Goal: Task Accomplishment & Management: Complete application form

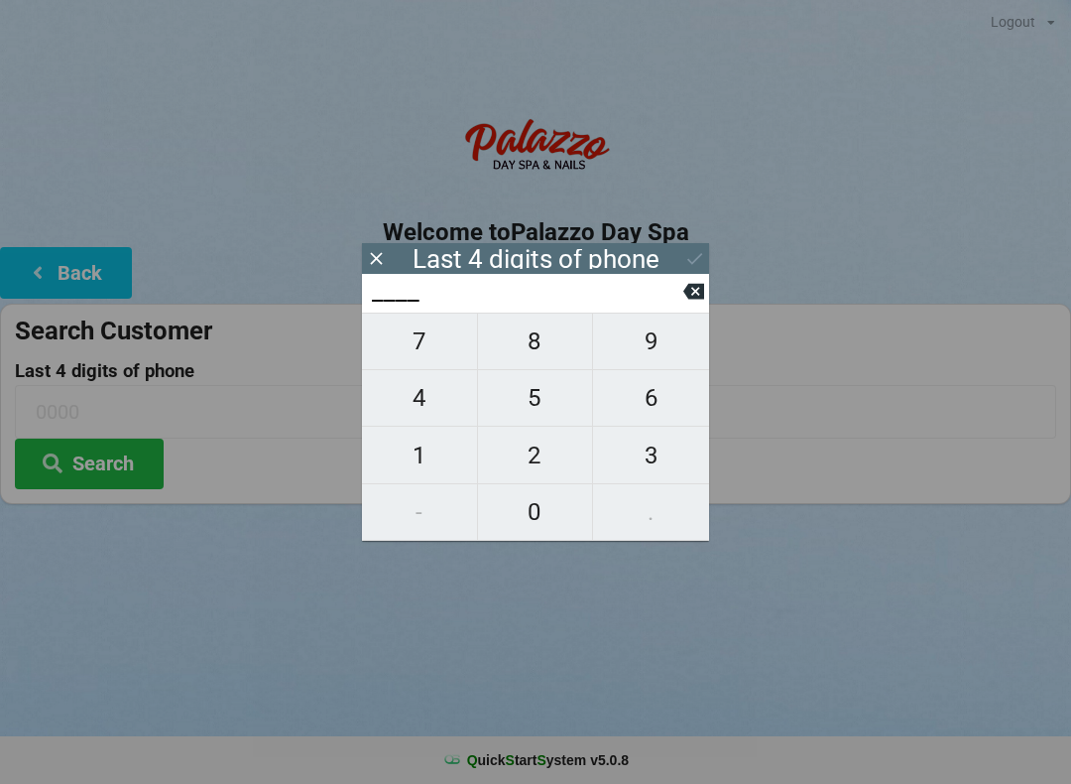
click at [427, 454] on span "1" at bounding box center [419, 455] width 115 height 42
type input "1___"
click at [644, 408] on span "6" at bounding box center [651, 398] width 116 height 42
type input "16__"
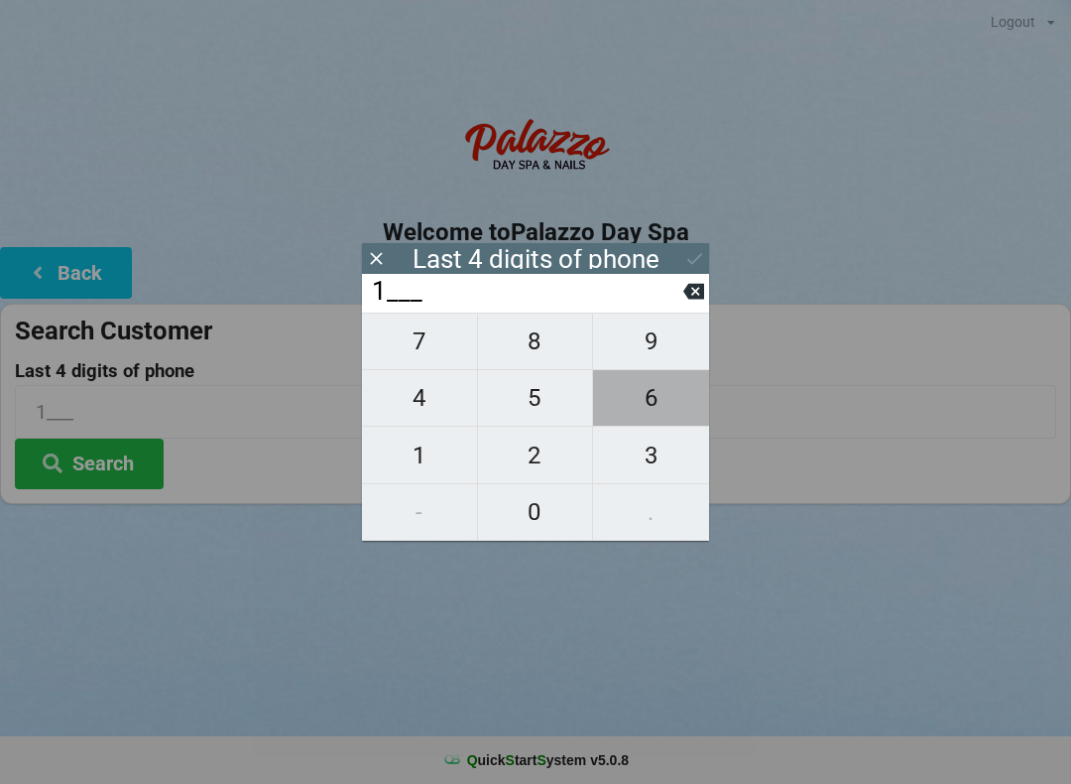
type input "16__"
click at [662, 345] on span "9" at bounding box center [651, 341] width 116 height 42
type input "169_"
click at [398, 357] on span "7" at bounding box center [419, 341] width 115 height 42
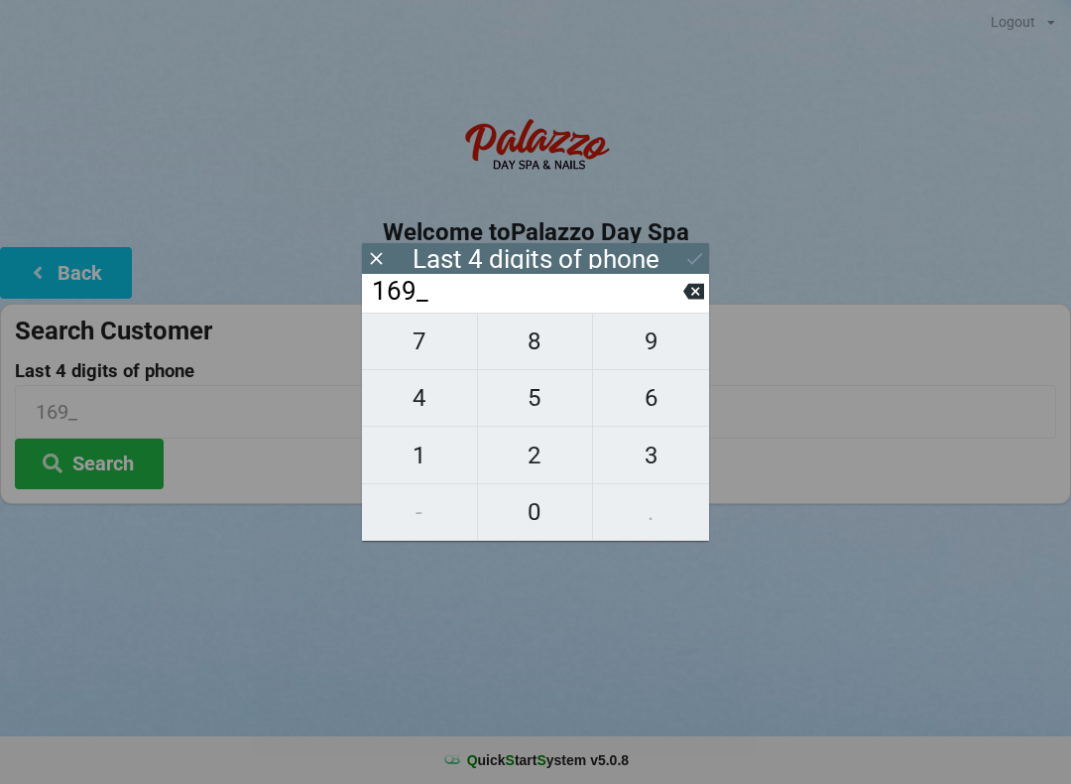
type input "1697"
click at [686, 300] on icon at bounding box center [693, 292] width 21 height 16
click at [400, 354] on span "7" at bounding box center [419, 341] width 115 height 42
type input "1697"
click at [682, 270] on div "Last 4 digits of phone" at bounding box center [535, 258] width 347 height 31
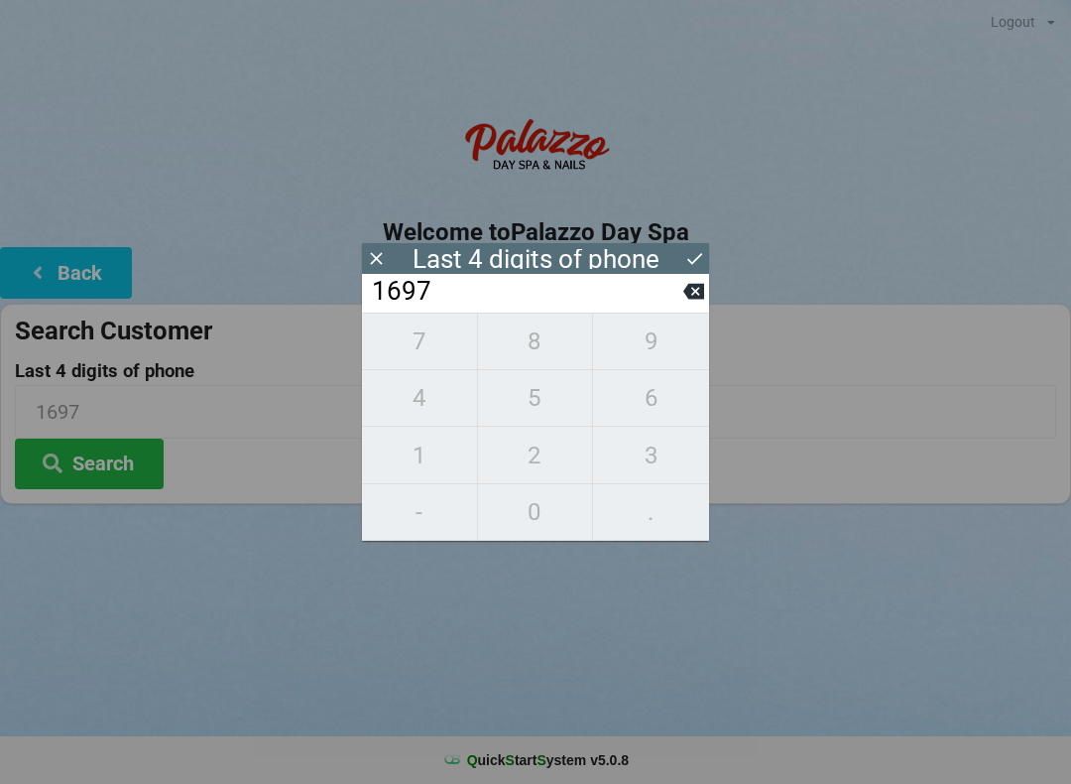
click at [685, 257] on icon at bounding box center [694, 258] width 21 height 21
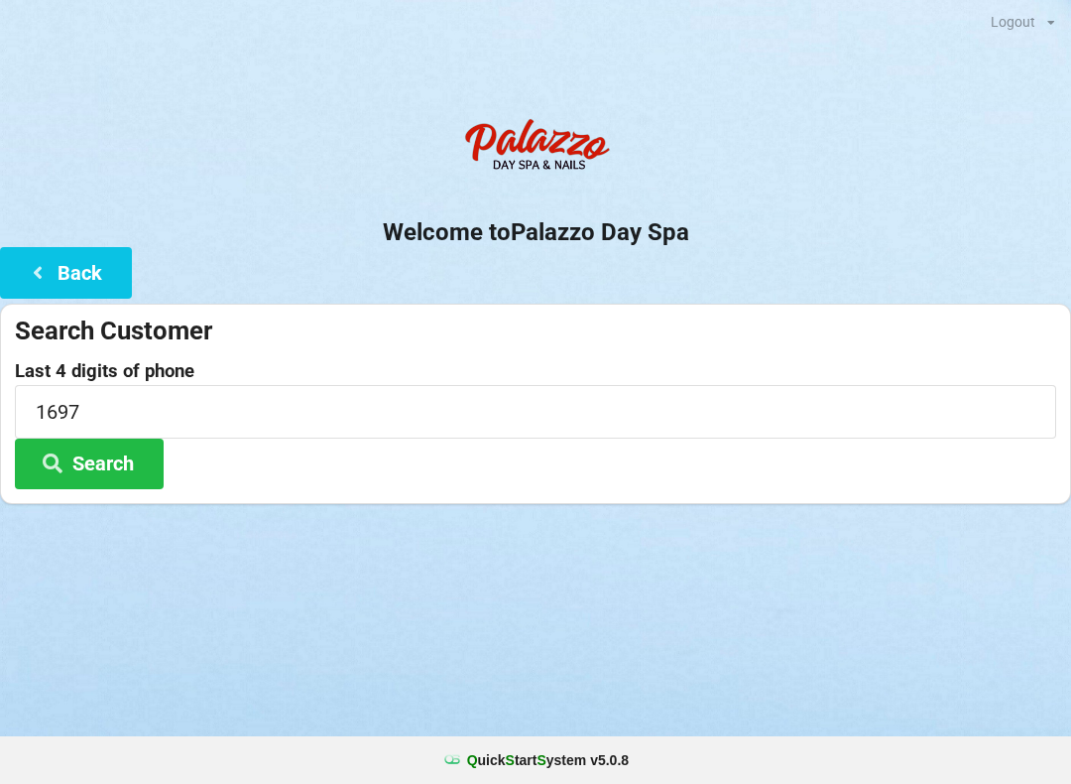
click at [81, 458] on button "Search" at bounding box center [89, 463] width 149 height 51
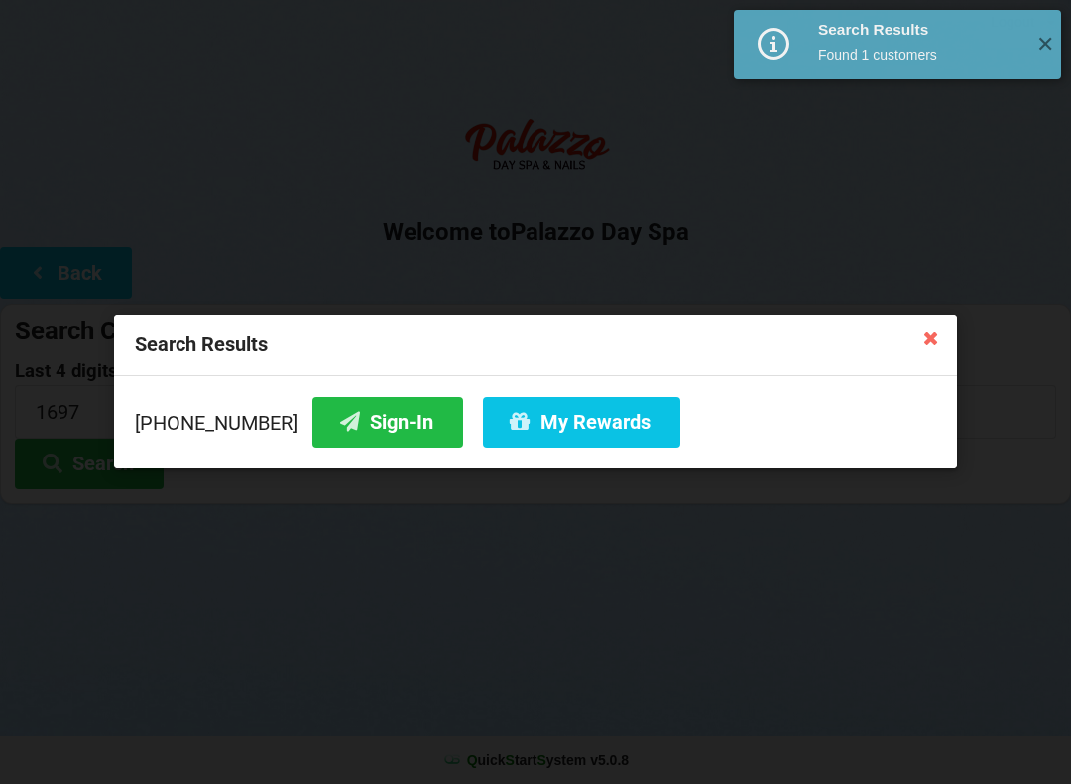
click at [350, 422] on button "Sign-In" at bounding box center [387, 422] width 151 height 51
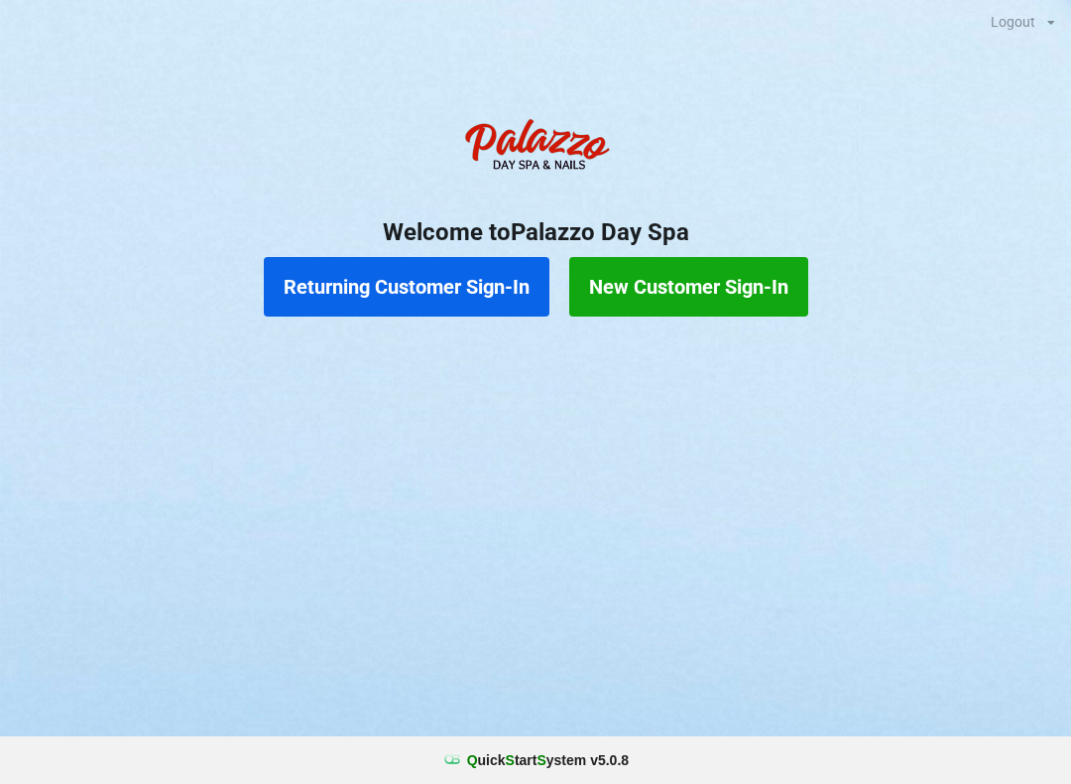
click at [428, 283] on button "Returning Customer Sign-In" at bounding box center [407, 287] width 286 height 60
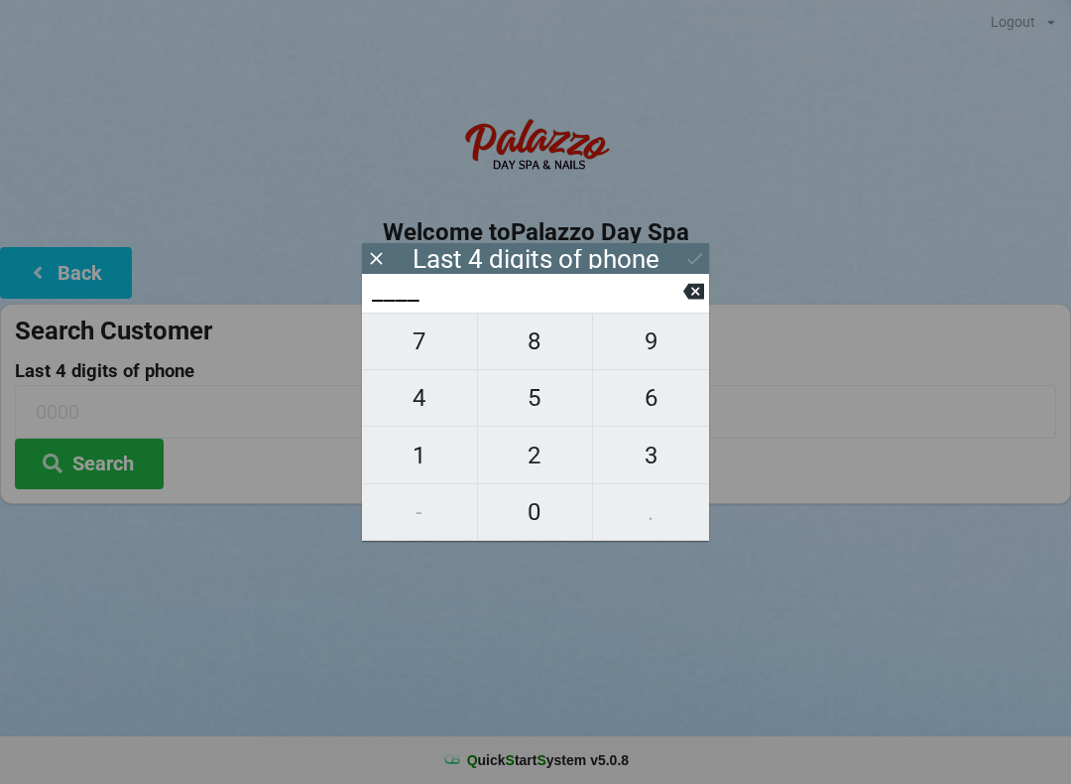
click at [533, 513] on span "0" at bounding box center [535, 512] width 115 height 42
type input "0___"
click at [652, 354] on span "9" at bounding box center [651, 341] width 116 height 42
type input "09__"
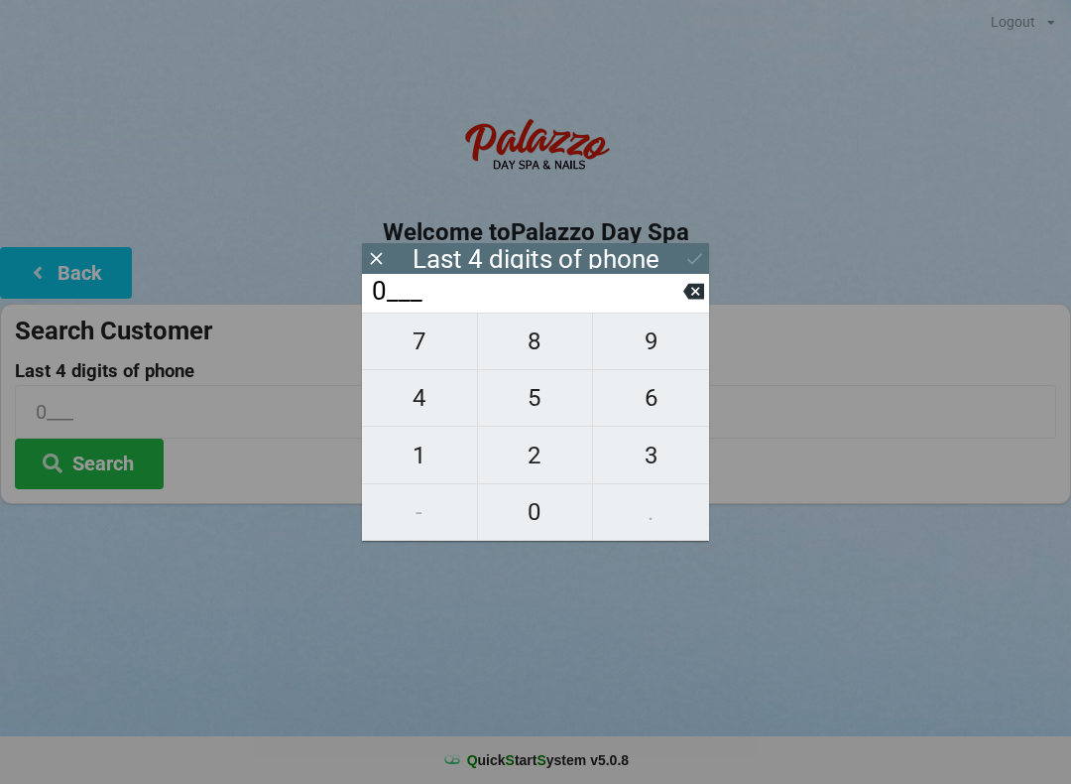
type input "09__"
click at [665, 409] on span "6" at bounding box center [651, 398] width 116 height 42
type input "096_"
click at [416, 414] on span "4" at bounding box center [419, 398] width 115 height 42
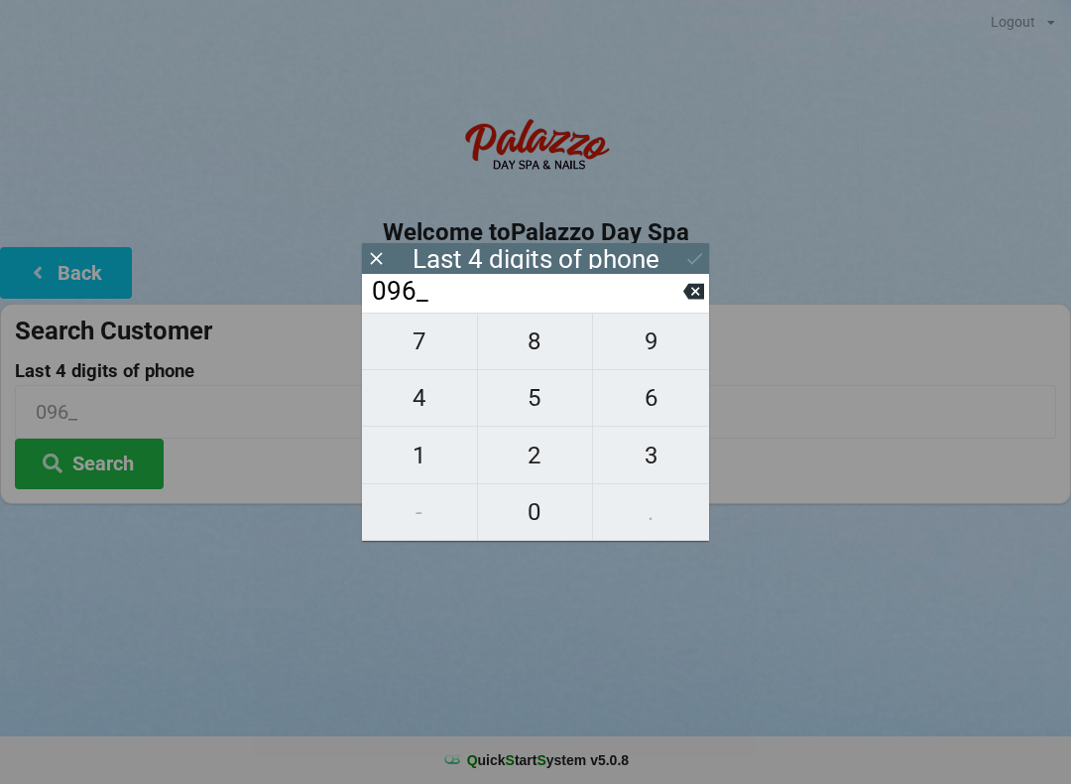
type input "0964"
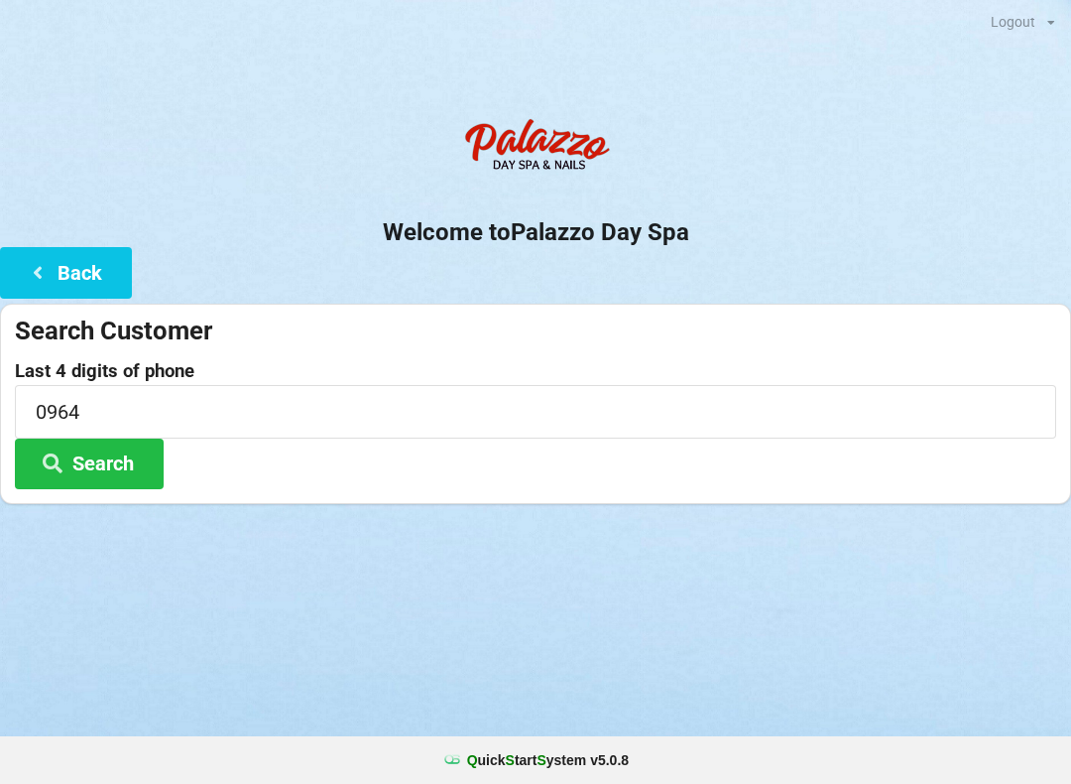
click at [867, 233] on h2 "Welcome to [GEOGRAPHIC_DATA]" at bounding box center [535, 232] width 1071 height 31
click at [129, 418] on input "0964" at bounding box center [535, 411] width 1041 height 53
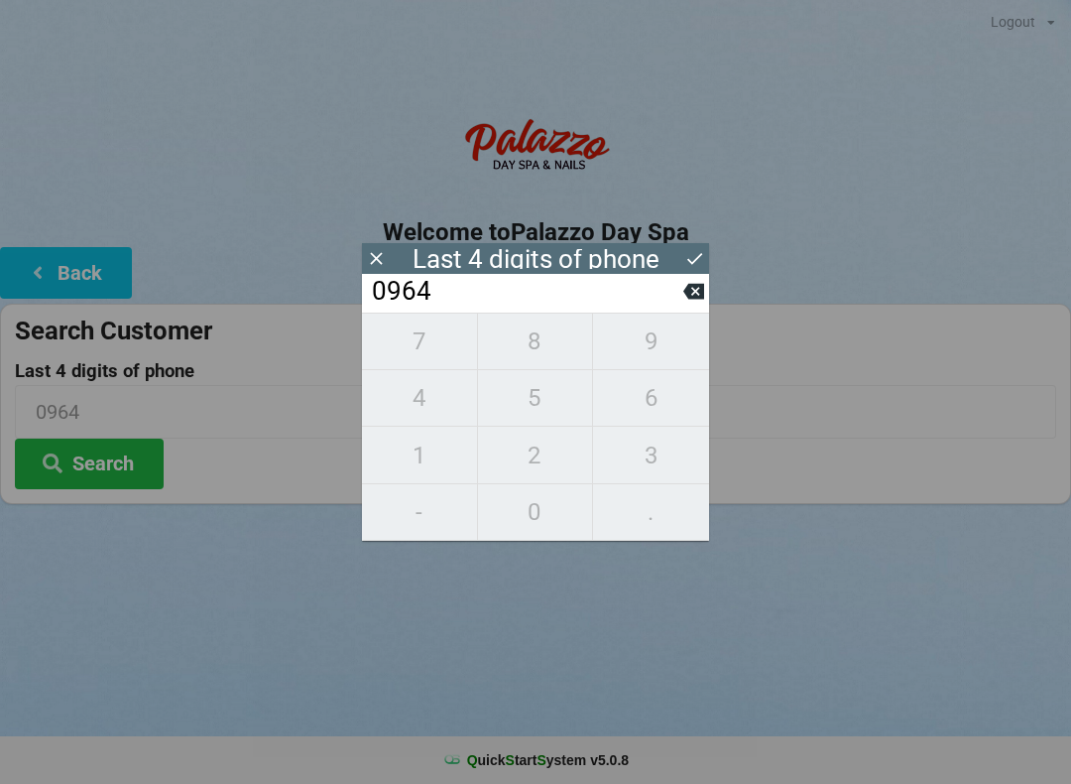
click at [170, 590] on div "Logout Logout Sign-In Welcome to Palazzo Day Spa Back Search Customer Last 4 di…" at bounding box center [535, 392] width 1071 height 784
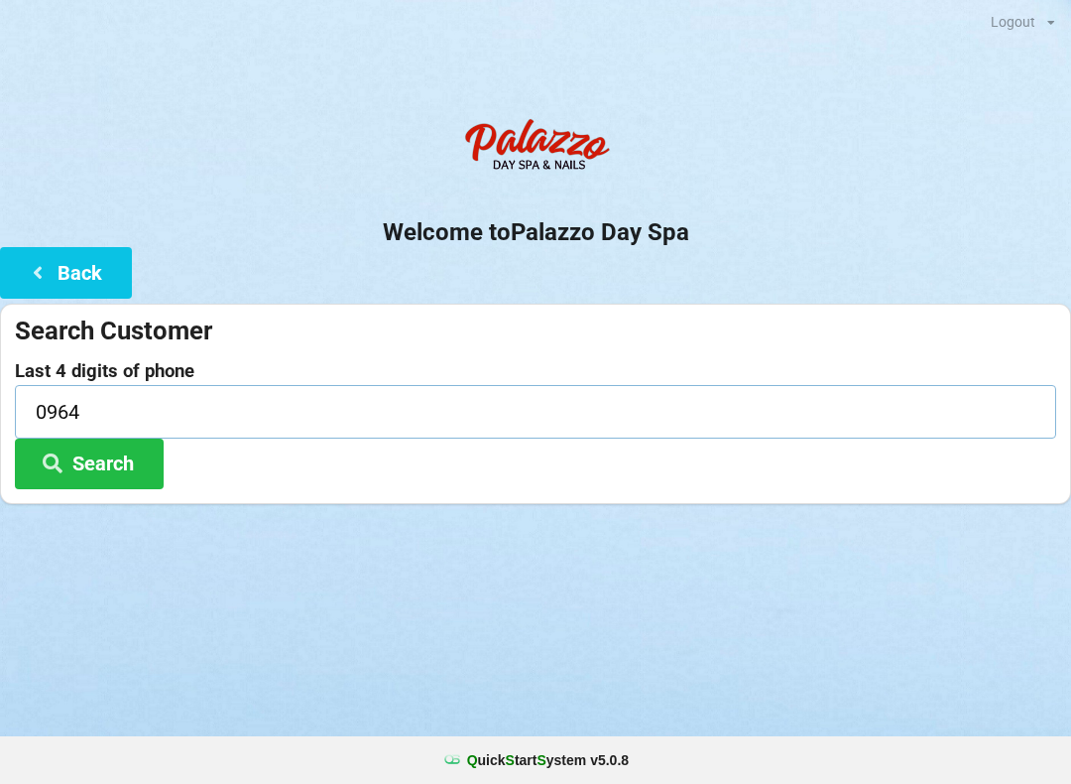
click at [57, 414] on input "0964" at bounding box center [535, 411] width 1041 height 53
click at [365, 634] on div "Logout Logout Sign-In Welcome to Palazzo Day Spa Back Search Customer Last 4 di…" at bounding box center [535, 392] width 1071 height 784
click at [92, 465] on button "Search" at bounding box center [89, 463] width 149 height 51
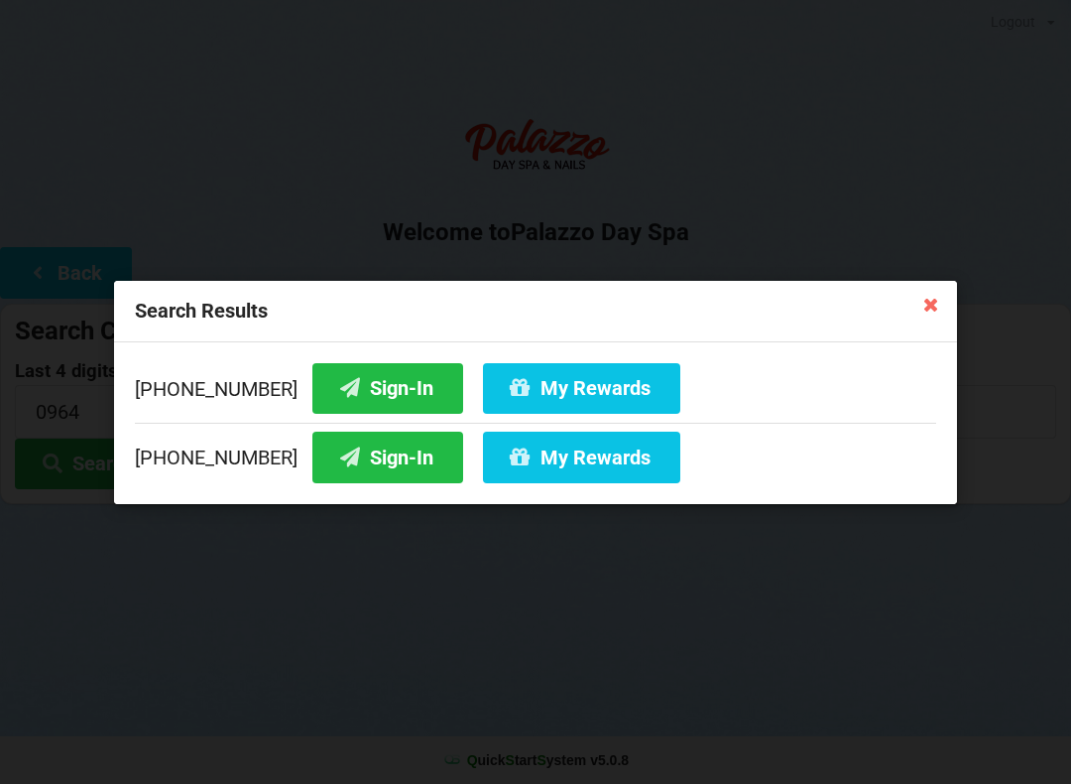
click at [358, 463] on button "Sign-In" at bounding box center [387, 456] width 151 height 51
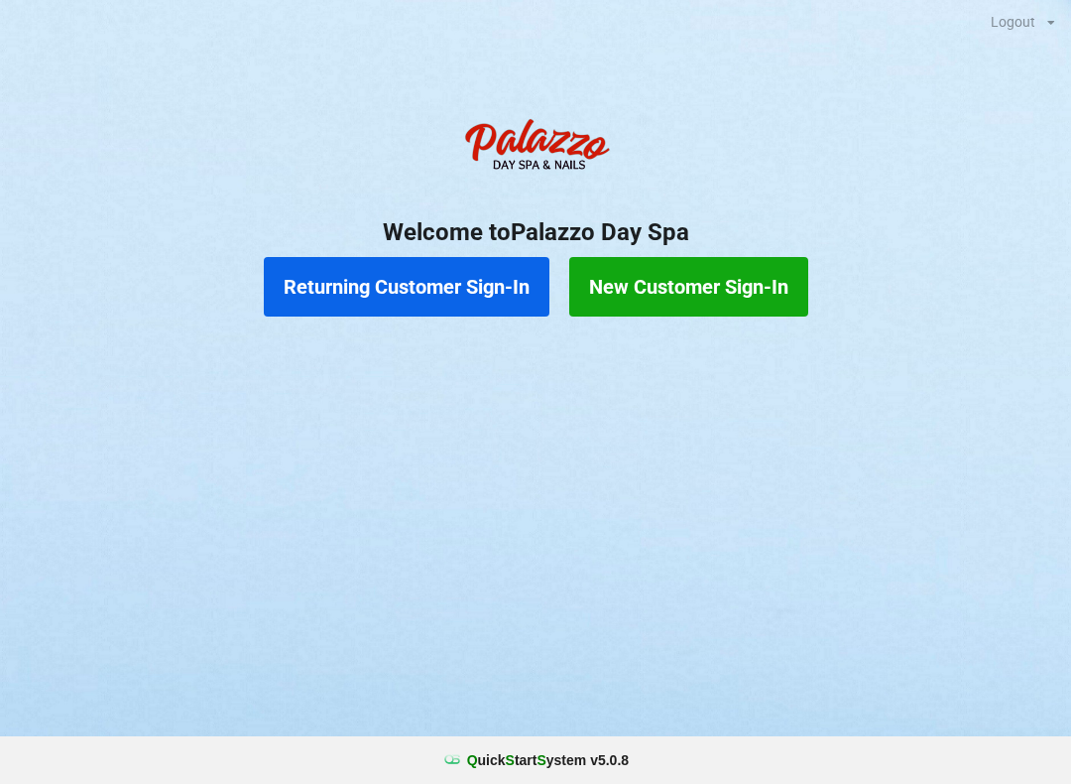
click at [459, 297] on button "Returning Customer Sign-In" at bounding box center [407, 287] width 286 height 60
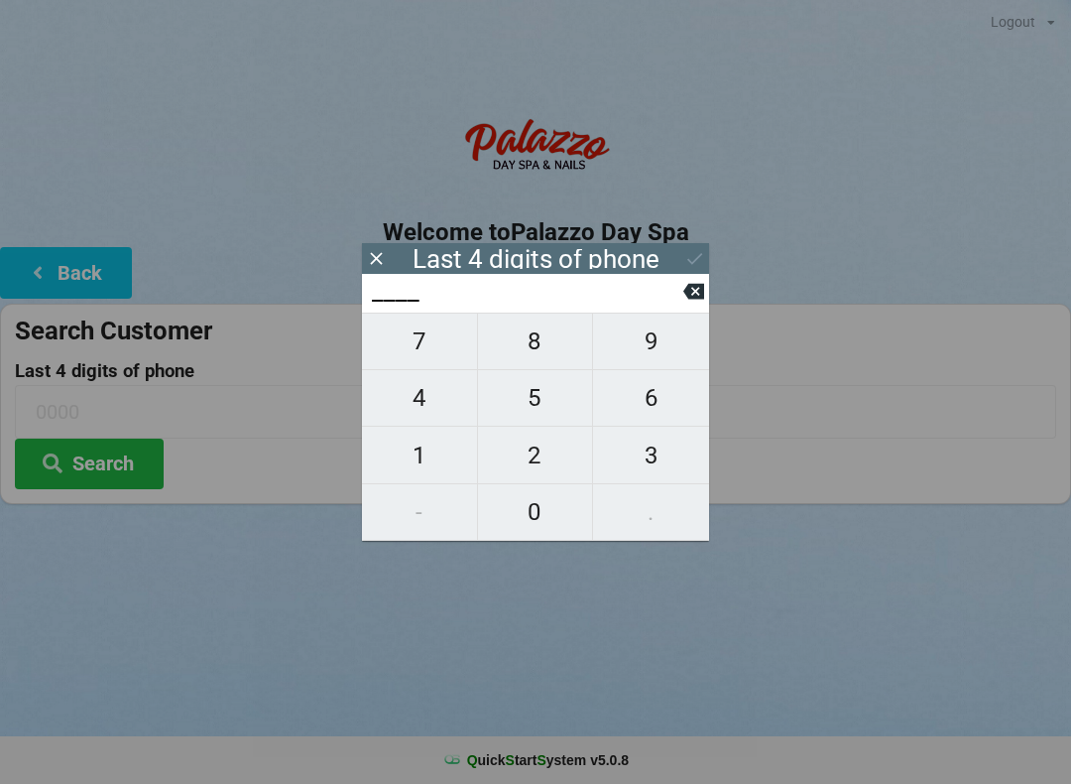
click at [647, 351] on span "9" at bounding box center [651, 341] width 116 height 42
type input "9___"
click at [420, 405] on span "4" at bounding box center [419, 398] width 115 height 42
type input "94__"
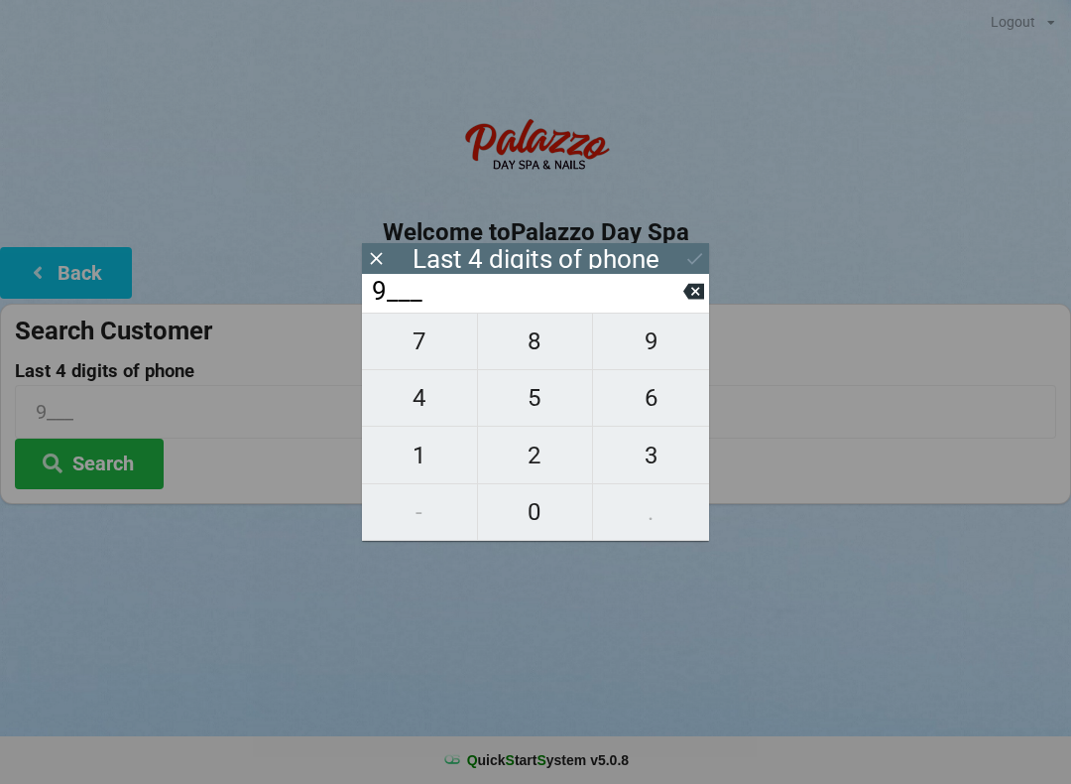
type input "94__"
click at [538, 530] on span "0" at bounding box center [535, 512] width 115 height 42
type input "940_"
click at [534, 467] on span "2" at bounding box center [535, 455] width 115 height 42
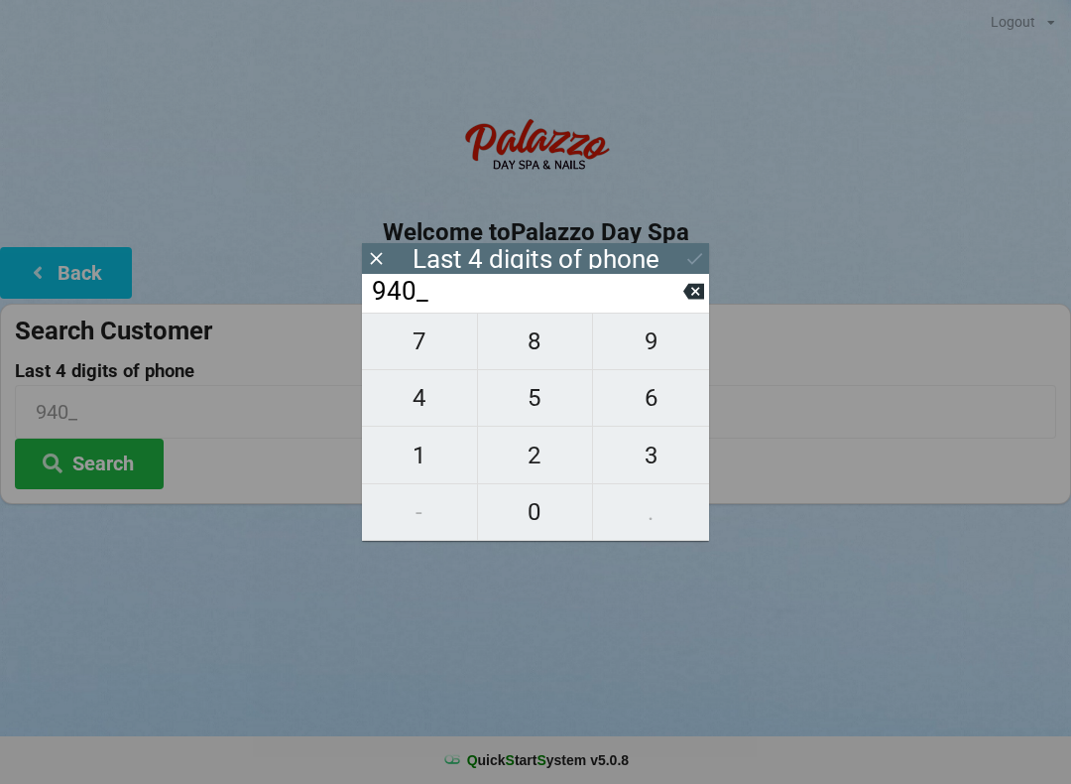
type input "9402"
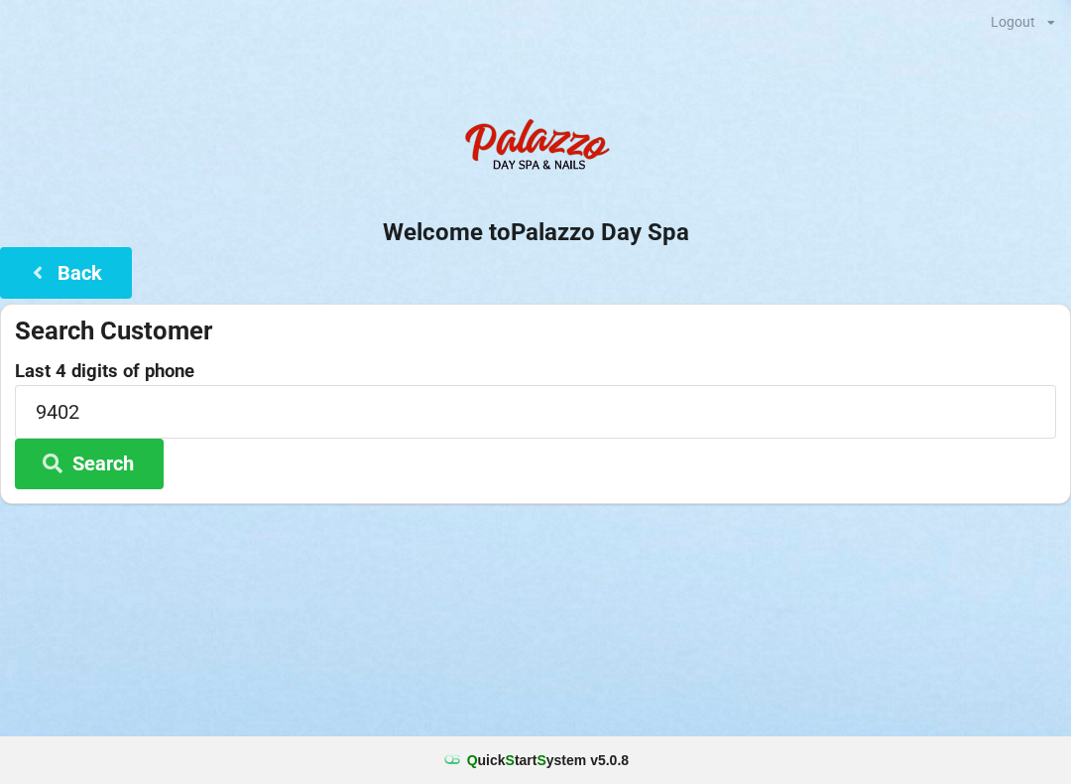
click at [800, 565] on div "Logout Logout Sign-In Welcome to Palazzo Day Spa Back Search Customer Last 4 di…" at bounding box center [535, 392] width 1071 height 784
click at [121, 466] on button "Search" at bounding box center [89, 463] width 149 height 51
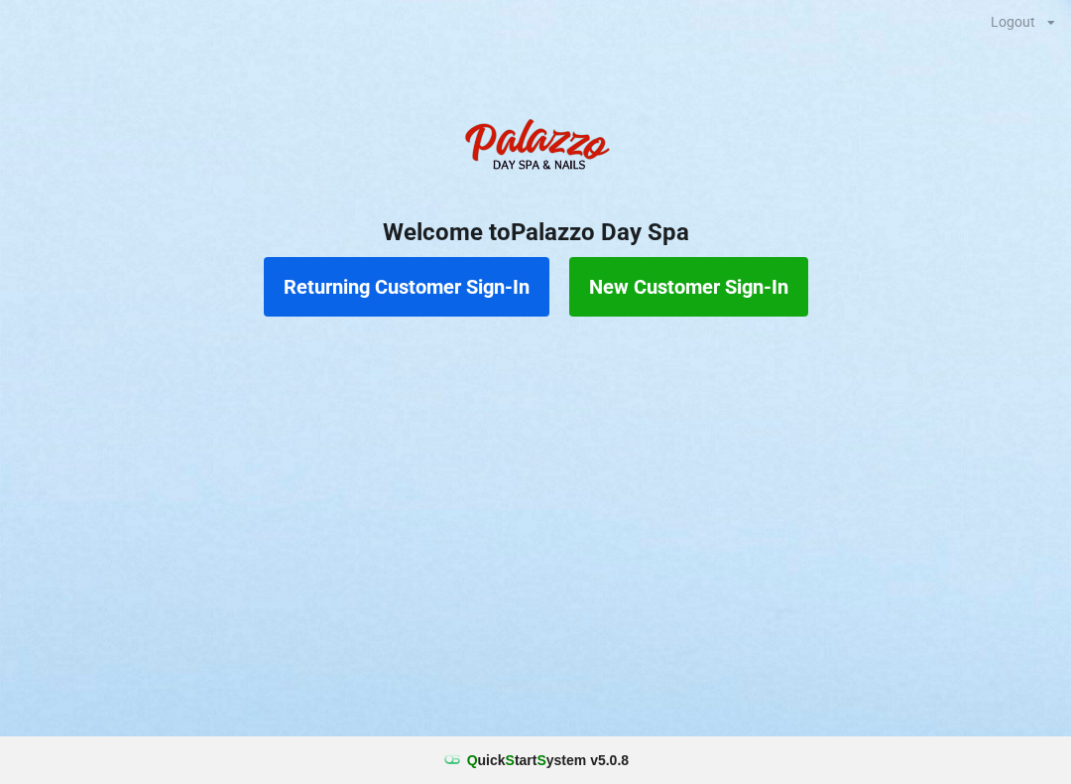
click at [398, 249] on div "Returning Customer Sign-In New Customer Sign-In" at bounding box center [535, 286] width 1071 height 79
click at [334, 301] on button "Returning Customer Sign-In" at bounding box center [407, 287] width 286 height 60
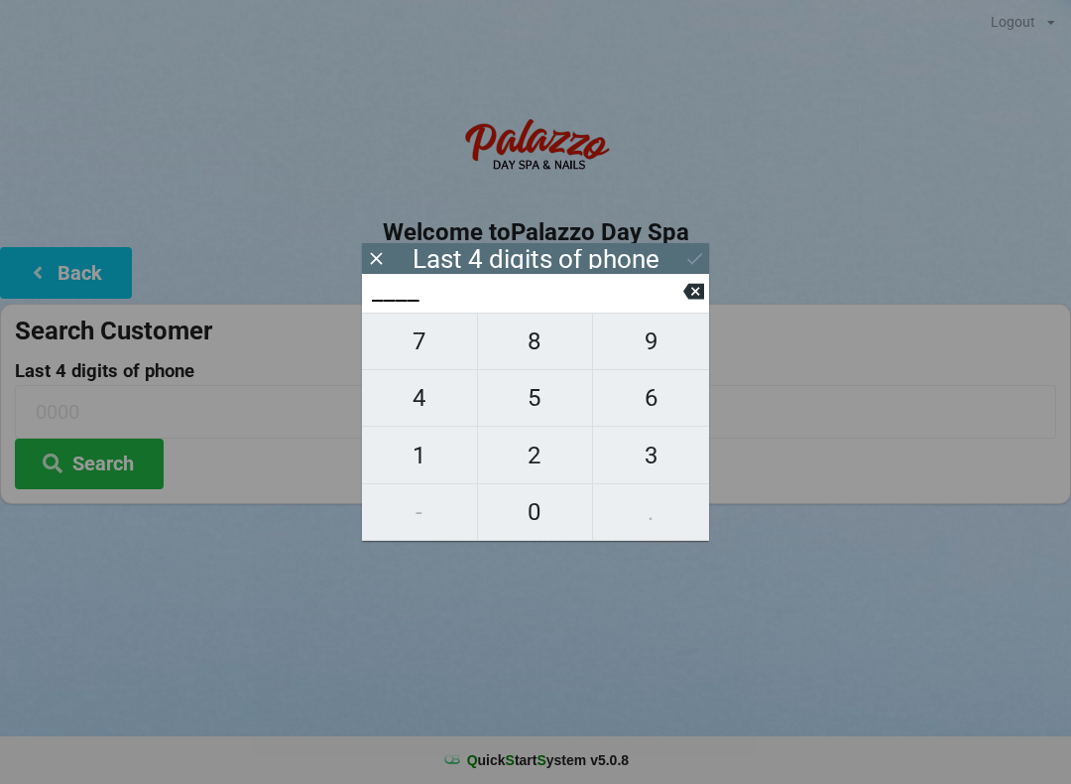
click at [530, 522] on span "0" at bounding box center [535, 512] width 115 height 42
type input "0___"
click at [527, 412] on span "5" at bounding box center [535, 398] width 115 height 42
type input "05__"
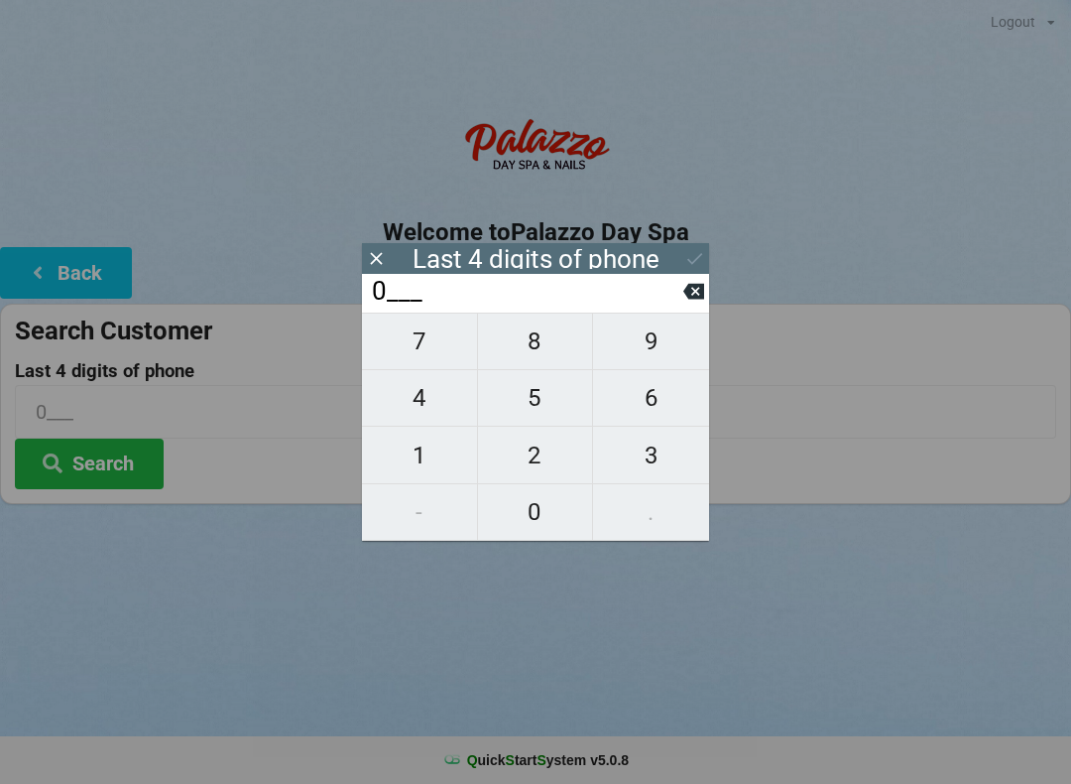
type input "05__"
click at [657, 483] on button "3" at bounding box center [651, 454] width 116 height 57
type input "053_"
click at [556, 362] on span "8" at bounding box center [535, 341] width 115 height 42
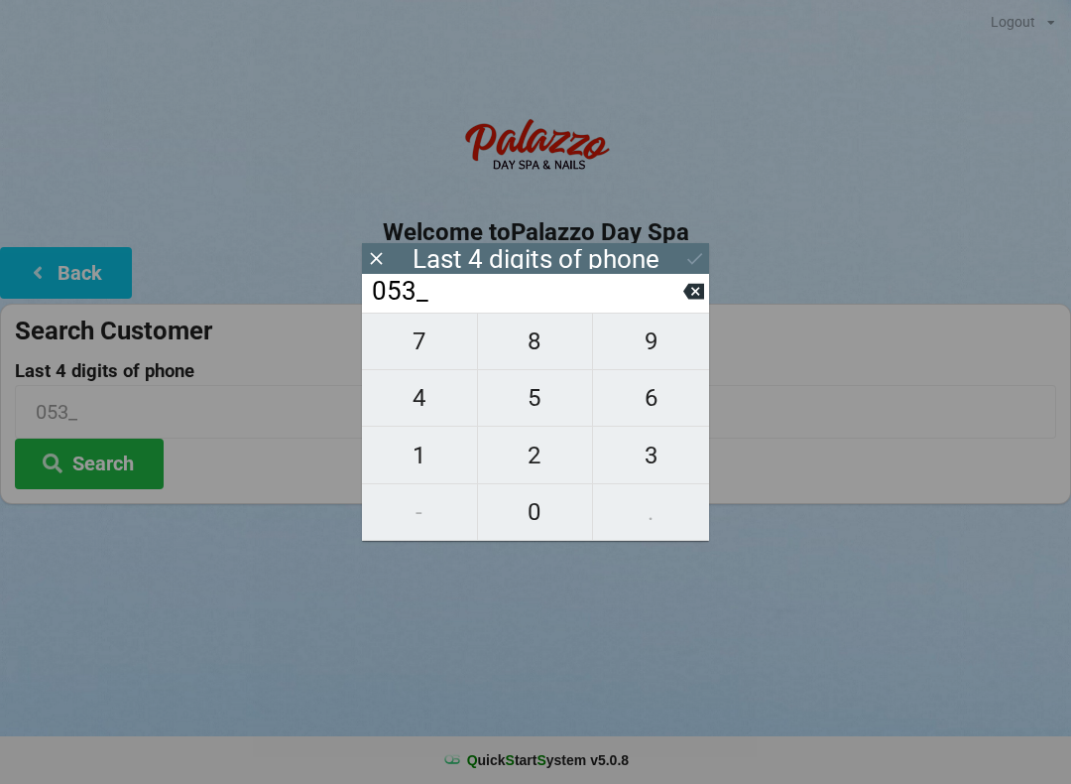
type input "0538"
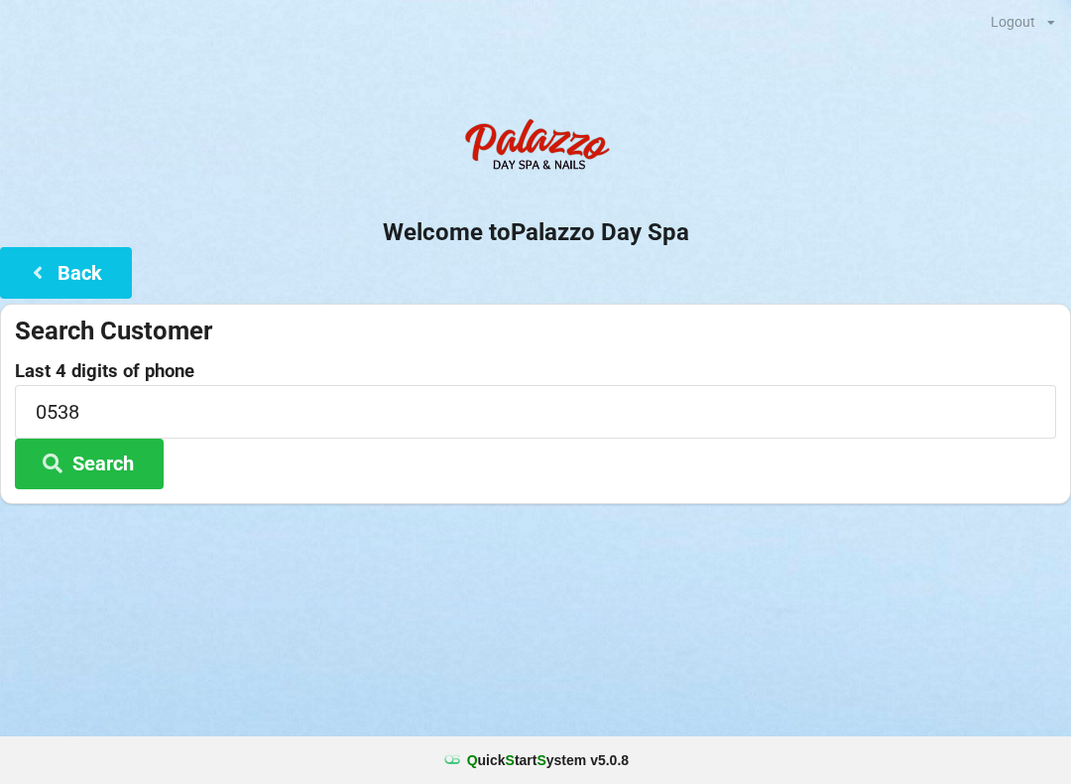
click at [211, 580] on div "Logout Logout Sign-In Welcome to Palazzo Day Spa Back Search Customer Last 4 di…" at bounding box center [535, 392] width 1071 height 784
click at [123, 470] on button "Search" at bounding box center [89, 463] width 149 height 51
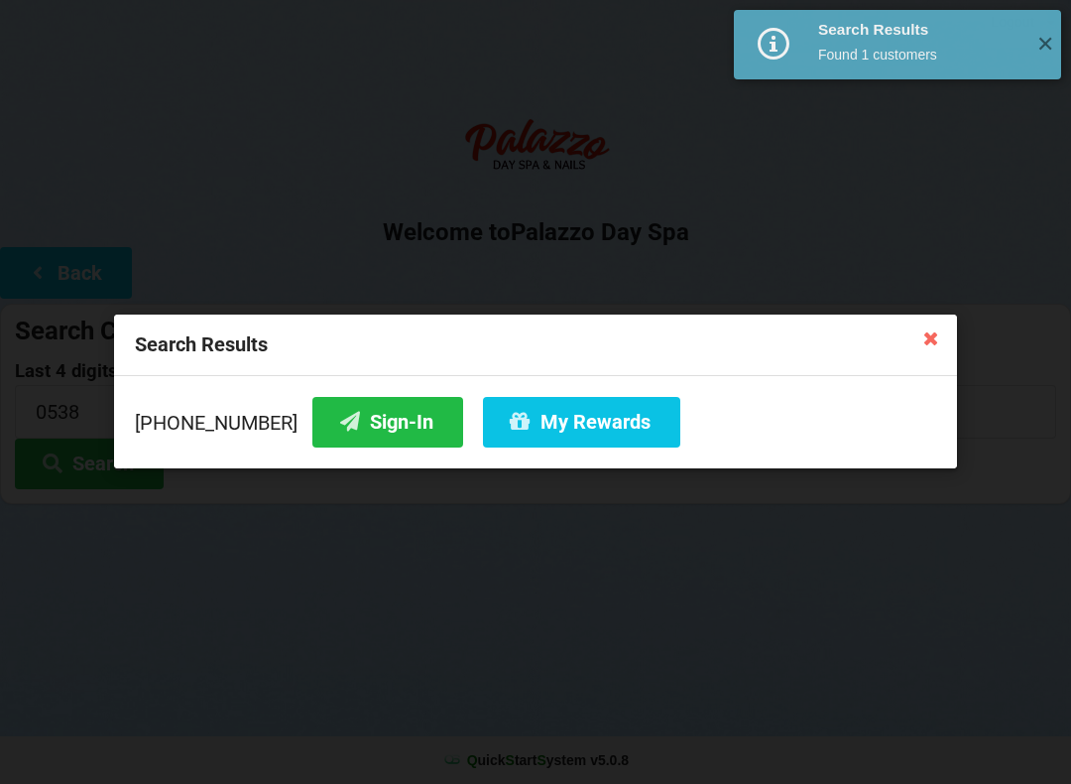
click at [378, 425] on button "Sign-In" at bounding box center [387, 422] width 151 height 51
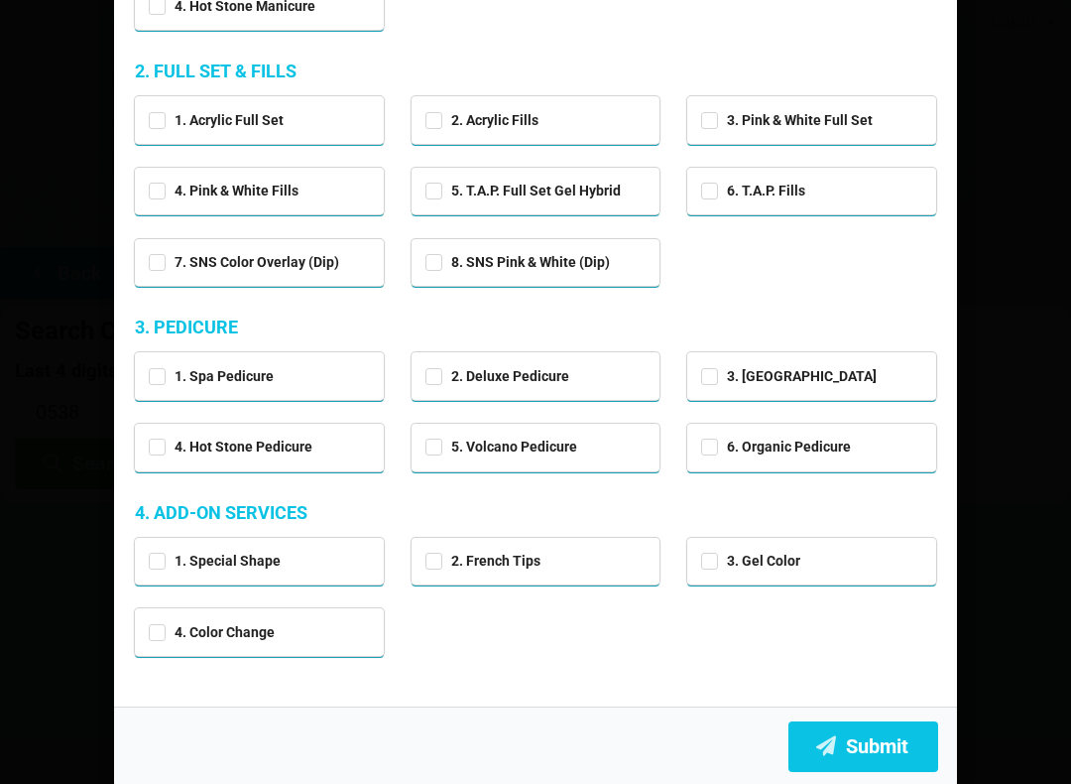
scroll to position [324, 0]
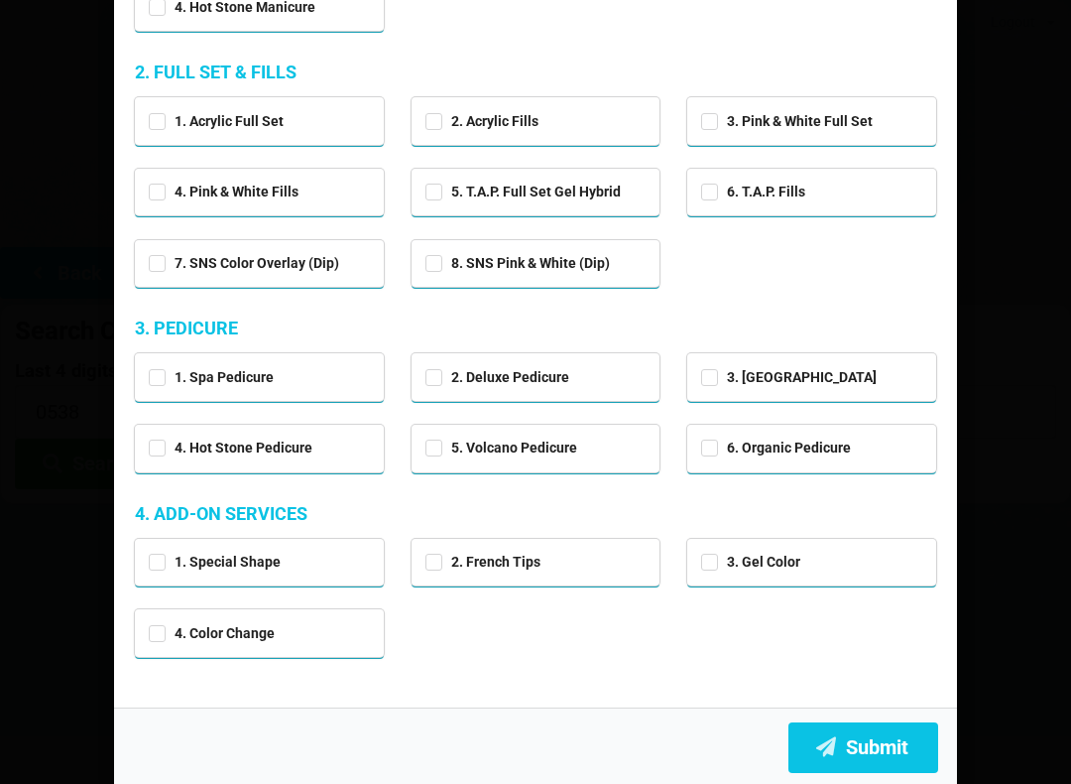
click at [308, 378] on div "1. Spa Pedicure" at bounding box center [259, 375] width 221 height 23
checkbox input "true"
click at [279, 267] on label "7. SNS Color Overlay (Dip)" at bounding box center [244, 263] width 190 height 17
checkbox input "true"
click at [892, 738] on button "Submit" at bounding box center [863, 747] width 150 height 51
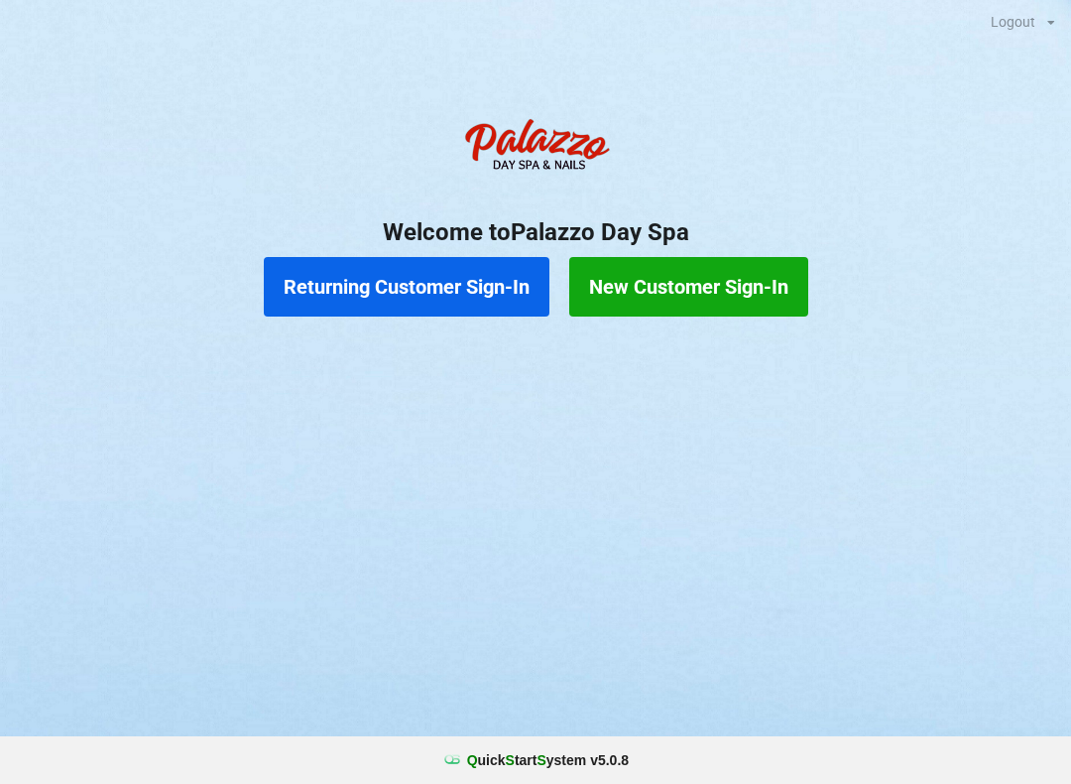
click at [414, 291] on button "Returning Customer Sign-In" at bounding box center [407, 287] width 286 height 60
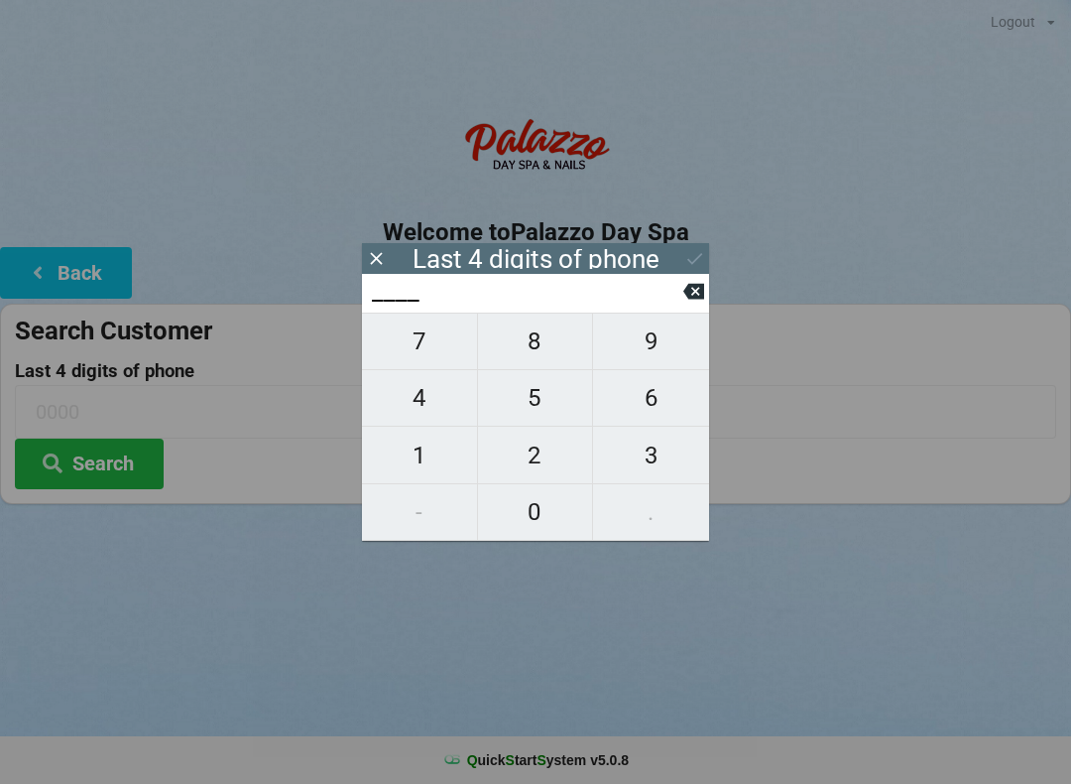
click at [431, 344] on span "7" at bounding box center [419, 341] width 115 height 42
type input "7___"
click at [657, 468] on span "3" at bounding box center [651, 455] width 116 height 42
type input "73__"
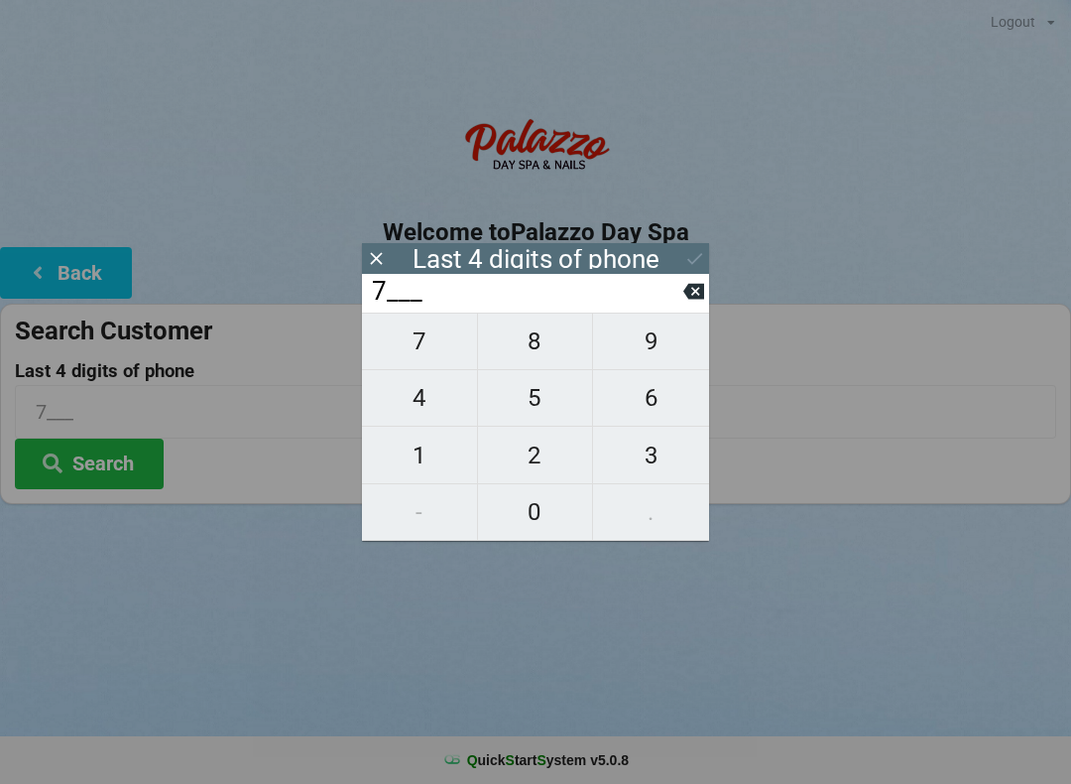
type input "73__"
click at [660, 340] on span "9" at bounding box center [651, 341] width 116 height 42
type input "739_"
click at [427, 467] on span "1" at bounding box center [419, 455] width 115 height 42
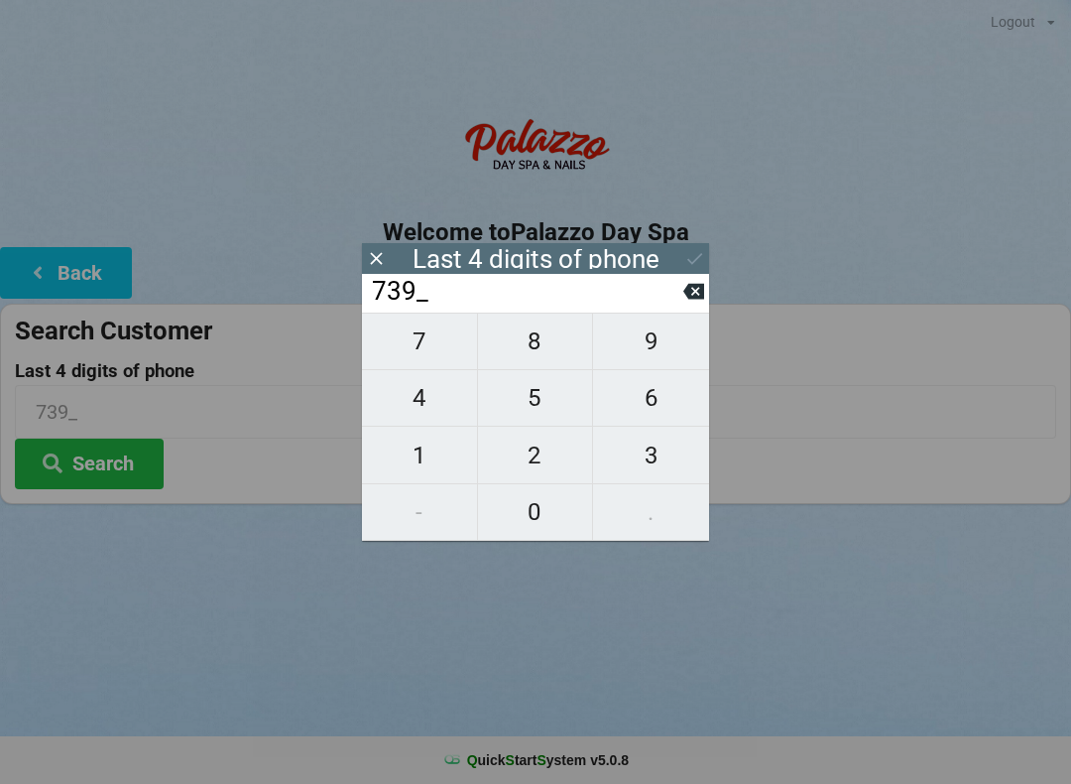
type input "7391"
click at [684, 258] on icon at bounding box center [694, 258] width 21 height 21
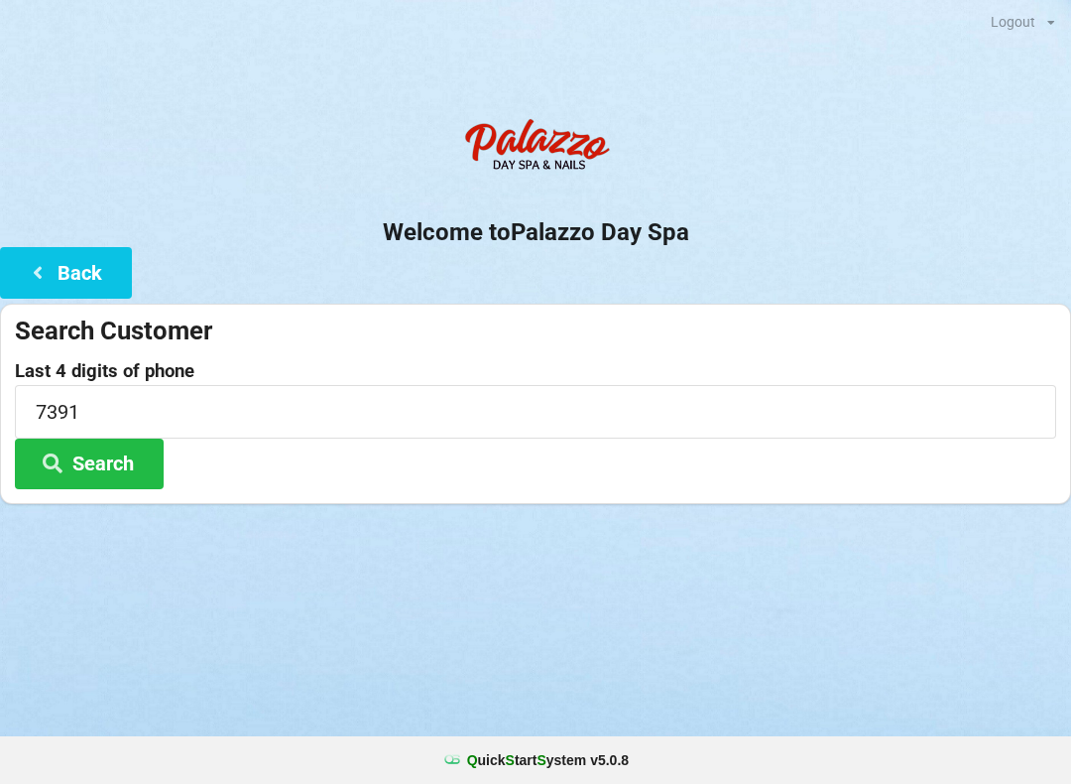
click at [139, 458] on button "Search" at bounding box center [89, 463] width 149 height 51
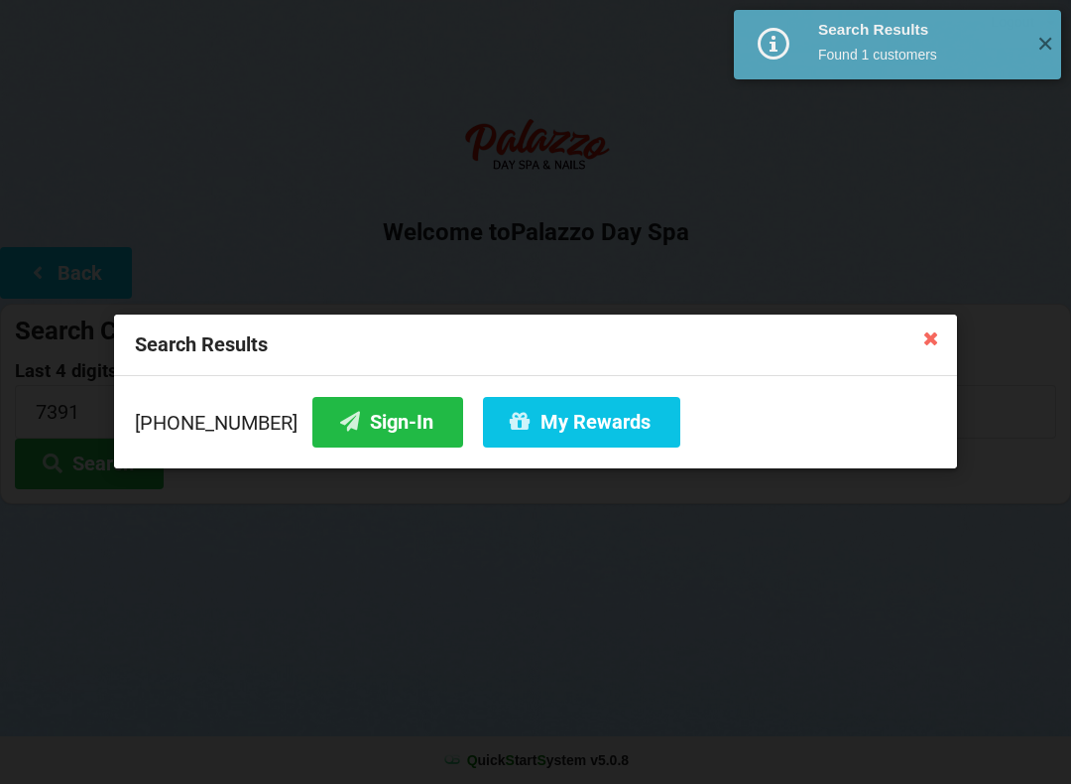
click at [350, 418] on button "Sign-In" at bounding box center [387, 422] width 151 height 51
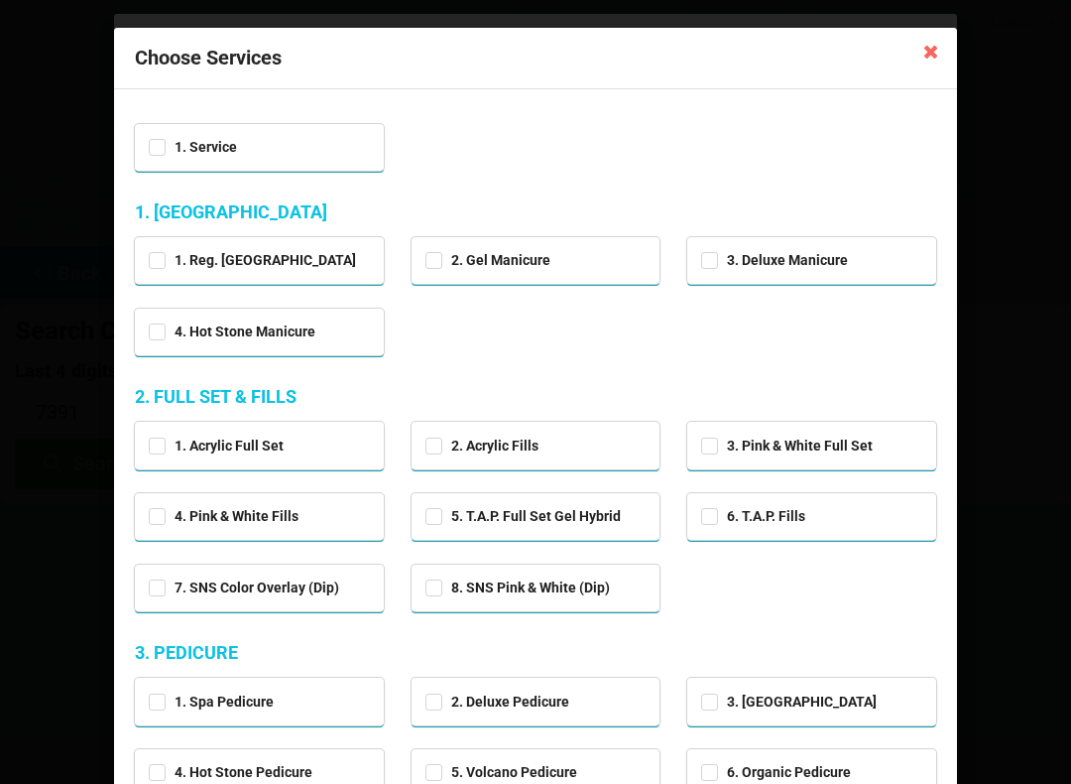
click at [325, 714] on div "1. Spa Pedicure" at bounding box center [259, 700] width 249 height 47
checkbox input "true"
click at [305, 162] on div "1. Service" at bounding box center [259, 147] width 249 height 47
checkbox input "true"
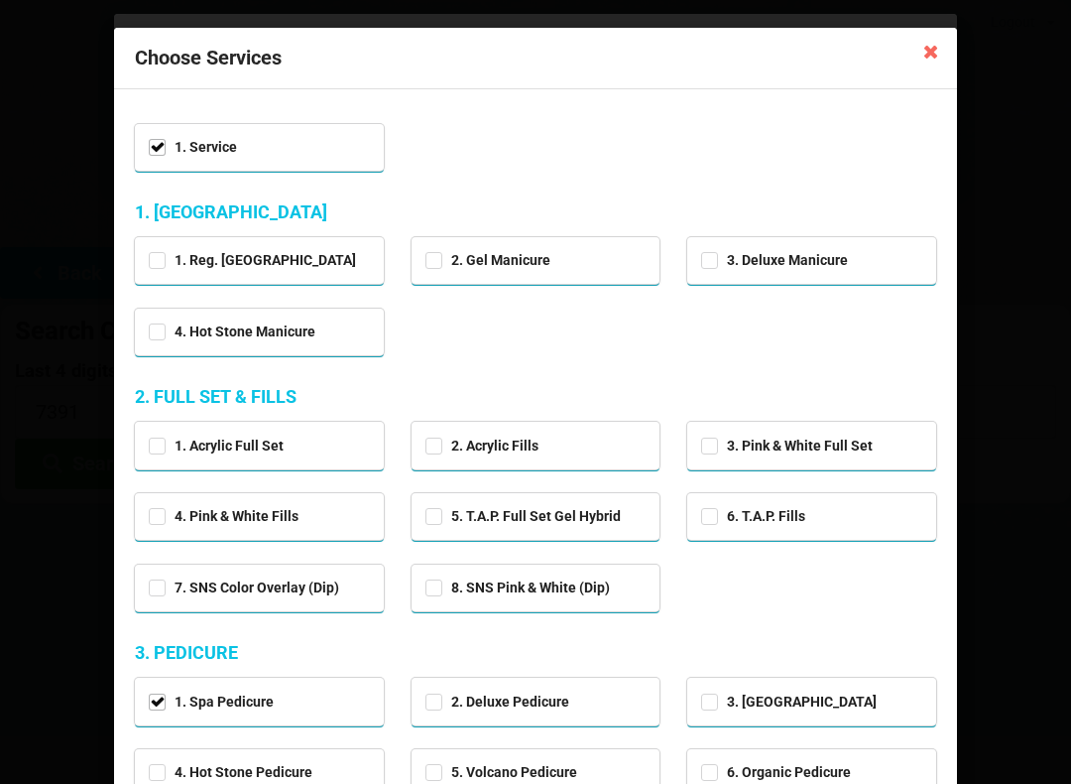
click at [940, 52] on icon at bounding box center [931, 51] width 32 height 32
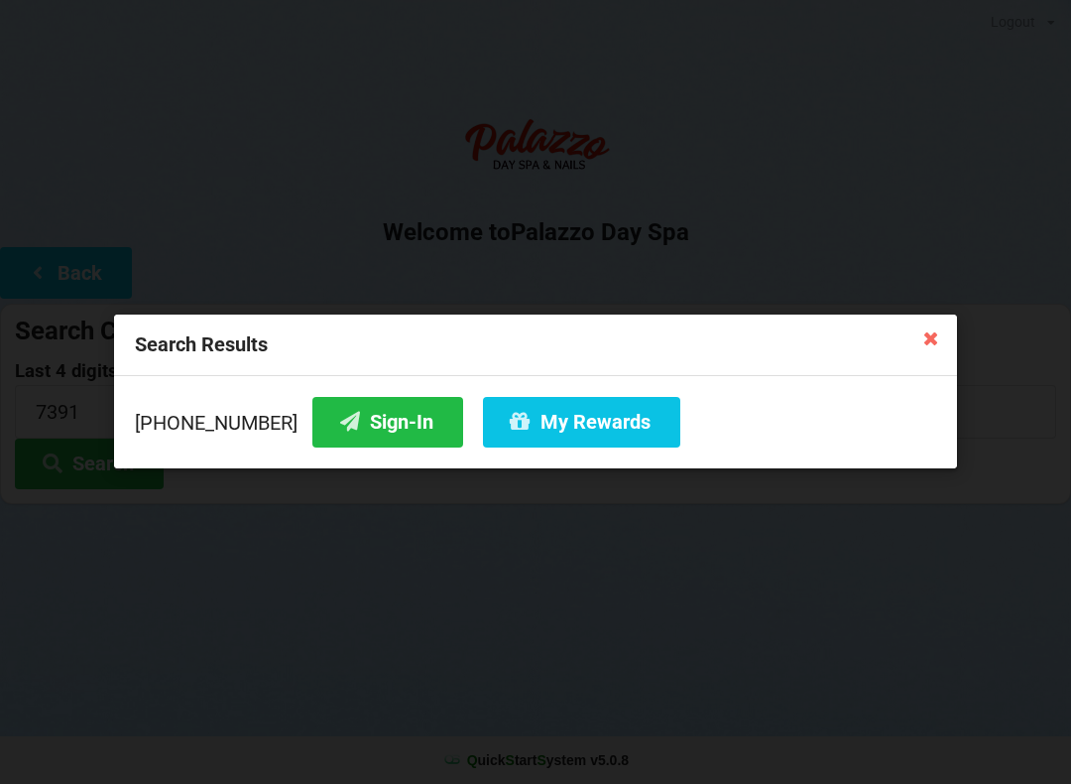
click at [946, 337] on icon at bounding box center [931, 337] width 32 height 32
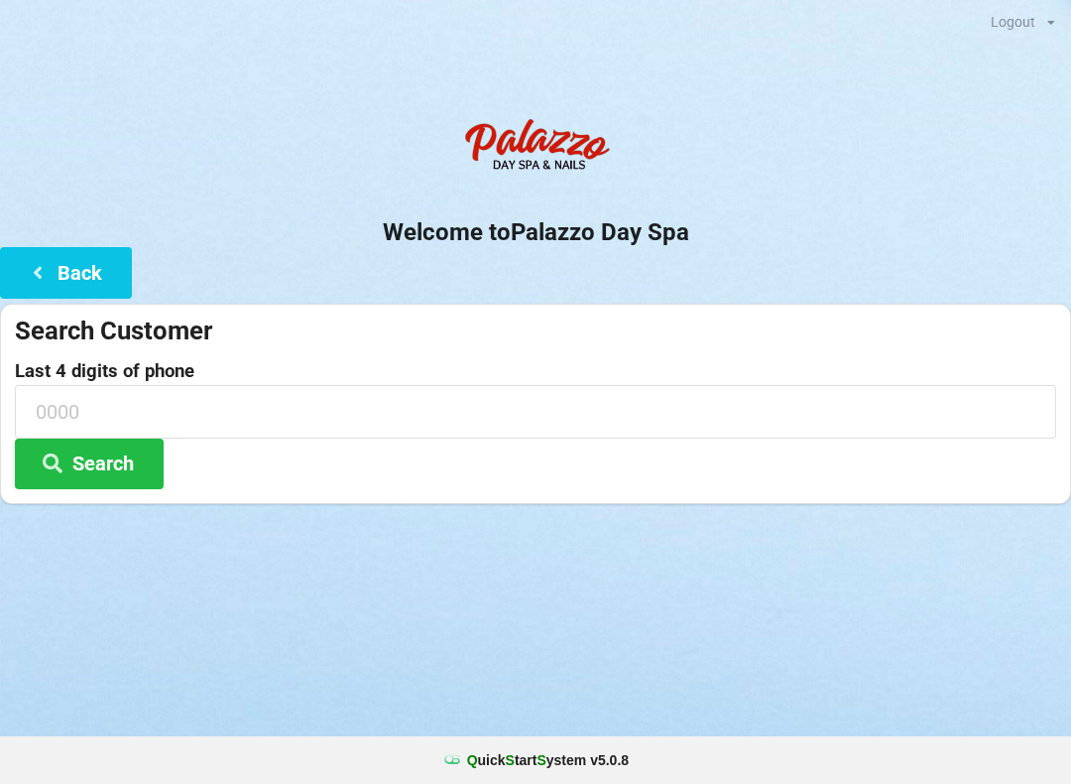
click at [237, 405] on input at bounding box center [535, 411] width 1041 height 53
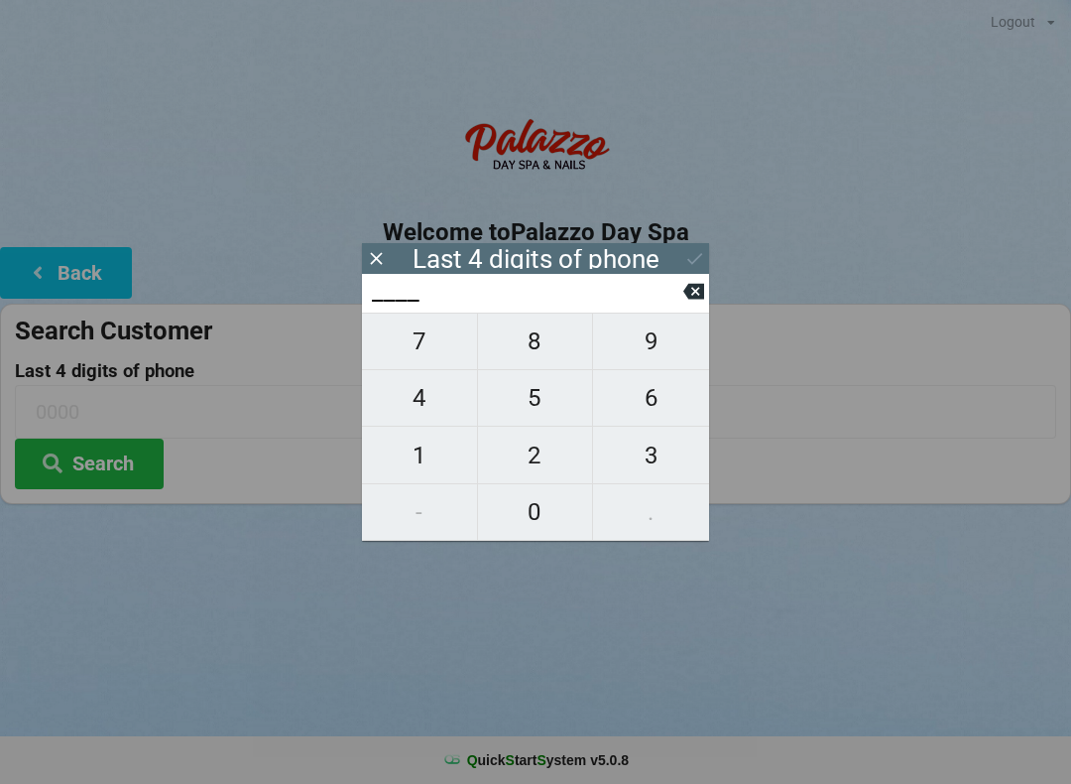
click at [422, 346] on span "7" at bounding box center [419, 341] width 115 height 42
type input "7___"
click at [685, 302] on icon at bounding box center [693, 291] width 21 height 21
type input "____"
click at [429, 415] on span "4" at bounding box center [419, 398] width 115 height 42
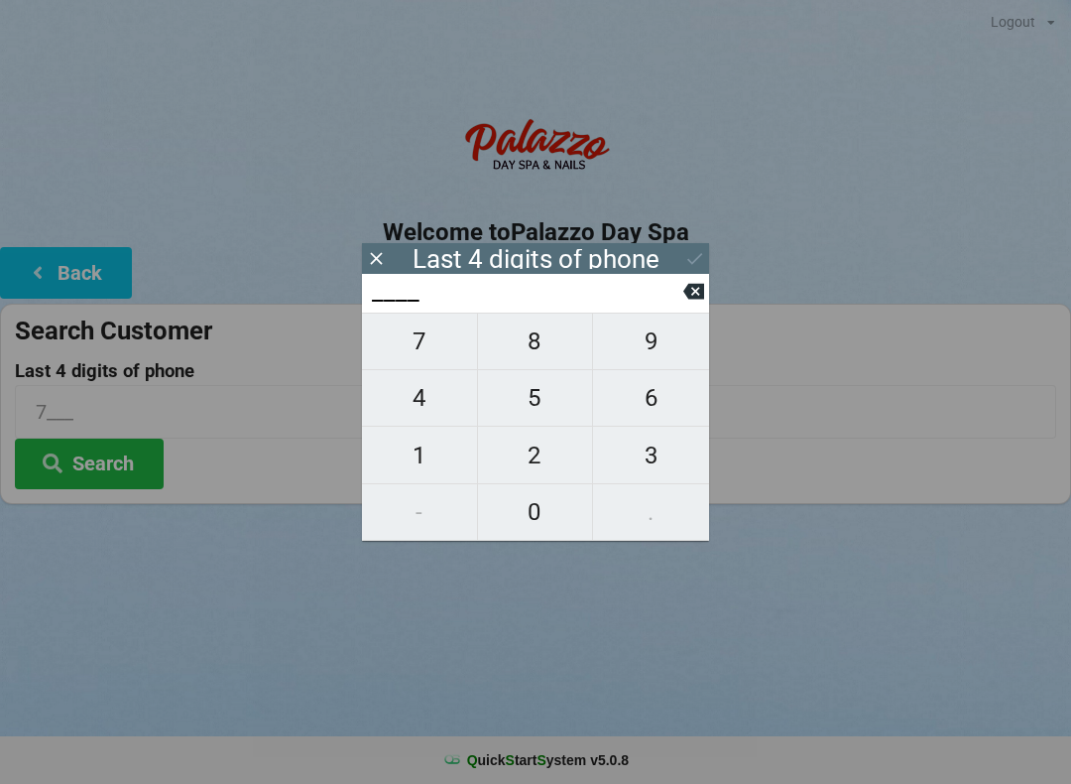
type input "4___"
click at [439, 360] on span "7" at bounding box center [419, 341] width 115 height 42
type input "47__"
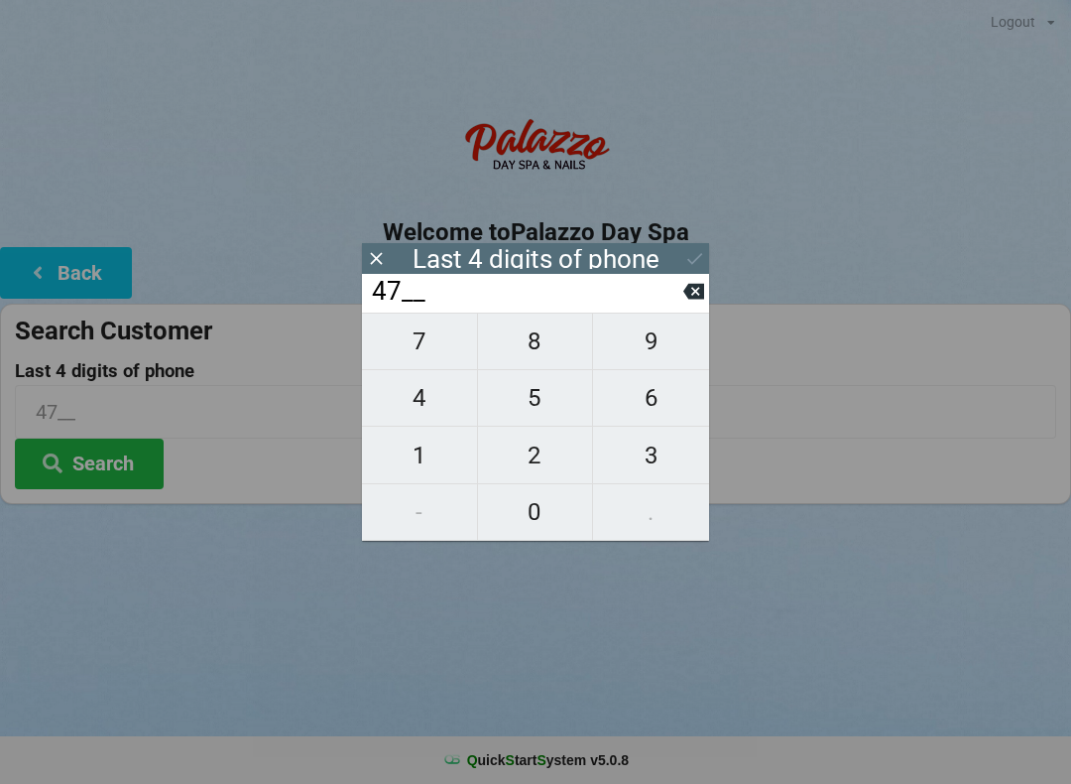
click at [422, 466] on span "1" at bounding box center [419, 455] width 115 height 42
type input "471_"
click at [441, 356] on span "7" at bounding box center [419, 341] width 115 height 42
type input "4717"
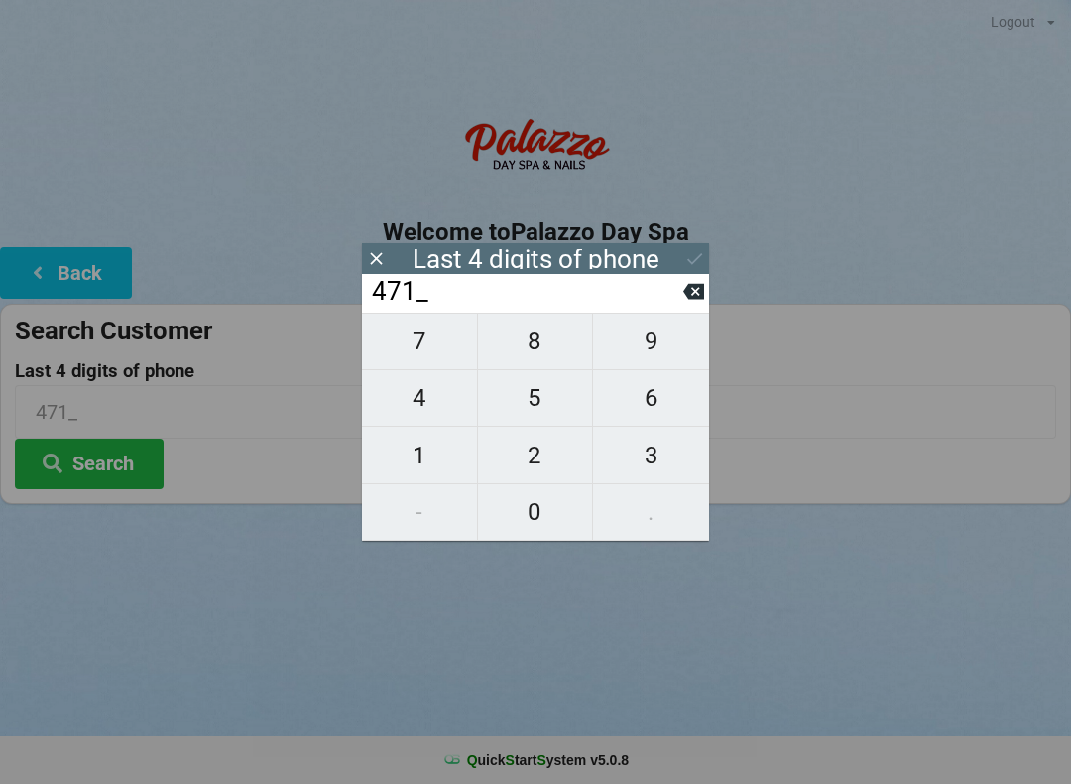
type input "4717"
click at [676, 278] on input "4717" at bounding box center [526, 292] width 313 height 32
click at [687, 266] on icon at bounding box center [694, 258] width 21 height 21
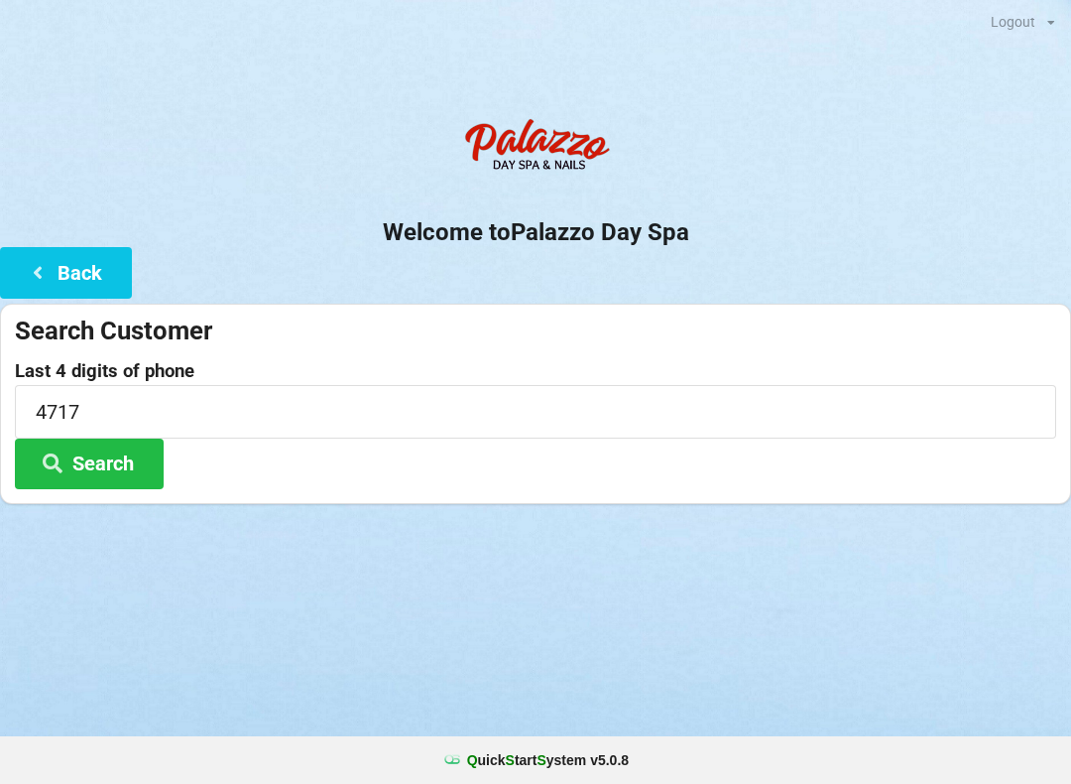
click at [135, 472] on button "Search" at bounding box center [89, 463] width 149 height 51
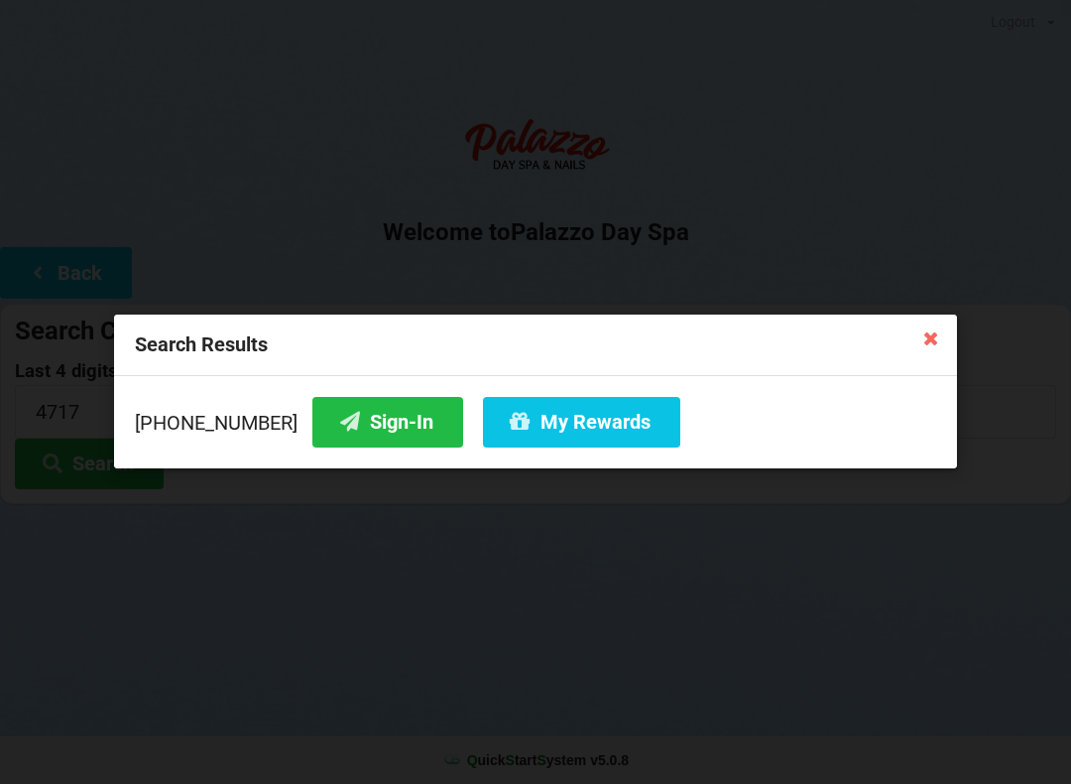
click at [366, 426] on button "Sign-In" at bounding box center [387, 422] width 151 height 51
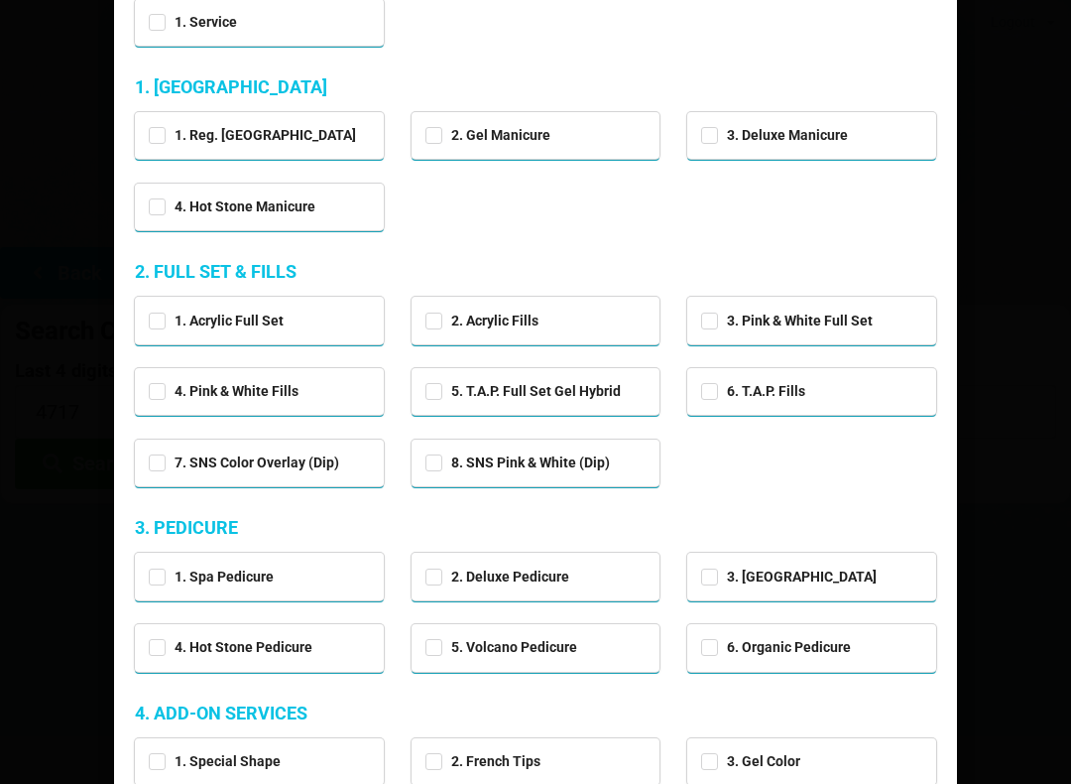
scroll to position [259, 0]
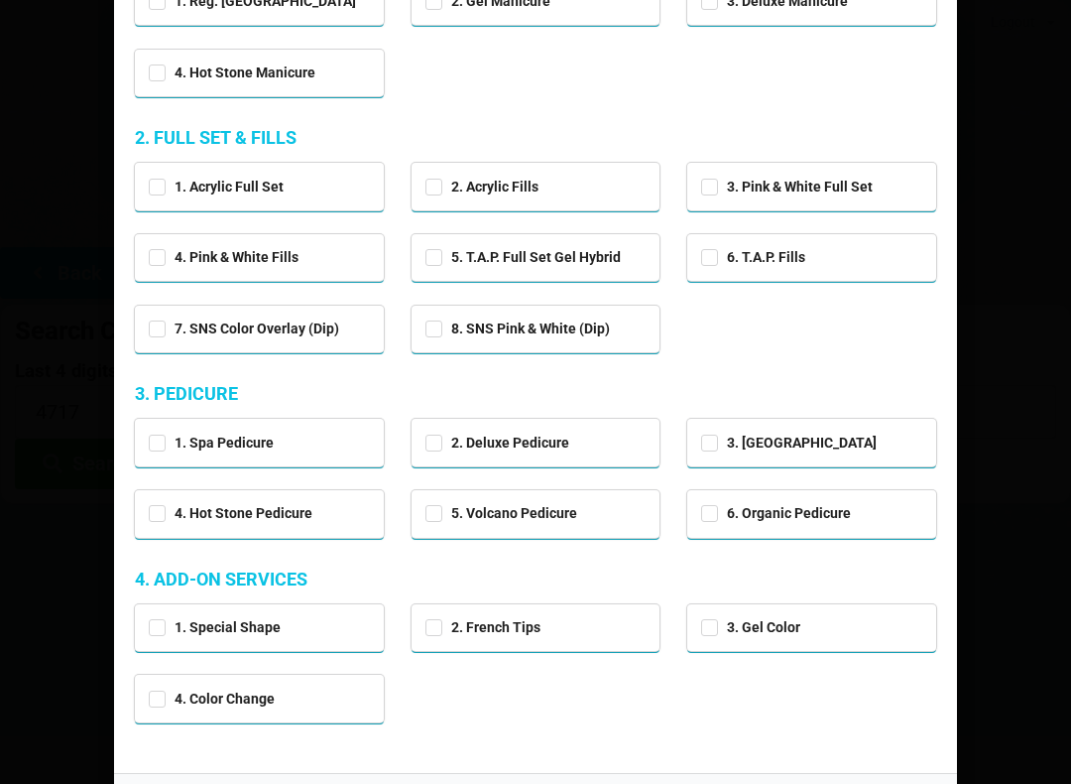
click at [296, 438] on div "1. Spa Pedicure" at bounding box center [259, 440] width 221 height 23
checkbox input "true"
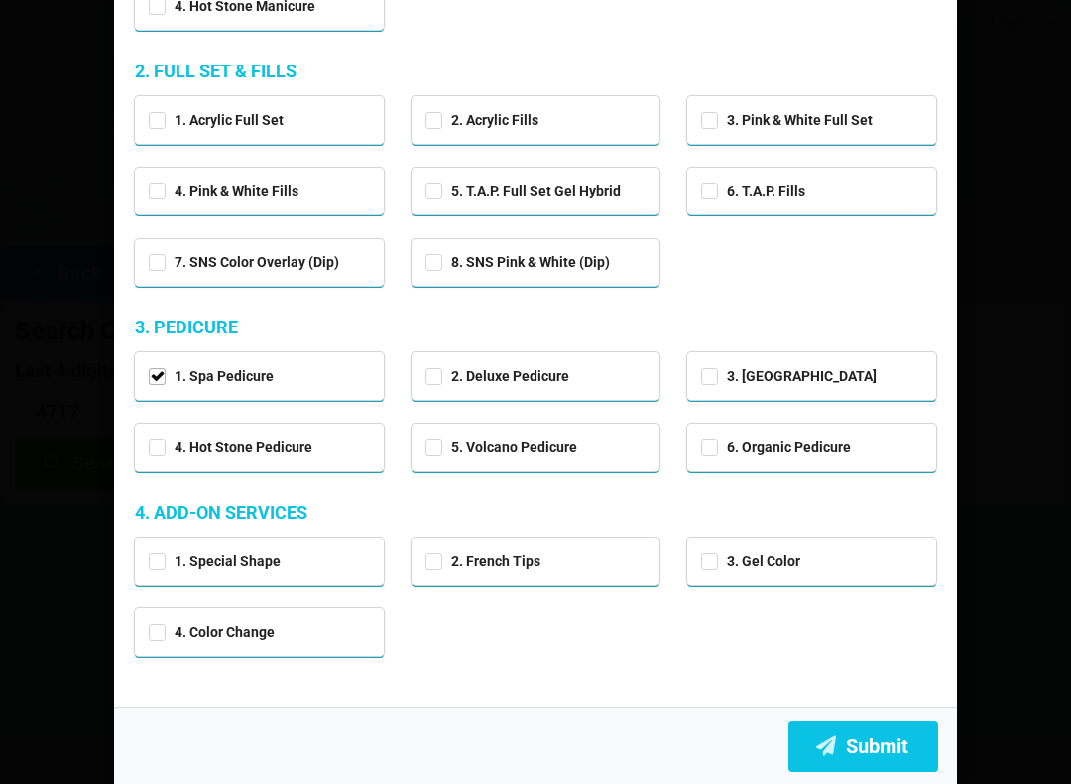
scroll to position [324, 0]
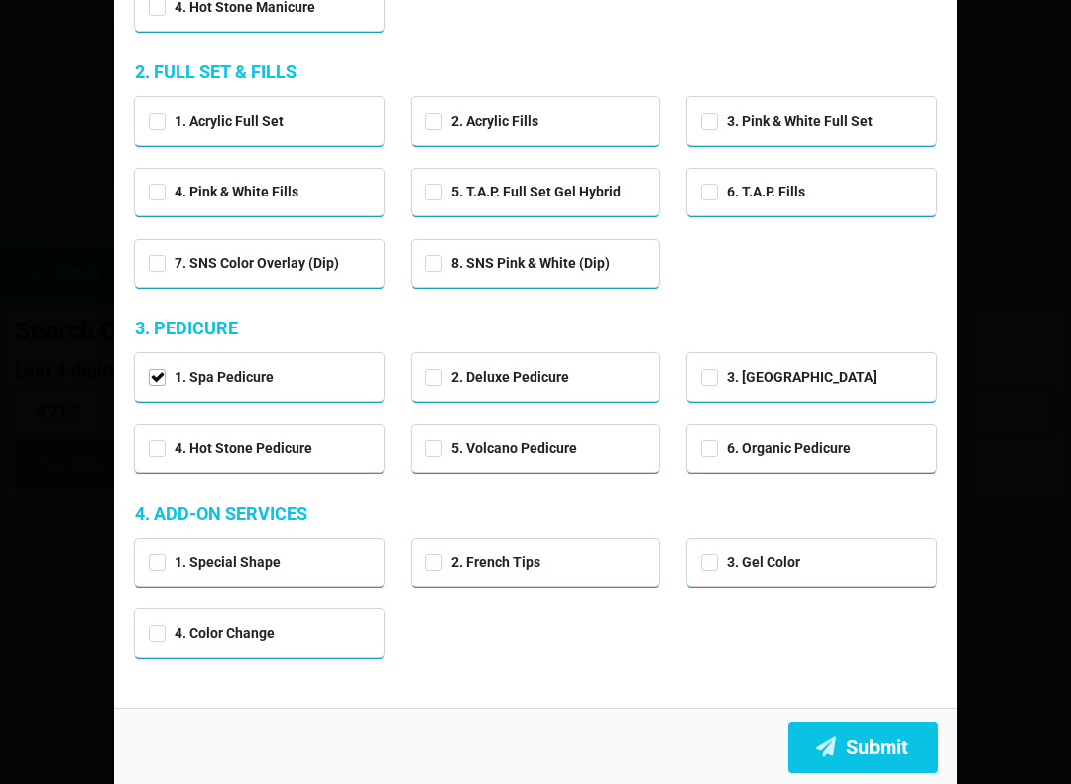
click at [898, 752] on button "Submit" at bounding box center [863, 747] width 150 height 51
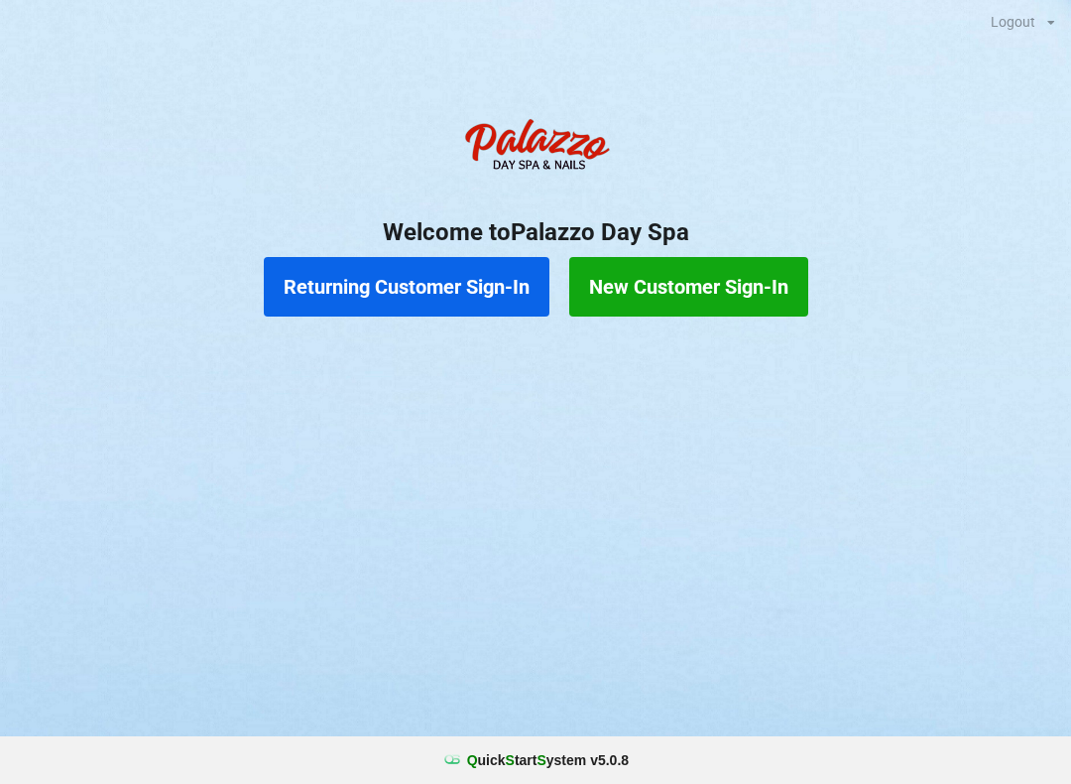
click at [409, 292] on button "Returning Customer Sign-In" at bounding box center [407, 287] width 286 height 60
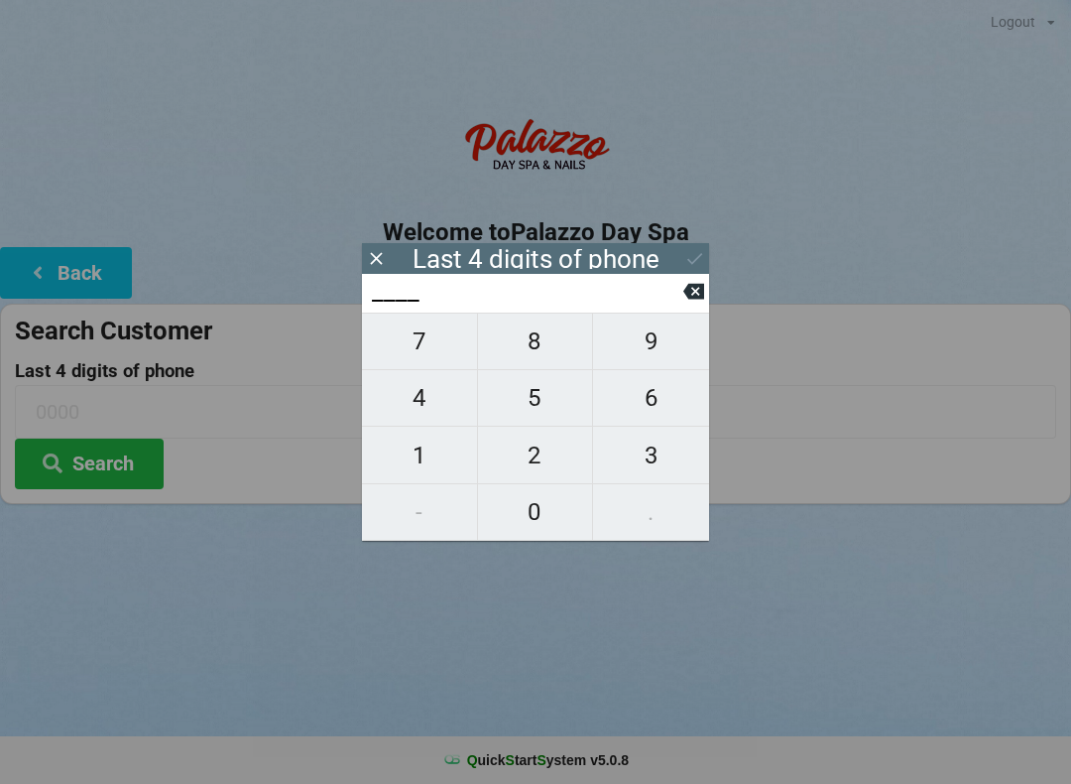
click at [431, 343] on span "7" at bounding box center [419, 341] width 115 height 42
type input "7___"
click at [544, 404] on span "5" at bounding box center [535, 398] width 115 height 42
type input "75__"
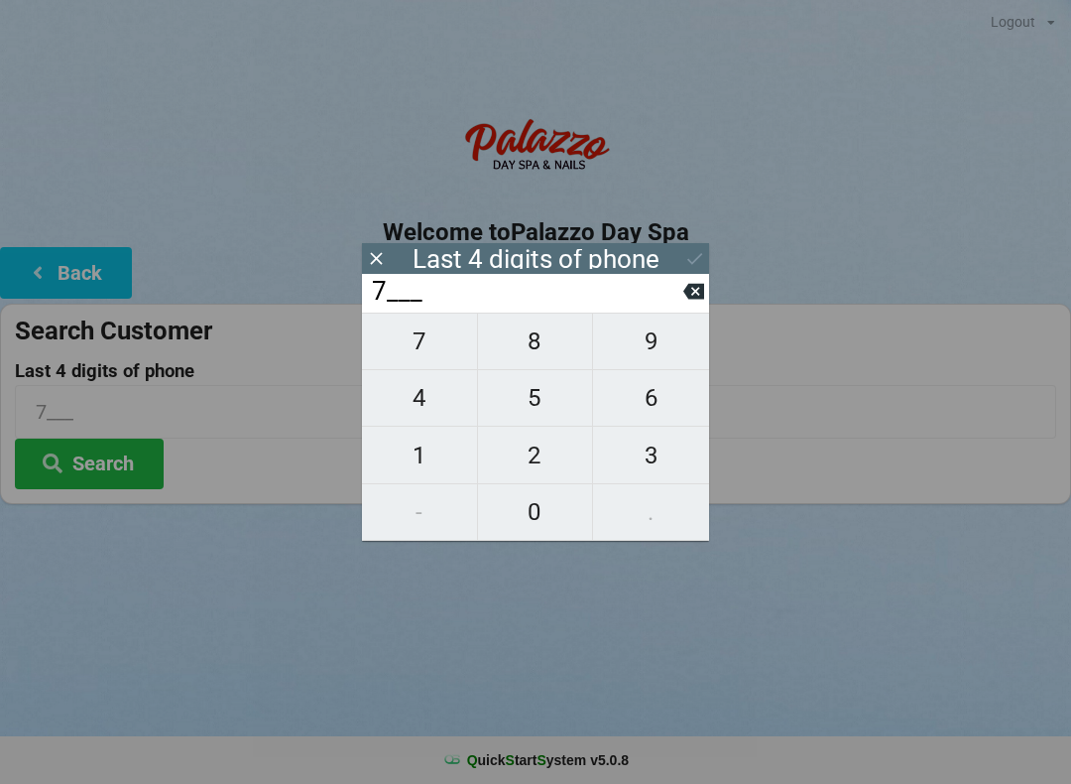
type input "75__"
click at [534, 462] on span "2" at bounding box center [535, 455] width 115 height 42
type input "752_"
click at [532, 520] on span "0" at bounding box center [535, 512] width 115 height 42
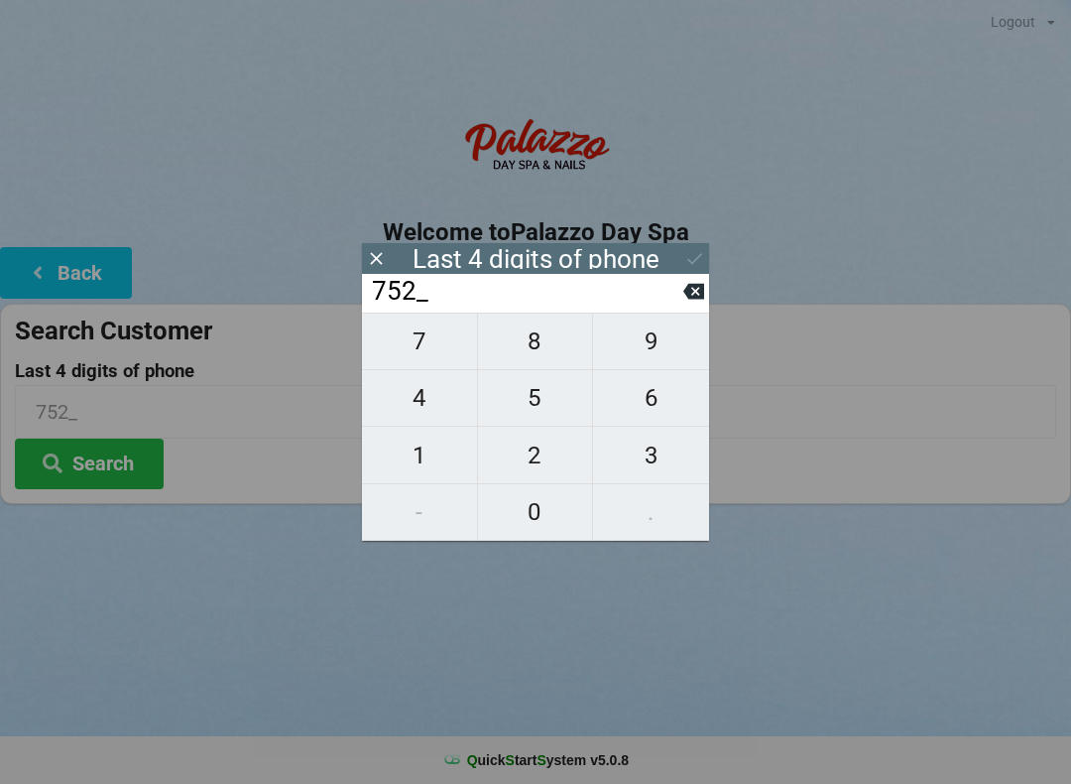
type input "7520"
click at [617, 256] on div "Last 4 digits of phone" at bounding box center [536, 259] width 247 height 20
click at [703, 255] on icon at bounding box center [694, 258] width 21 height 21
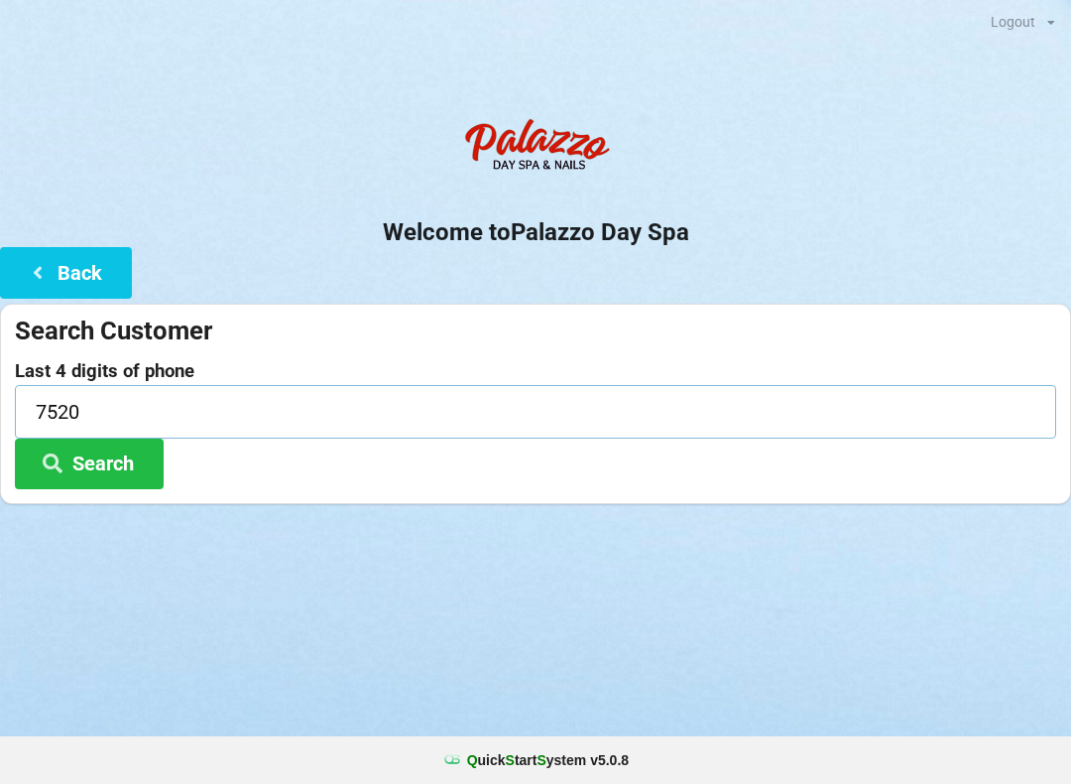
click at [199, 410] on input "7520" at bounding box center [535, 411] width 1041 height 53
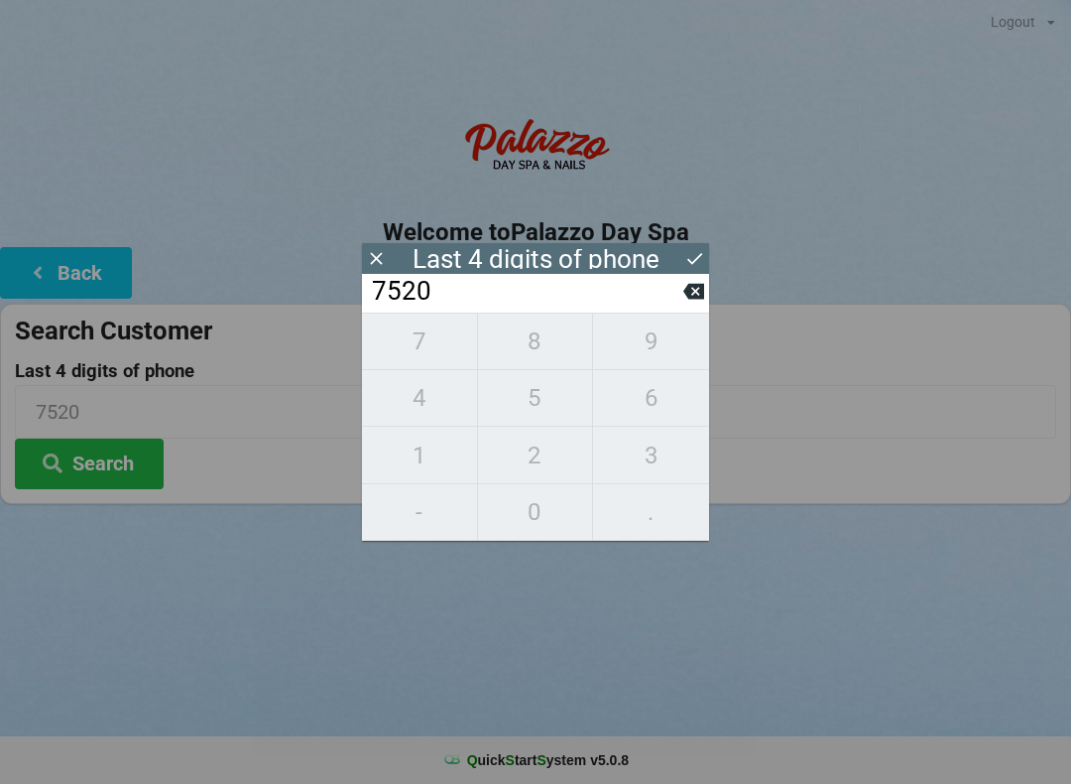
click at [701, 290] on icon at bounding box center [693, 291] width 21 height 21
click at [543, 508] on span "0" at bounding box center [535, 512] width 115 height 42
type input "7520"
click at [684, 261] on icon at bounding box center [694, 258] width 21 height 21
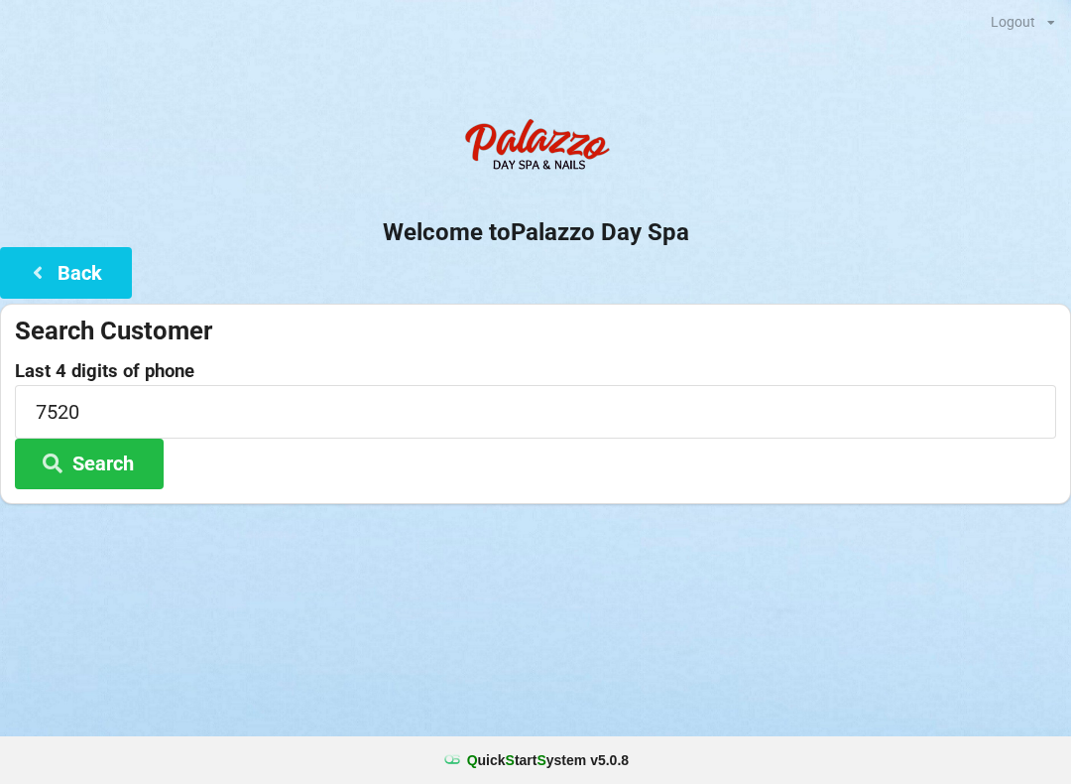
click at [118, 465] on button "Search" at bounding box center [89, 463] width 149 height 51
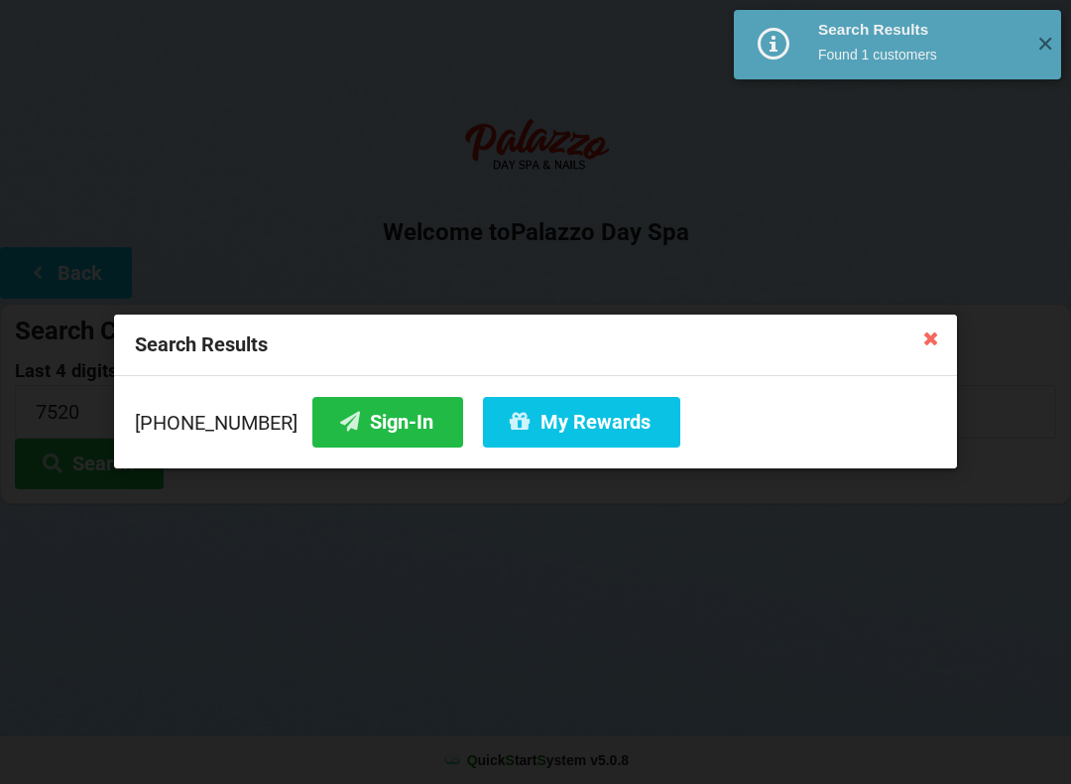
click at [362, 431] on button "Sign-In" at bounding box center [387, 422] width 151 height 51
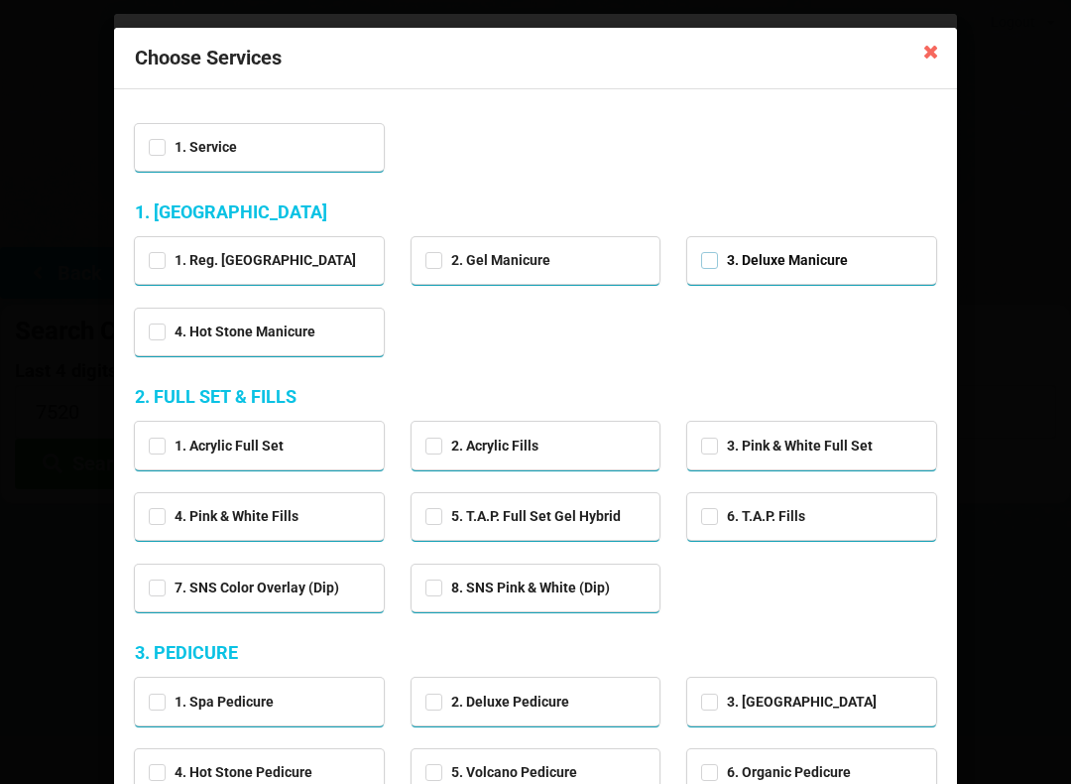
click at [834, 258] on label "3. Deluxe Manicure" at bounding box center [774, 260] width 147 height 17
checkbox input "true"
click at [920, 58] on icon at bounding box center [931, 51] width 32 height 32
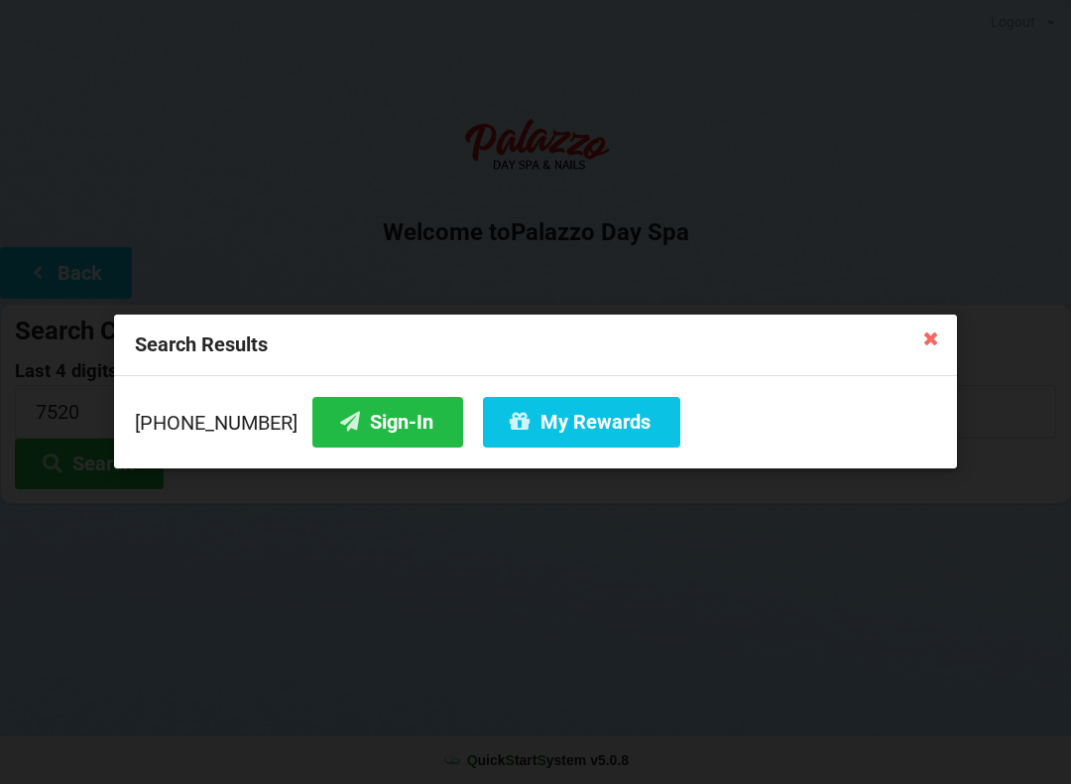
click at [567, 423] on button "My Rewards" at bounding box center [581, 422] width 197 height 51
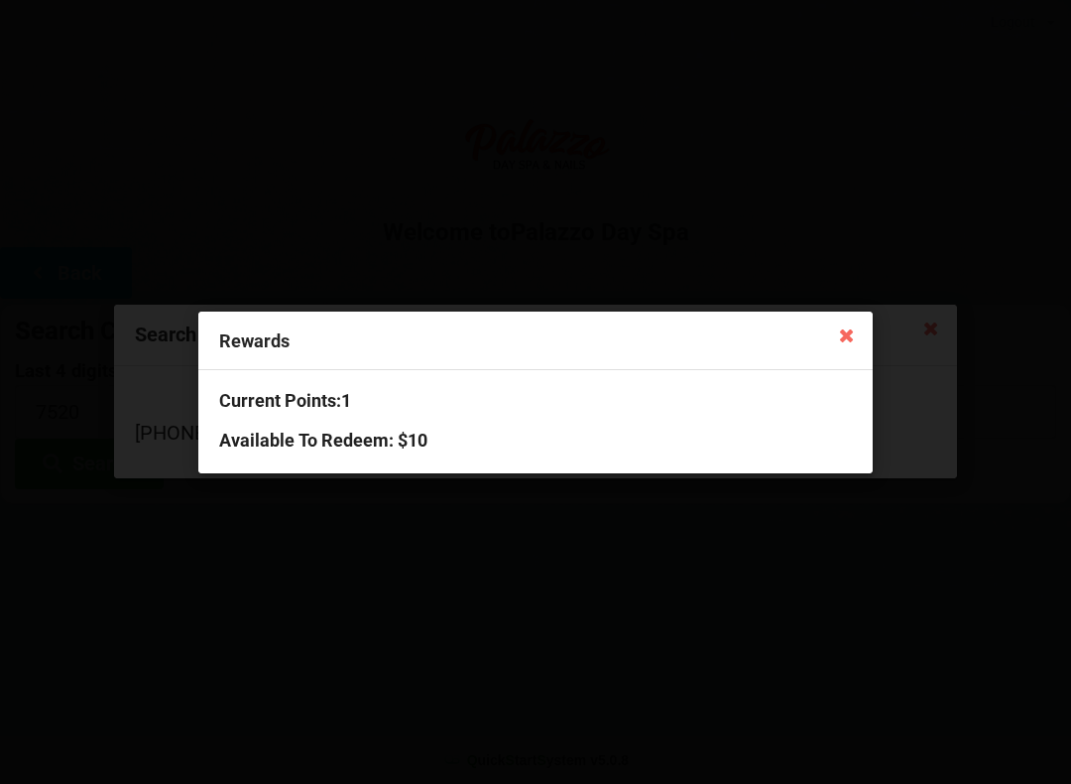
click at [850, 328] on icon at bounding box center [847, 334] width 32 height 32
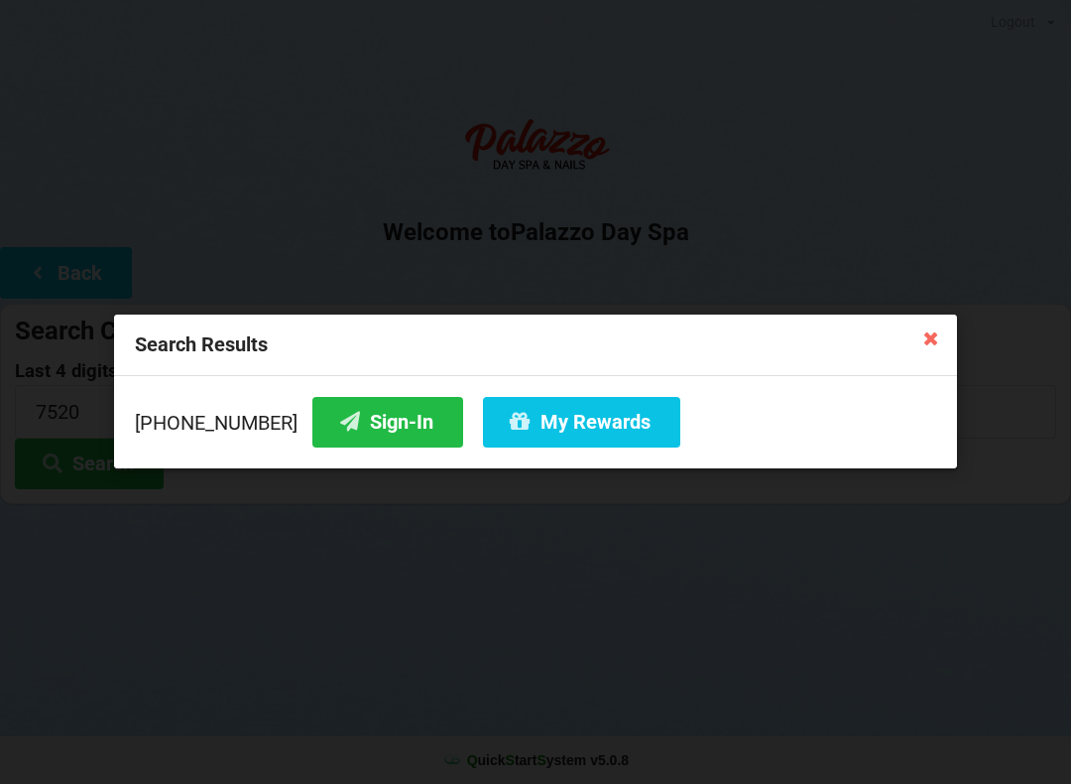
click at [924, 335] on icon at bounding box center [931, 337] width 32 height 32
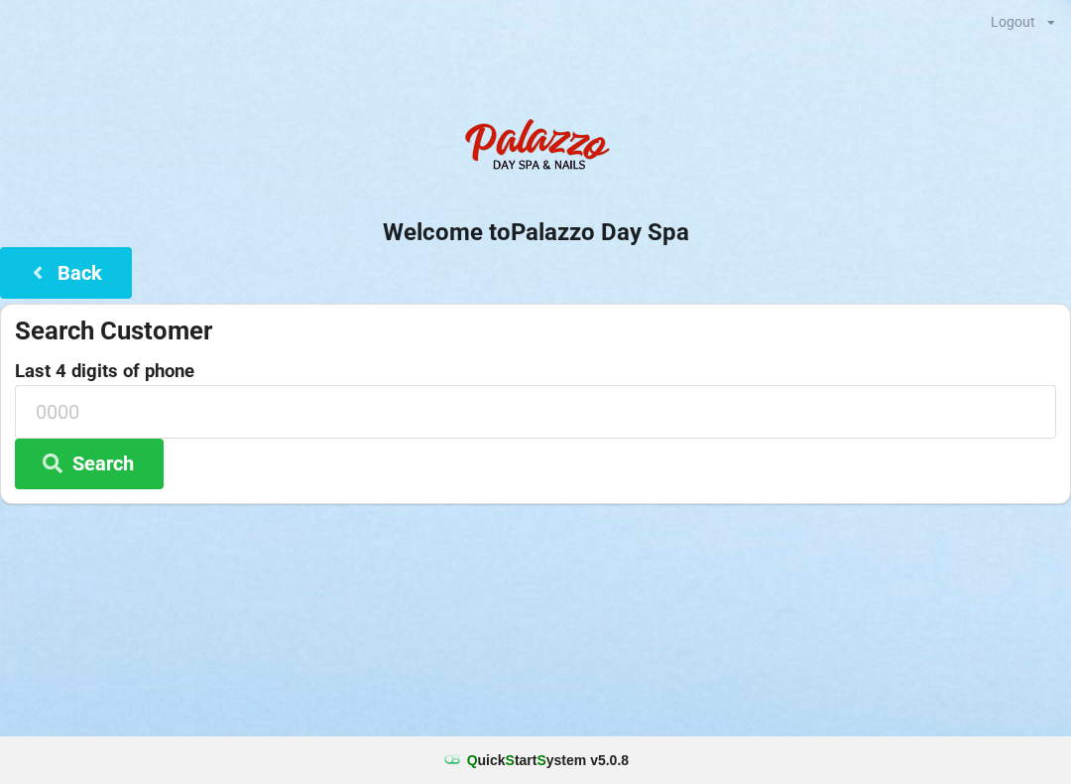
click at [46, 269] on icon at bounding box center [38, 271] width 24 height 17
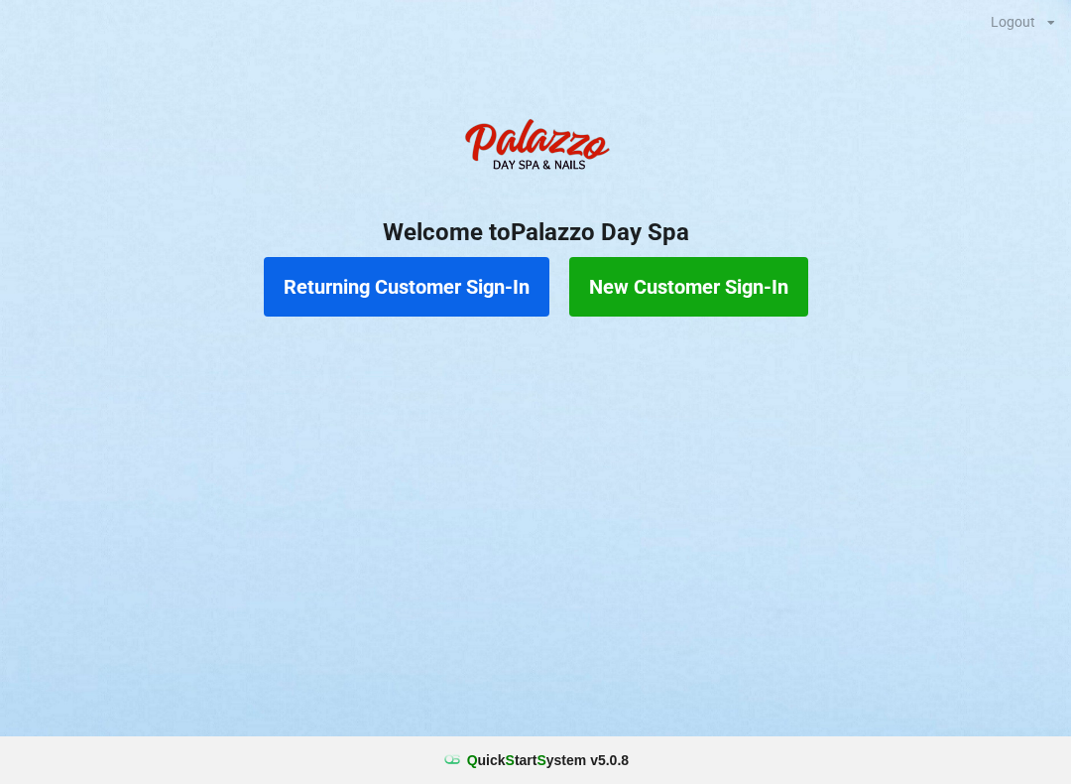
click at [467, 260] on button "Returning Customer Sign-In" at bounding box center [407, 287] width 286 height 60
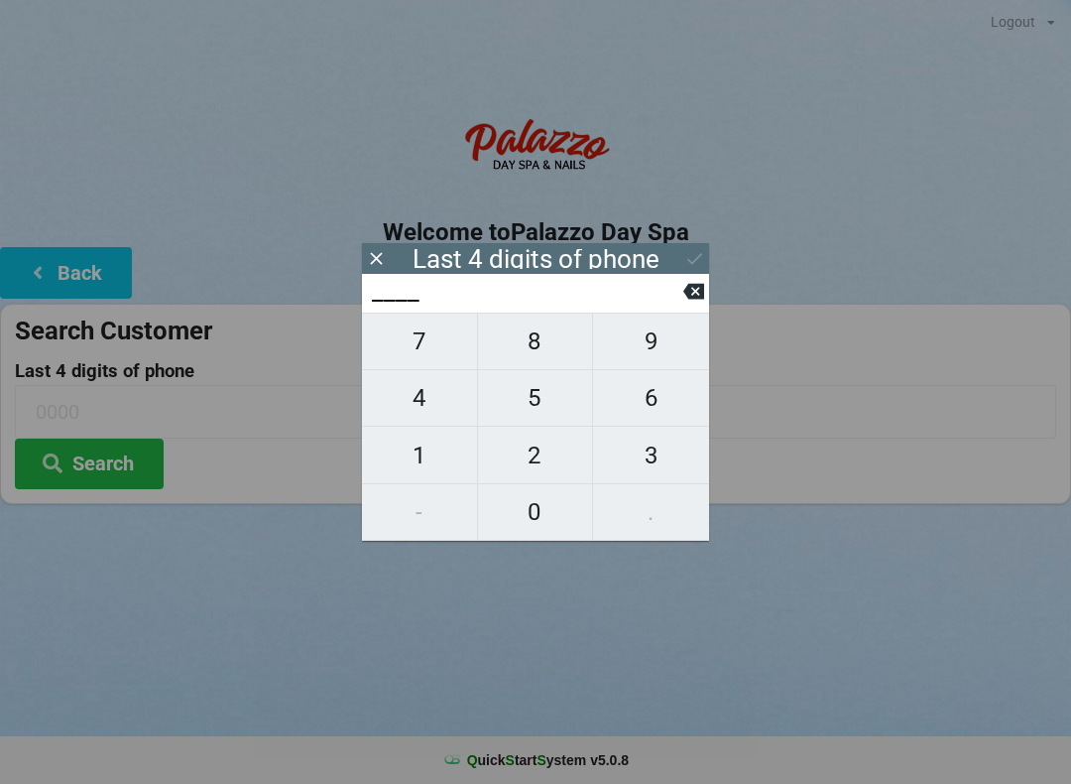
click at [551, 454] on span "2" at bounding box center [535, 455] width 115 height 42
type input "2___"
click at [669, 355] on span "9" at bounding box center [651, 341] width 116 height 42
type input "29__"
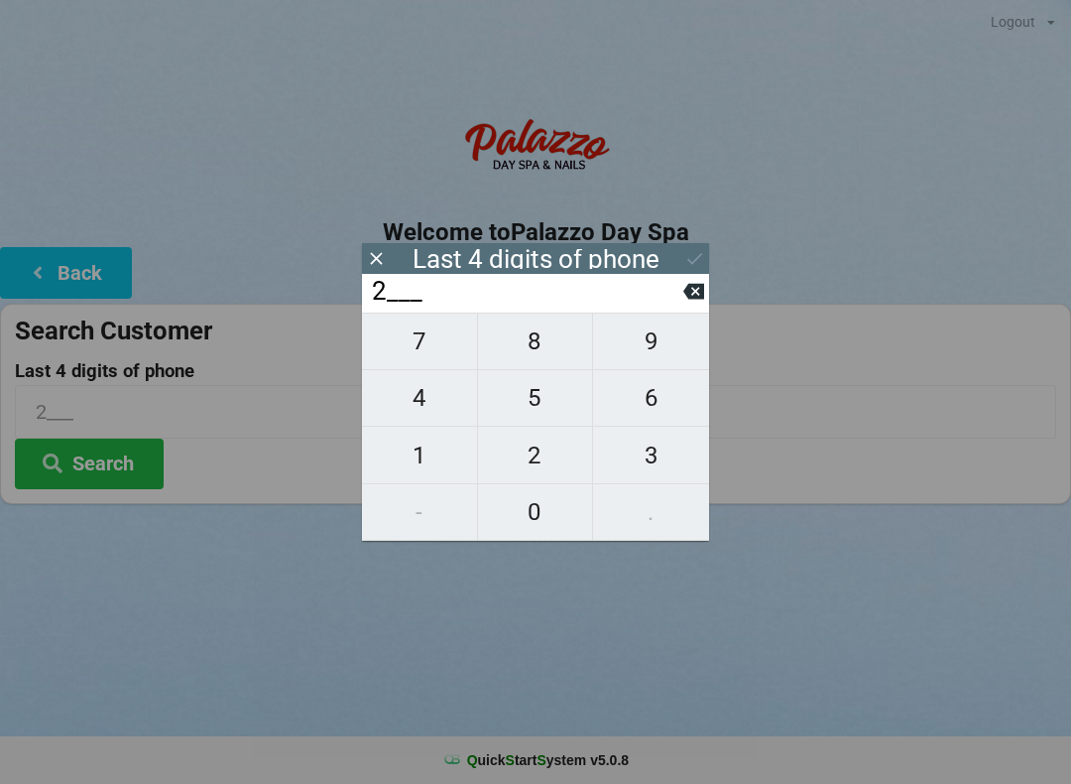
type input "29__"
click at [528, 525] on span "0" at bounding box center [535, 512] width 115 height 42
type input "290_"
click at [680, 349] on span "9" at bounding box center [651, 341] width 116 height 42
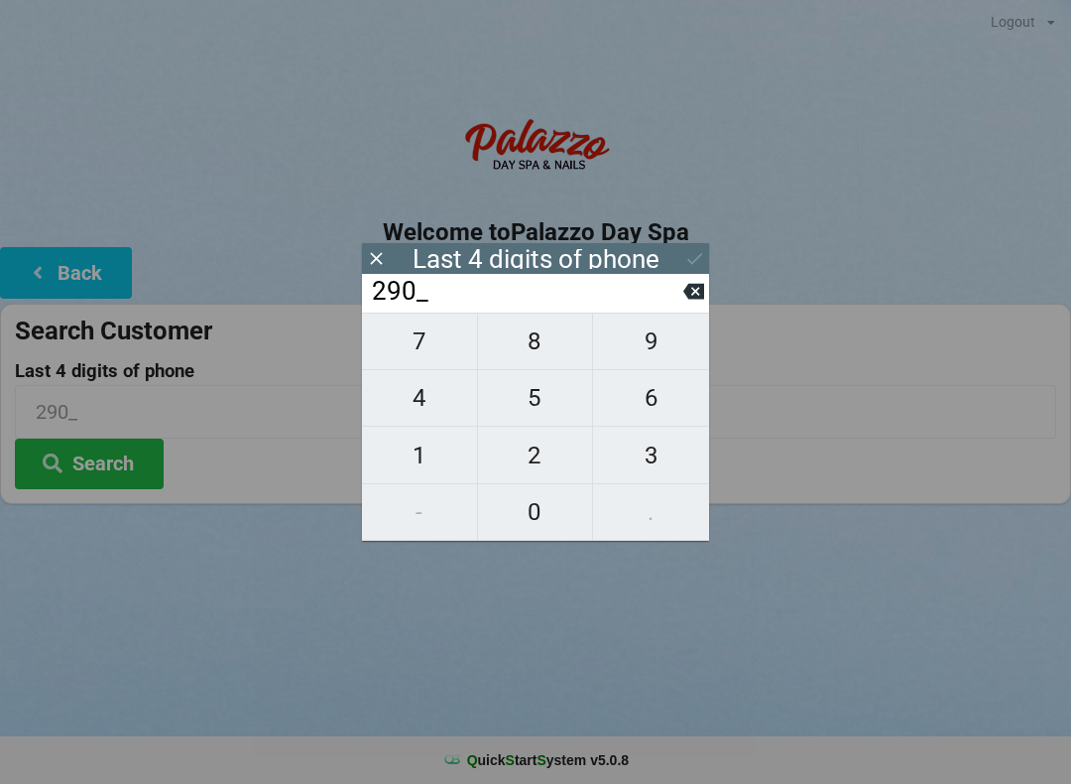
type input "2909"
click at [836, 176] on div at bounding box center [535, 150] width 1071 height 84
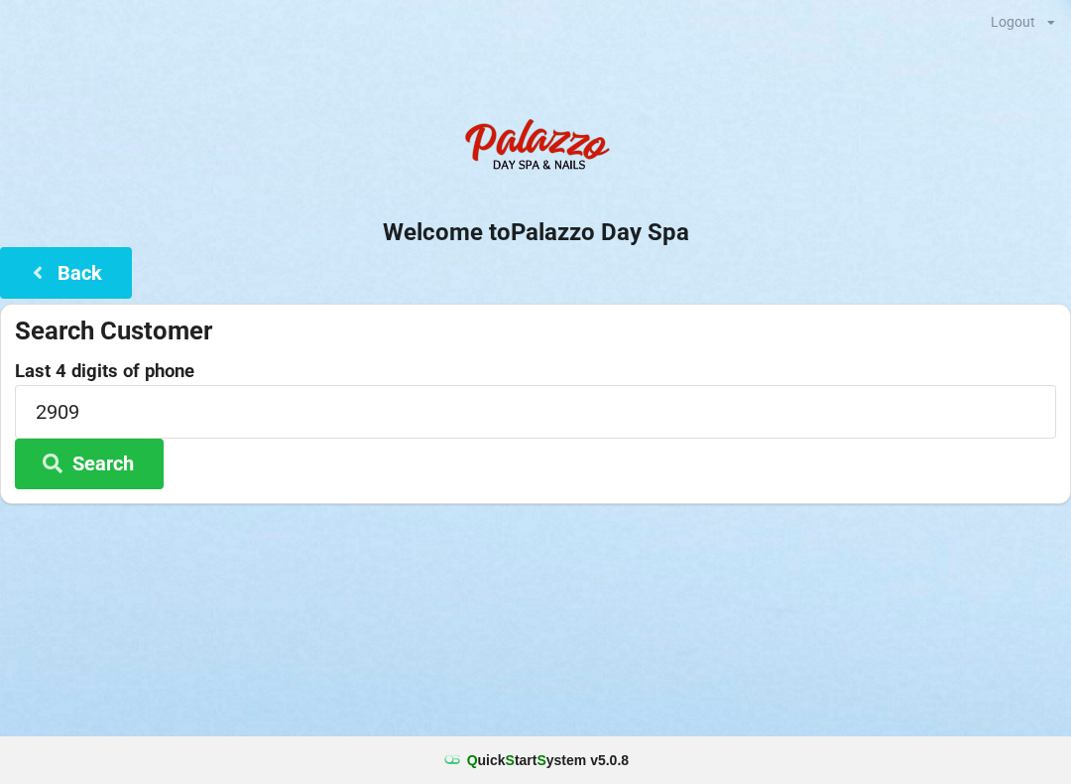
click at [139, 465] on button "Search" at bounding box center [89, 463] width 149 height 51
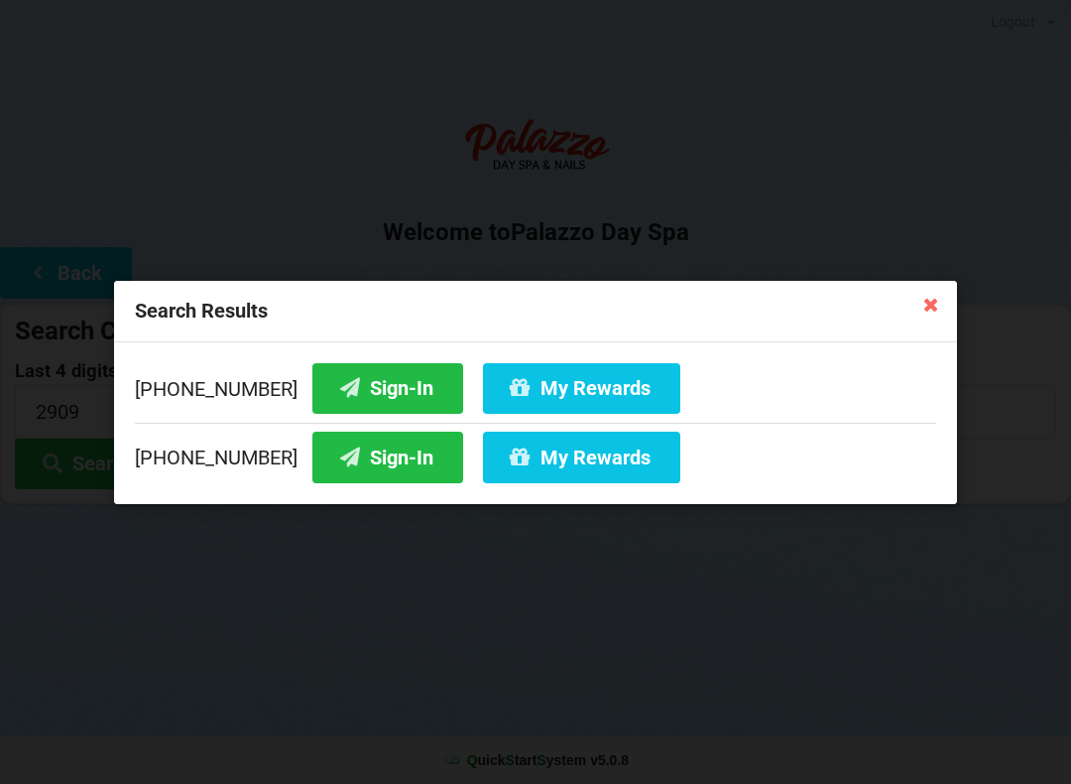
click at [381, 464] on button "Sign-In" at bounding box center [387, 456] width 151 height 51
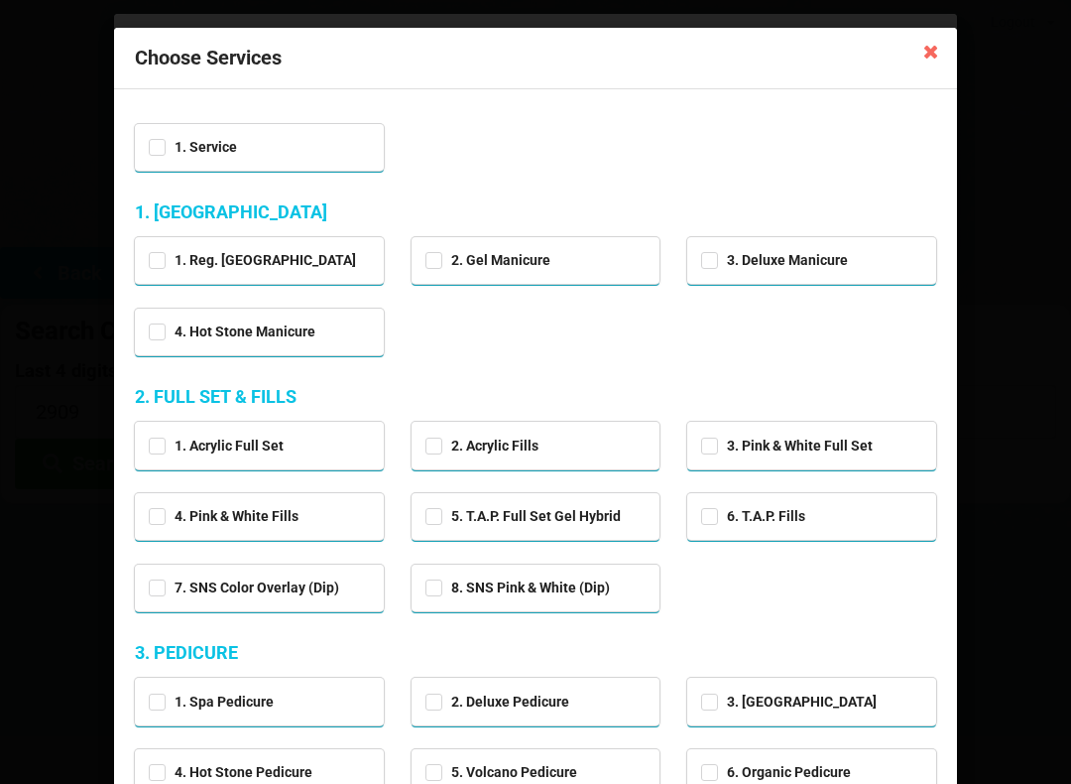
click at [572, 260] on div "2. Gel Manicure" at bounding box center [535, 258] width 221 height 23
click at [563, 258] on div "2. Gel Manicure" at bounding box center [535, 258] width 221 height 23
checkbox input "false"
click at [566, 446] on div "2. Acrylic Fills" at bounding box center [535, 443] width 221 height 23
checkbox input "true"
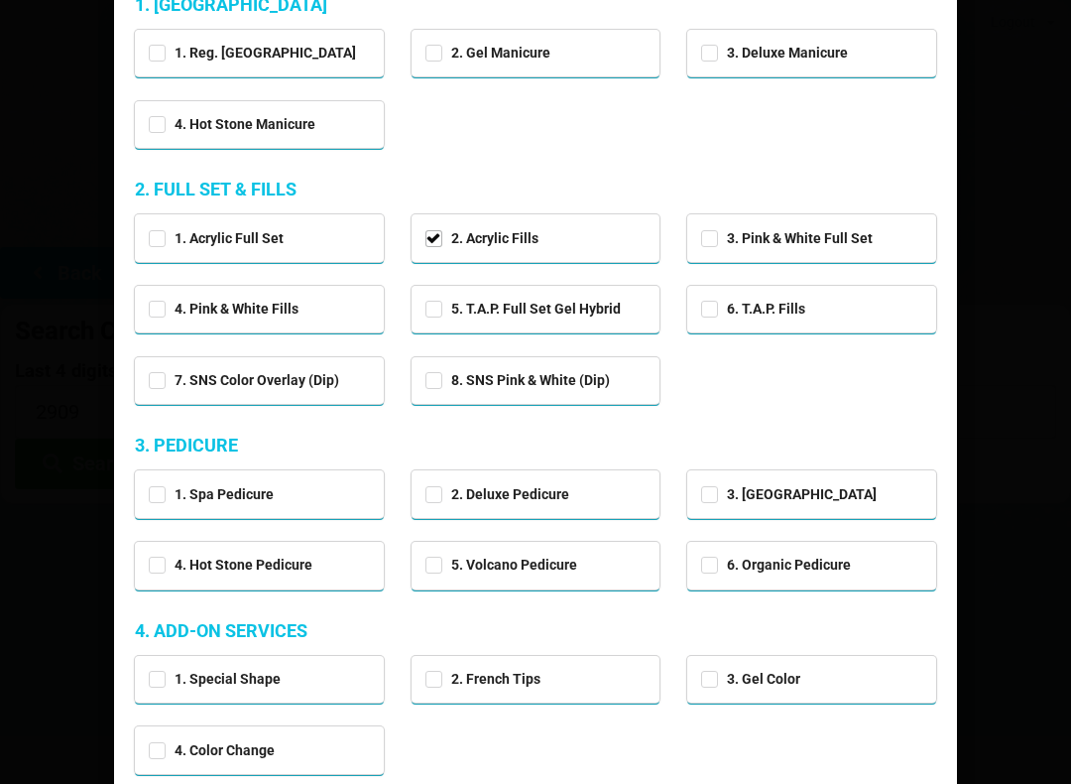
scroll to position [209, 0]
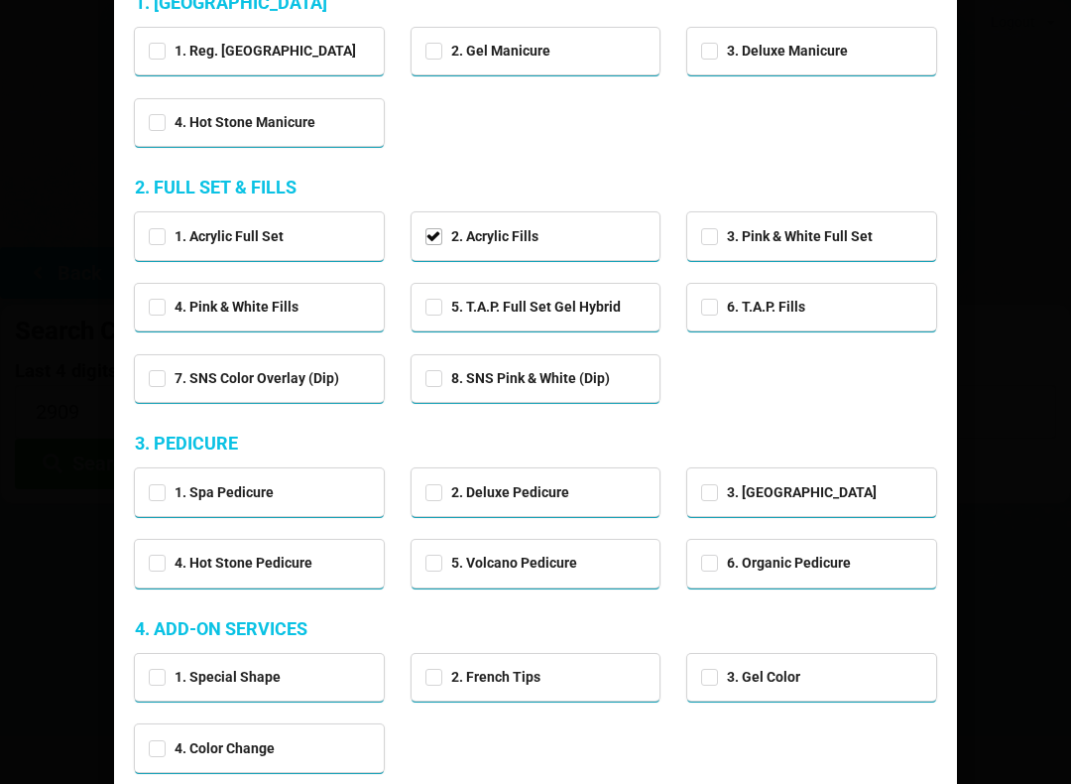
click at [598, 558] on div "5. Volcano Pedicure" at bounding box center [535, 560] width 221 height 23
checkbox input "true"
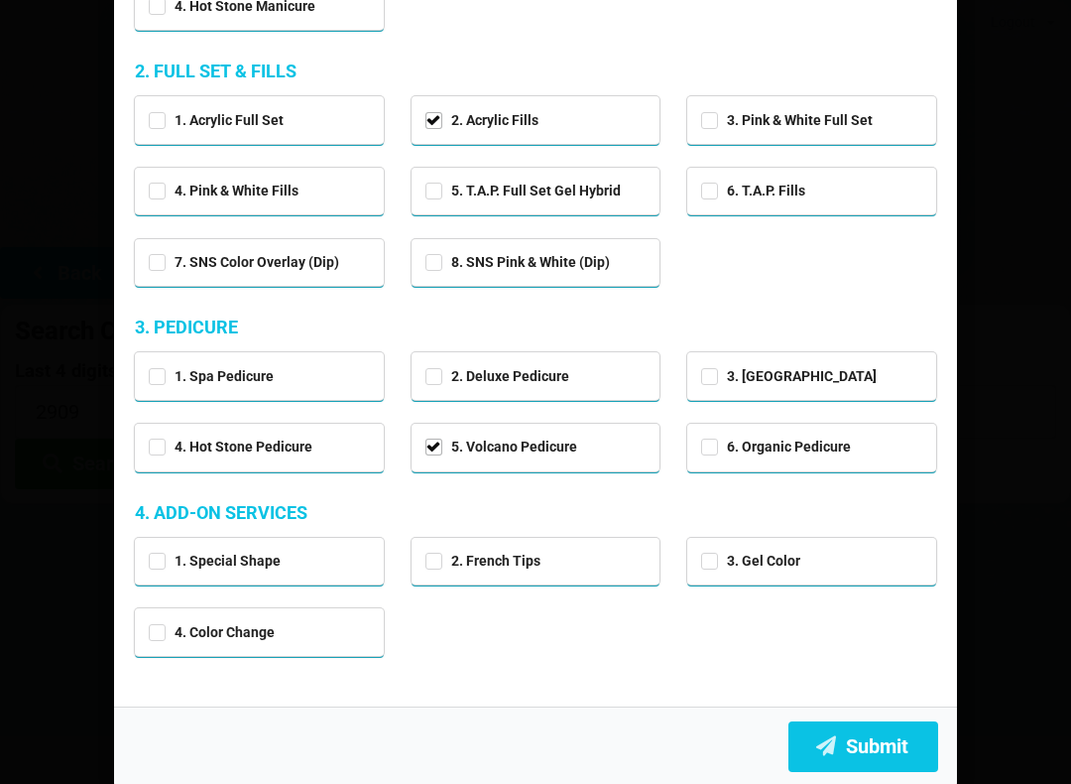
scroll to position [324, 0]
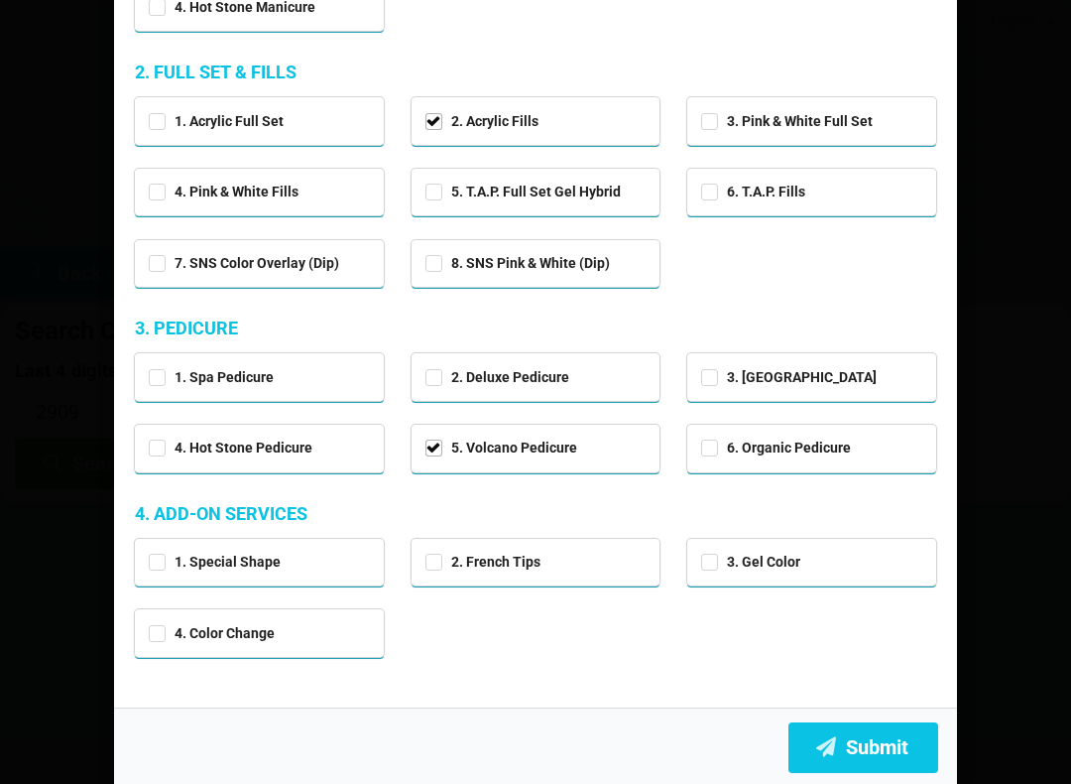
click at [867, 743] on button "Submit" at bounding box center [863, 747] width 150 height 51
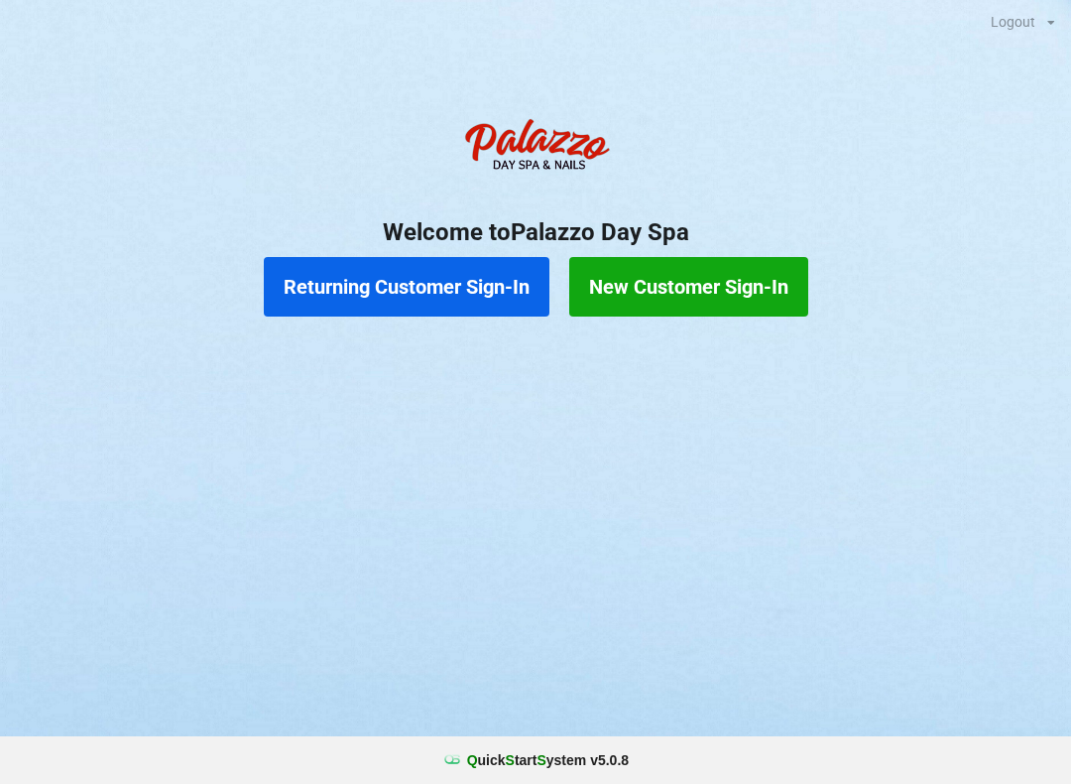
click at [858, 483] on div "Logout Logout Sign-In Welcome to Palazzo Day Spa Returning Customer Sign-In New…" at bounding box center [535, 392] width 1071 height 784
click at [499, 294] on button "Returning Customer Sign-In" at bounding box center [407, 287] width 286 height 60
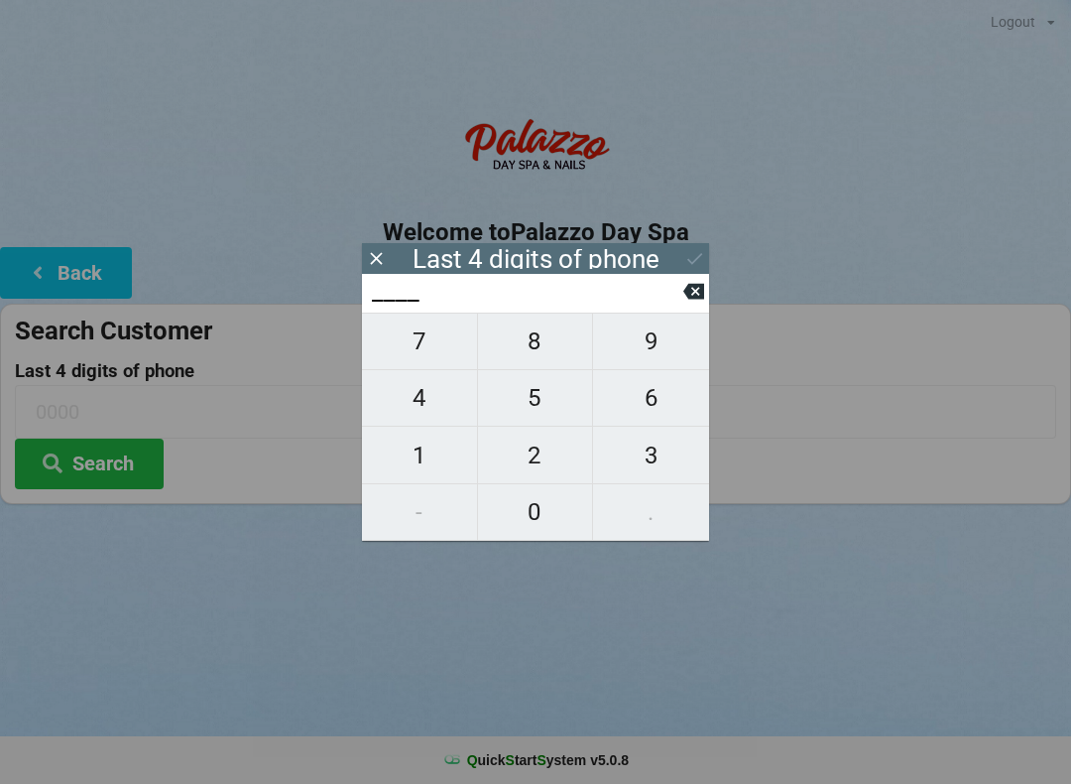
click at [667, 362] on span "9" at bounding box center [651, 341] width 116 height 42
type input "9___"
click at [665, 353] on span "9" at bounding box center [651, 341] width 116 height 42
type input "99__"
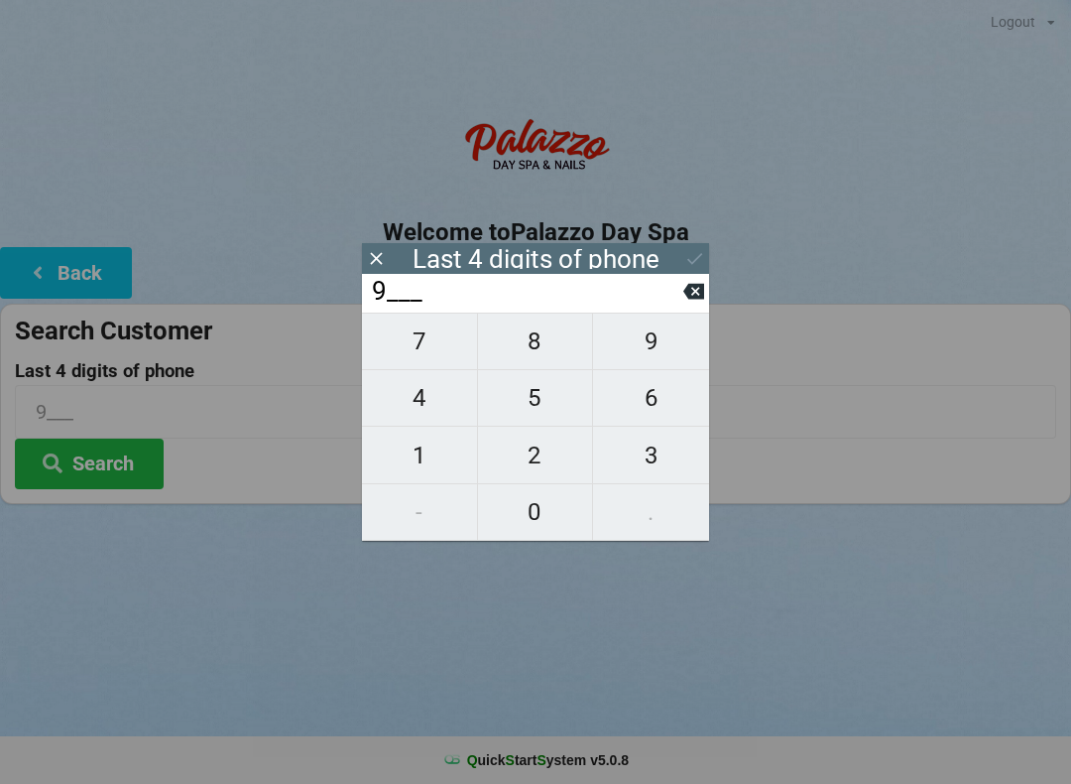
type input "99__"
click at [435, 349] on span "7" at bounding box center [419, 341] width 115 height 42
type input "997_"
click at [679, 402] on span "6" at bounding box center [651, 398] width 116 height 42
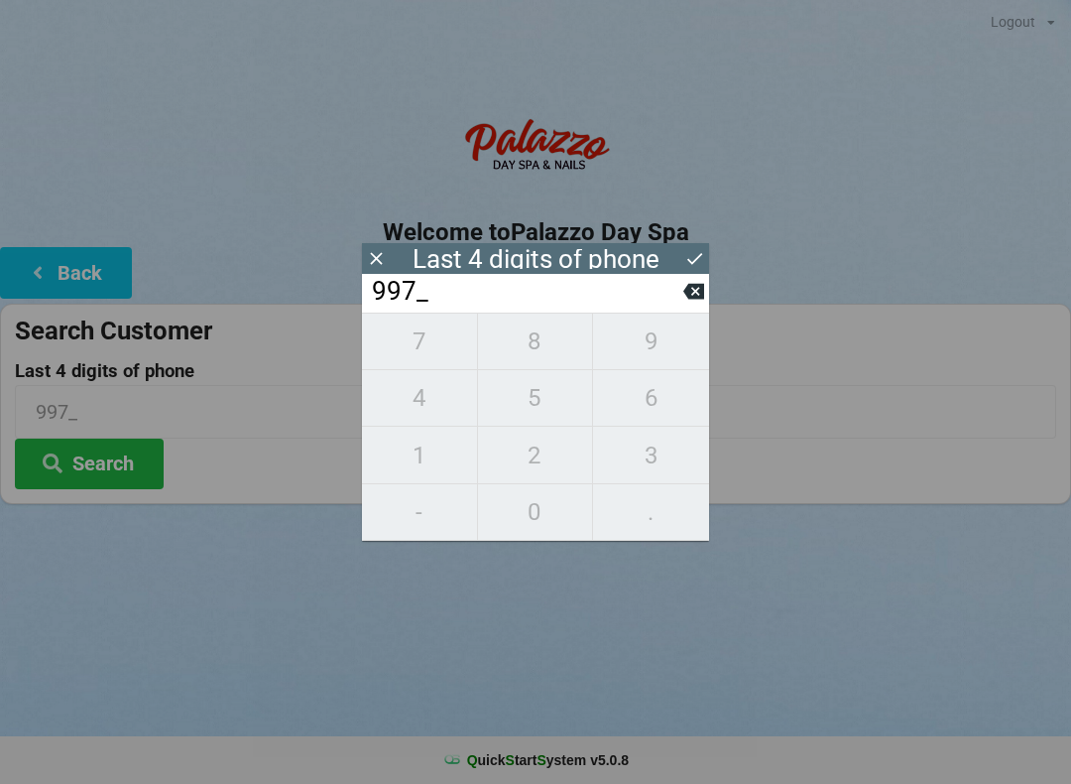
type input "9976"
click at [695, 265] on icon at bounding box center [694, 258] width 21 height 21
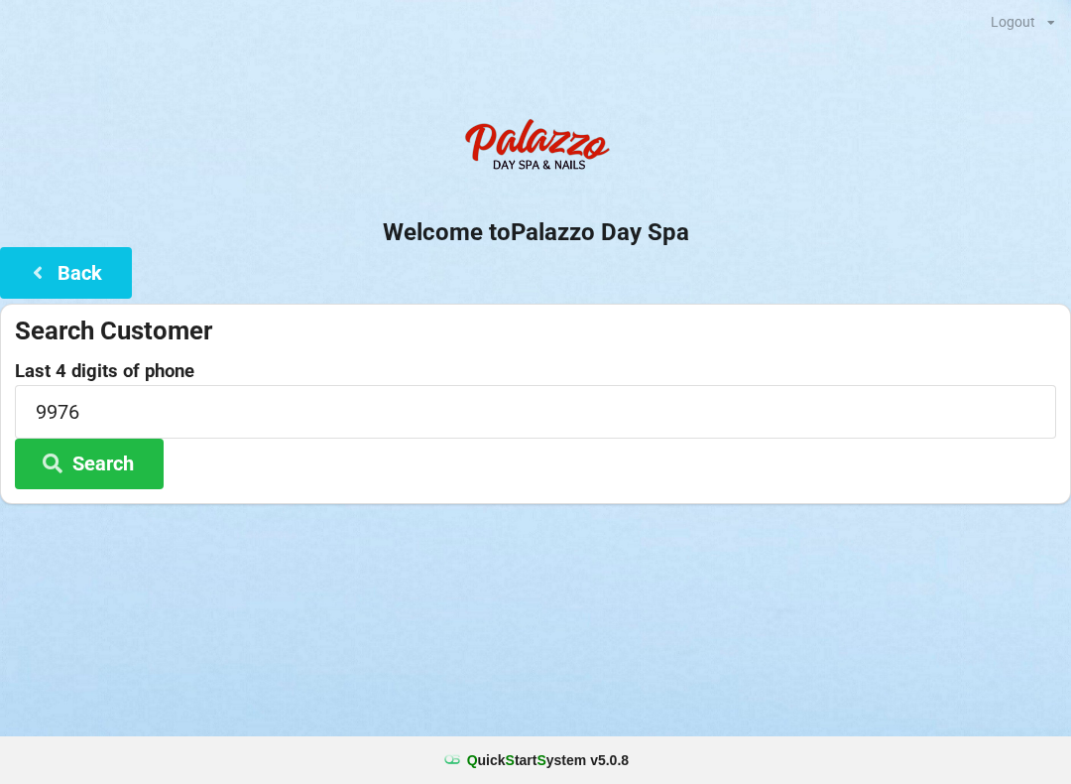
click at [131, 463] on button "Search" at bounding box center [89, 463] width 149 height 51
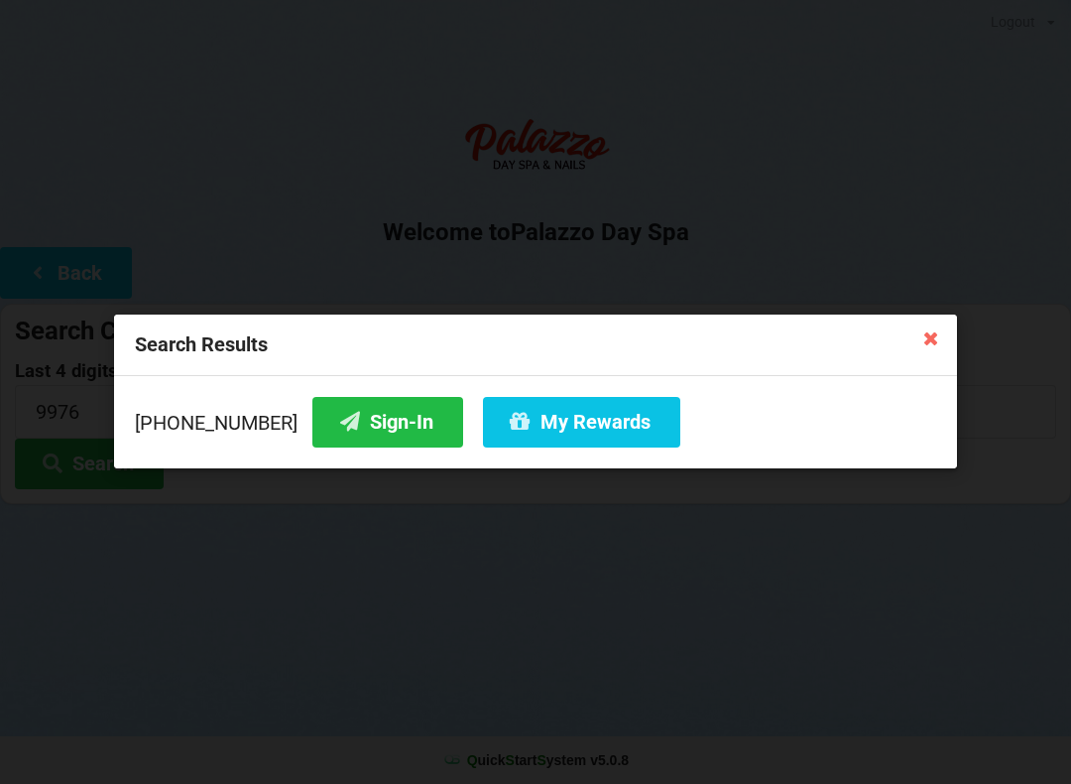
click at [380, 446] on button "Sign-In" at bounding box center [387, 422] width 151 height 51
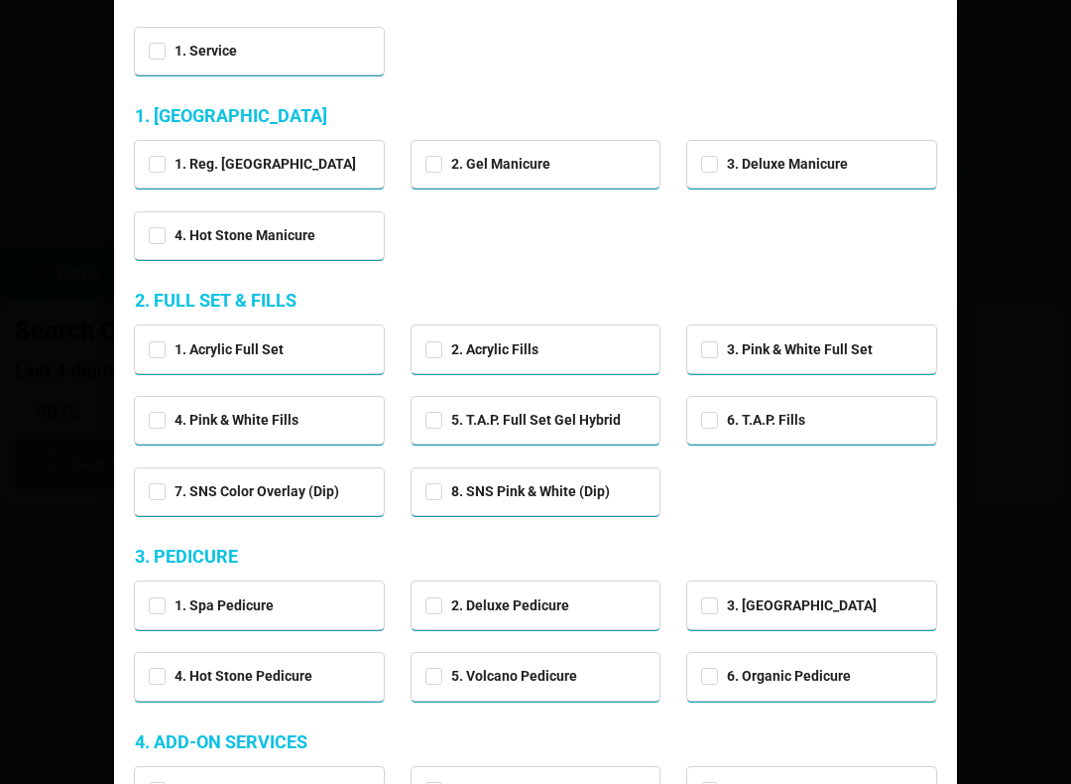
scroll to position [105, 0]
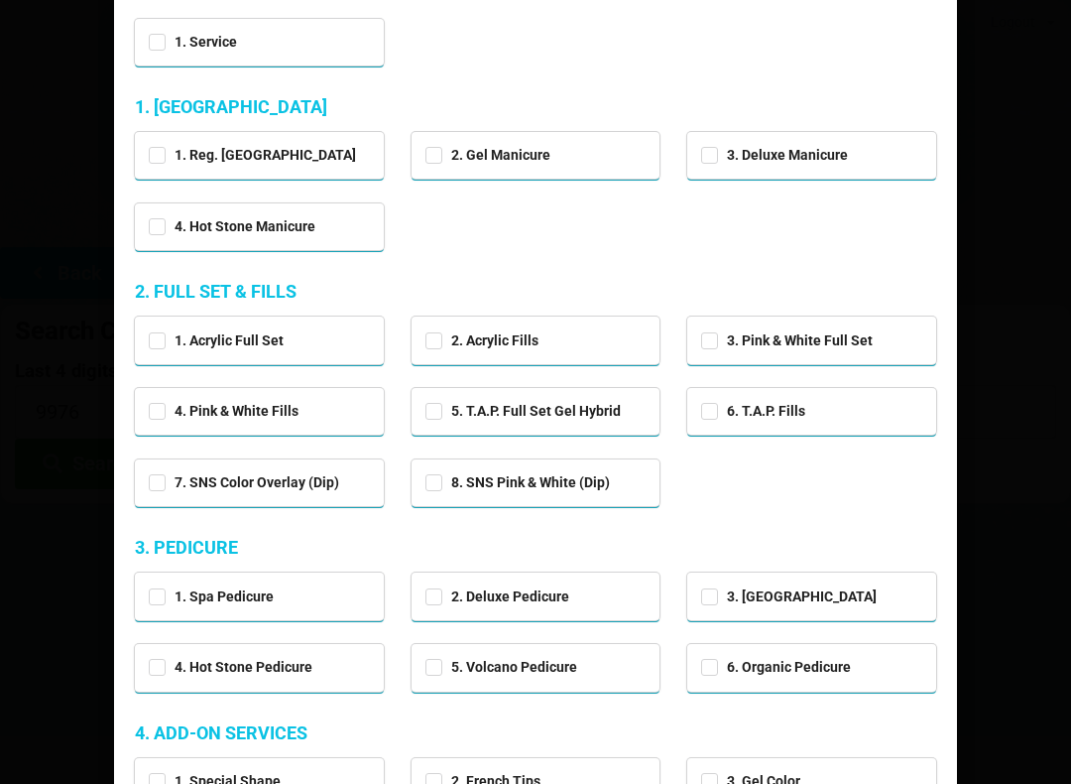
click at [265, 52] on div "1. Service" at bounding box center [259, 42] width 249 height 47
checkbox input "true"
click at [469, 599] on label "2. Deluxe Pedicure" at bounding box center [497, 596] width 144 height 17
checkbox input "true"
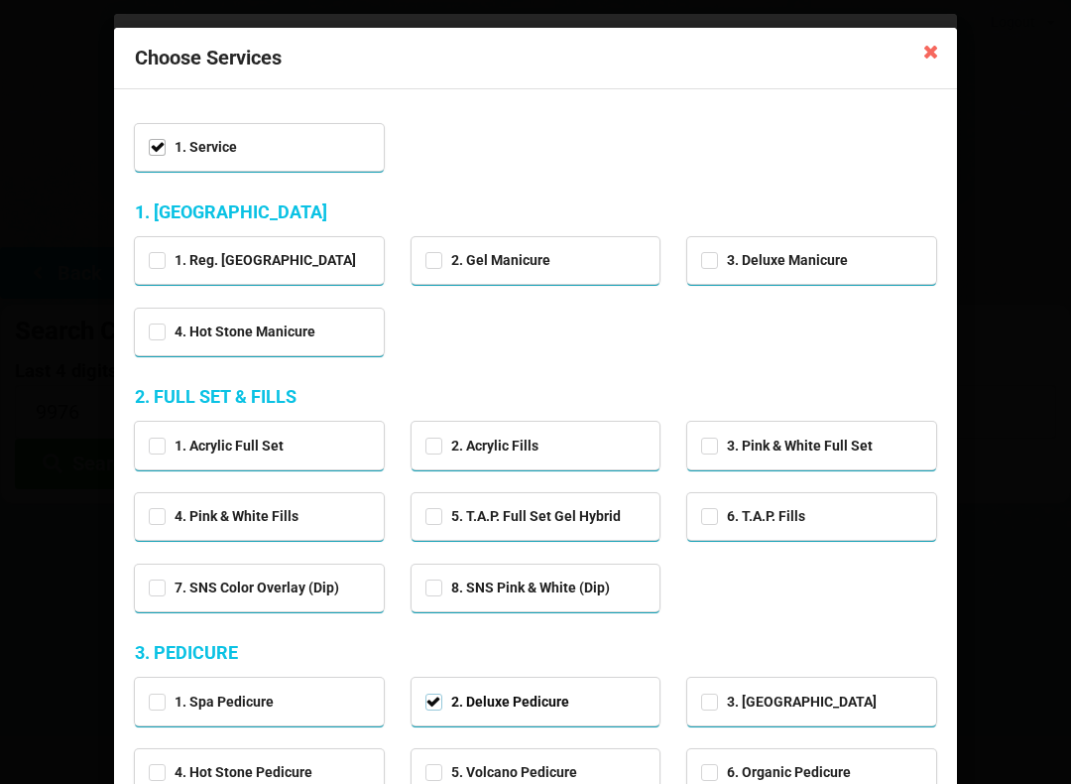
scroll to position [0, 0]
click at [936, 62] on icon at bounding box center [931, 51] width 32 height 32
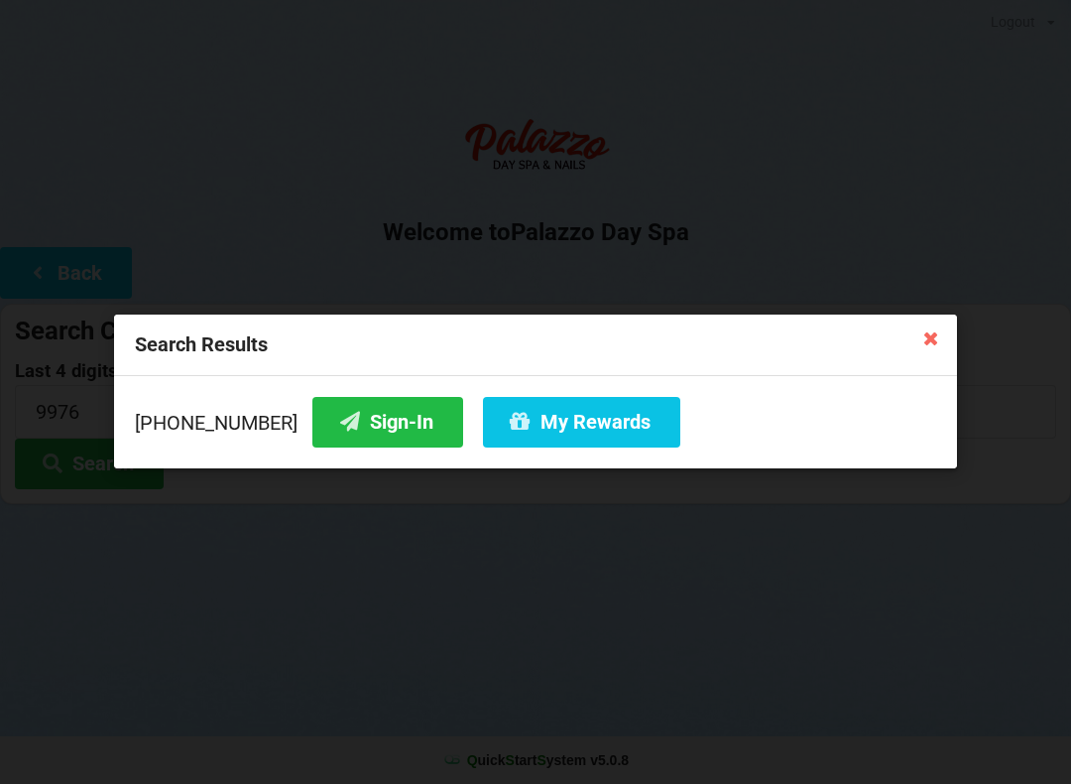
click at [379, 425] on button "Sign-In" at bounding box center [387, 422] width 151 height 51
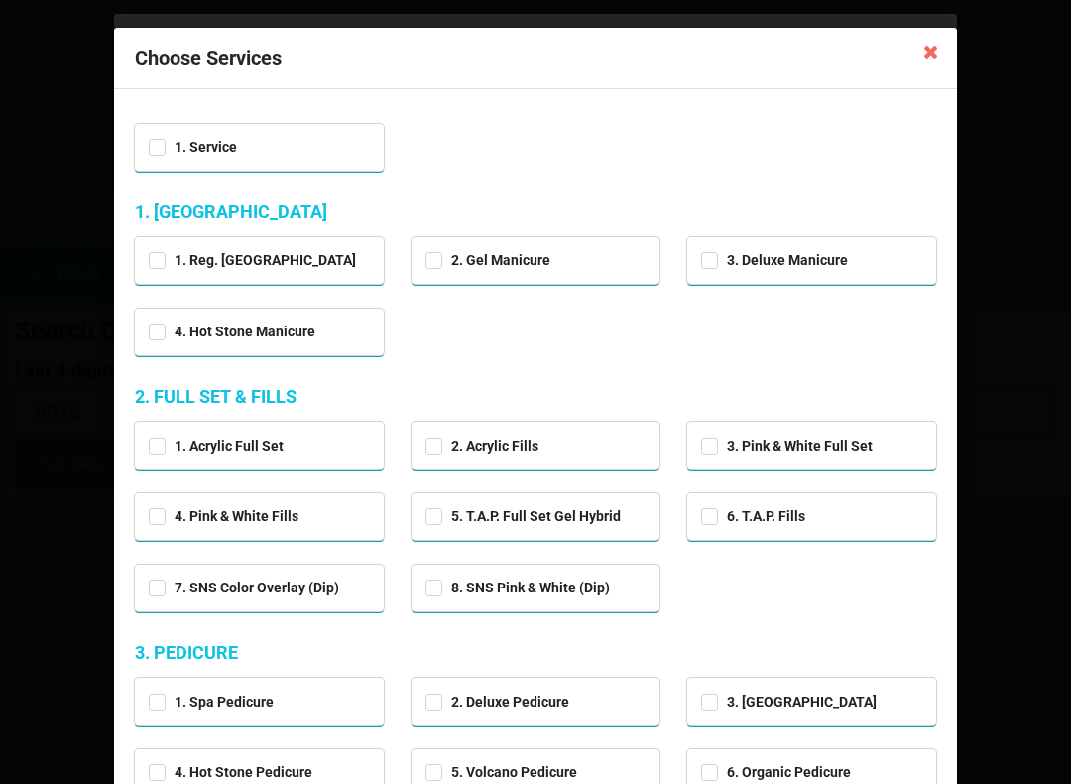
click at [937, 48] on icon at bounding box center [931, 51] width 32 height 32
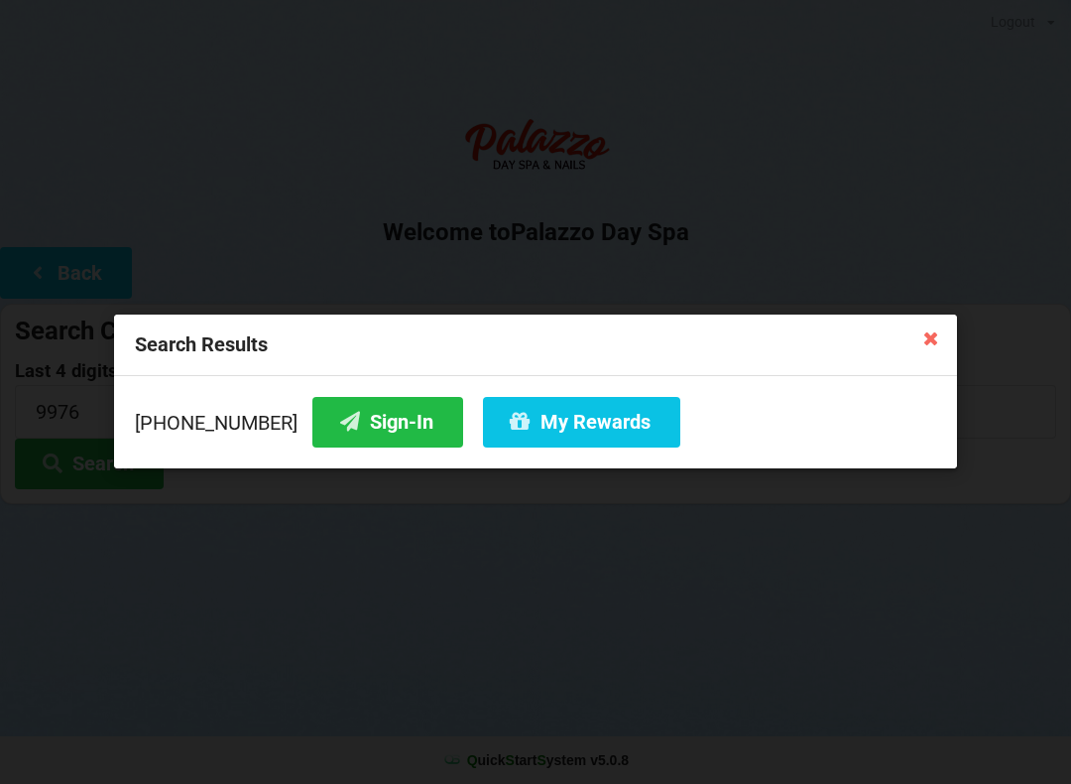
click at [923, 322] on icon at bounding box center [931, 337] width 32 height 32
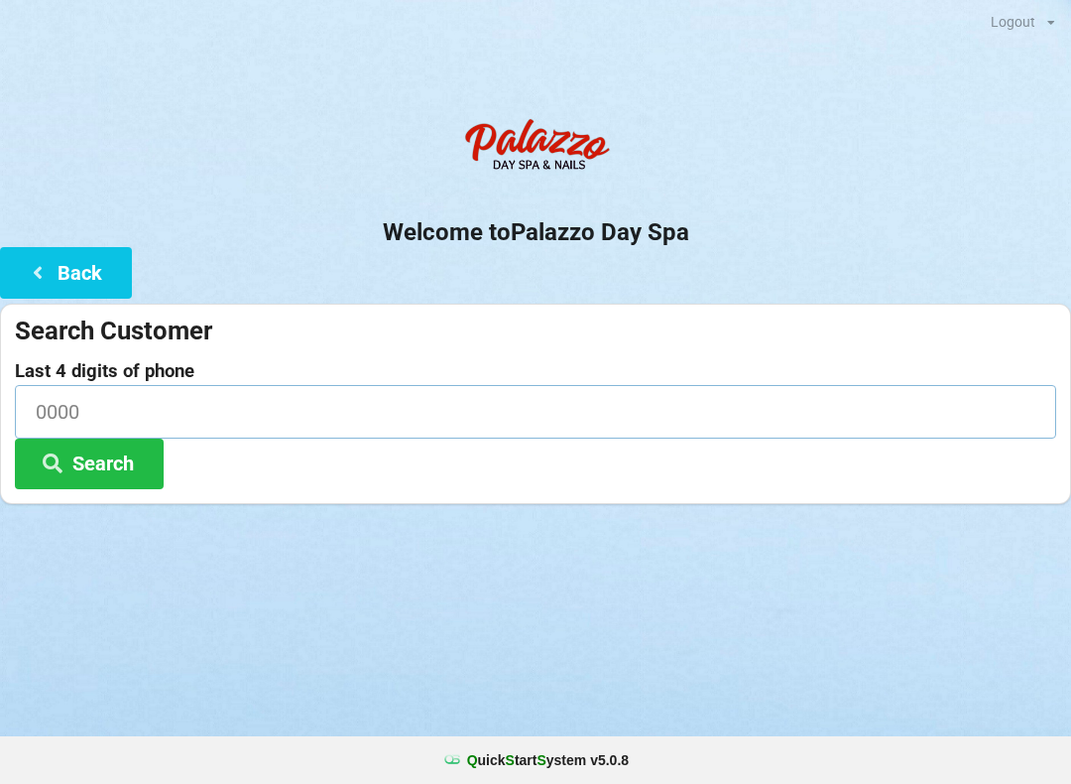
click at [168, 407] on input at bounding box center [535, 411] width 1041 height 53
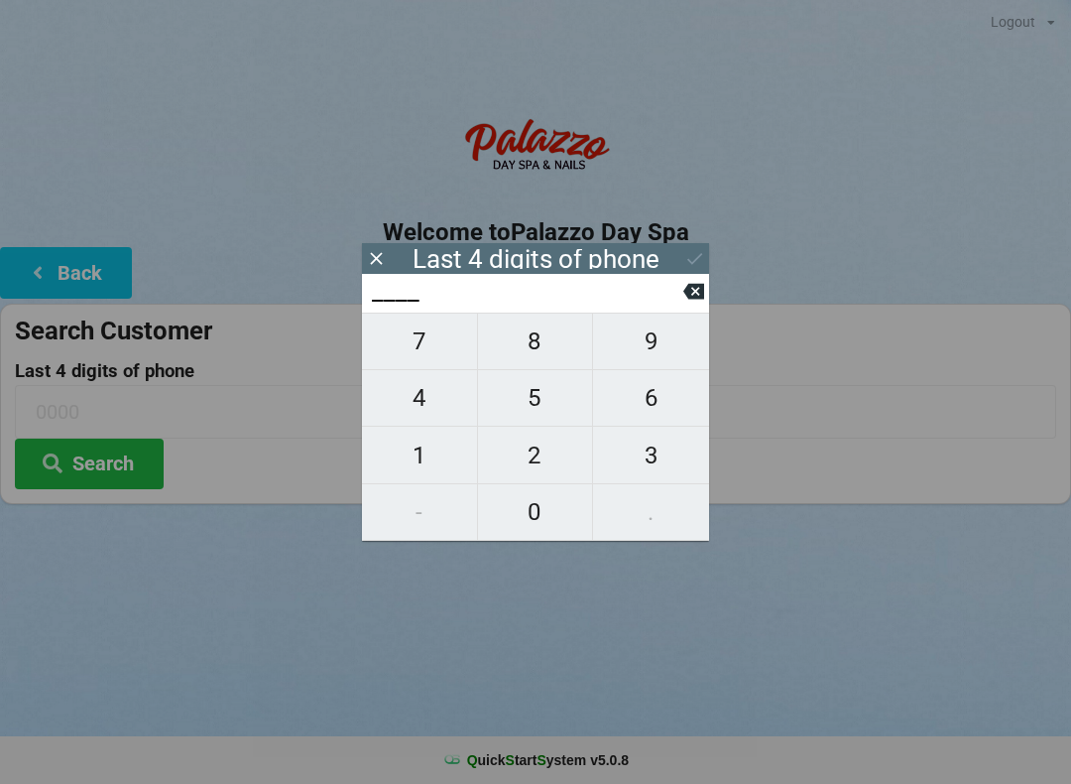
click at [539, 471] on span "2" at bounding box center [535, 455] width 115 height 42
type input "2___"
click at [539, 515] on span "0" at bounding box center [535, 512] width 115 height 42
type input "20__"
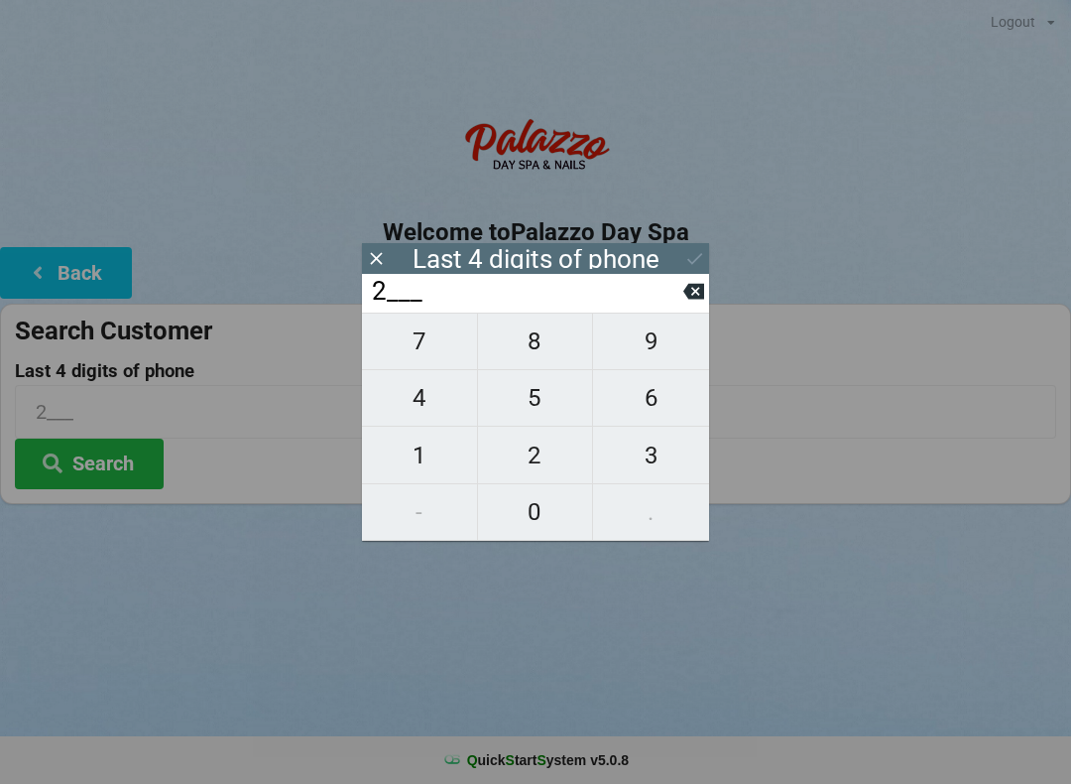
type input "20__"
click at [420, 471] on span "1" at bounding box center [419, 455] width 115 height 42
type input "201_"
click at [661, 467] on span "3" at bounding box center [651, 455] width 116 height 42
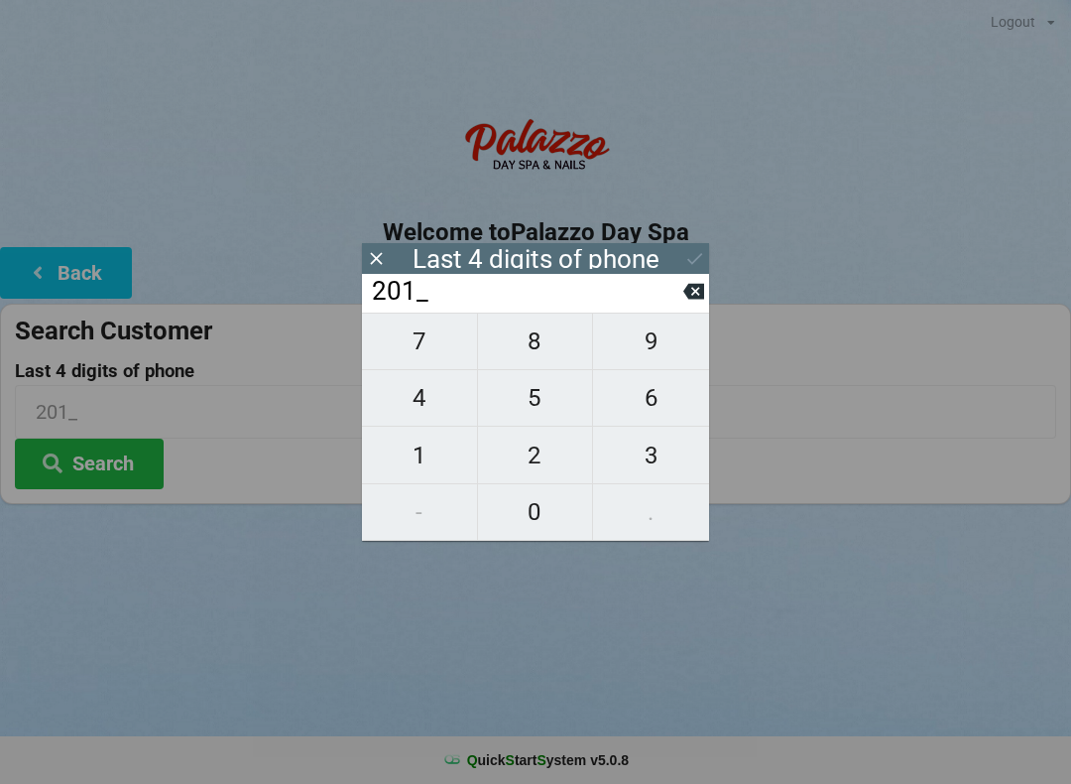
type input "2013"
click at [693, 264] on icon at bounding box center [694, 258] width 21 height 21
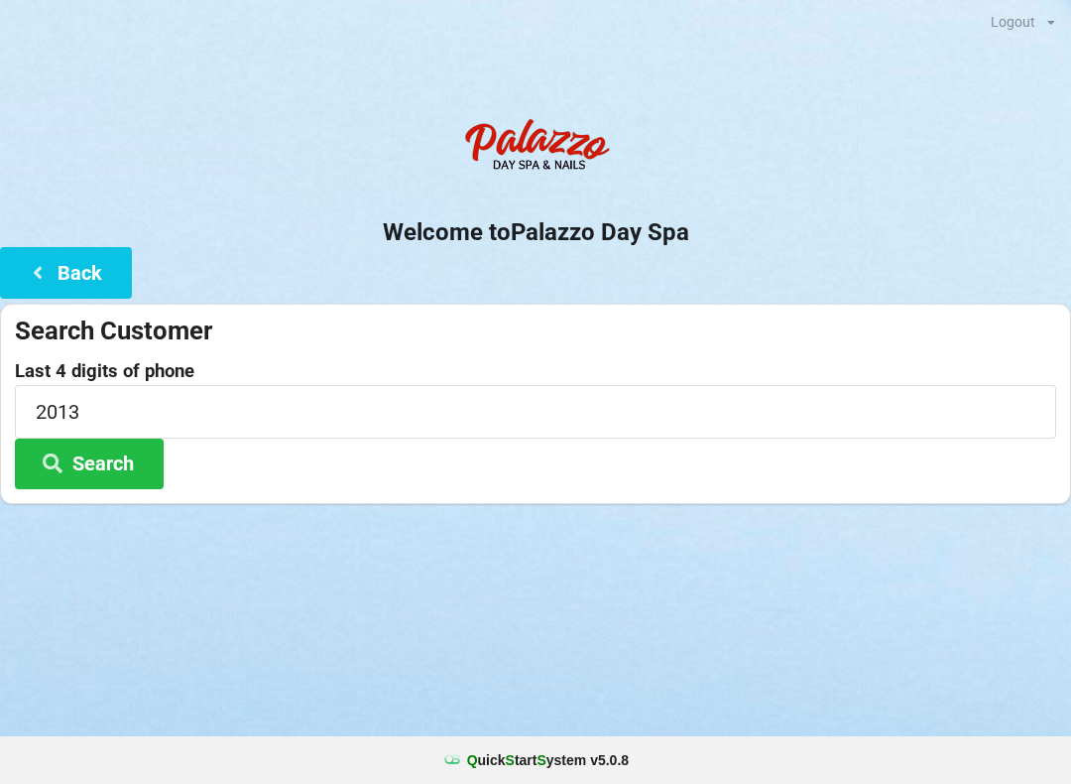
click at [117, 460] on button "Search" at bounding box center [89, 463] width 149 height 51
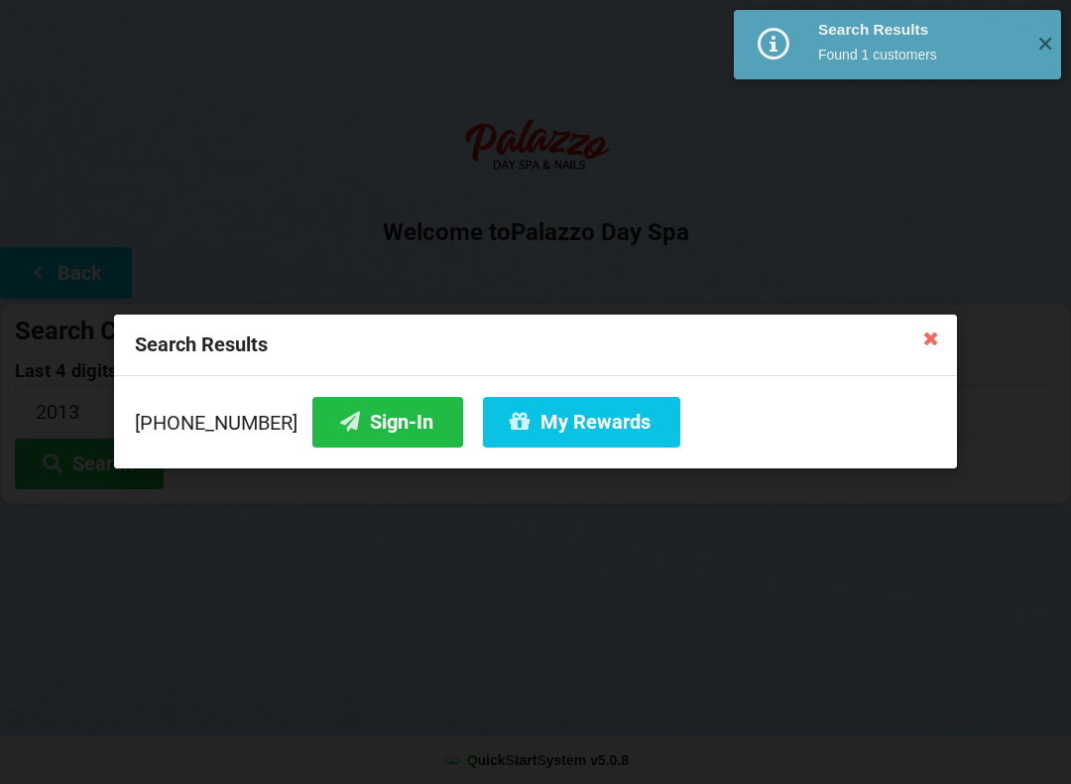
click at [371, 430] on button "Sign-In" at bounding box center [387, 422] width 151 height 51
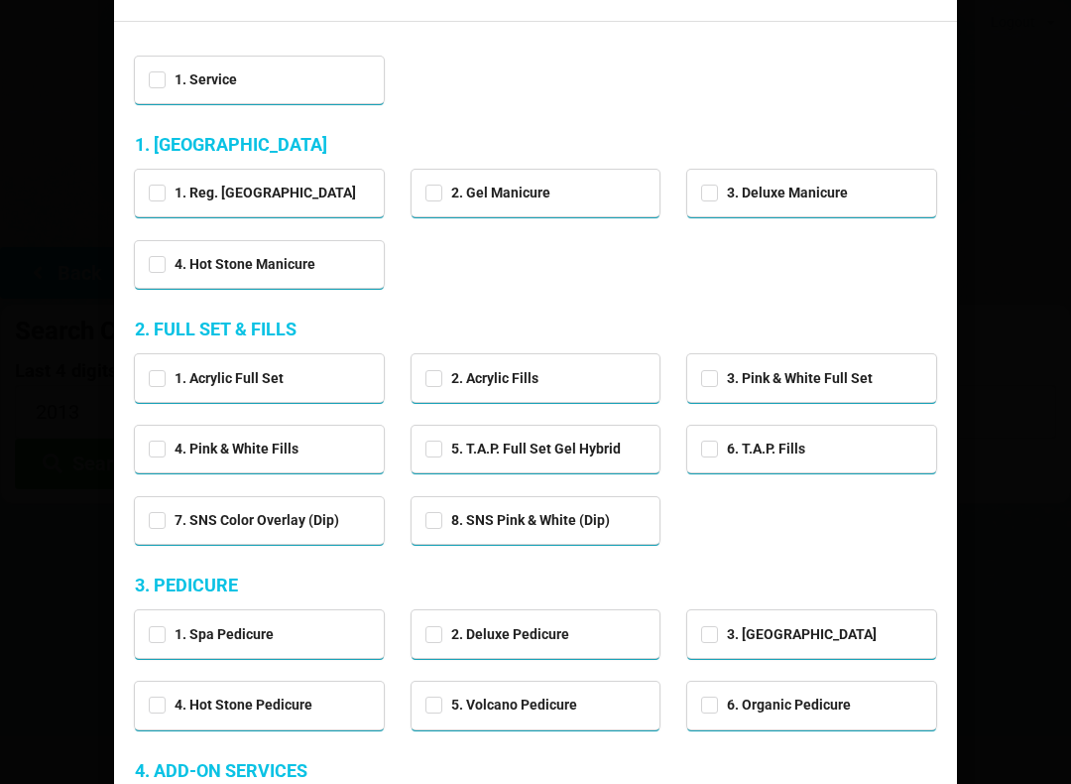
scroll to position [108, 0]
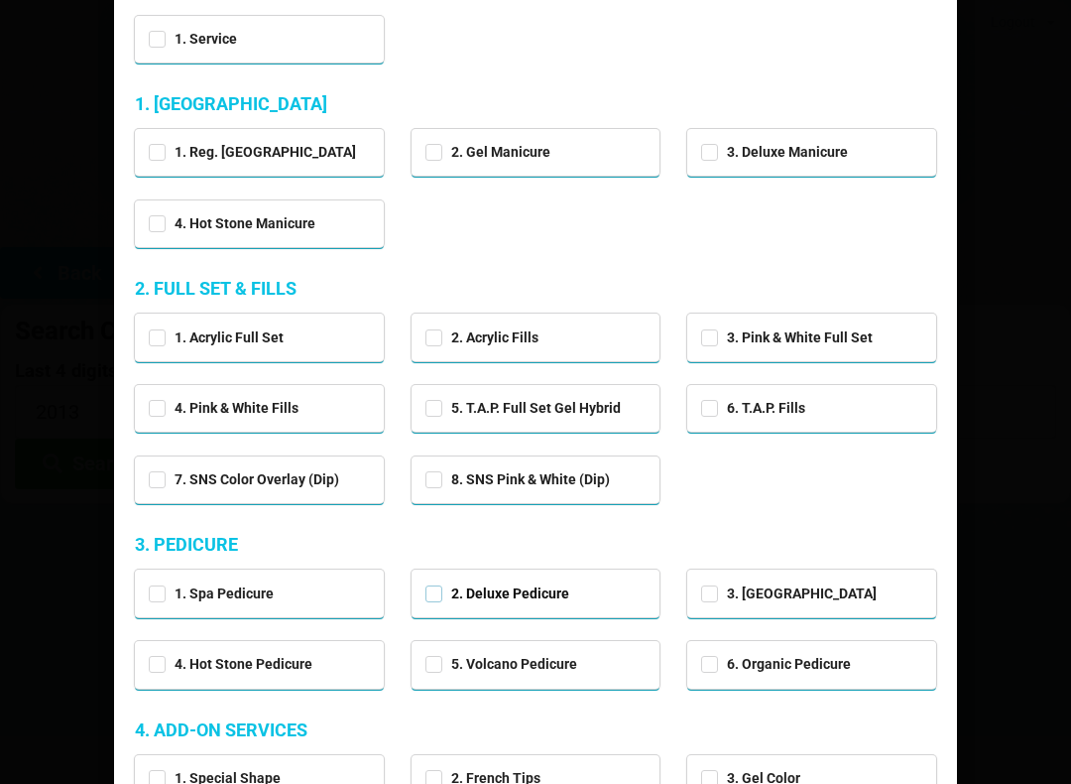
click at [436, 588] on label "2. Deluxe Pedicure" at bounding box center [497, 593] width 144 height 17
checkbox input "true"
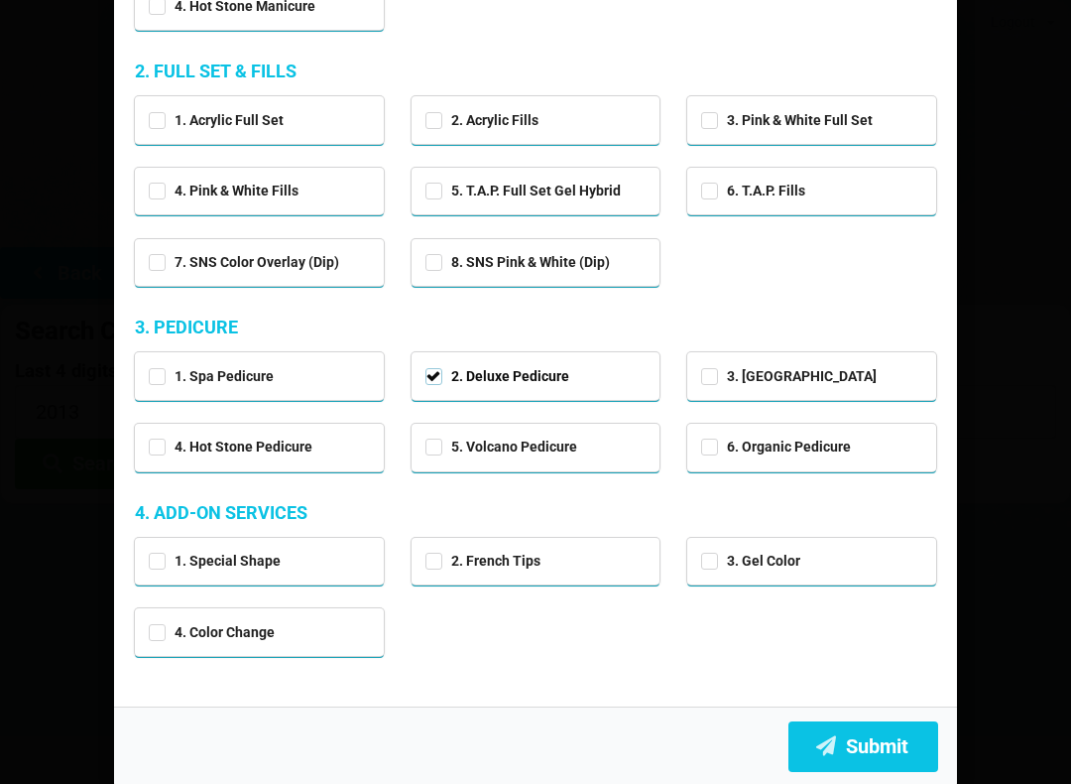
scroll to position [324, 0]
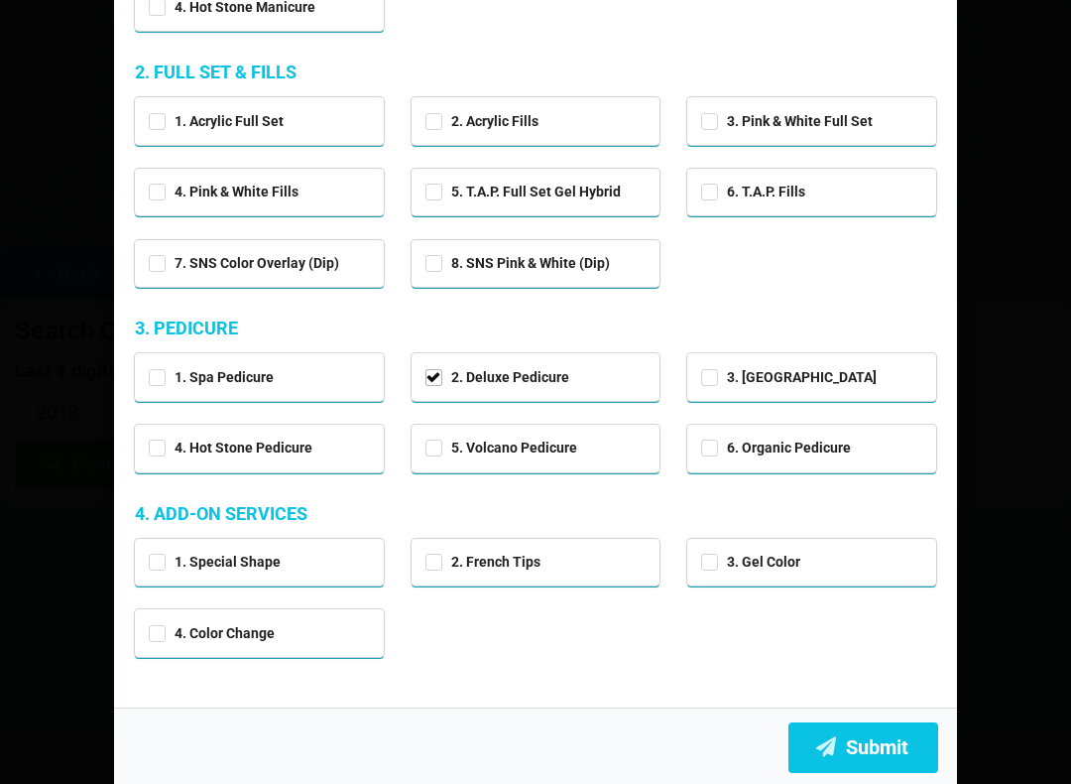
click at [867, 737] on button "Submit" at bounding box center [863, 747] width 150 height 51
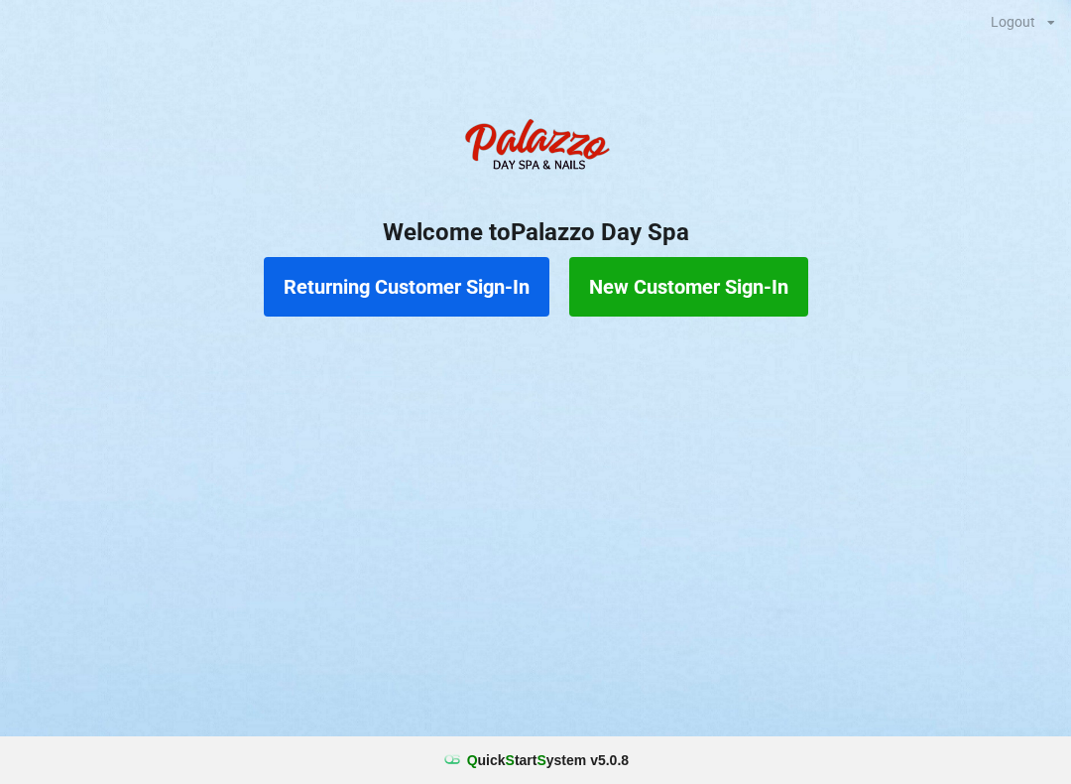
click at [356, 273] on button "Returning Customer Sign-In" at bounding box center [407, 287] width 286 height 60
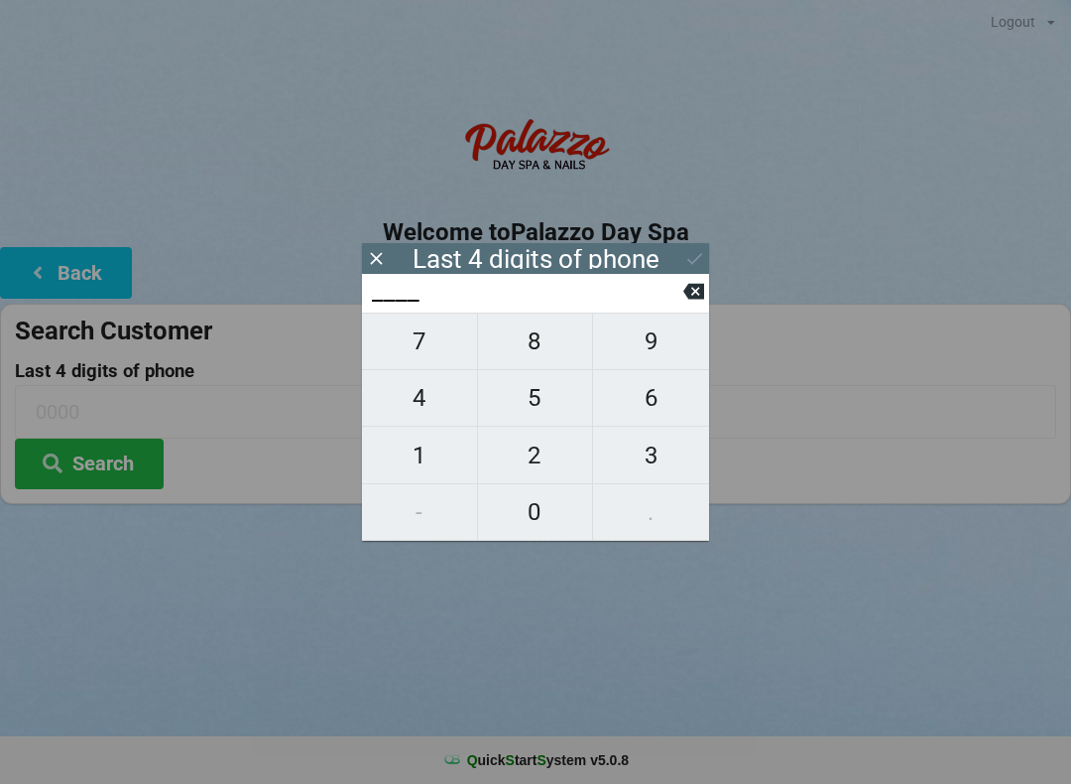
click at [423, 403] on span "4" at bounding box center [419, 398] width 115 height 42
type input "4___"
click at [514, 396] on span "5" at bounding box center [535, 398] width 115 height 42
type input "45__"
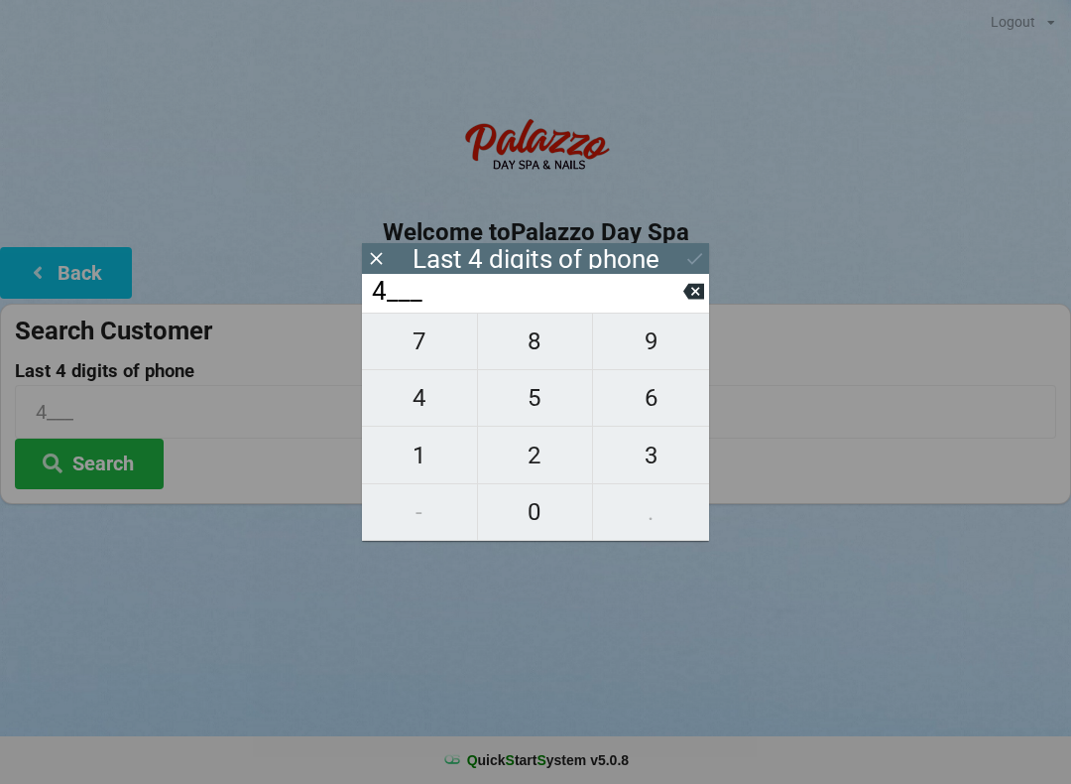
type input "45__"
click at [533, 522] on span "0" at bounding box center [535, 512] width 115 height 42
type input "450_"
click at [438, 453] on span "1" at bounding box center [419, 455] width 115 height 42
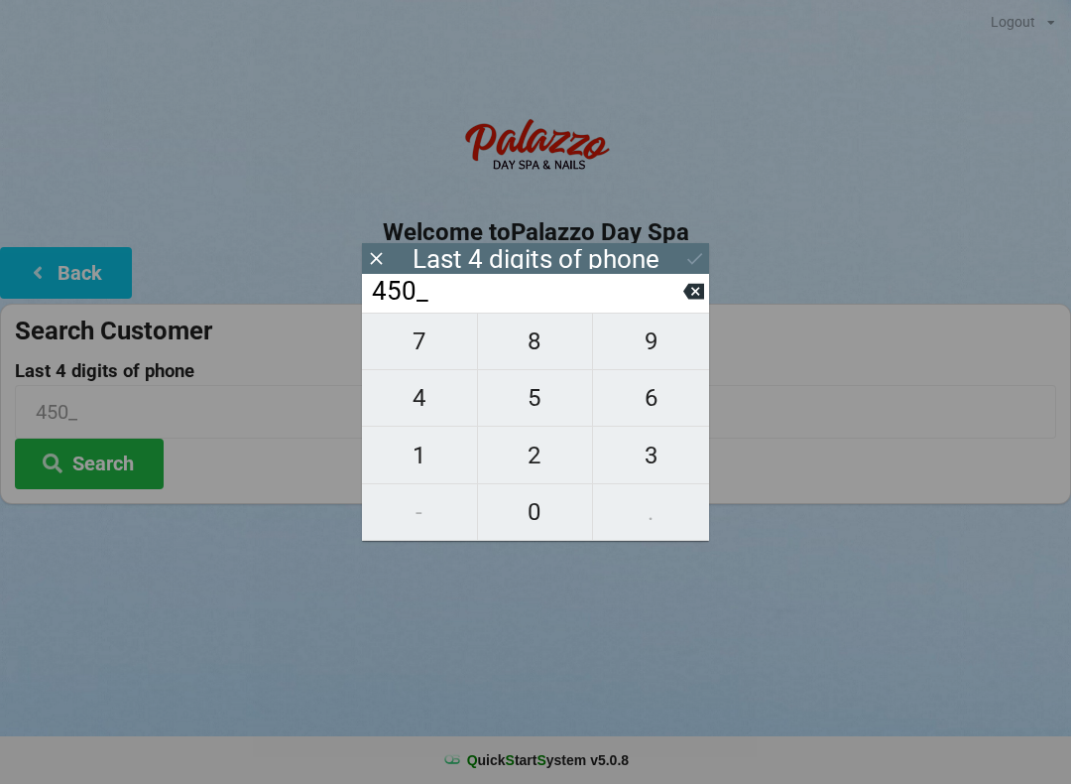
type input "4501"
click at [678, 256] on div "Last 4 digits of phone" at bounding box center [535, 258] width 347 height 31
click at [686, 255] on icon at bounding box center [694, 258] width 21 height 21
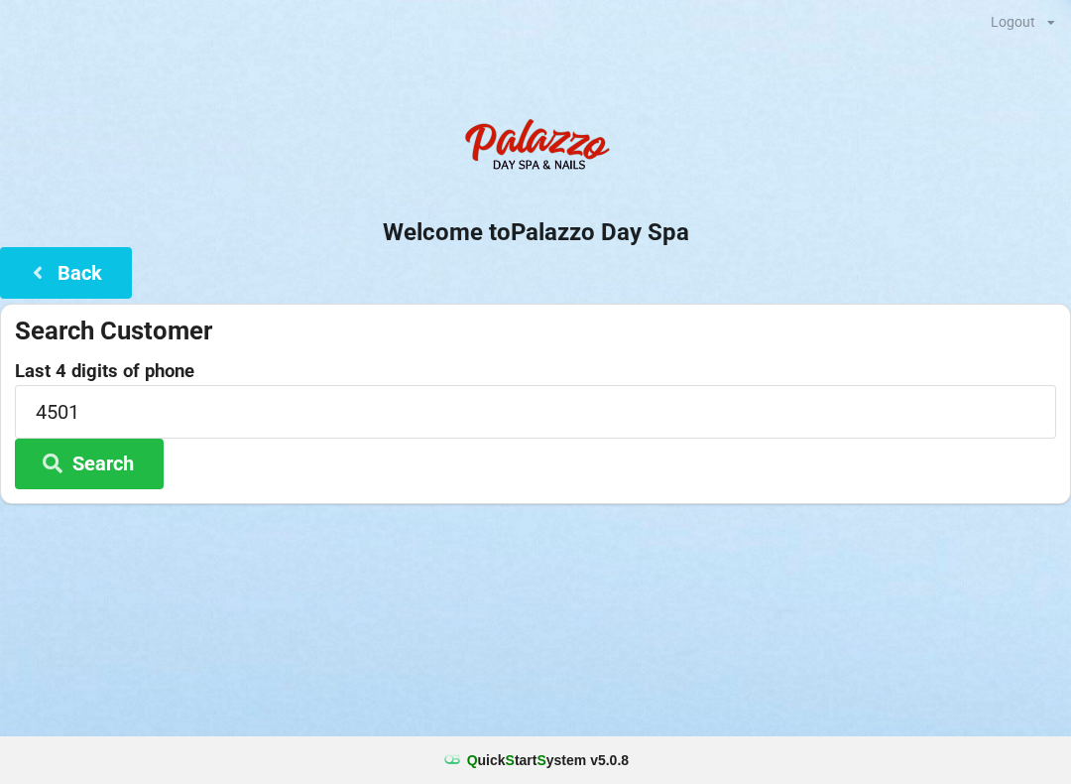
click at [131, 449] on button "Search" at bounding box center [89, 463] width 149 height 51
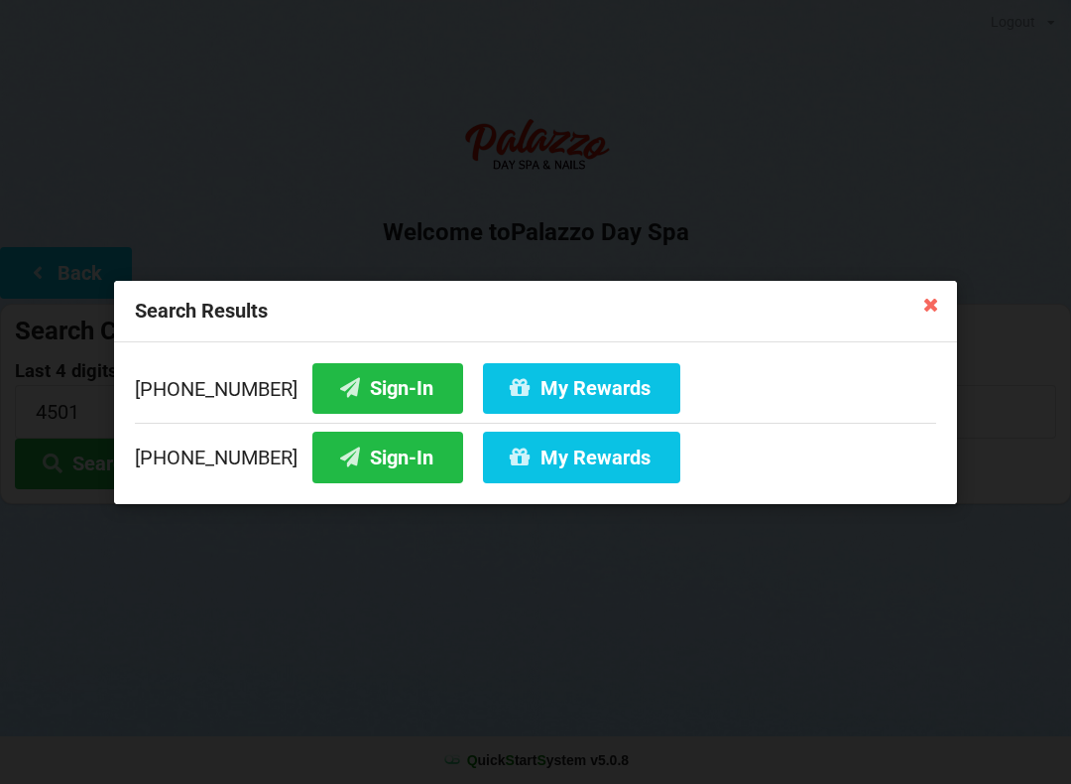
click at [516, 388] on button "My Rewards" at bounding box center [581, 387] width 197 height 51
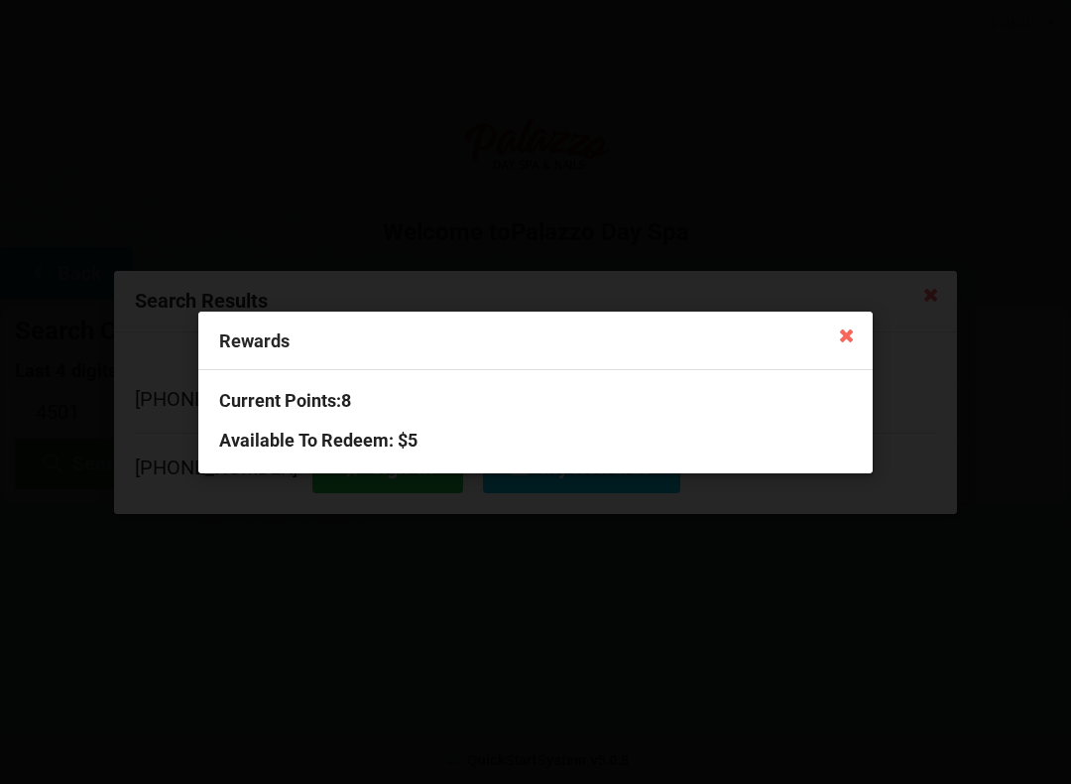
click at [853, 325] on icon at bounding box center [847, 334] width 32 height 32
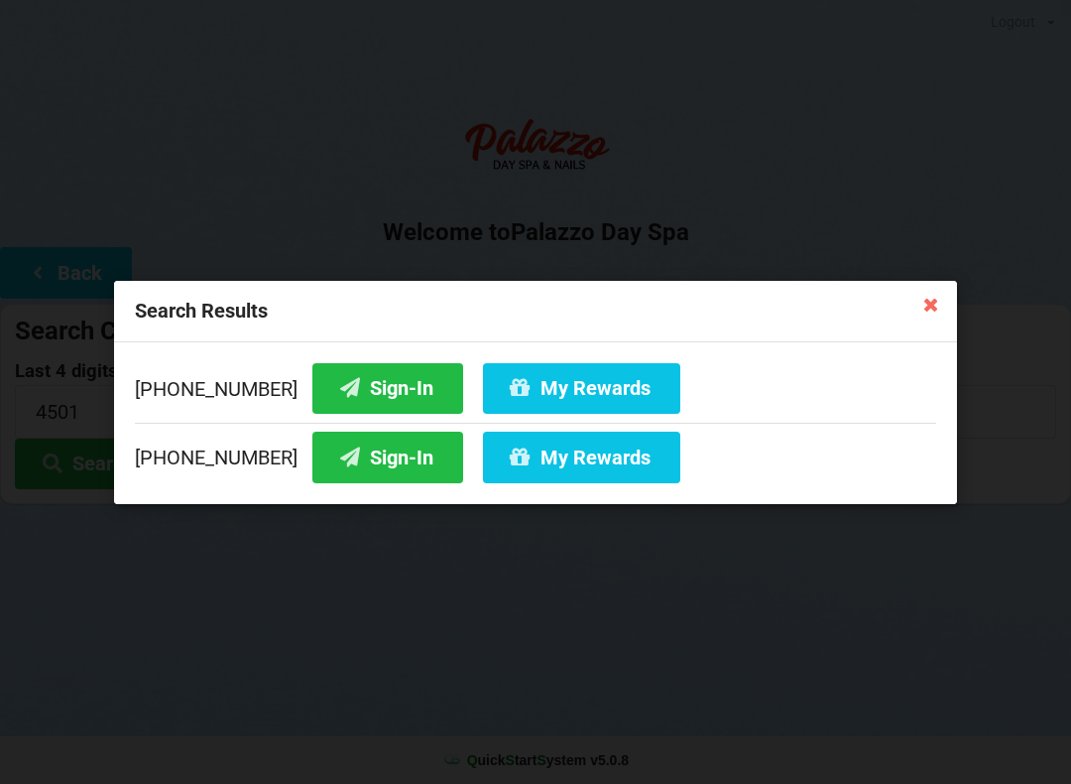
click at [384, 383] on button "Sign-In" at bounding box center [387, 387] width 151 height 51
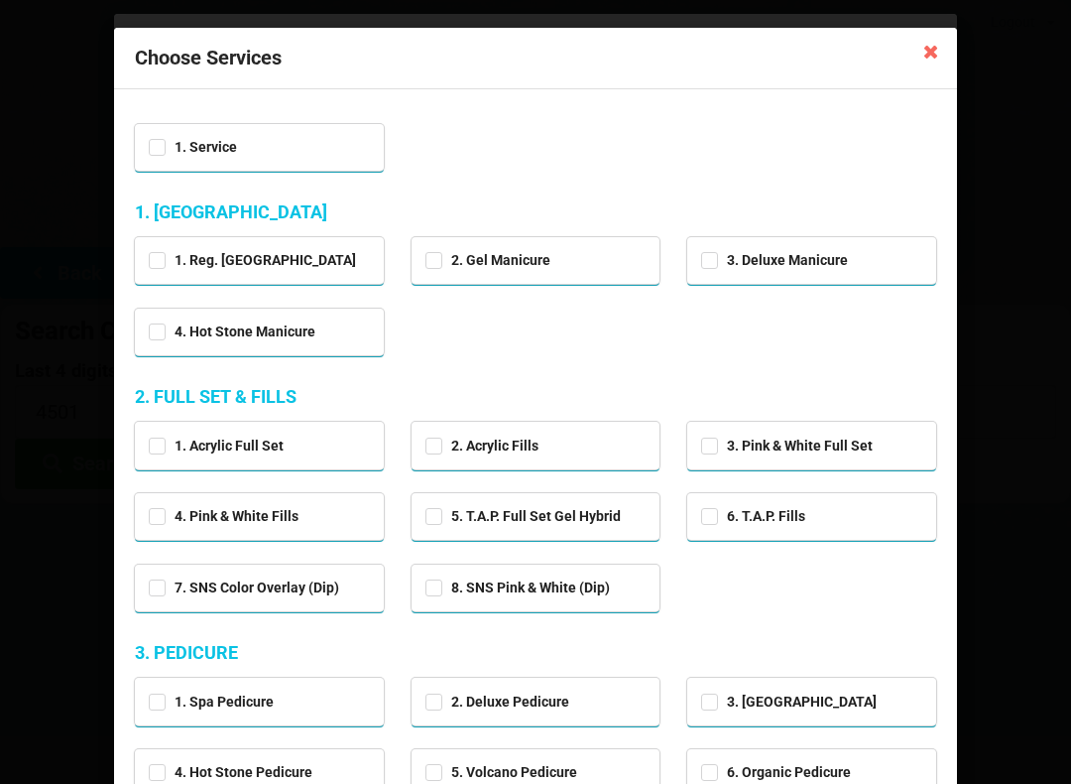
click at [579, 692] on div "2. Deluxe Pedicure" at bounding box center [535, 699] width 221 height 23
checkbox input "true"
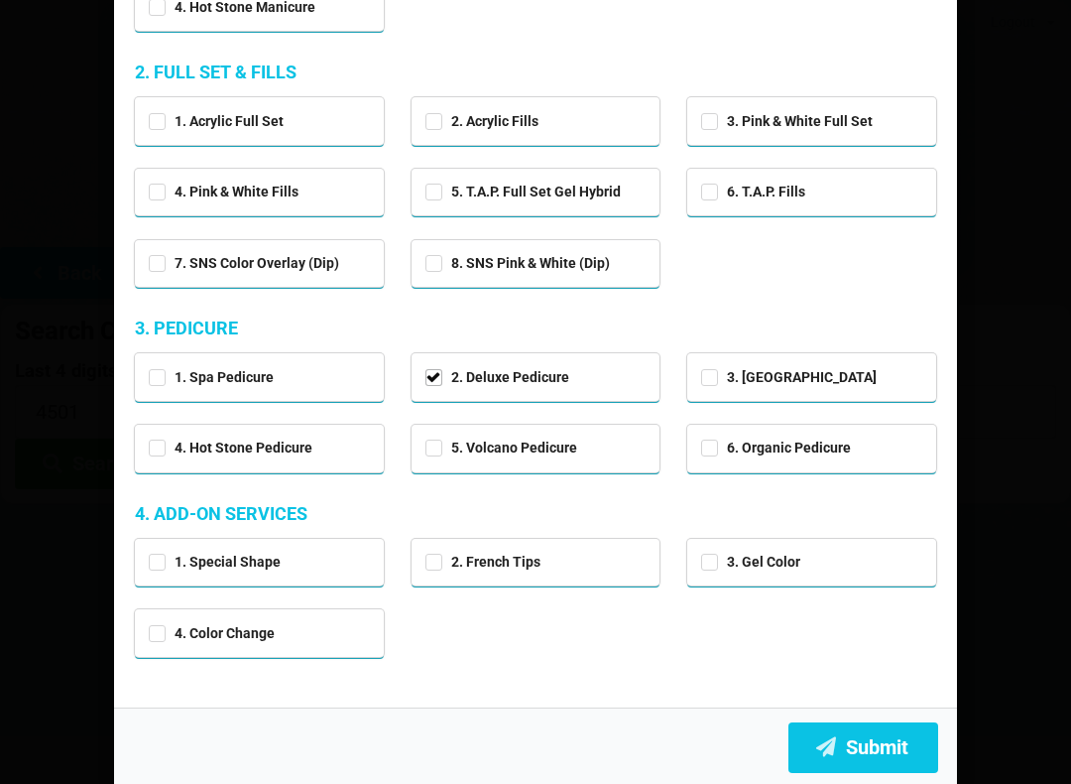
click at [872, 737] on button "Submit" at bounding box center [863, 747] width 150 height 51
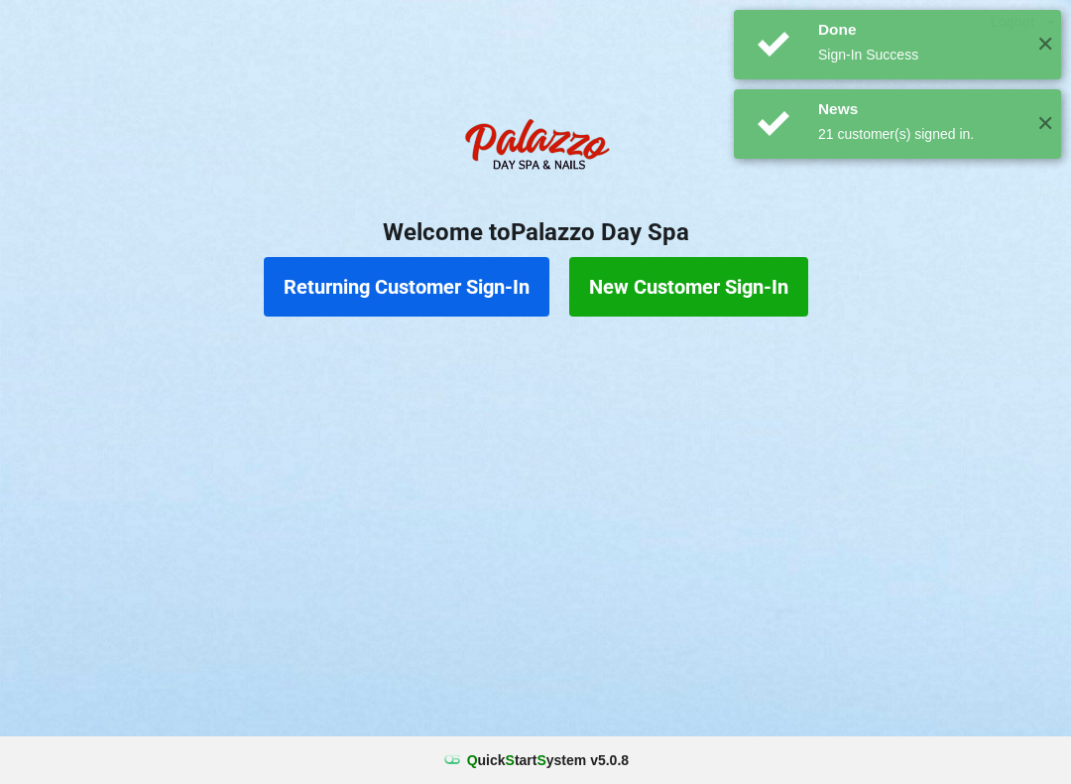
click at [495, 270] on button "Returning Customer Sign-In" at bounding box center [407, 287] width 286 height 60
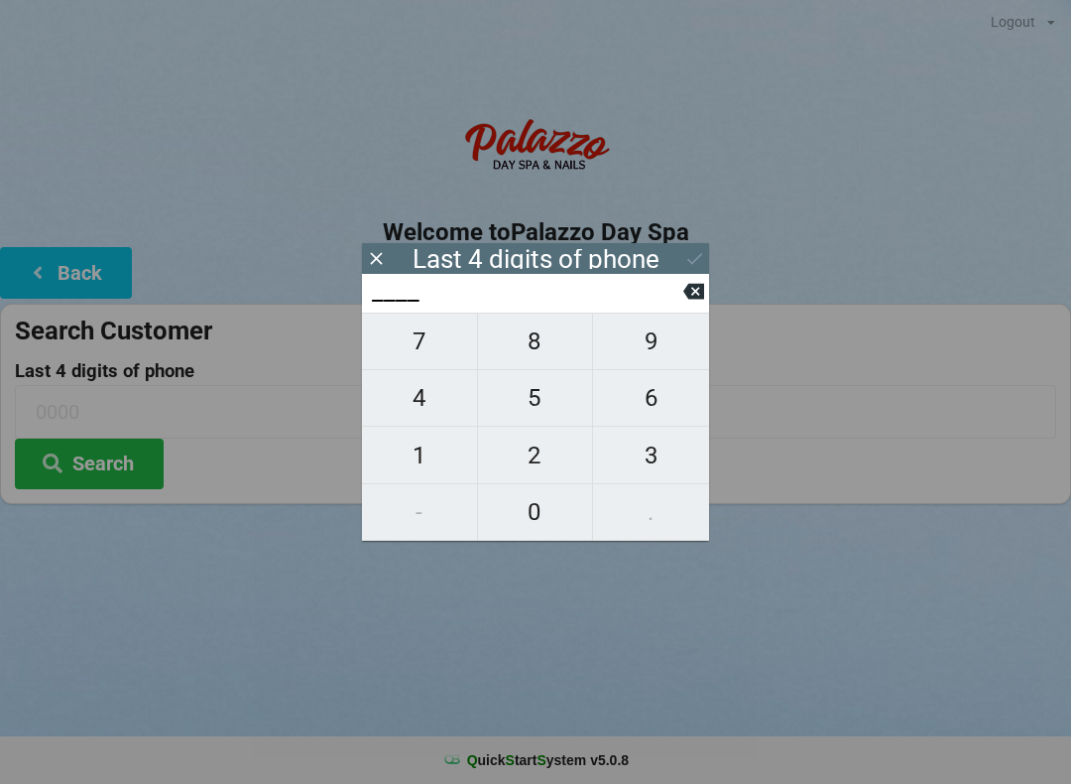
click at [558, 454] on span "2" at bounding box center [535, 455] width 115 height 42
type input "2___"
click at [540, 518] on span "0" at bounding box center [535, 512] width 115 height 42
type input "20__"
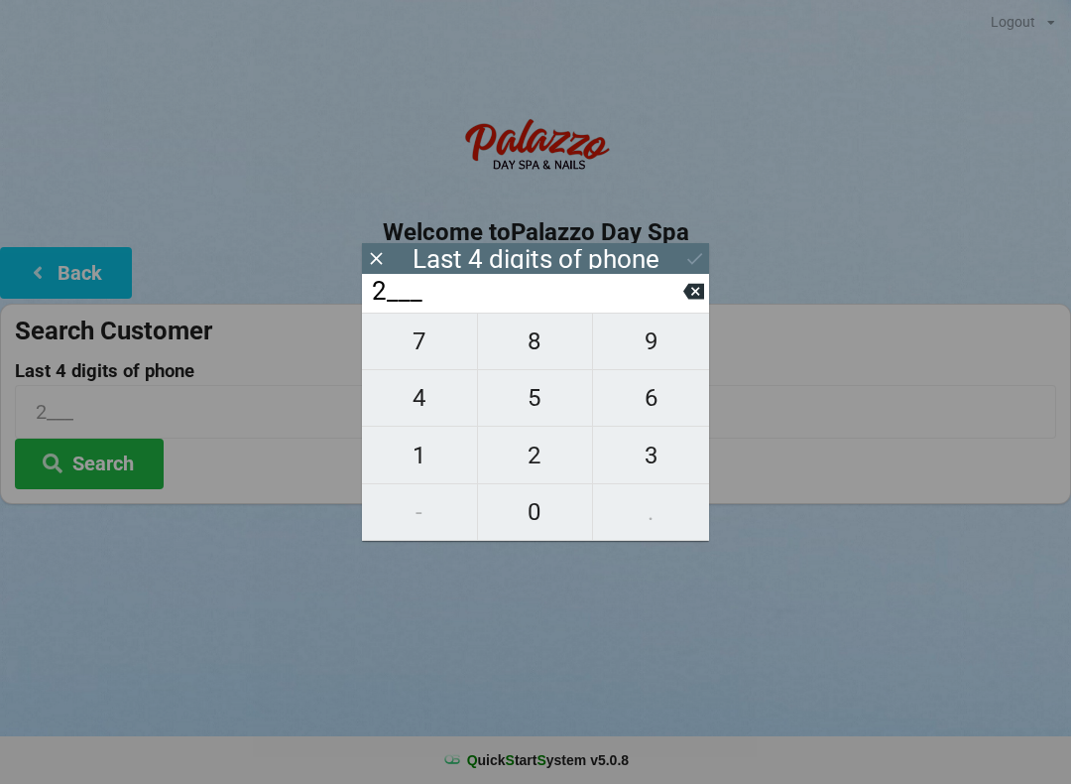
type input "20__"
click at [441, 455] on span "1" at bounding box center [419, 455] width 115 height 42
type input "201_"
click at [647, 458] on span "3" at bounding box center [651, 455] width 116 height 42
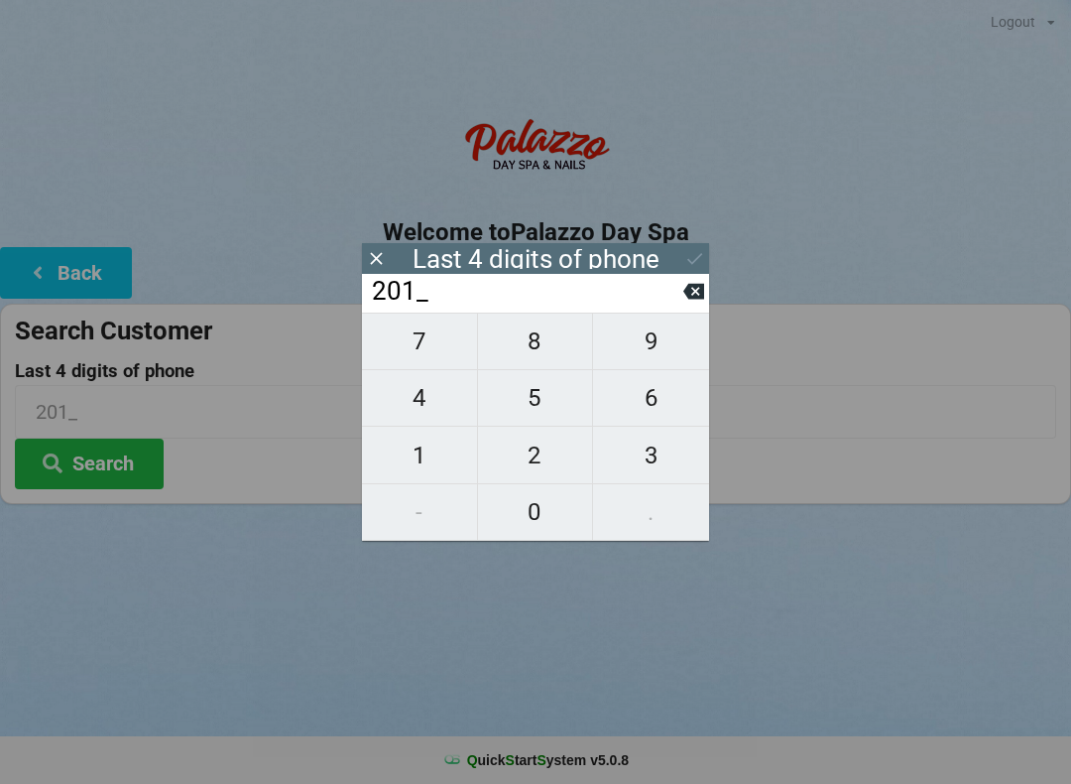
type input "2013"
click at [697, 257] on icon at bounding box center [694, 258] width 21 height 21
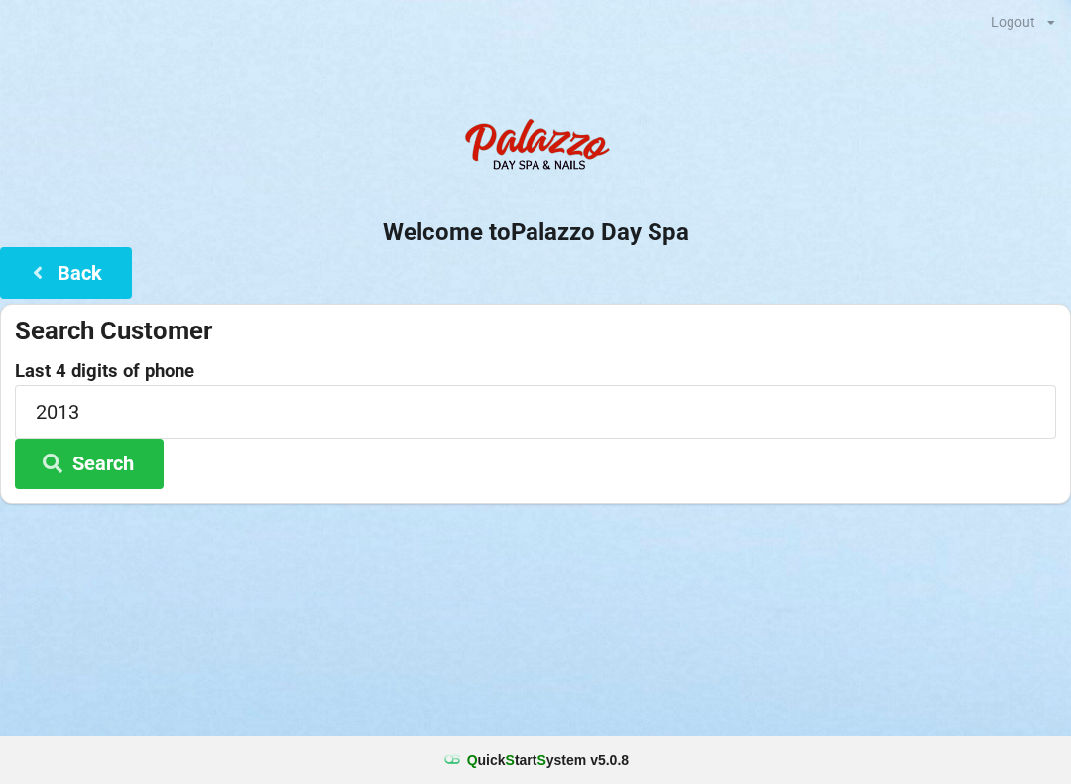
click at [125, 438] on button "Search" at bounding box center [89, 463] width 149 height 51
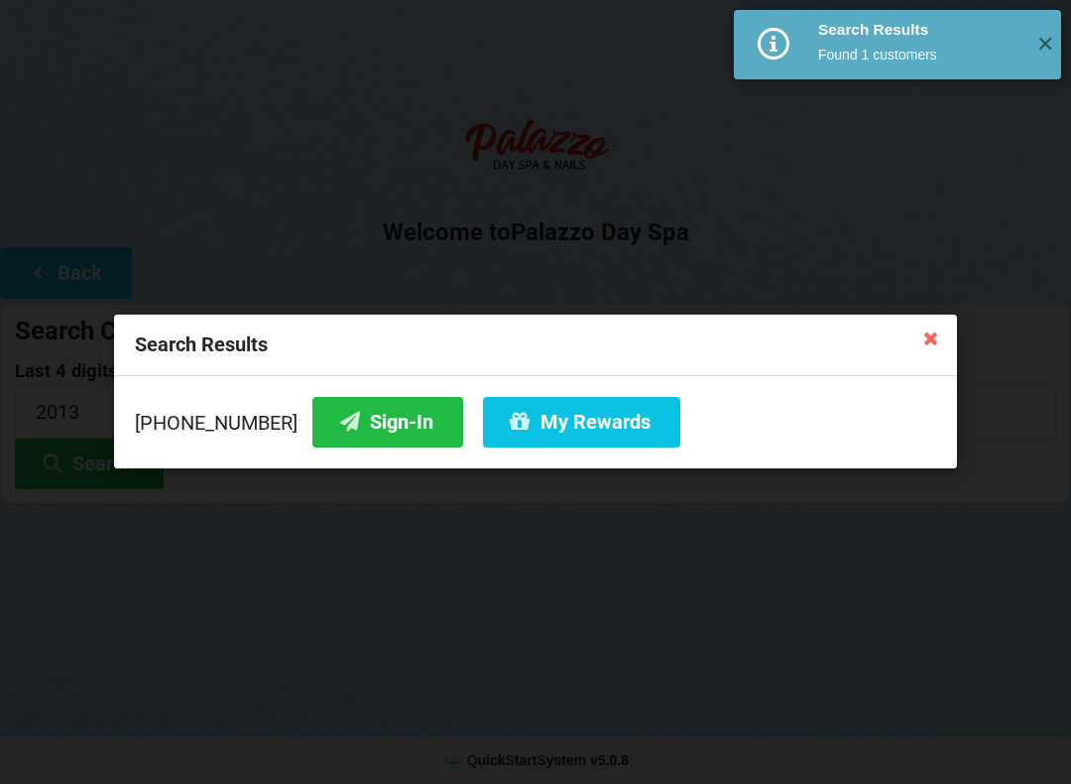
click at [603, 424] on button "My Rewards" at bounding box center [581, 422] width 197 height 51
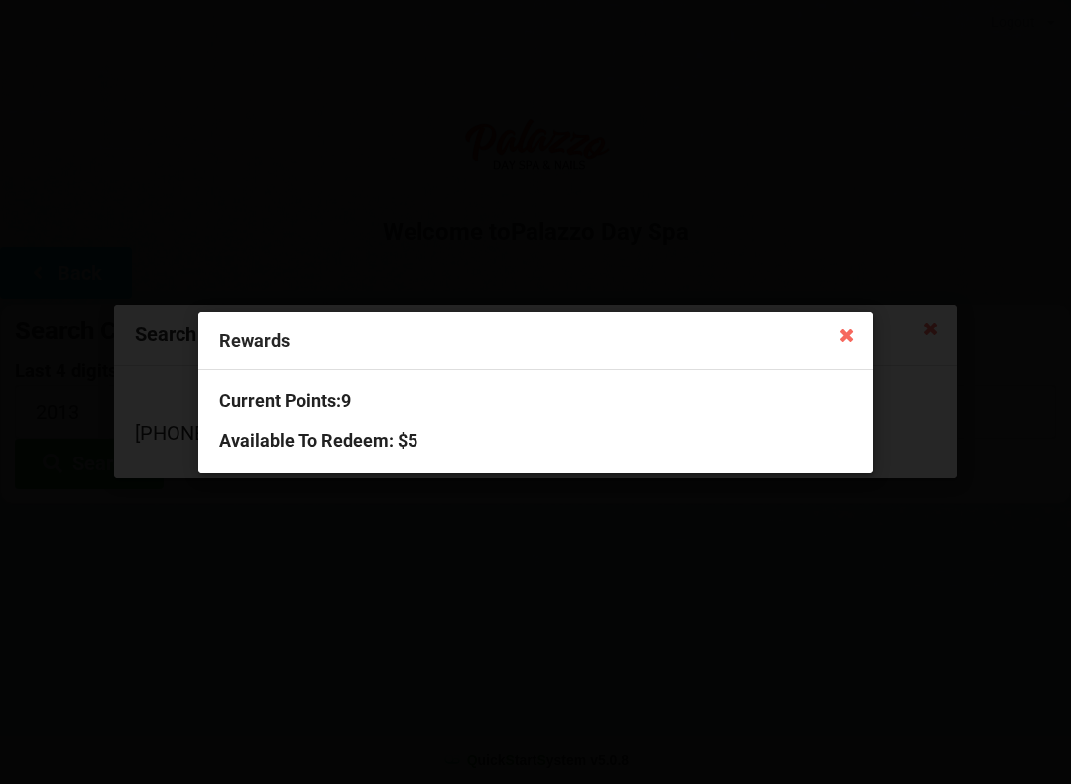
click at [853, 328] on icon at bounding box center [847, 334] width 32 height 32
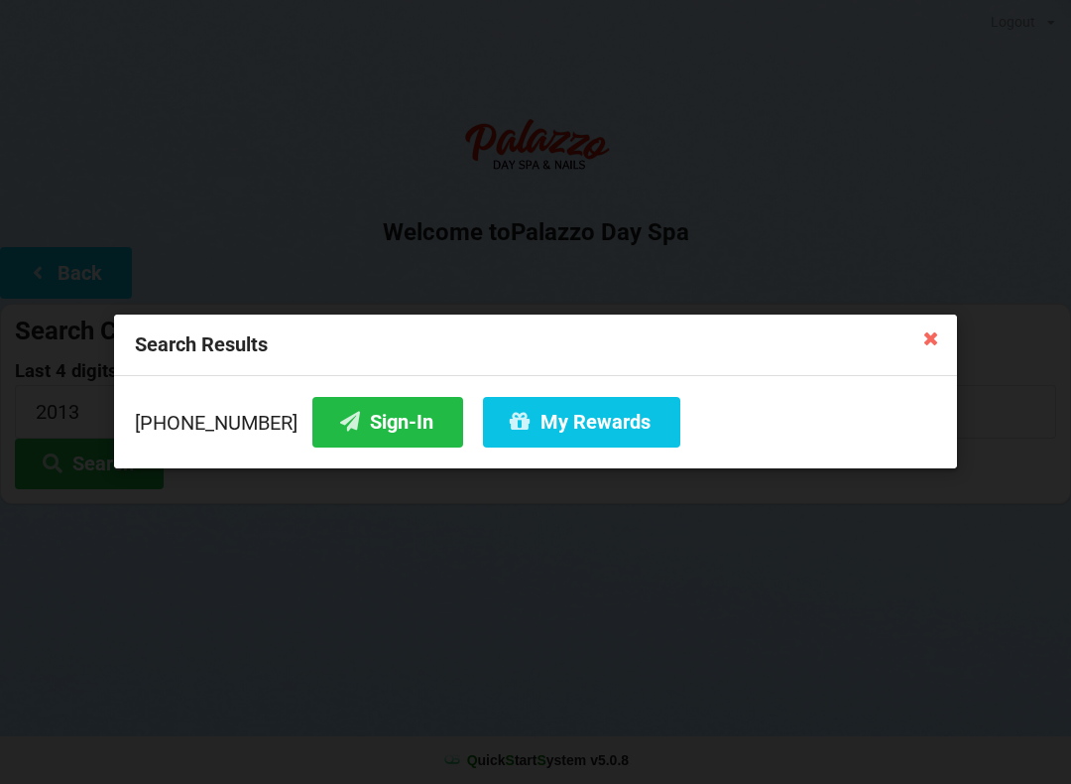
click at [930, 329] on icon at bounding box center [931, 337] width 32 height 32
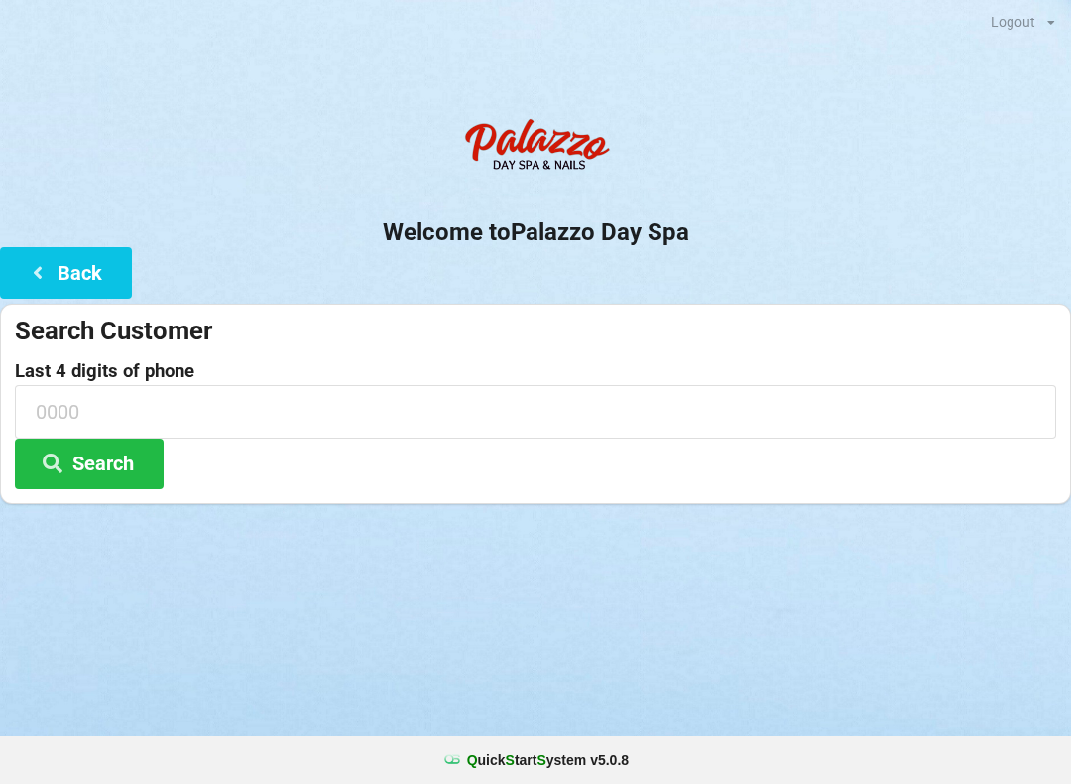
click at [78, 413] on input at bounding box center [535, 411] width 1041 height 53
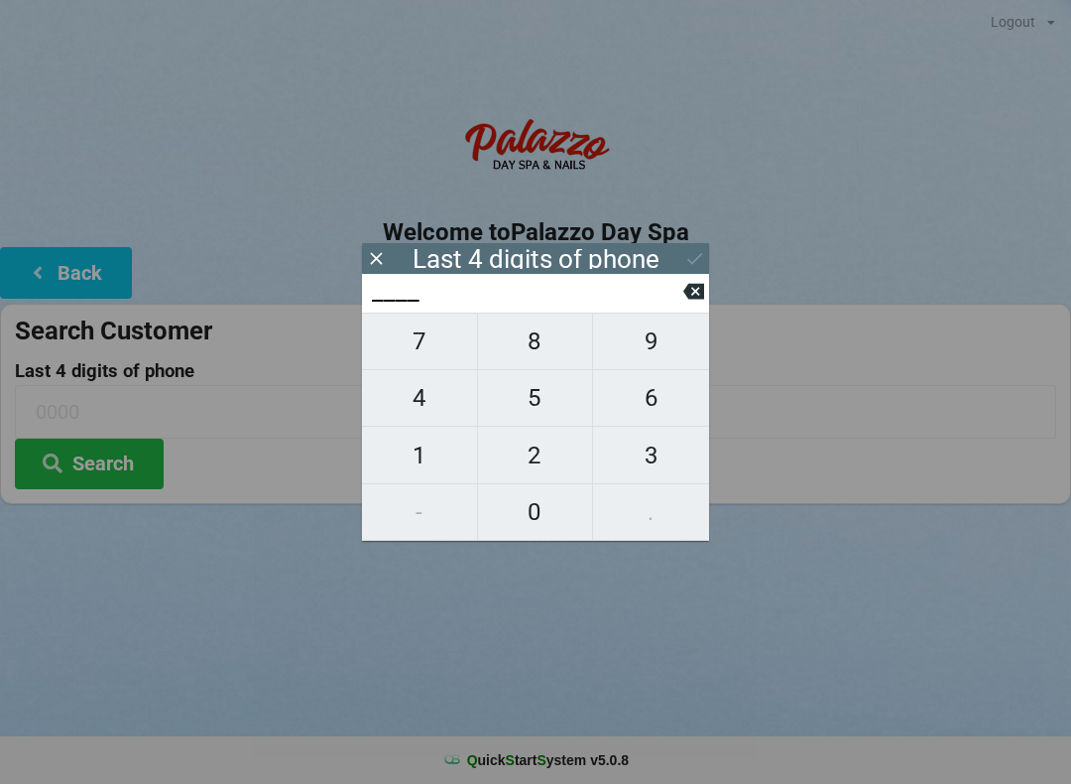
click at [449, 349] on span "7" at bounding box center [419, 341] width 115 height 42
type input "7___"
click at [656, 351] on span "9" at bounding box center [651, 341] width 116 height 42
type input "79__"
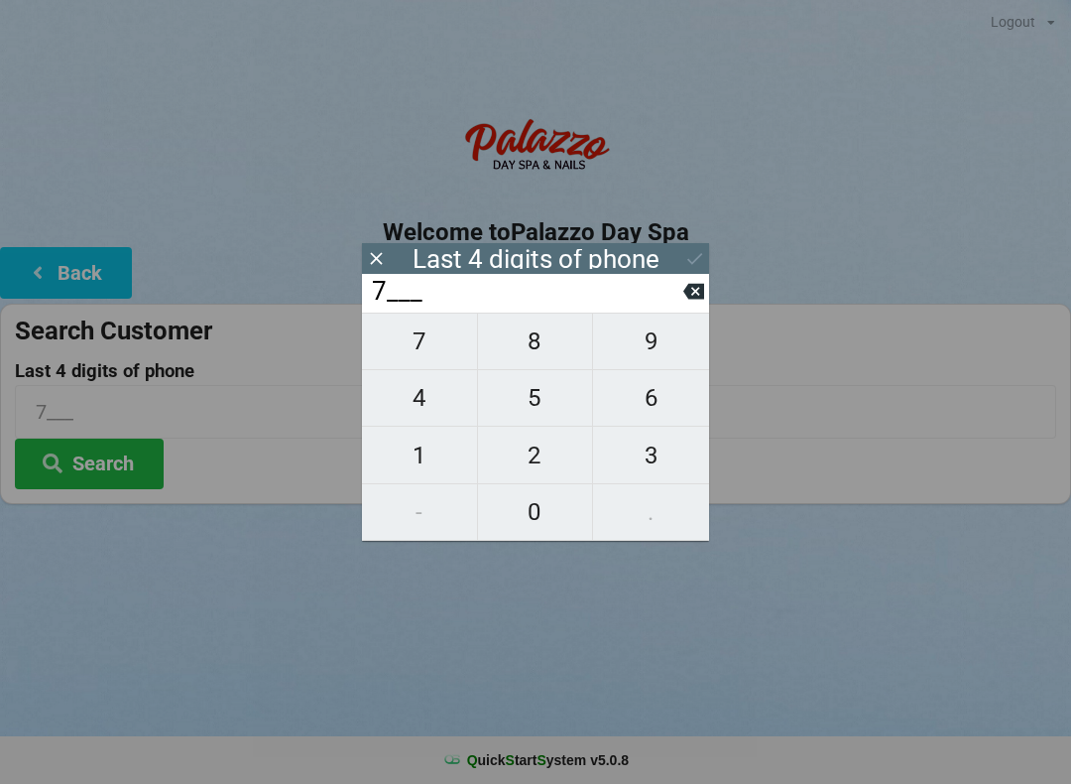
type input "79__"
click at [657, 458] on span "3" at bounding box center [651, 455] width 116 height 42
type input "793_"
click at [431, 450] on span "1" at bounding box center [419, 455] width 115 height 42
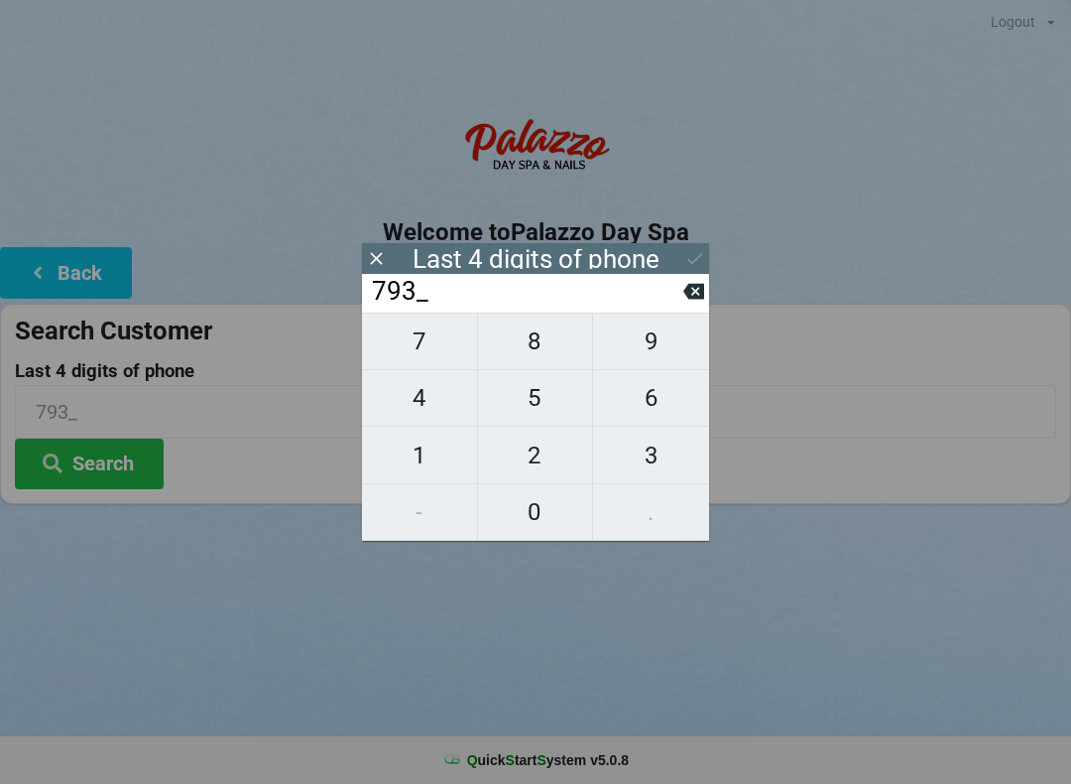
type input "7931"
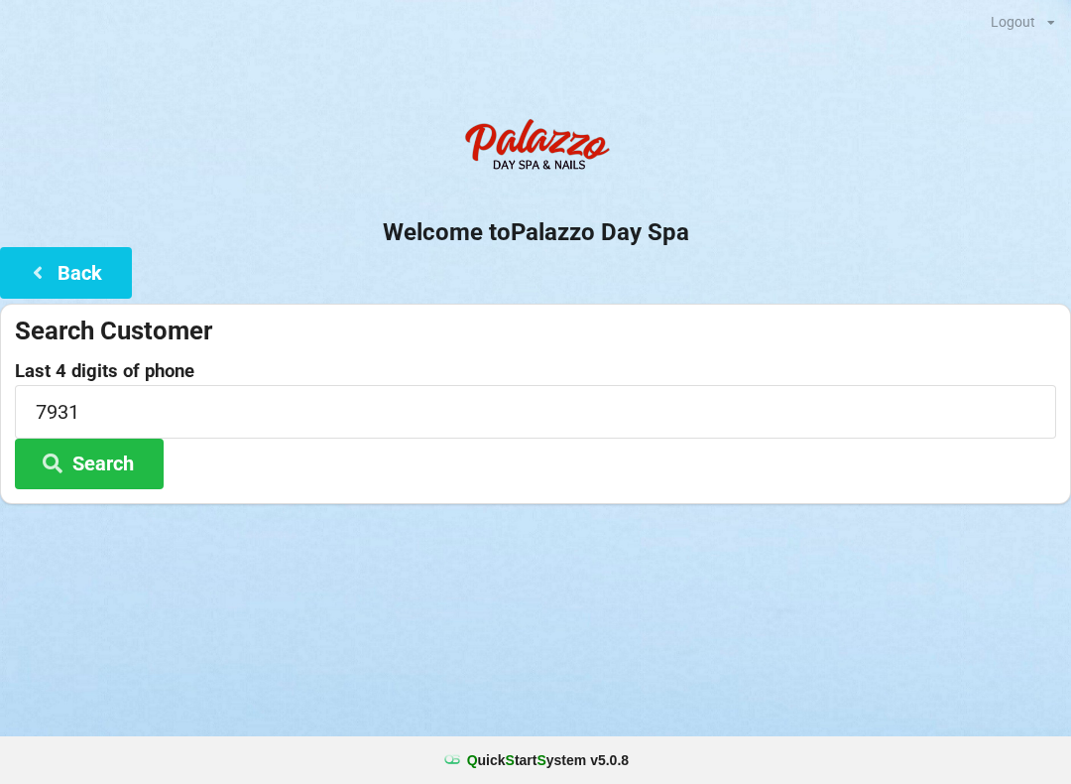
click at [97, 469] on button "Search" at bounding box center [89, 463] width 149 height 51
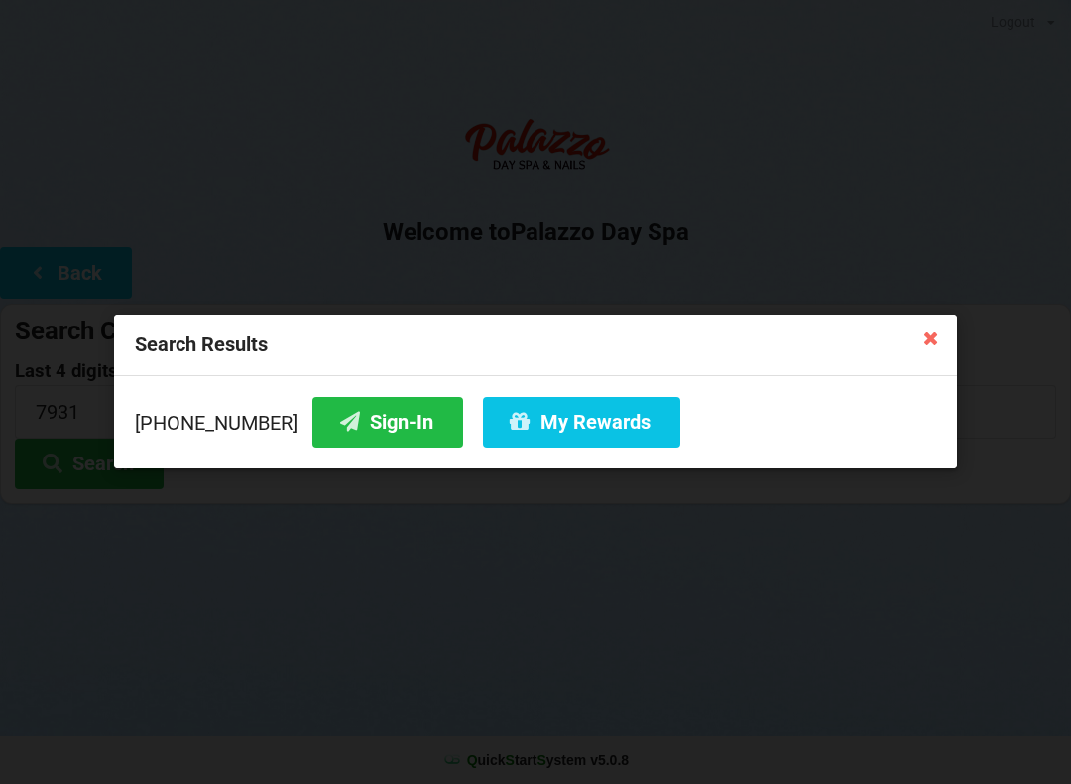
click at [363, 426] on button "Sign-In" at bounding box center [387, 422] width 151 height 51
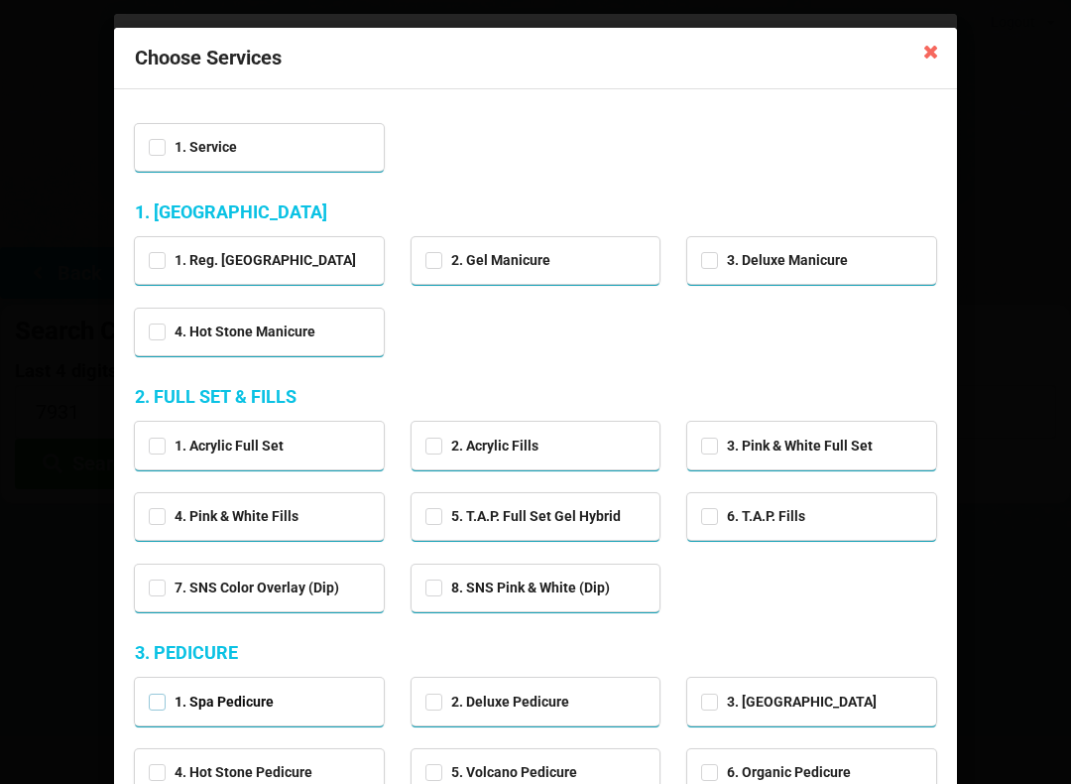
click at [259, 693] on label "1. Spa Pedicure" at bounding box center [211, 701] width 125 height 17
checkbox input "true"
click at [319, 588] on label "7. SNS Color Overlay (Dip)" at bounding box center [244, 587] width 190 height 17
checkbox input "true"
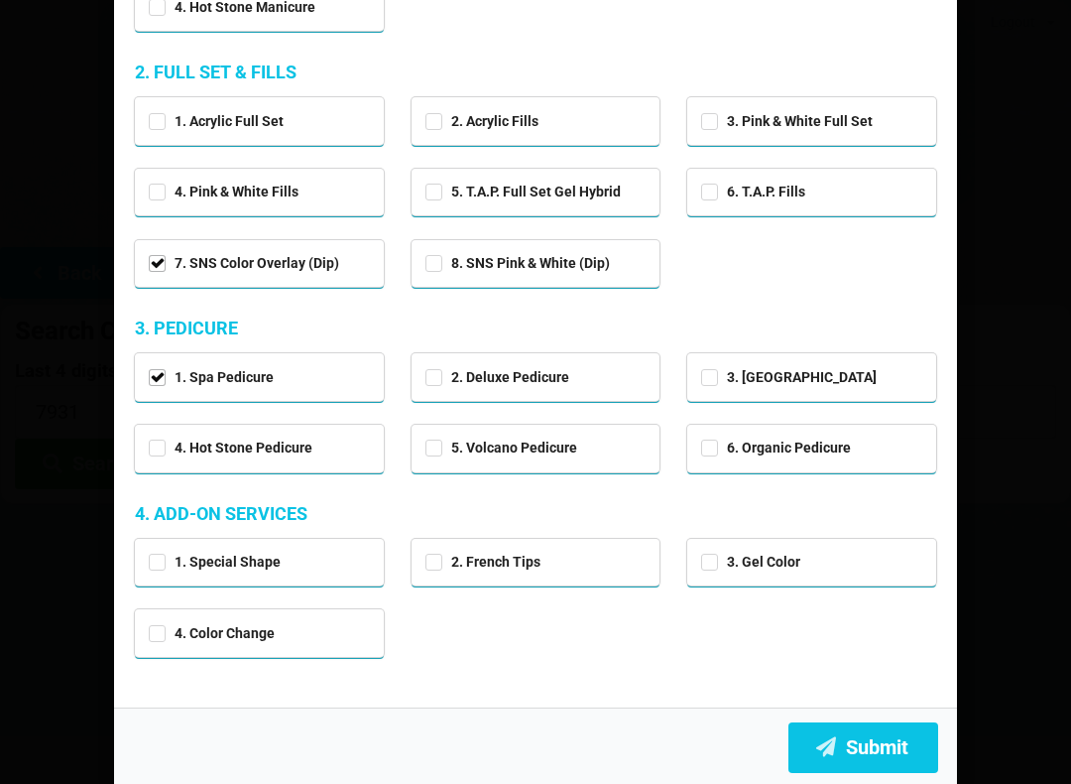
click at [877, 738] on button "Submit" at bounding box center [863, 747] width 150 height 51
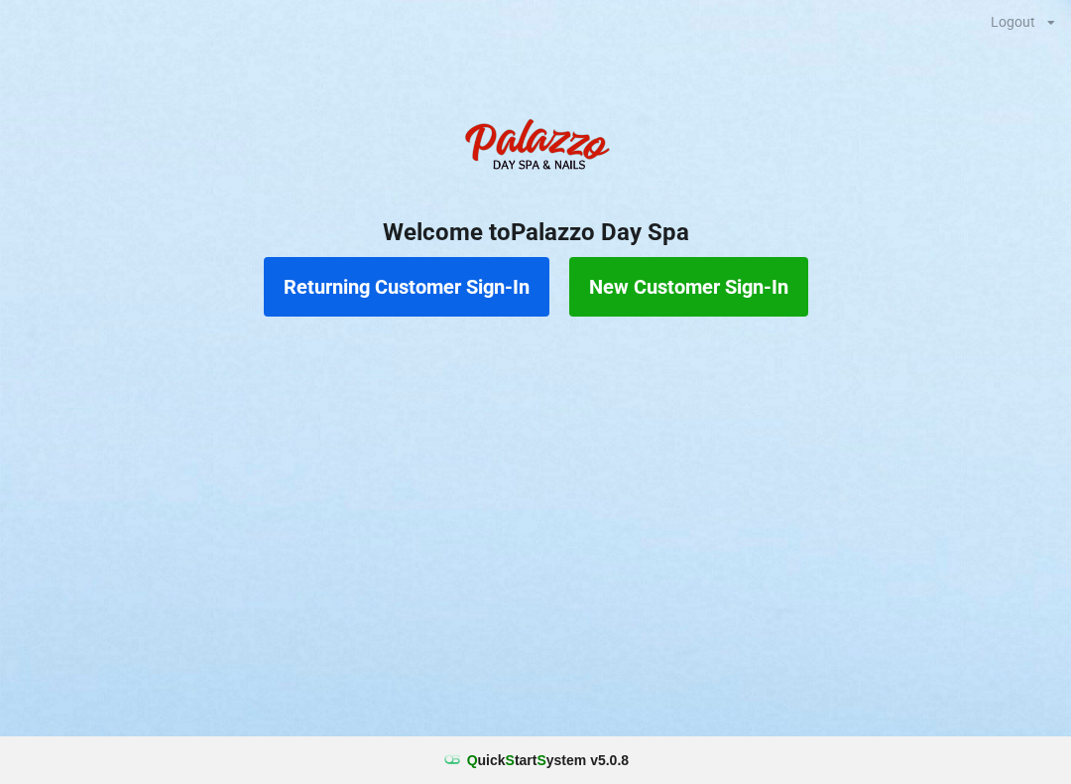
click at [425, 273] on button "Returning Customer Sign-In" at bounding box center [407, 287] width 286 height 60
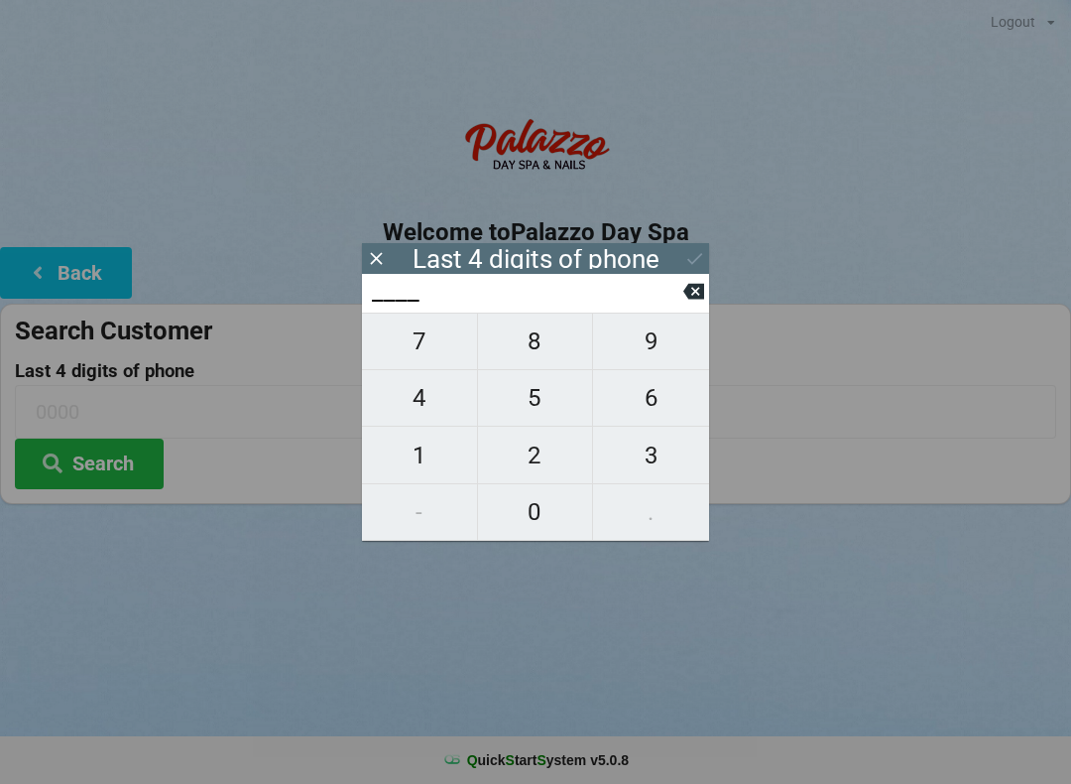
click at [670, 462] on span "3" at bounding box center [651, 455] width 116 height 42
type input "3___"
click at [535, 462] on span "2" at bounding box center [535, 455] width 115 height 42
type input "32__"
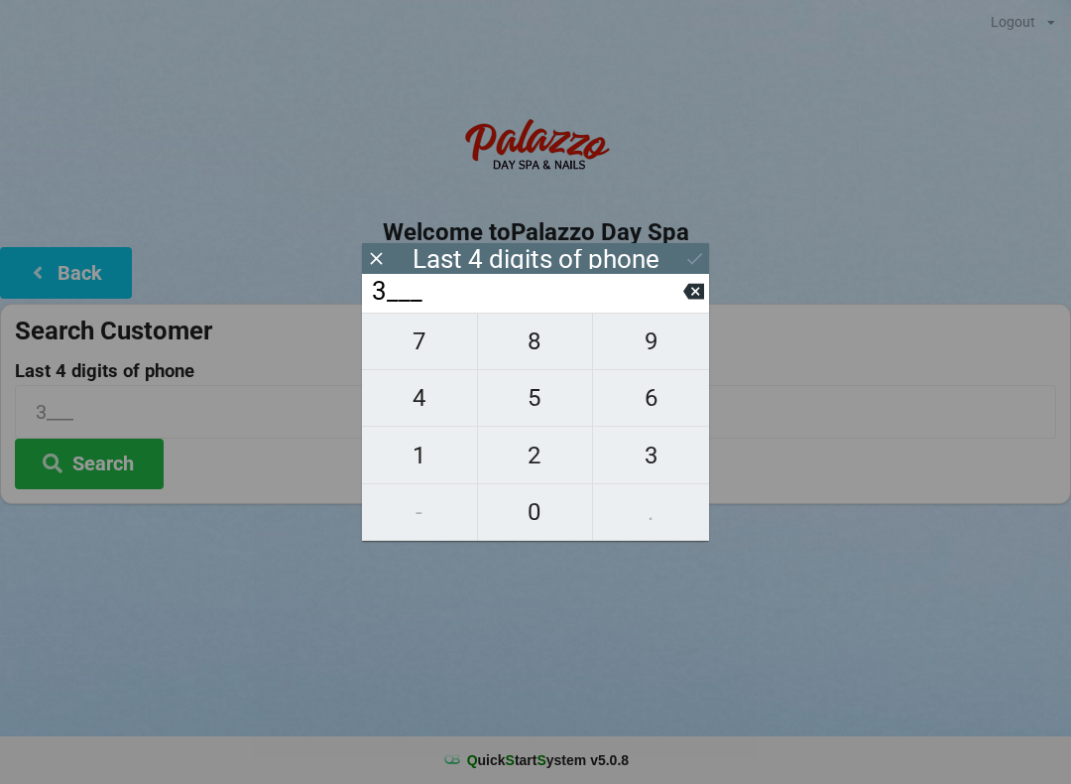
type input "32__"
click at [420, 456] on span "1" at bounding box center [419, 455] width 115 height 42
type input "321_"
click at [656, 403] on span "6" at bounding box center [651, 398] width 116 height 42
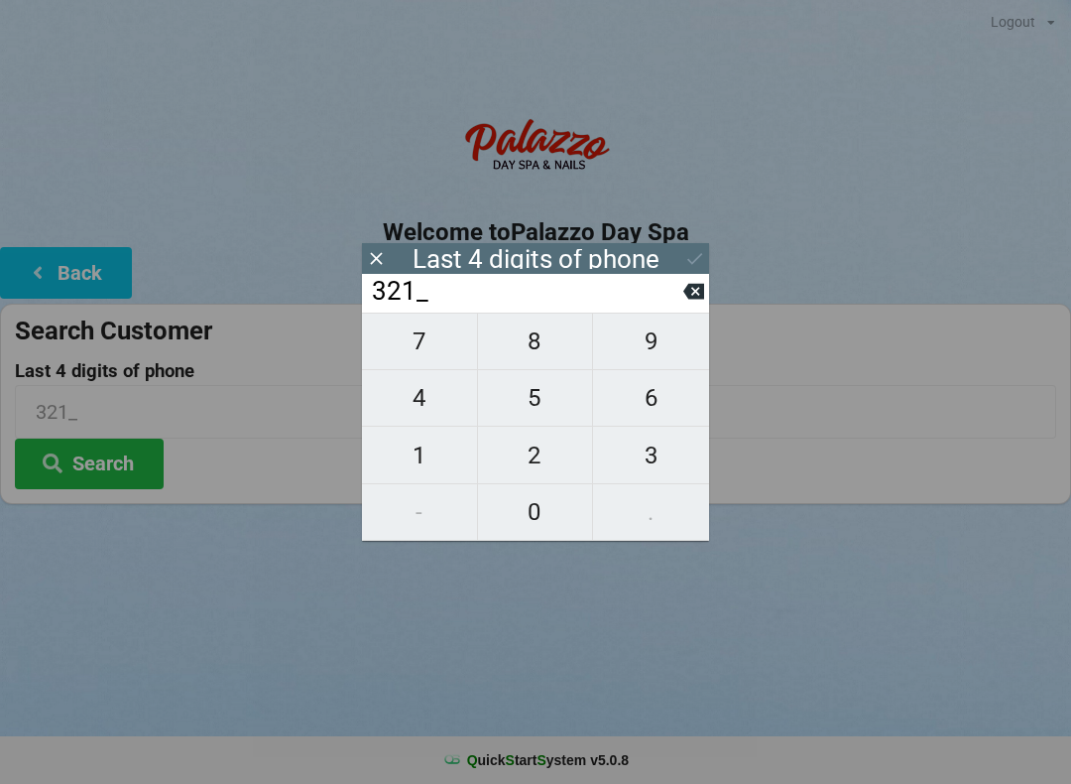
type input "3216"
click at [659, 344] on div "7 8 9 4 5 6 1 2 3 - 0 ." at bounding box center [535, 426] width 347 height 228
click at [529, 410] on div "7 8 9 4 5 6 1 2 3 - 0 ." at bounding box center [535, 426] width 347 height 228
click at [678, 298] on input "3216" at bounding box center [526, 292] width 313 height 32
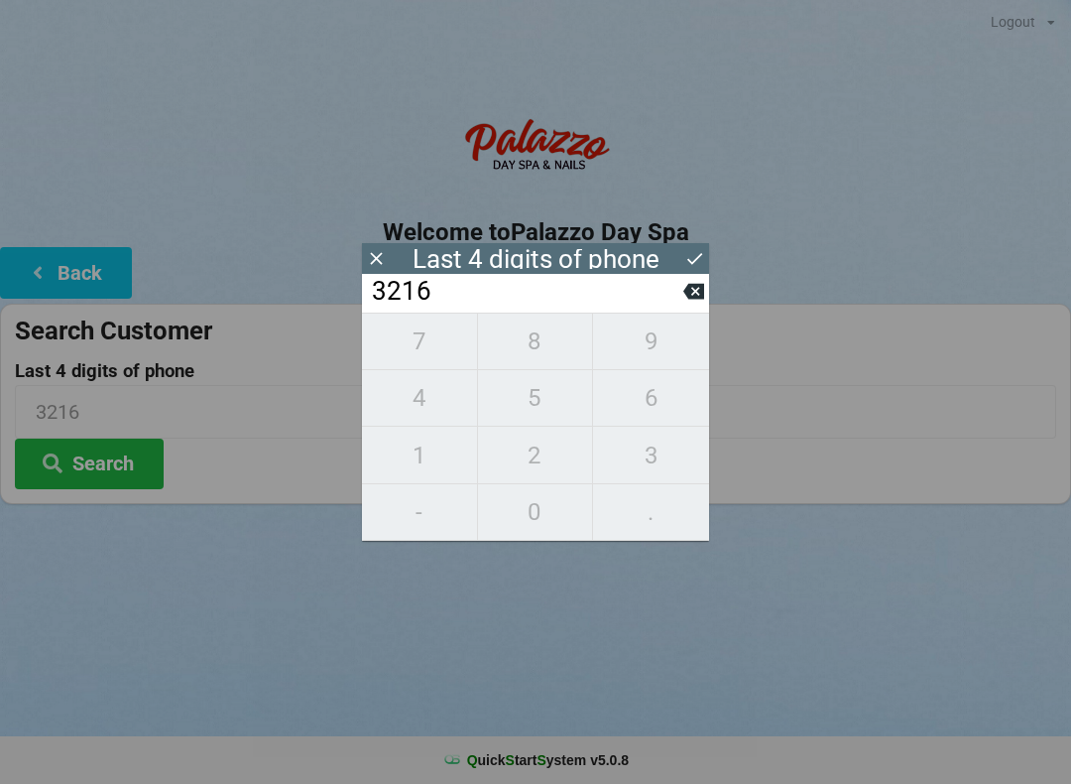
click at [680, 287] on input "3216" at bounding box center [526, 292] width 313 height 32
click at [680, 280] on input "3216" at bounding box center [526, 292] width 313 height 32
click at [664, 288] on input "3216" at bounding box center [526, 292] width 313 height 32
click at [665, 293] on input "3216" at bounding box center [526, 292] width 313 height 32
click at [661, 287] on input "3216" at bounding box center [526, 292] width 313 height 32
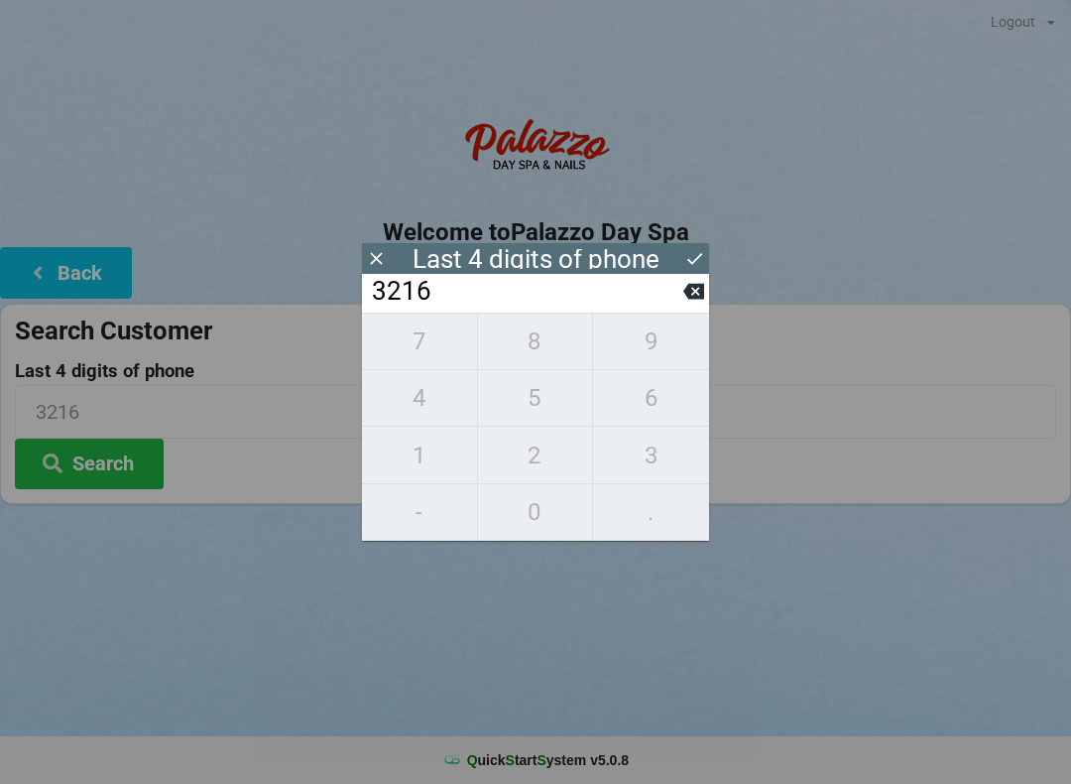
click at [684, 298] on icon at bounding box center [693, 292] width 21 height 16
click at [677, 301] on input "321_" at bounding box center [526, 292] width 313 height 32
click at [666, 295] on input "321_" at bounding box center [526, 292] width 313 height 32
click at [666, 294] on input "321_" at bounding box center [526, 292] width 313 height 32
click at [665, 294] on input "321_" at bounding box center [526, 292] width 313 height 32
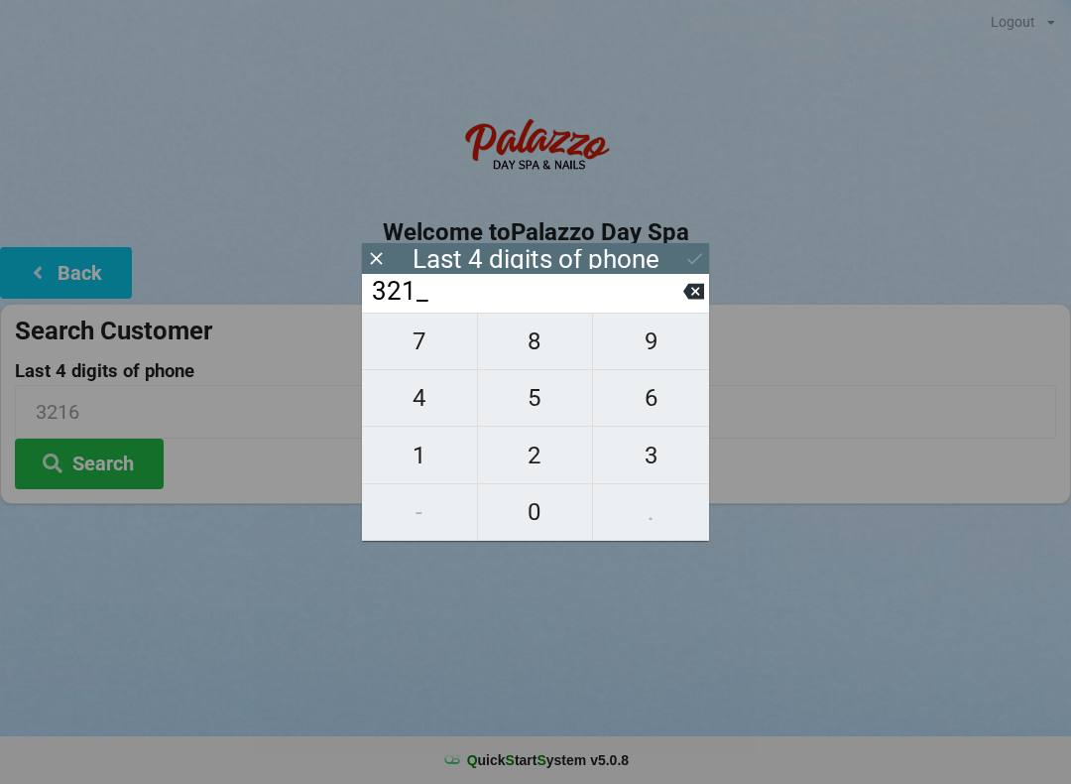
click at [672, 290] on input "321_" at bounding box center [526, 292] width 313 height 32
click at [671, 297] on input "321_" at bounding box center [526, 292] width 313 height 32
click at [690, 289] on icon at bounding box center [693, 291] width 21 height 21
click at [692, 294] on icon at bounding box center [693, 292] width 21 height 16
click at [690, 287] on button at bounding box center [693, 291] width 21 height 27
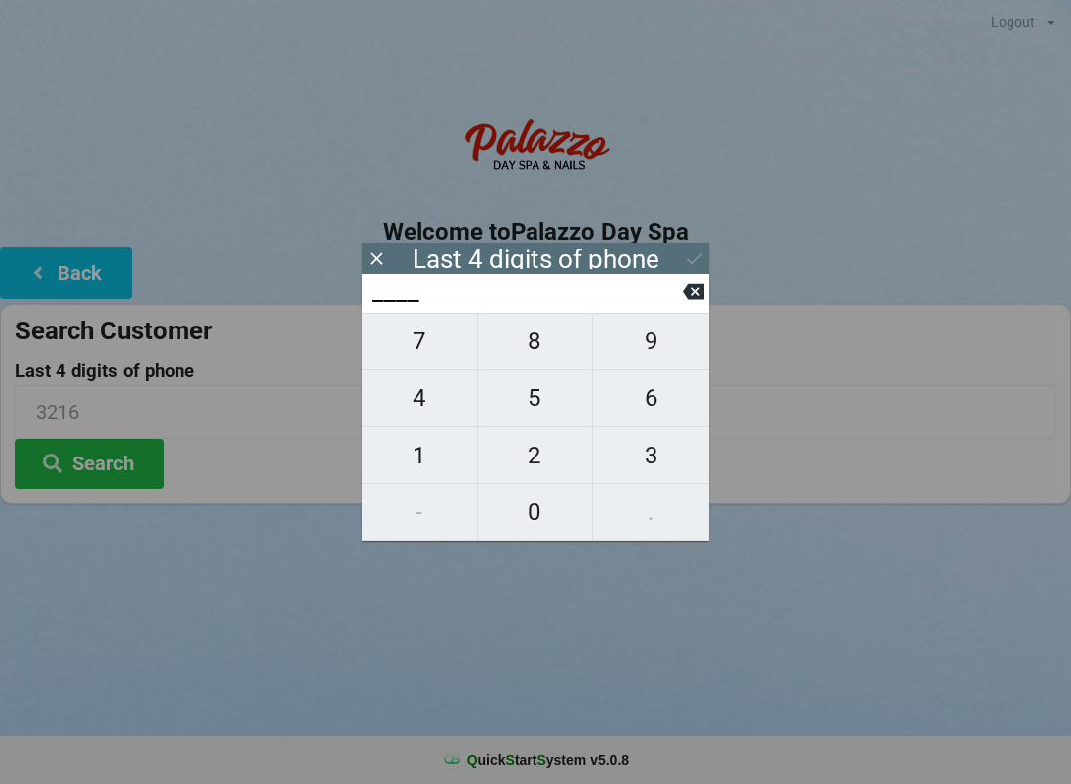
click at [544, 511] on span "0" at bounding box center [535, 512] width 115 height 42
type input "0___"
click at [548, 524] on span "0" at bounding box center [535, 512] width 115 height 42
type input "00__"
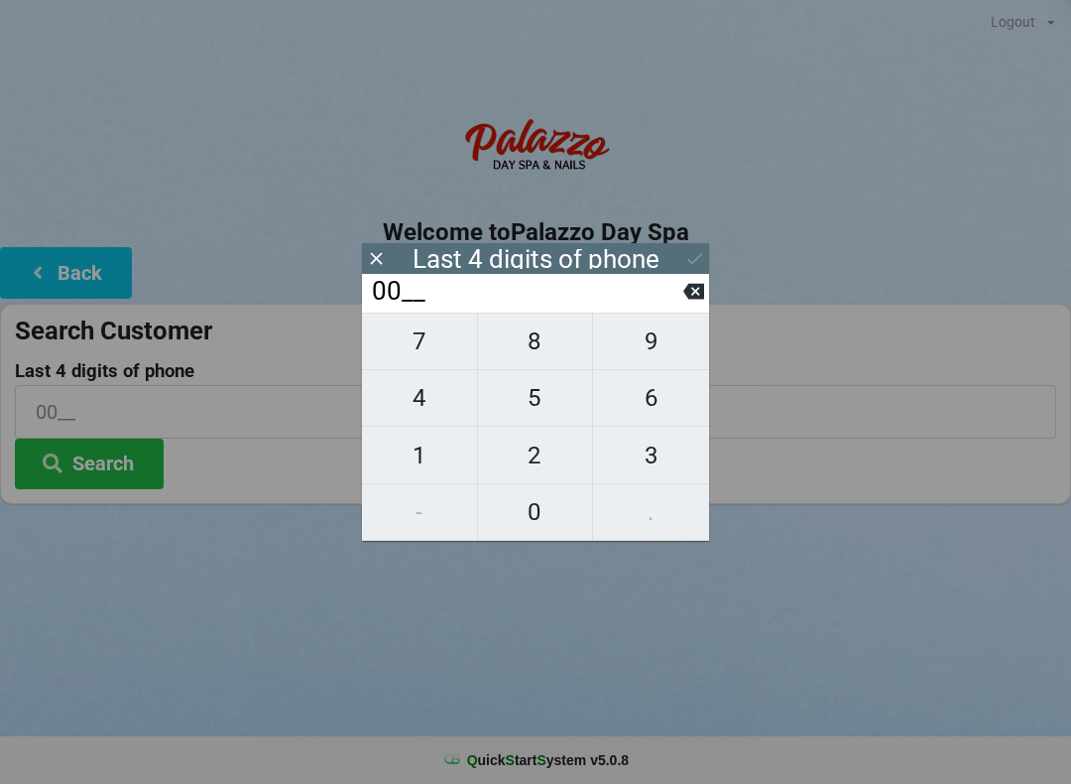
click at [748, 387] on input "00__" at bounding box center [535, 411] width 1041 height 53
click at [642, 467] on span "3" at bounding box center [651, 455] width 116 height 42
type input "003_"
click at [655, 475] on span "3" at bounding box center [651, 455] width 116 height 42
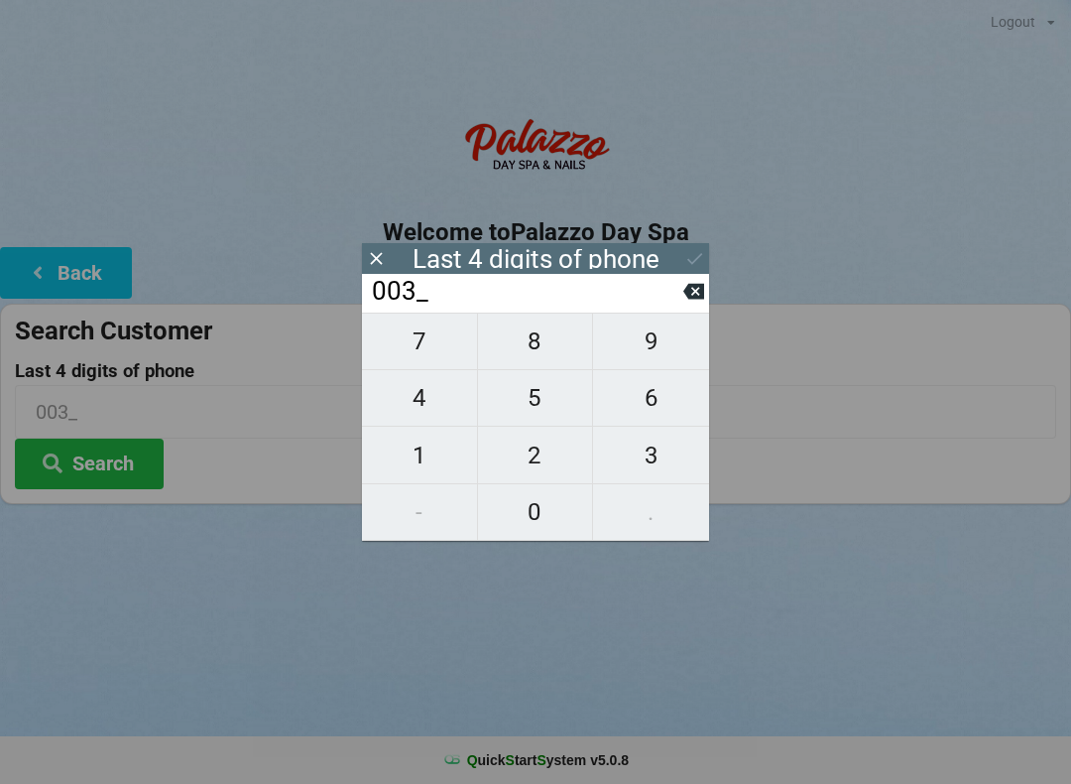
type input "0033"
click at [380, 257] on icon at bounding box center [376, 258] width 21 height 21
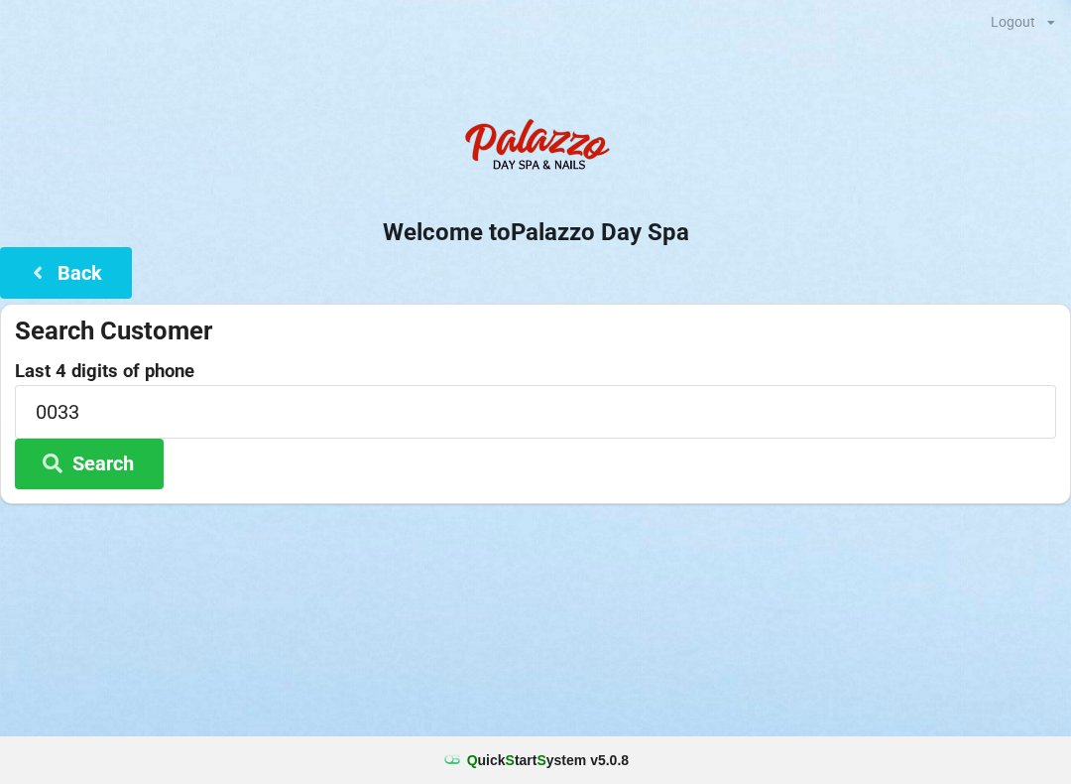
click at [105, 458] on button "Search" at bounding box center [89, 463] width 149 height 51
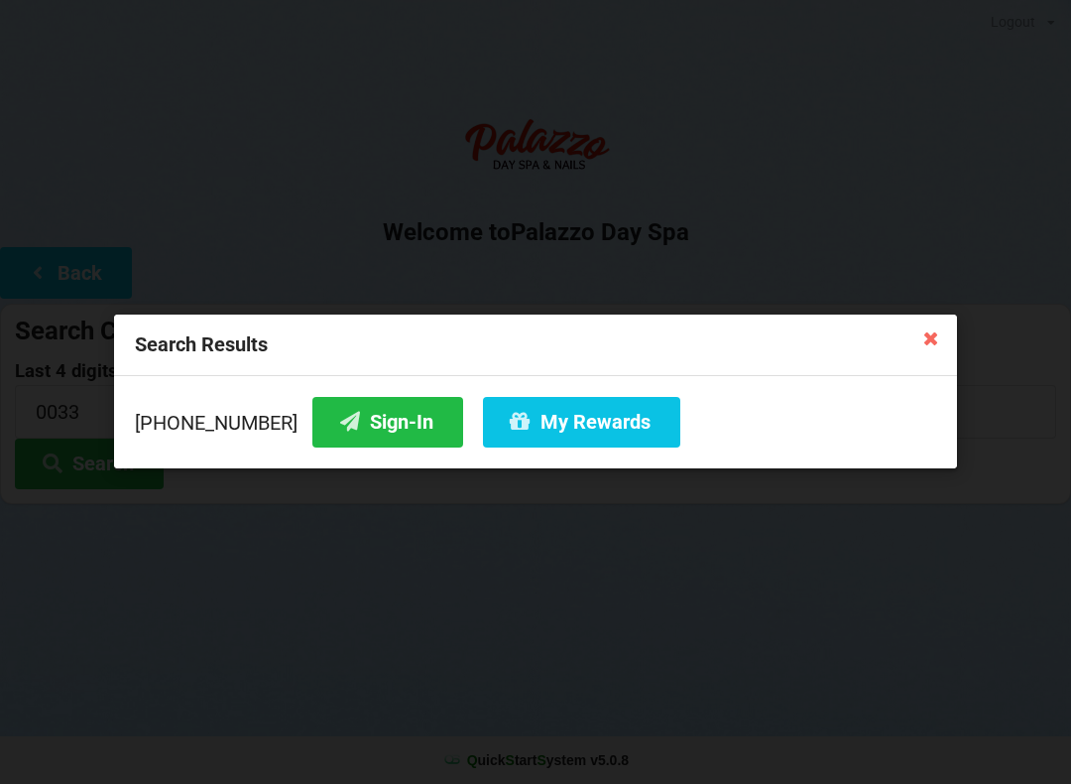
click at [371, 421] on button "Sign-In" at bounding box center [387, 422] width 151 height 51
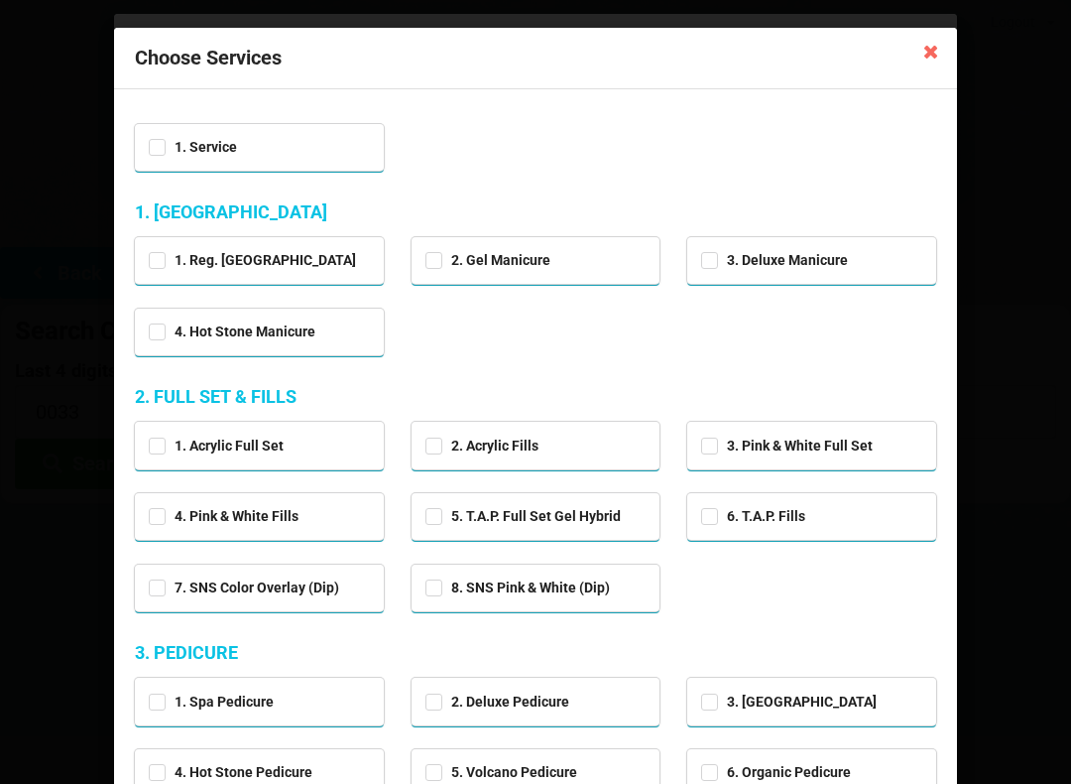
click at [145, 142] on div "1. Service" at bounding box center [259, 147] width 249 height 47
checkbox input "true"
click at [166, 259] on label "1. Reg. Manicure" at bounding box center [252, 260] width 207 height 17
checkbox input "true"
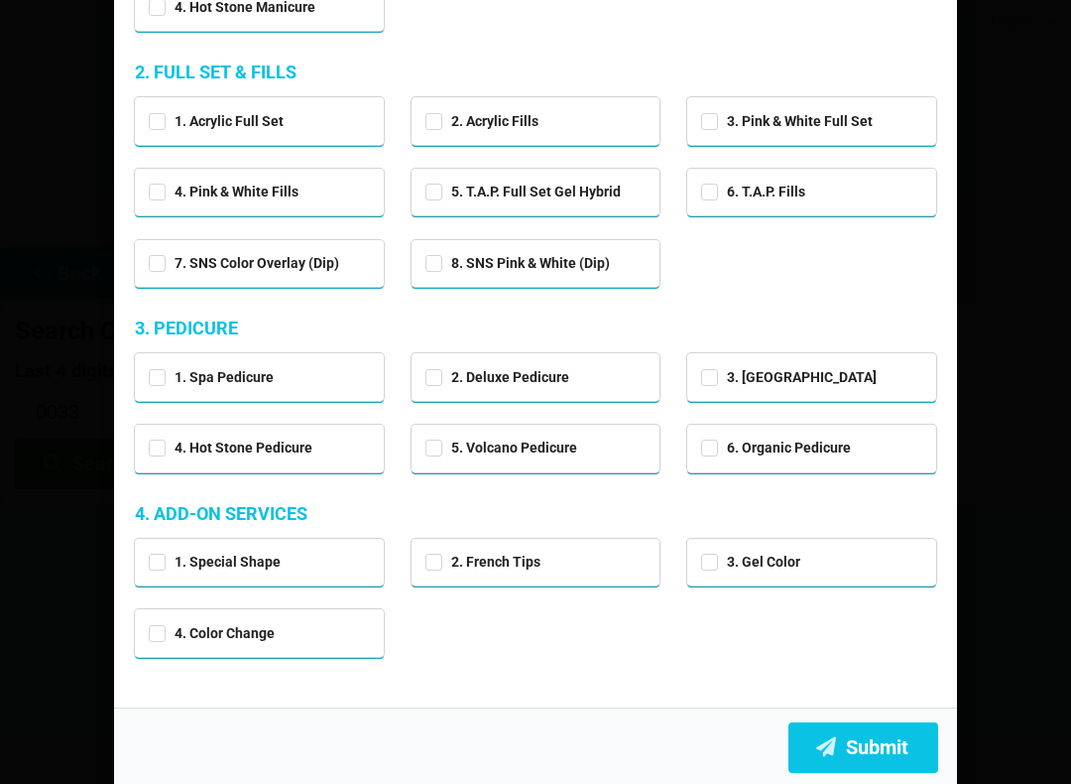
click at [877, 748] on button "Submit" at bounding box center [863, 747] width 150 height 51
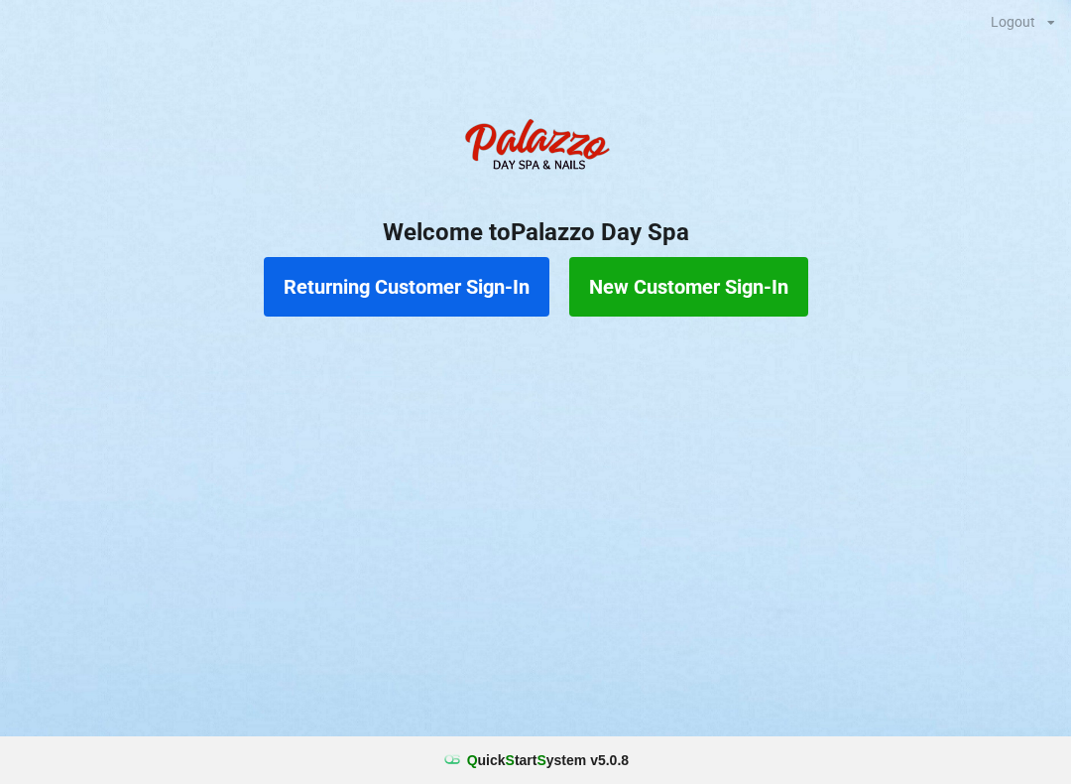
click at [467, 277] on button "Returning Customer Sign-In" at bounding box center [407, 287] width 286 height 60
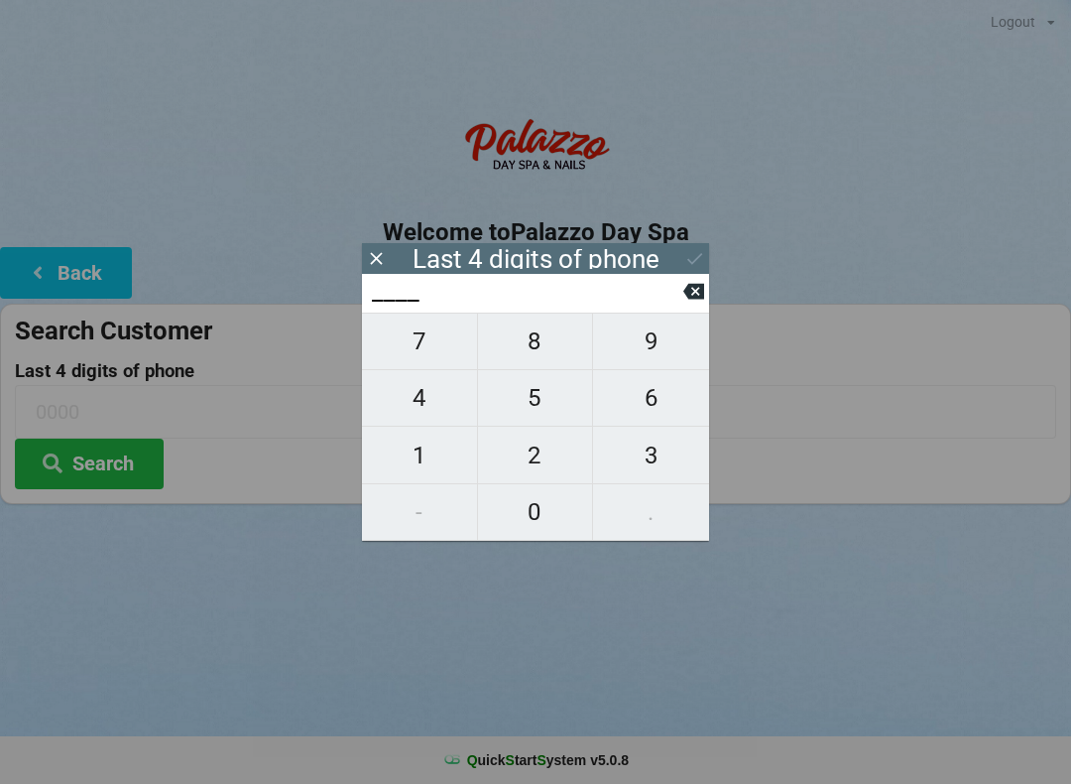
click at [427, 341] on span "7" at bounding box center [419, 341] width 115 height 42
type input "7___"
click at [435, 408] on span "4" at bounding box center [419, 398] width 115 height 42
type input "74__"
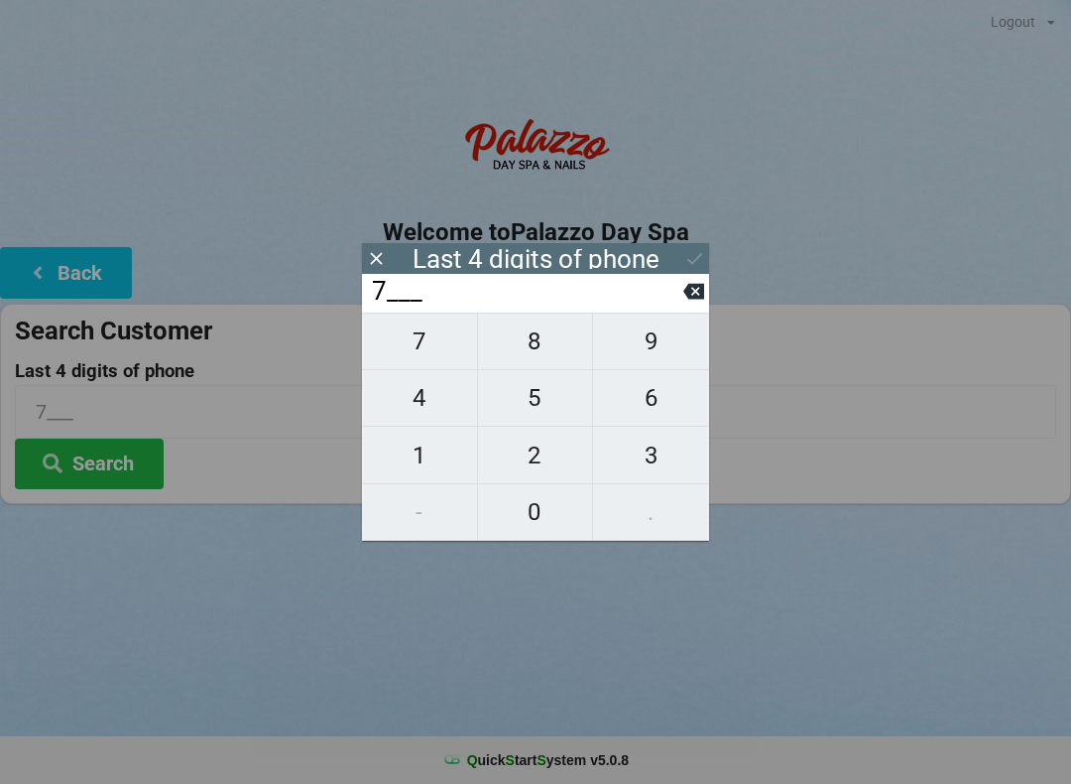
type input "74__"
click at [695, 294] on icon at bounding box center [693, 292] width 21 height 16
click at [688, 292] on icon at bounding box center [693, 292] width 21 height 16
click at [660, 405] on span "6" at bounding box center [651, 398] width 116 height 42
type input "6___"
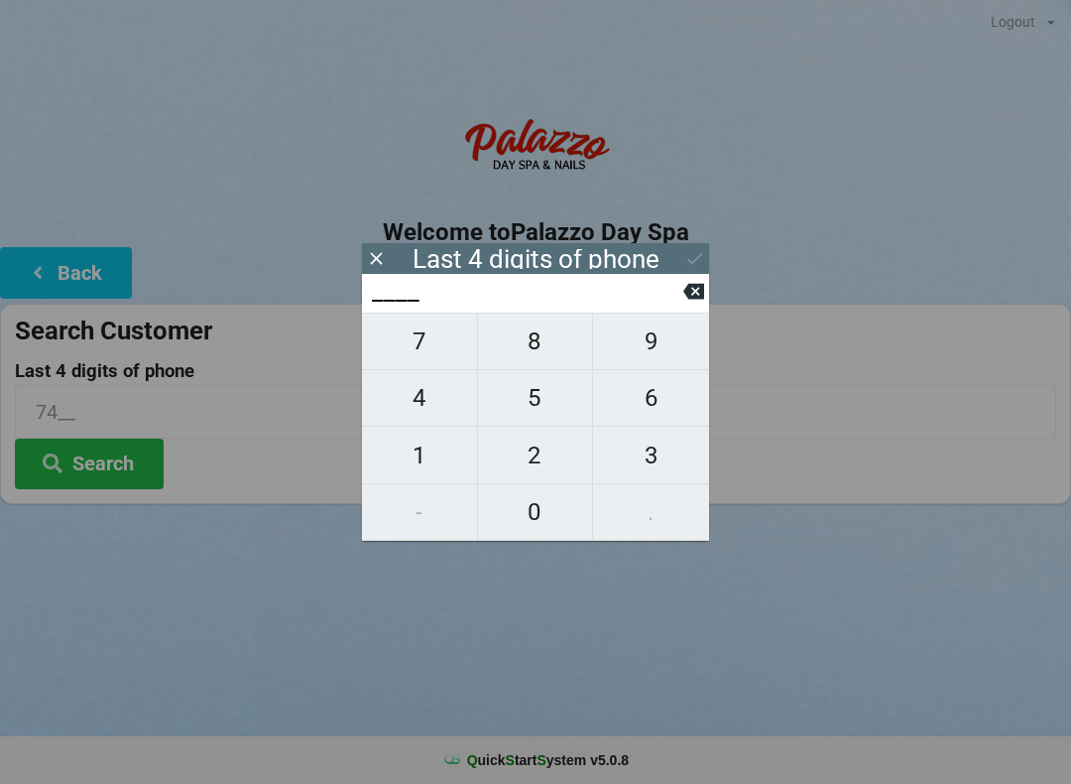
type input "6___"
click at [667, 342] on span "9" at bounding box center [651, 341] width 116 height 42
type input "69__"
click at [547, 465] on span "2" at bounding box center [535, 455] width 115 height 42
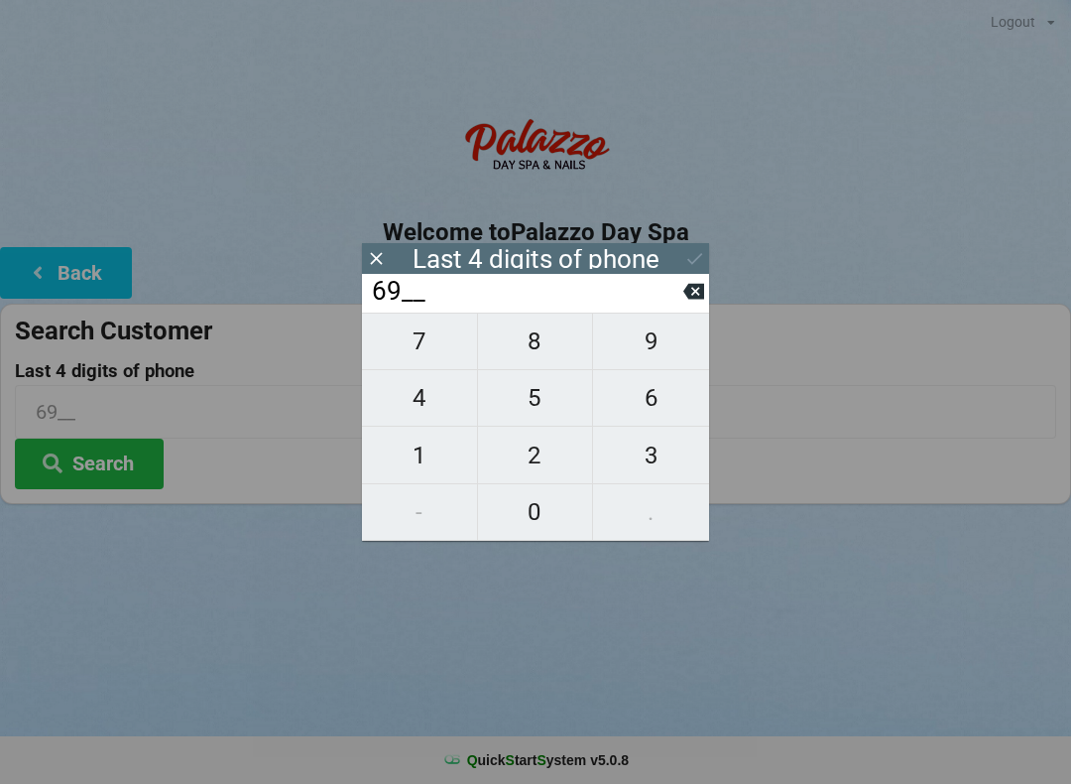
type input "692_"
click at [432, 352] on span "7" at bounding box center [419, 341] width 115 height 42
type input "6927"
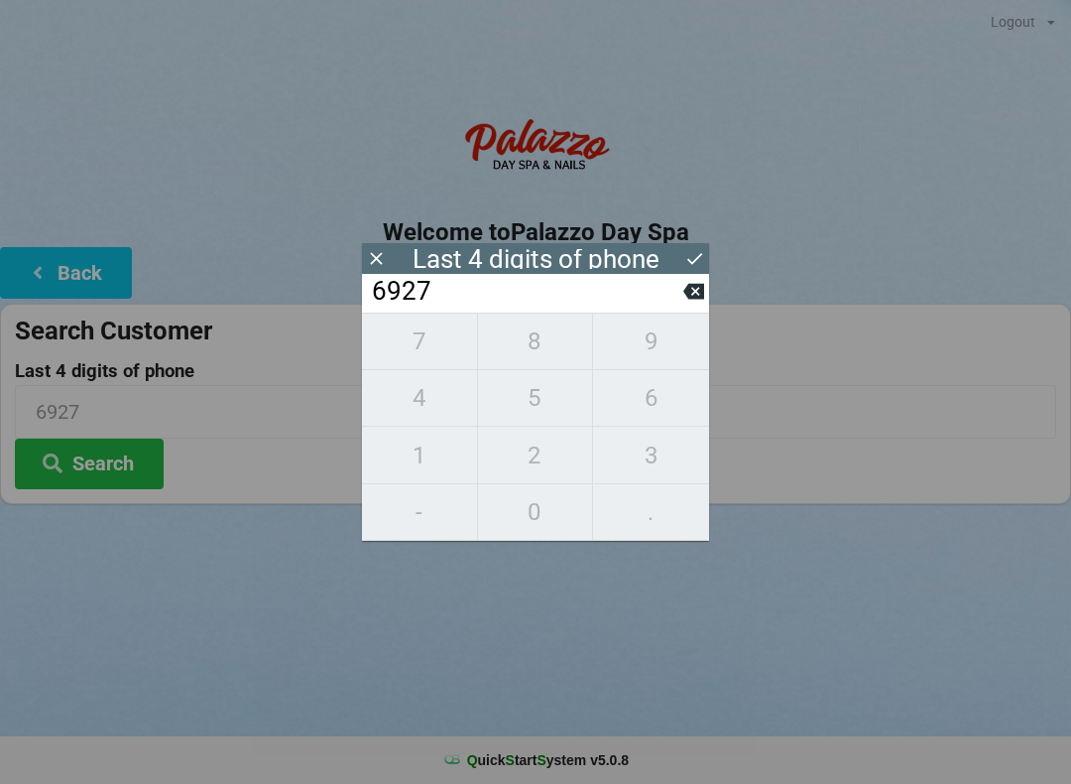
click at [145, 458] on button "Search" at bounding box center [89, 463] width 149 height 51
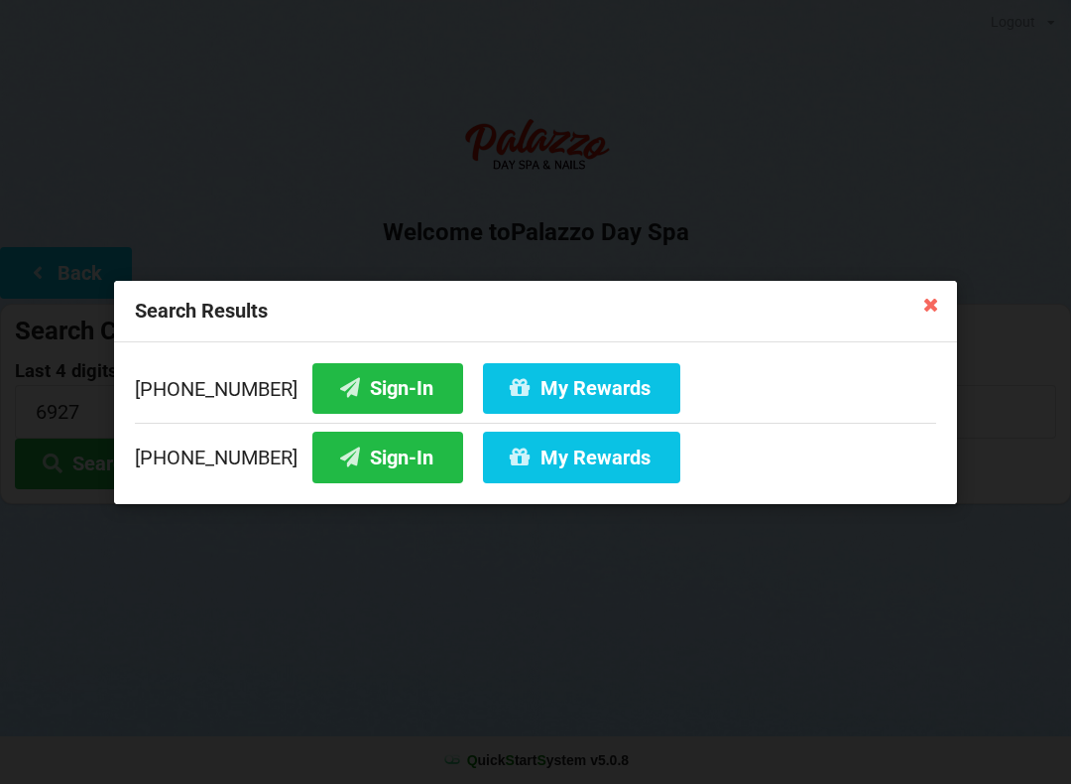
click at [398, 378] on button "Sign-In" at bounding box center [387, 387] width 151 height 51
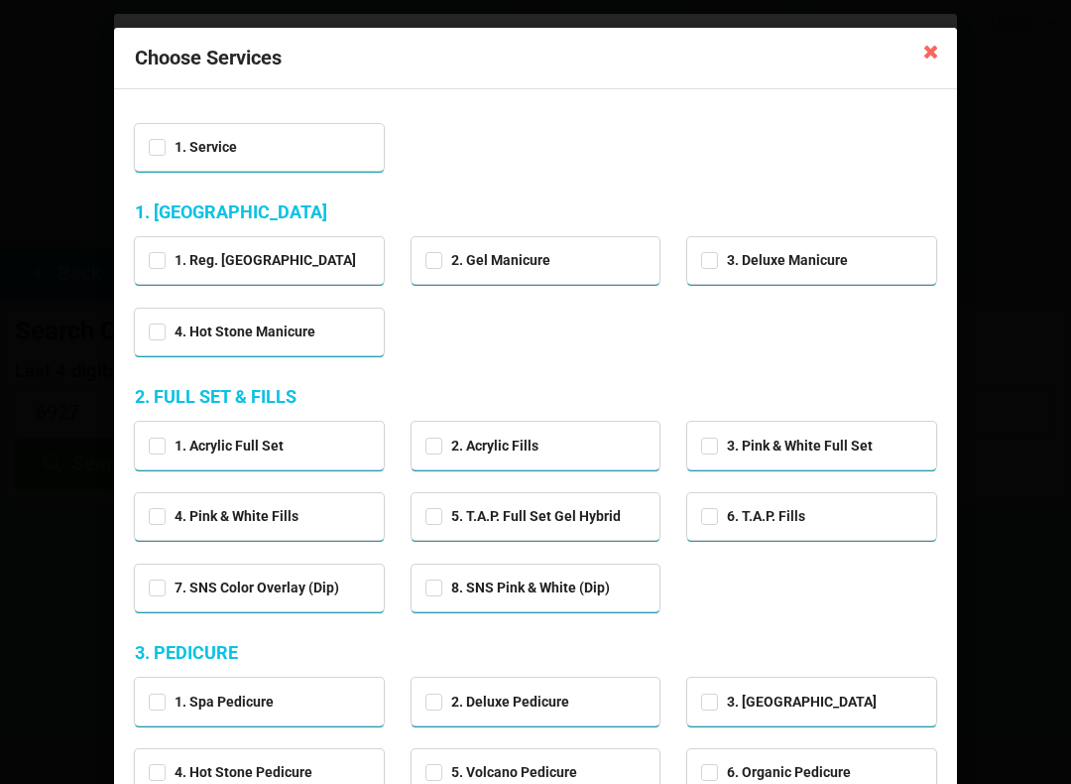
click at [322, 694] on div "1. Spa Pedicure" at bounding box center [259, 699] width 221 height 23
checkbox input "true"
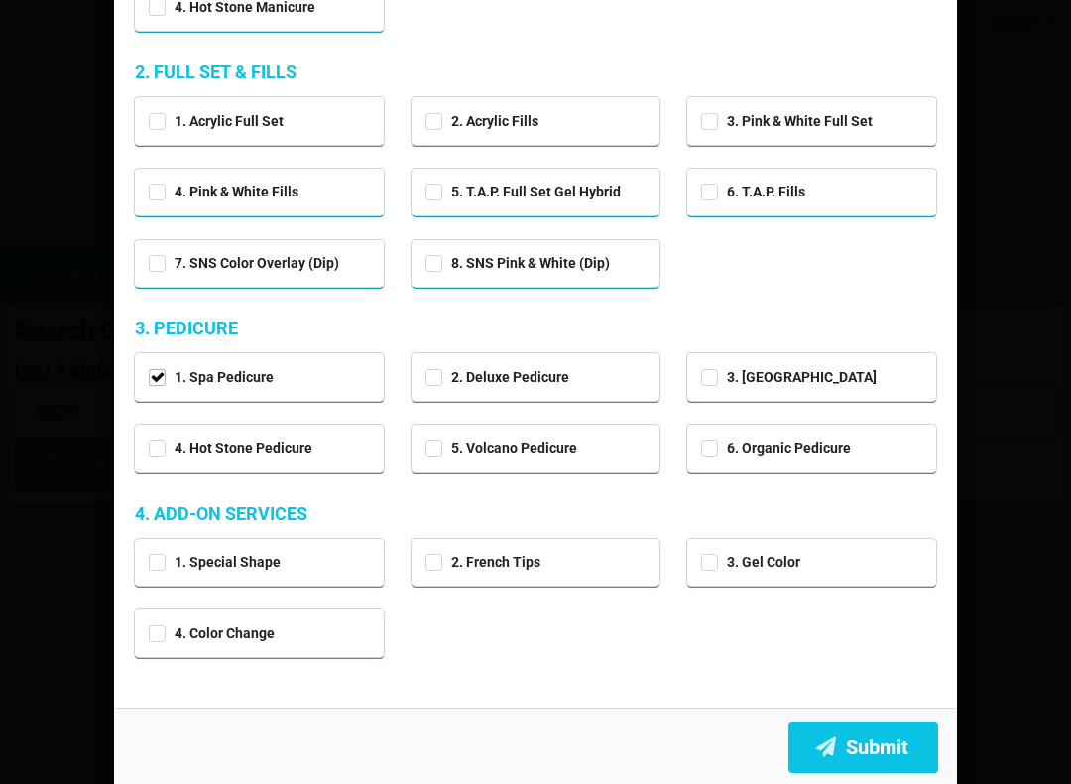
click at [866, 748] on button "Submit" at bounding box center [863, 747] width 150 height 51
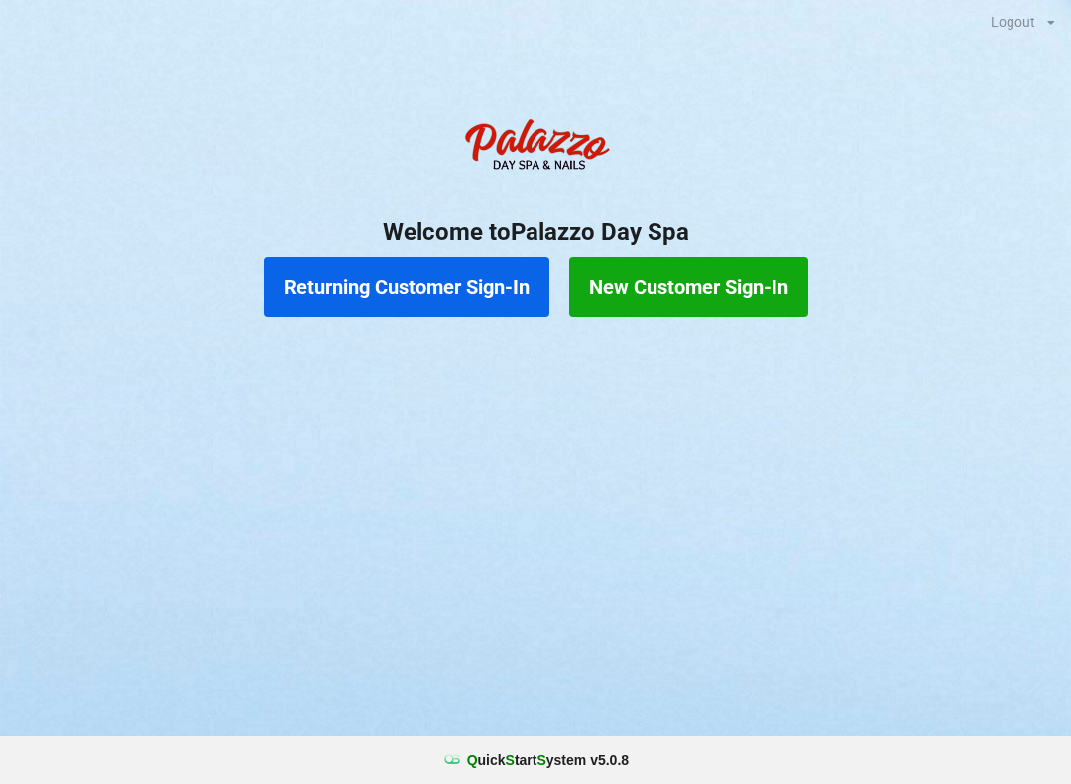
click at [478, 288] on button "Returning Customer Sign-In" at bounding box center [407, 287] width 286 height 60
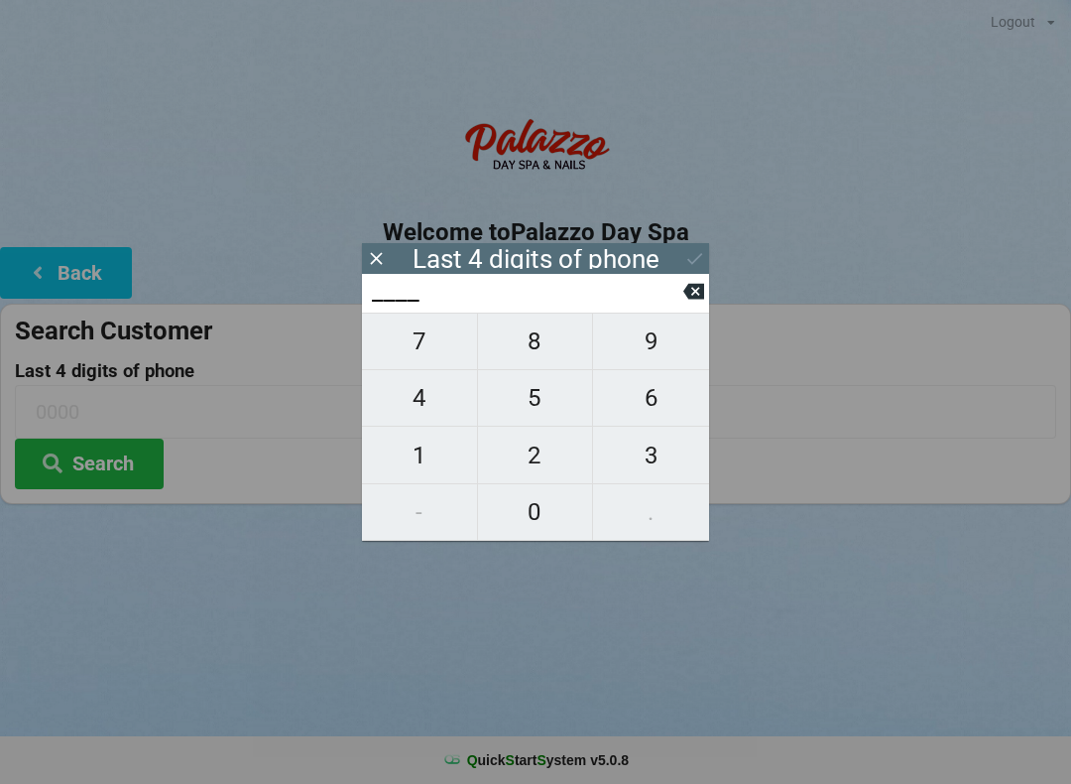
click at [423, 356] on span "7" at bounding box center [419, 341] width 115 height 42
type input "7___"
click at [426, 352] on span "7" at bounding box center [419, 341] width 115 height 42
type input "77__"
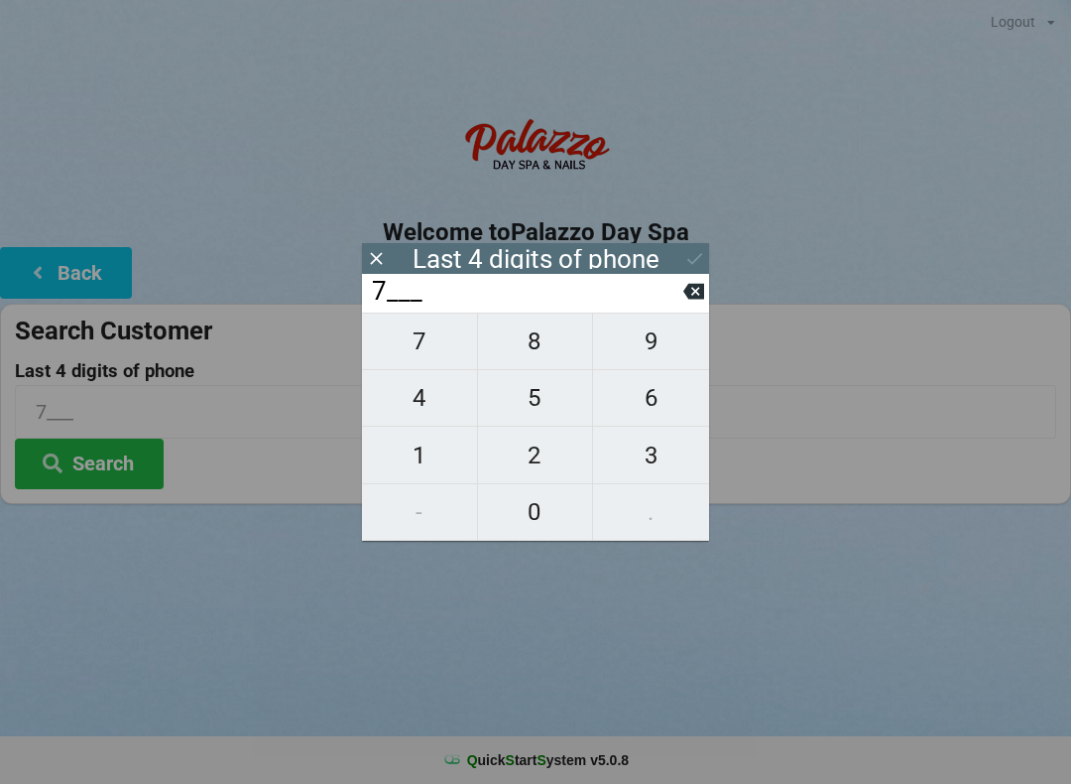
type input "77__"
click at [633, 460] on span "3" at bounding box center [651, 455] width 116 height 42
type input "773_"
click at [424, 344] on span "7" at bounding box center [419, 341] width 115 height 42
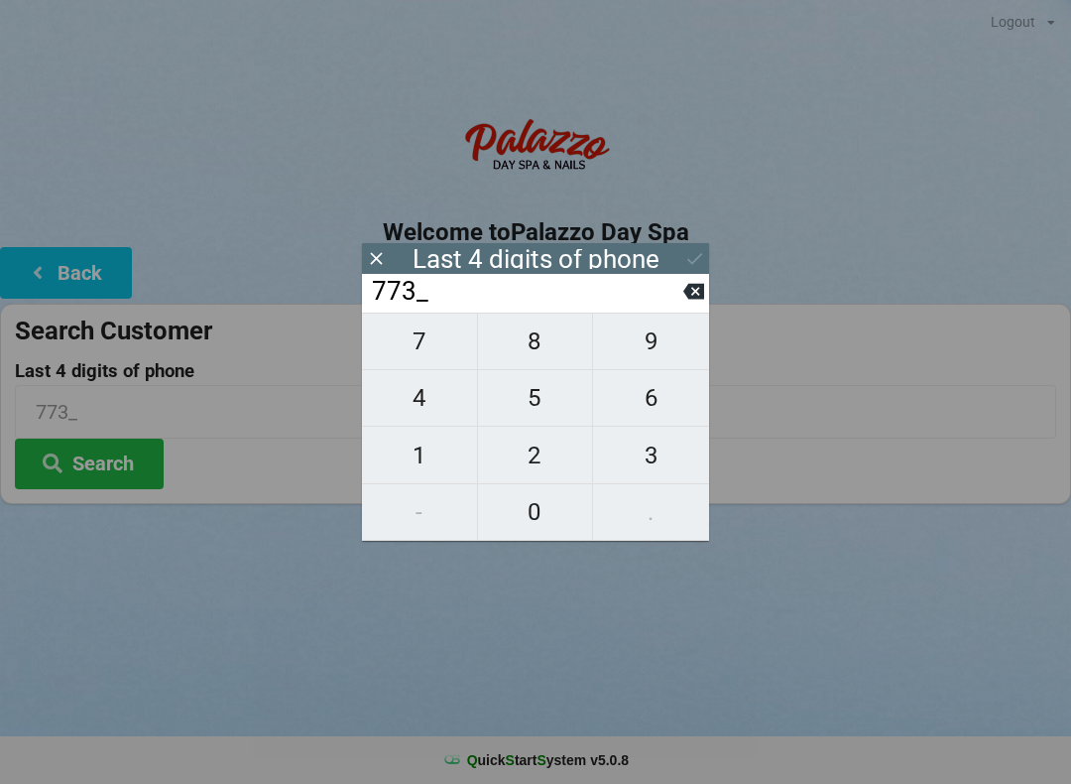
type input "7737"
click at [527, 520] on div "7 8 9 4 5 6 1 2 3 - 0 ." at bounding box center [535, 426] width 347 height 228
click at [700, 289] on icon at bounding box center [693, 291] width 21 height 21
click at [679, 297] on input "773_" at bounding box center [526, 292] width 313 height 32
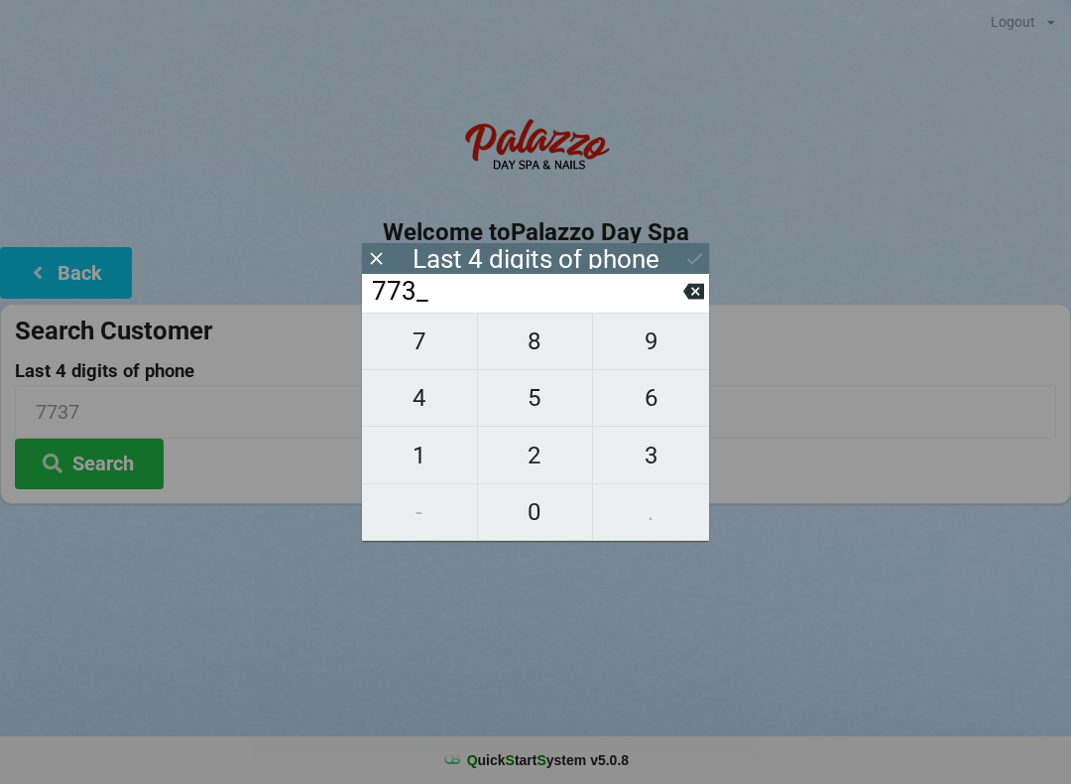
click at [683, 292] on icon at bounding box center [693, 291] width 21 height 21
click at [683, 291] on icon at bounding box center [693, 291] width 21 height 21
click at [685, 291] on icon at bounding box center [693, 291] width 21 height 21
click at [687, 288] on icon at bounding box center [693, 291] width 21 height 21
click at [687, 287] on button at bounding box center [693, 291] width 21 height 27
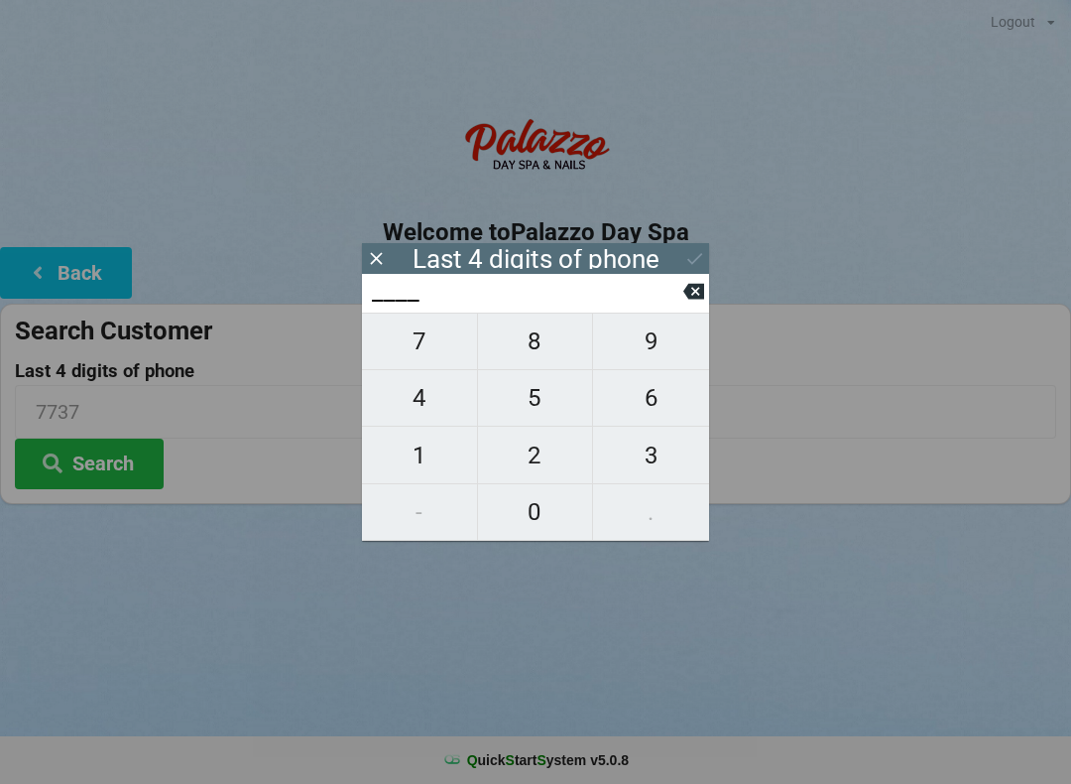
click at [650, 346] on span "9" at bounding box center [651, 341] width 116 height 42
type input "9___"
click at [408, 461] on span "1" at bounding box center [419, 455] width 115 height 42
type input "91__"
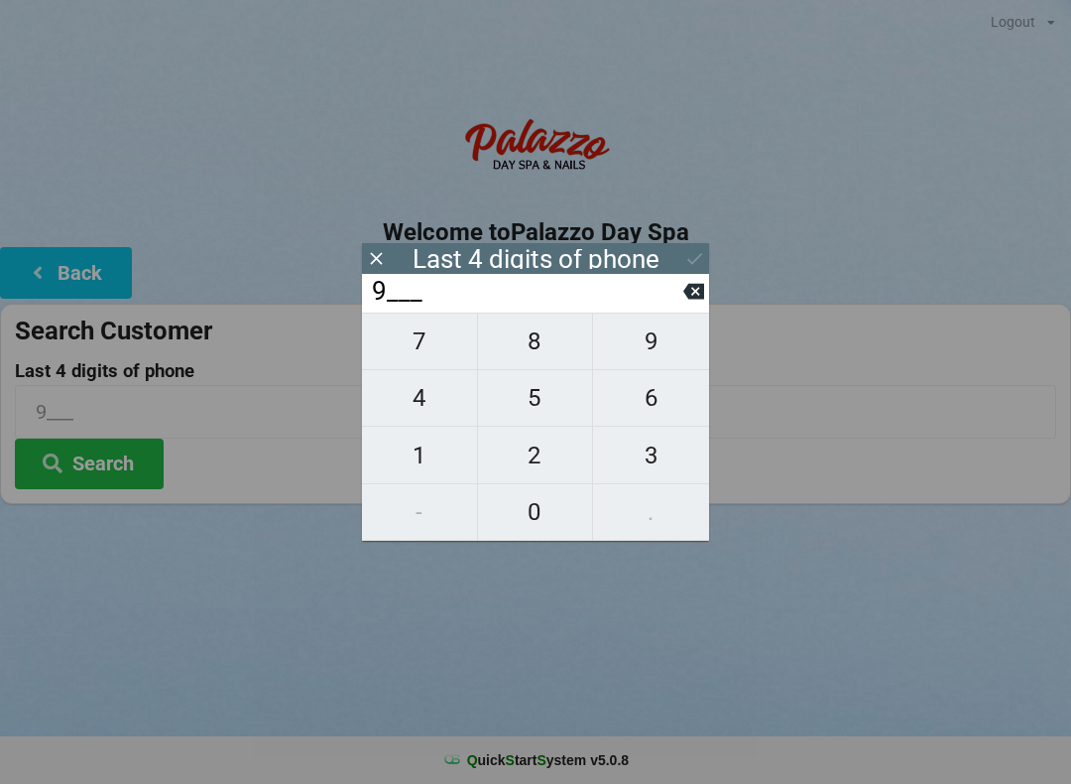
type input "91__"
click at [654, 469] on span "3" at bounding box center [651, 455] width 116 height 42
type input "913_"
click at [656, 339] on span "9" at bounding box center [651, 341] width 116 height 42
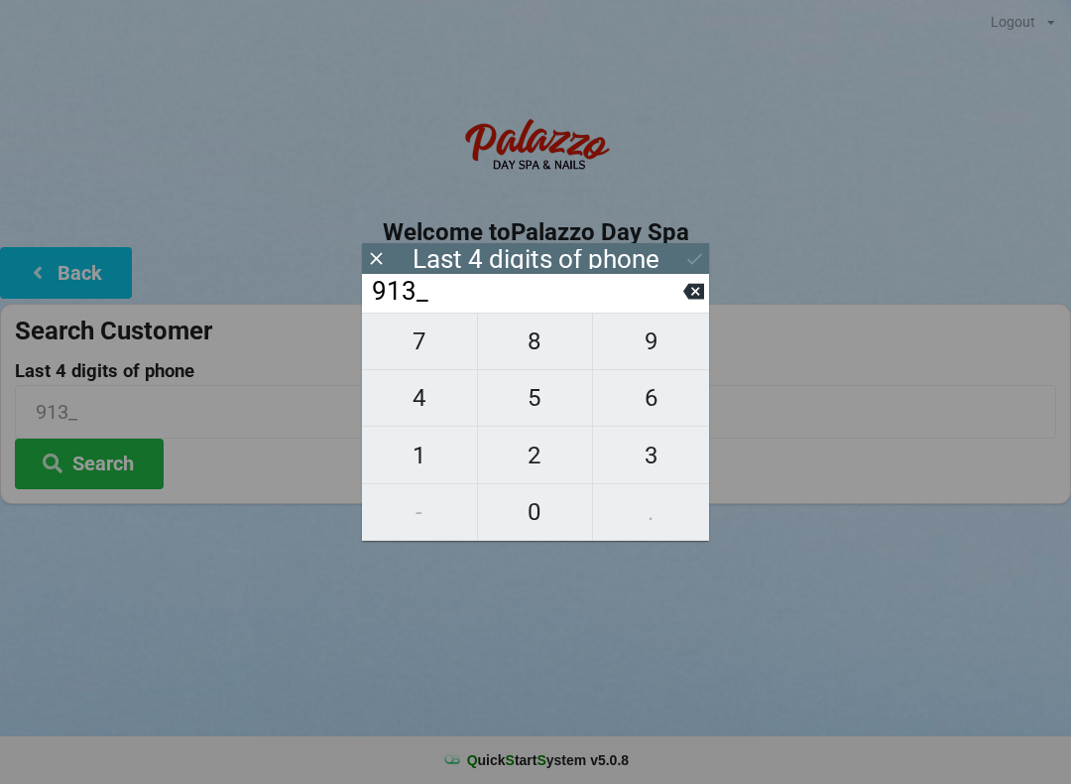
type input "9139"
click at [688, 257] on icon at bounding box center [694, 258] width 21 height 21
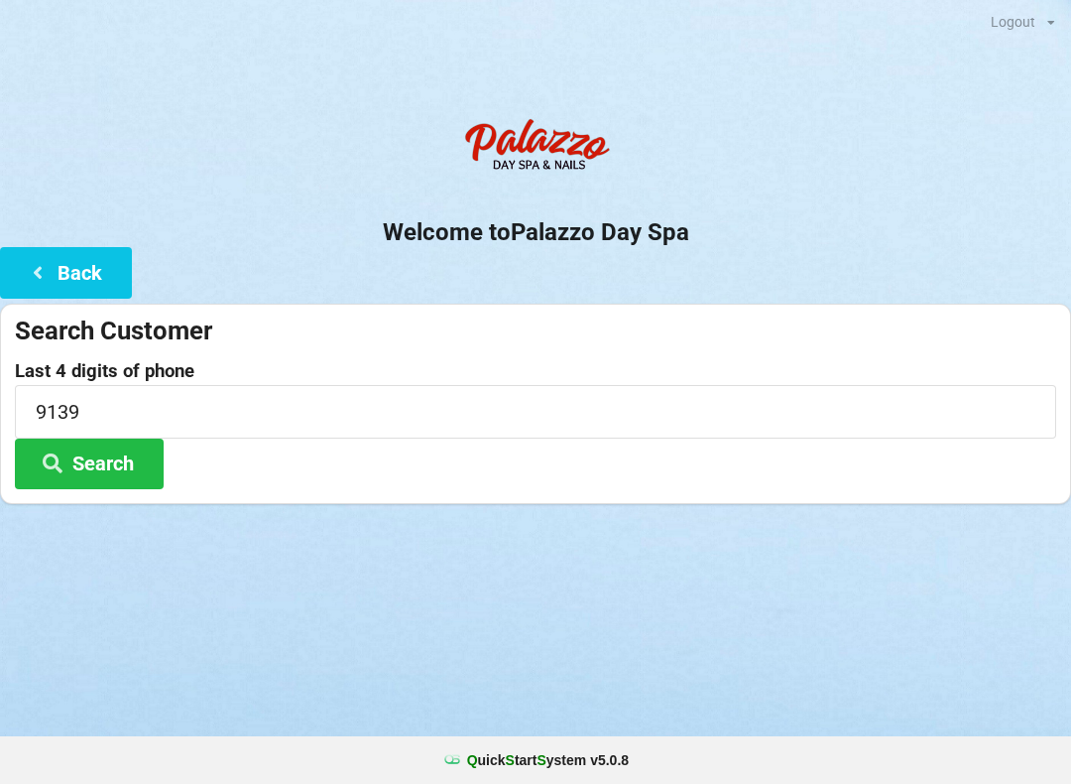
click at [97, 476] on button "Search" at bounding box center [89, 463] width 149 height 51
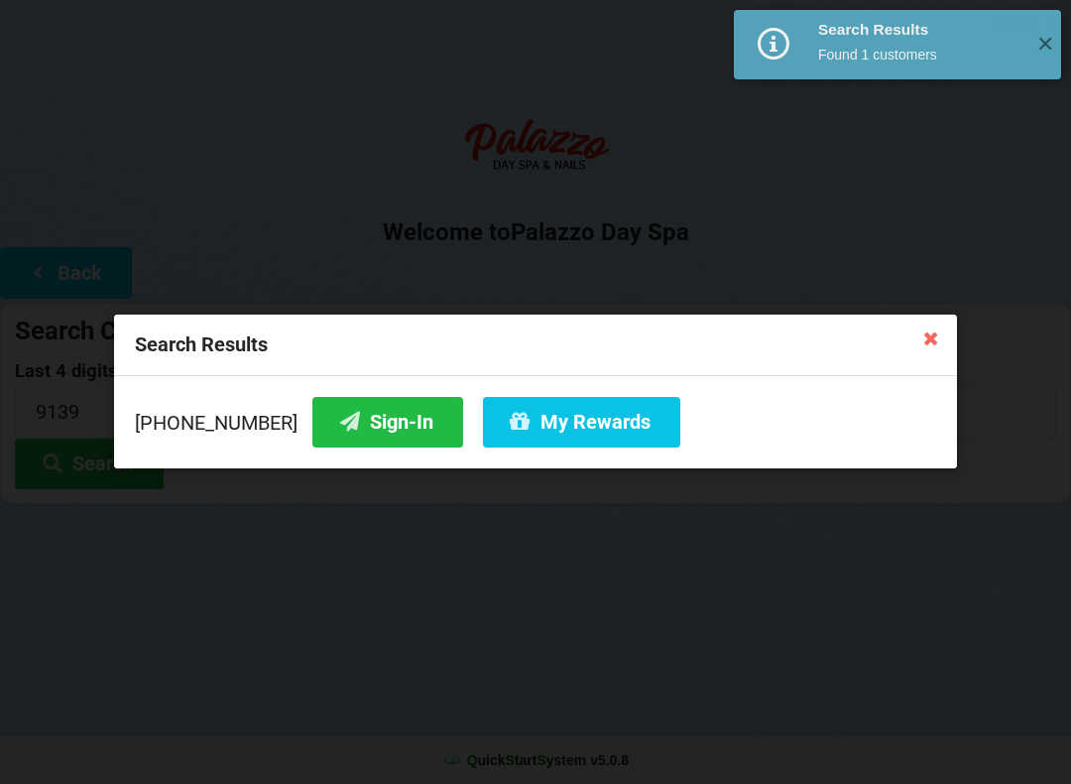
click at [350, 427] on button "Sign-In" at bounding box center [387, 422] width 151 height 51
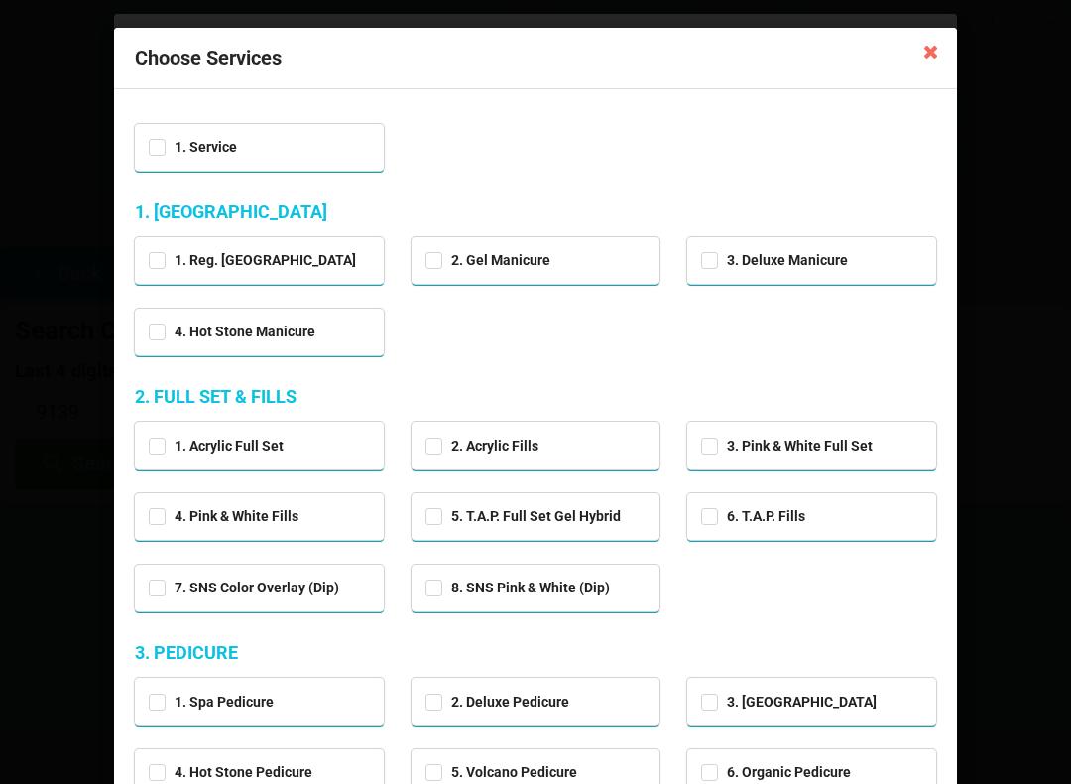
click at [930, 63] on icon at bounding box center [931, 51] width 32 height 32
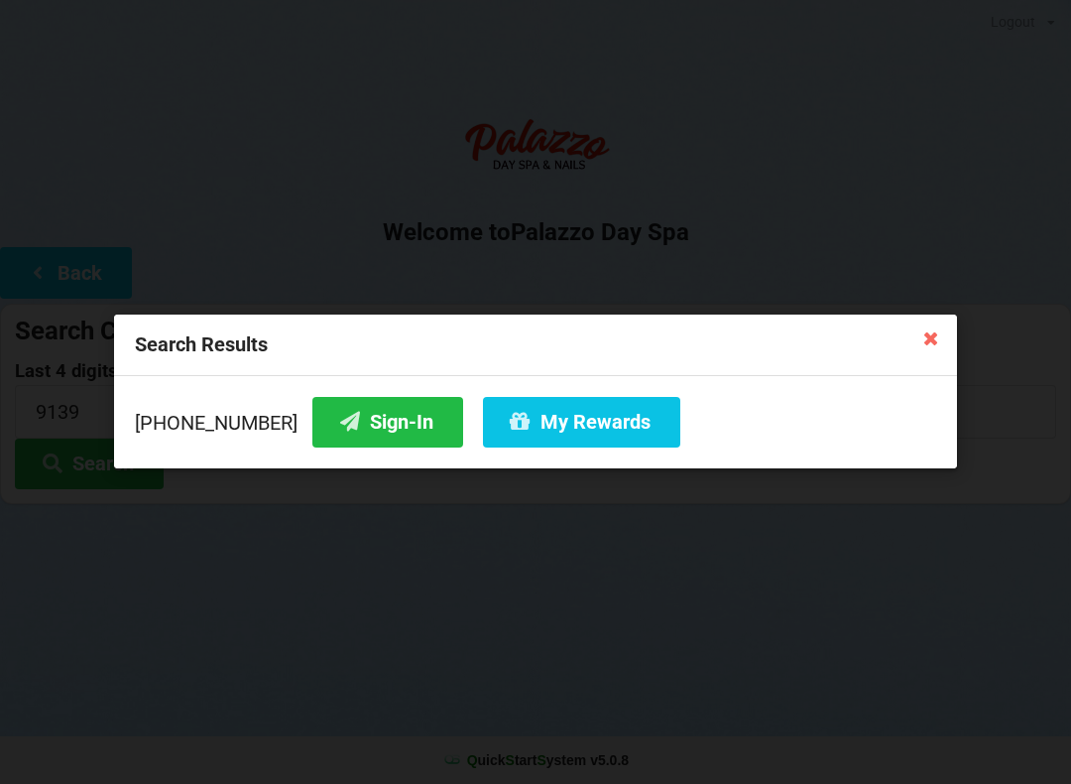
click at [598, 423] on button "My Rewards" at bounding box center [581, 422] width 197 height 51
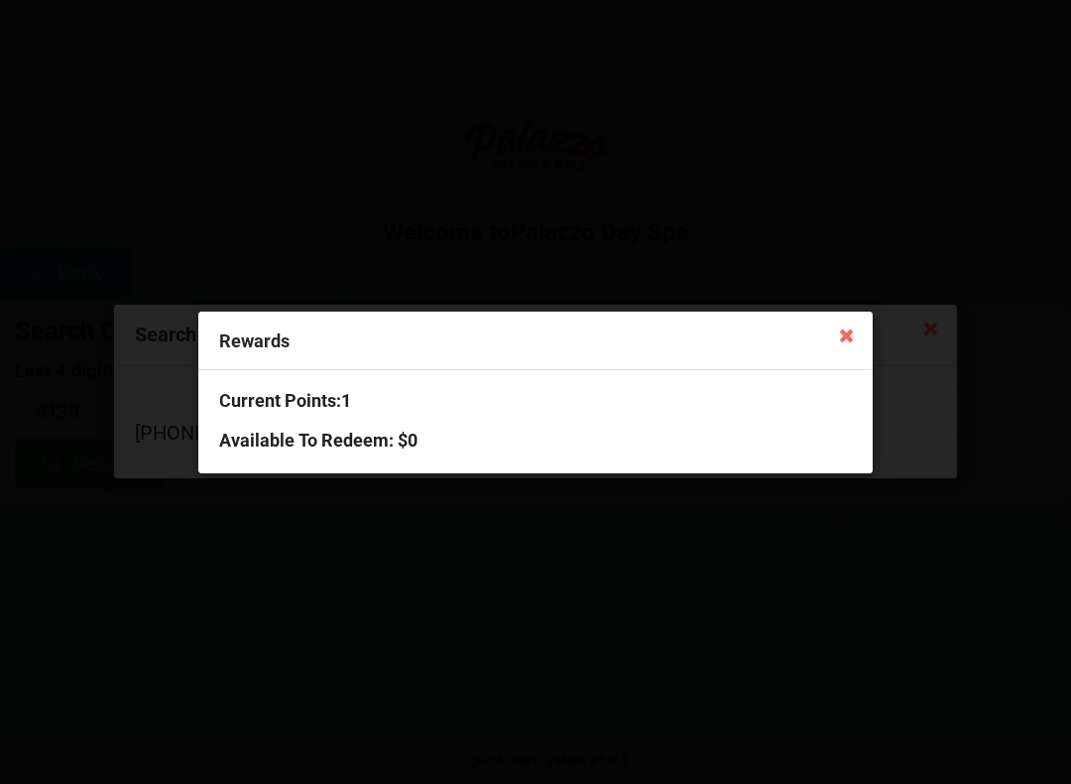
click at [843, 335] on icon at bounding box center [847, 334] width 32 height 32
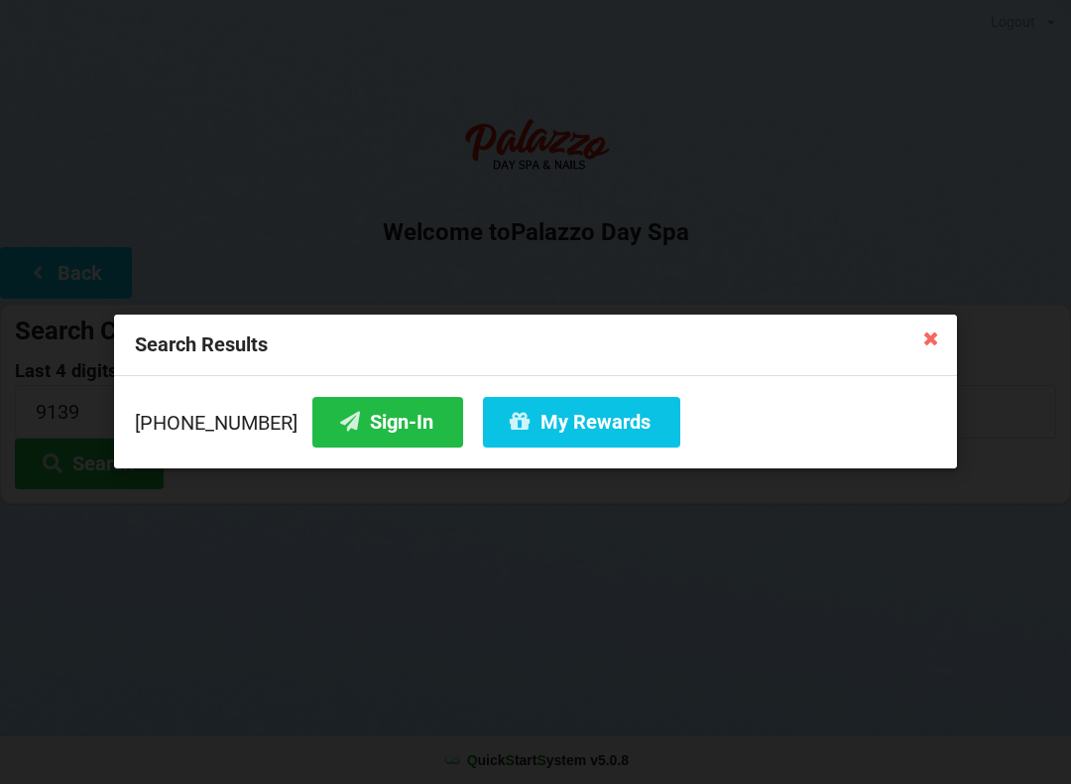
click at [362, 422] on button "Sign-In" at bounding box center [387, 422] width 151 height 51
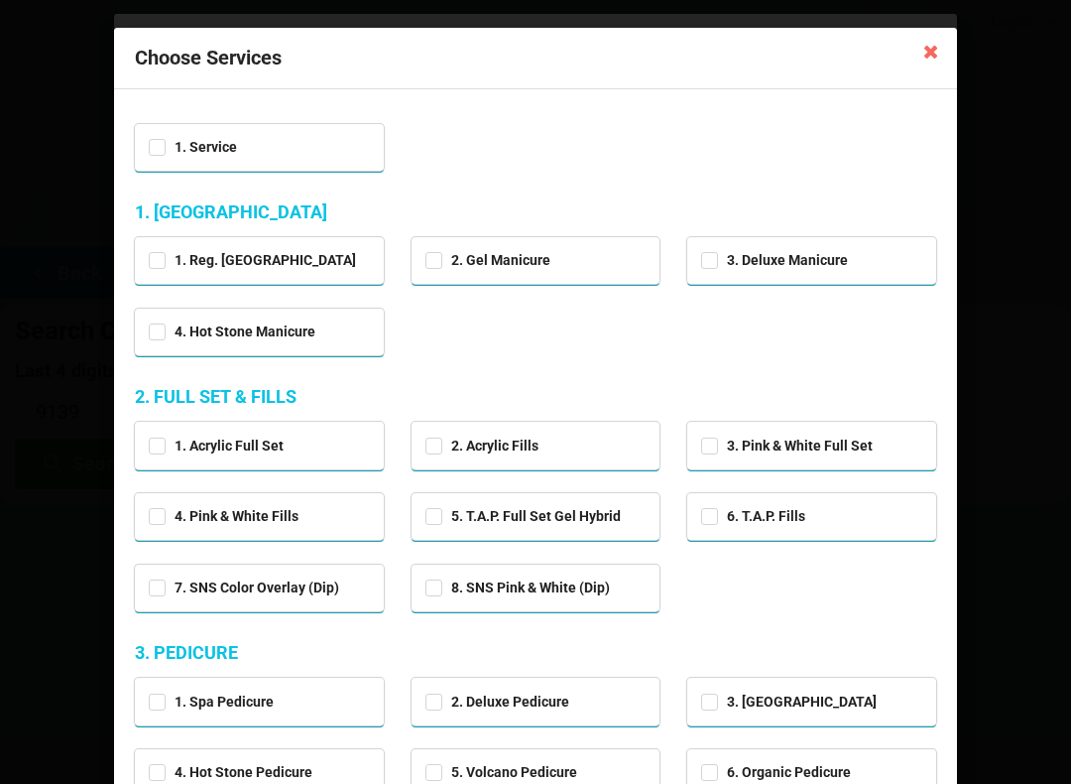
click at [922, 55] on icon at bounding box center [931, 51] width 32 height 32
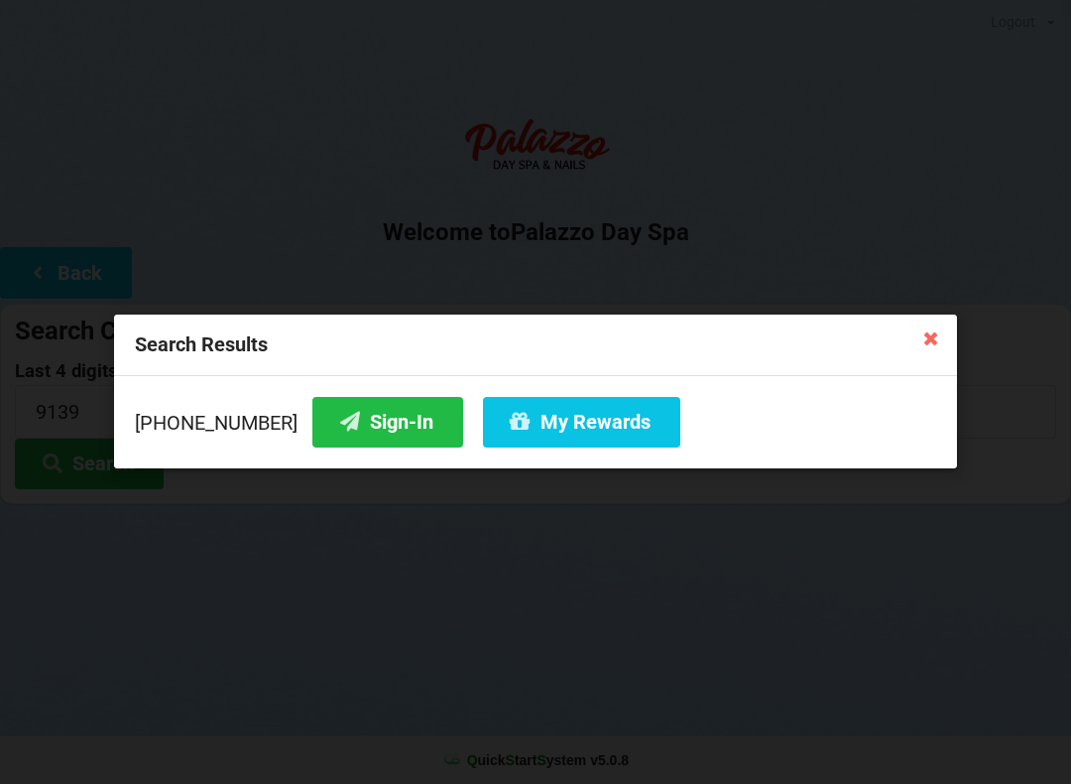
click at [934, 327] on icon at bounding box center [931, 337] width 32 height 32
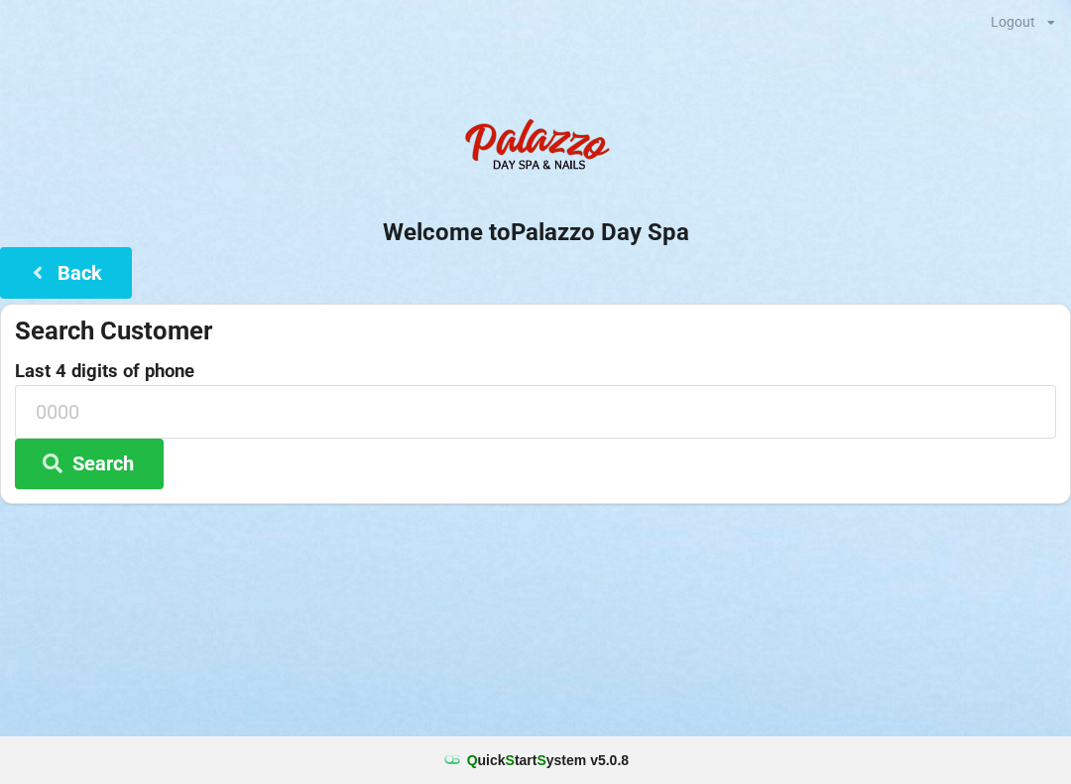
click at [75, 276] on button "Back" at bounding box center [66, 272] width 132 height 51
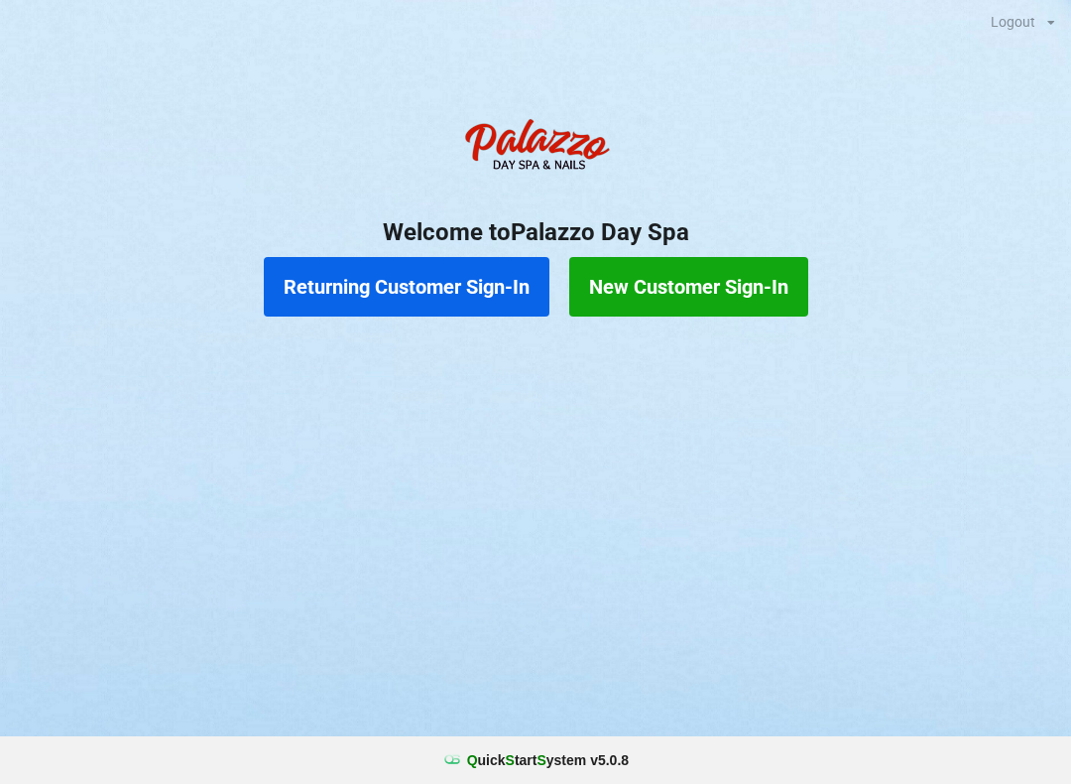
click at [332, 282] on button "Returning Customer Sign-In" at bounding box center [407, 287] width 286 height 60
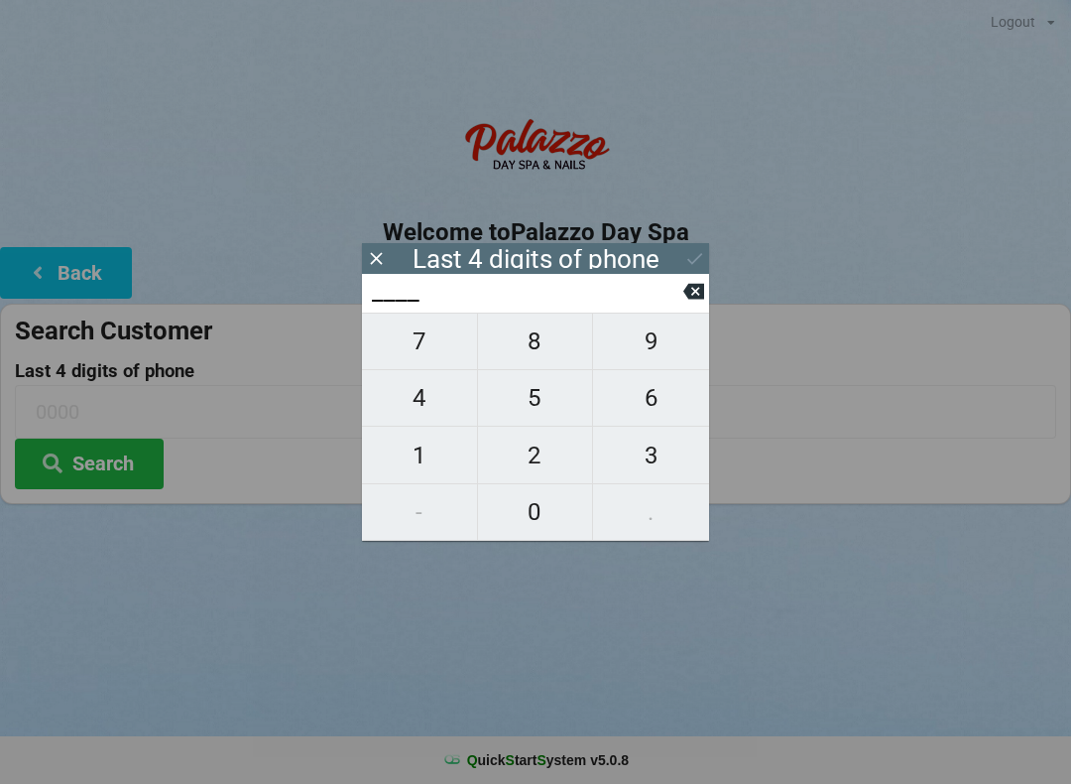
click at [545, 523] on span "0" at bounding box center [535, 512] width 115 height 42
type input "0___"
click at [543, 407] on span "5" at bounding box center [535, 398] width 115 height 42
type input "05__"
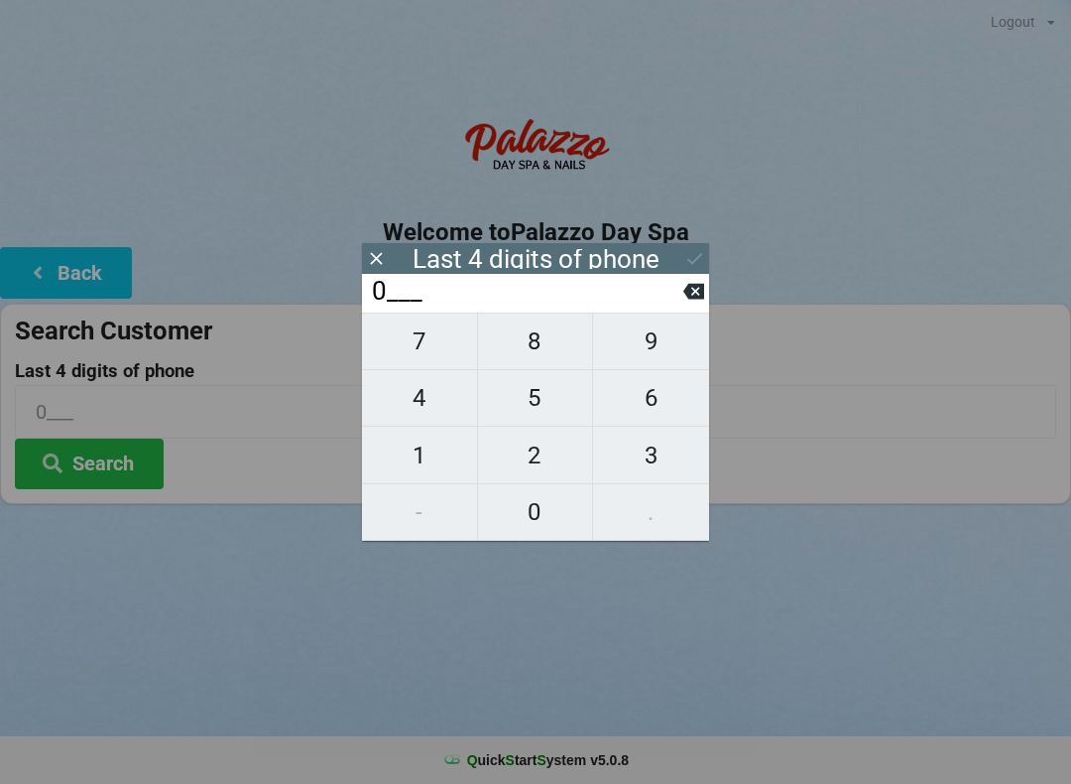
type input "05__"
click at [636, 470] on span "3" at bounding box center [651, 455] width 116 height 42
type input "053_"
click at [544, 350] on span "8" at bounding box center [535, 341] width 115 height 42
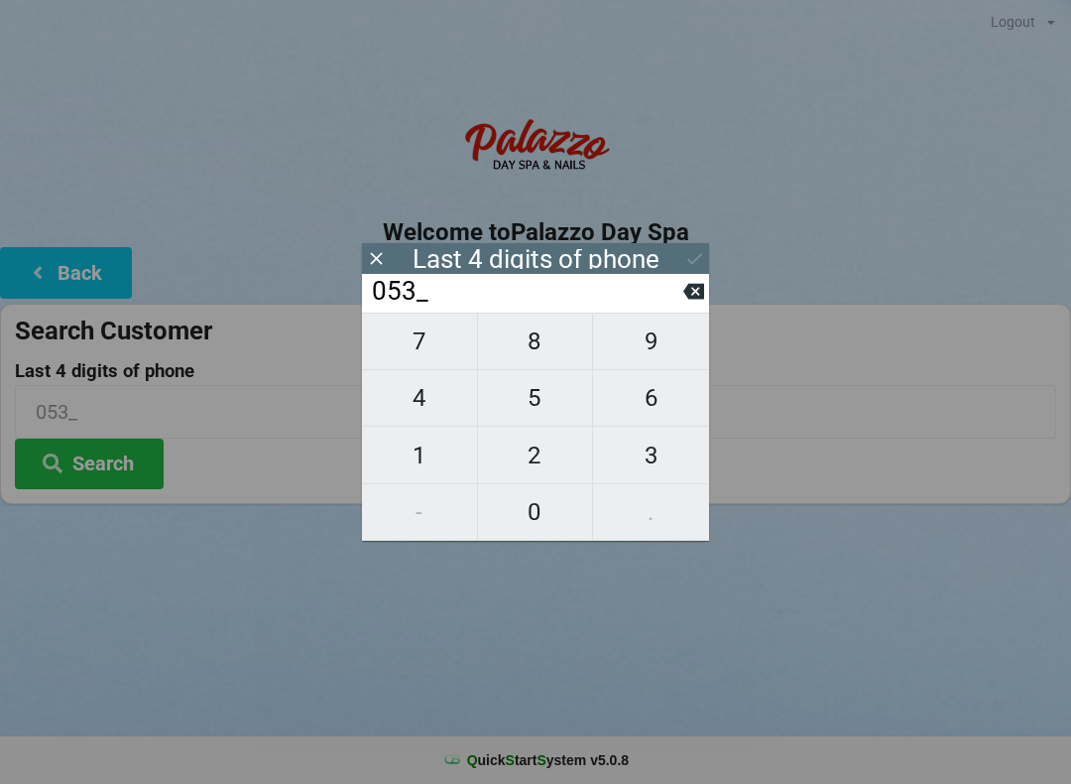
type input "0538"
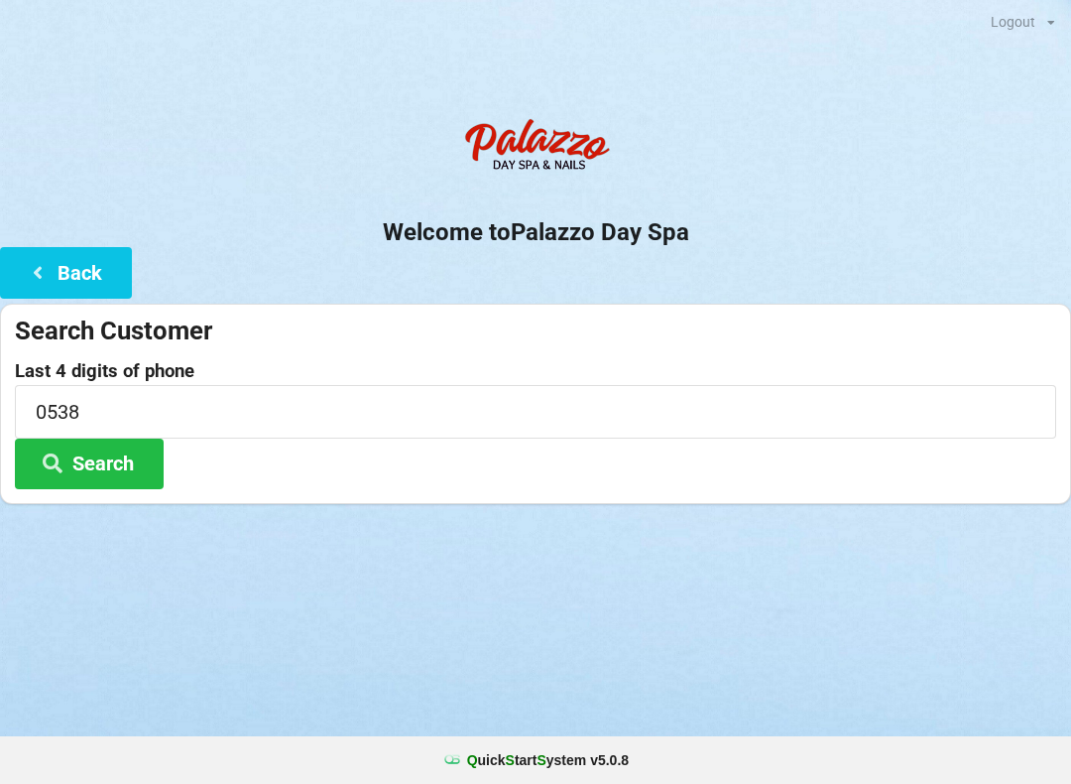
click at [192, 539] on div at bounding box center [535, 529] width 1071 height 50
click at [74, 456] on button "Search" at bounding box center [89, 463] width 149 height 51
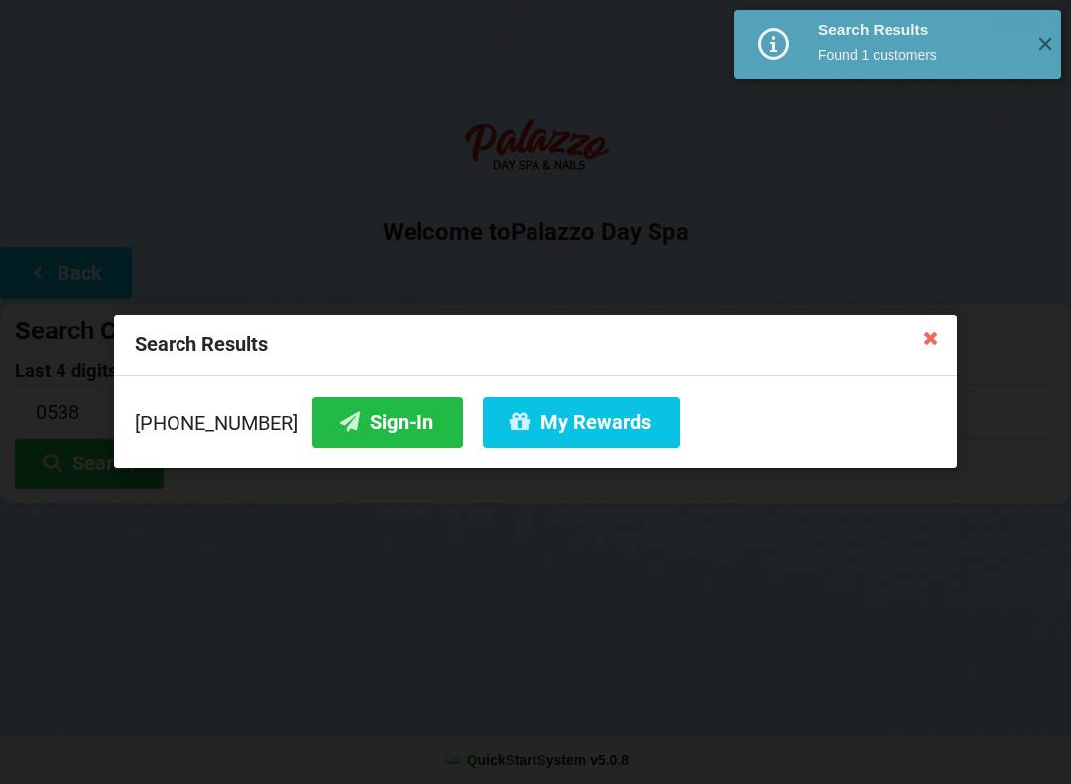
click at [539, 418] on button "My Rewards" at bounding box center [581, 422] width 197 height 51
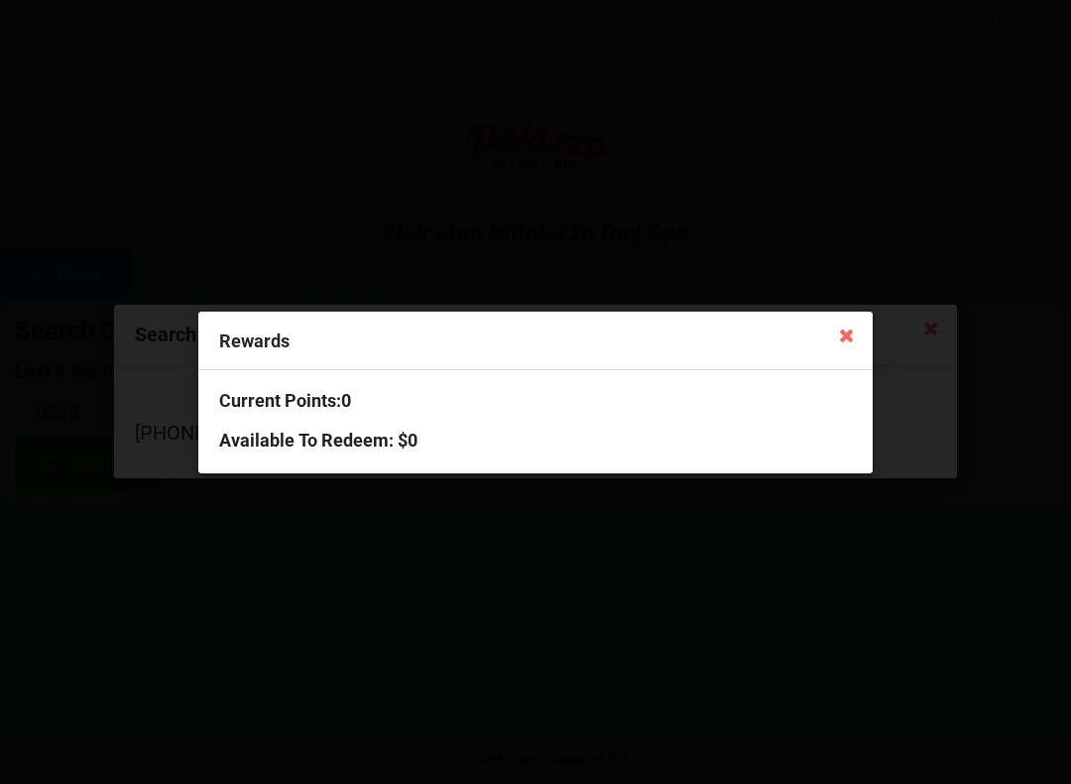
click at [832, 341] on icon at bounding box center [847, 334] width 32 height 32
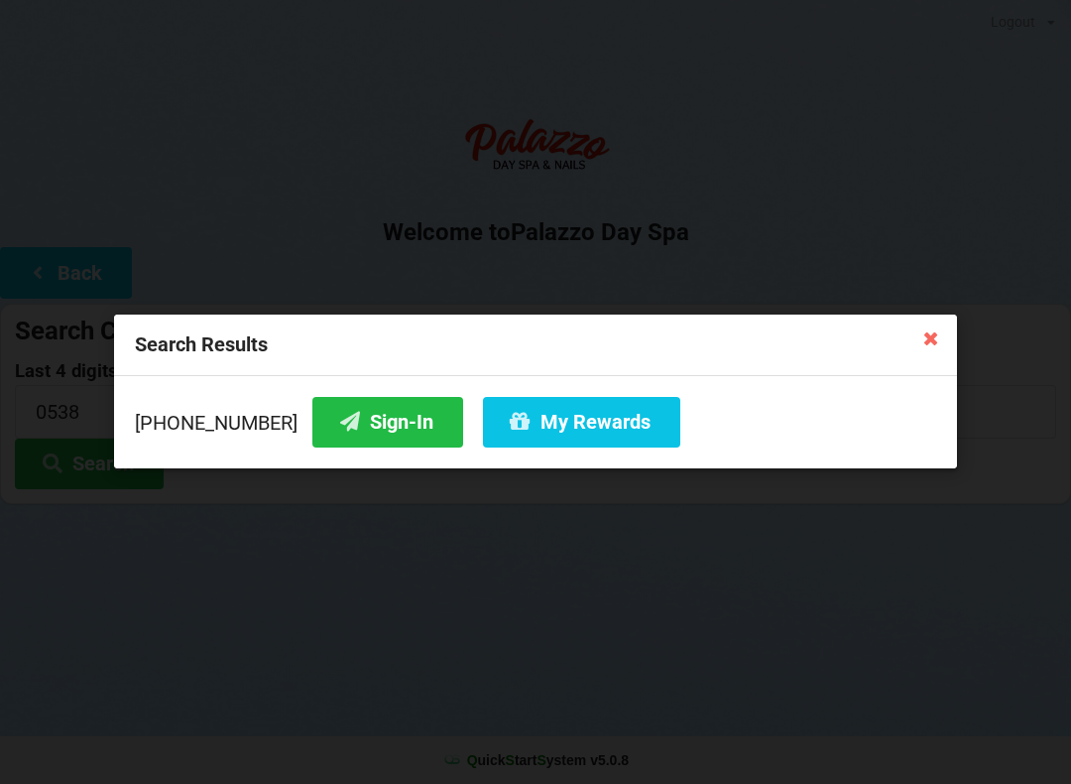
click at [933, 340] on icon at bounding box center [931, 337] width 32 height 32
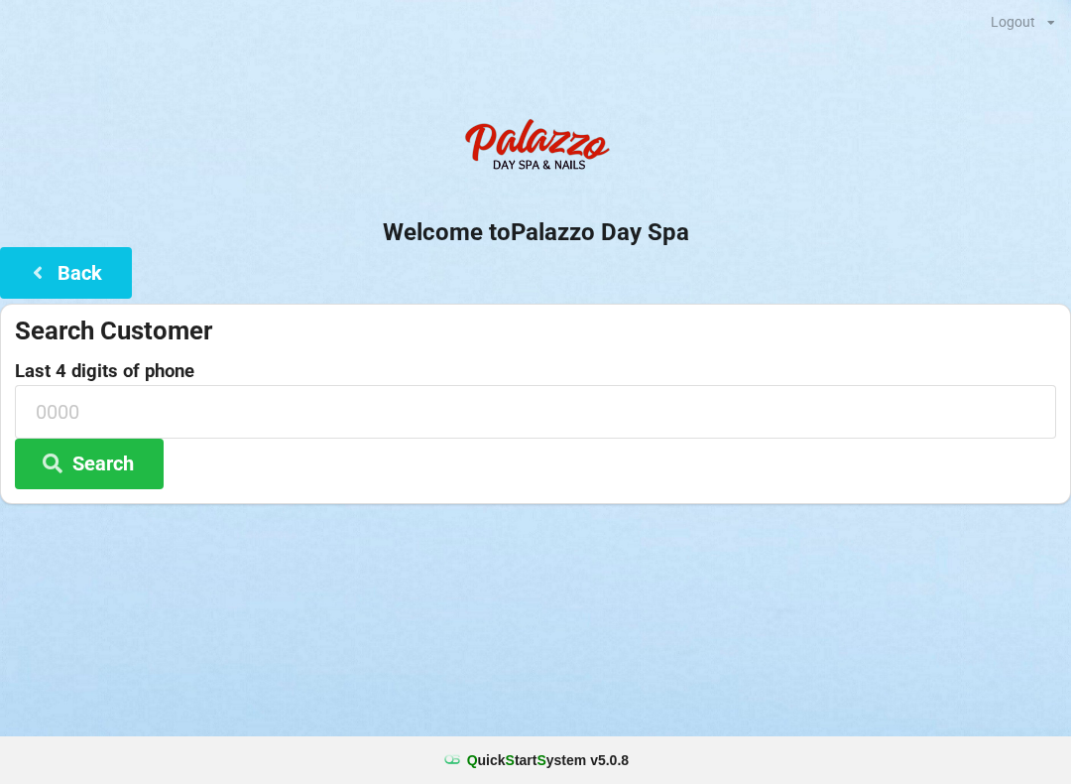
click at [45, 265] on icon at bounding box center [38, 271] width 24 height 17
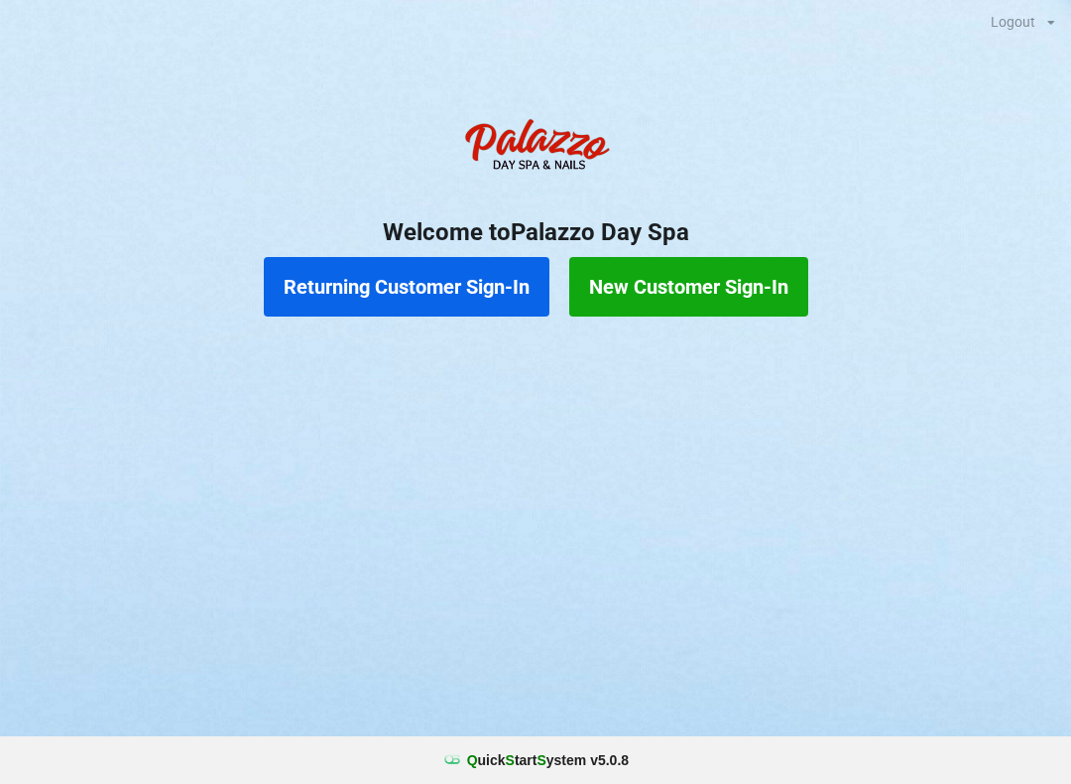
click at [472, 284] on button "Returning Customer Sign-In" at bounding box center [407, 287] width 286 height 60
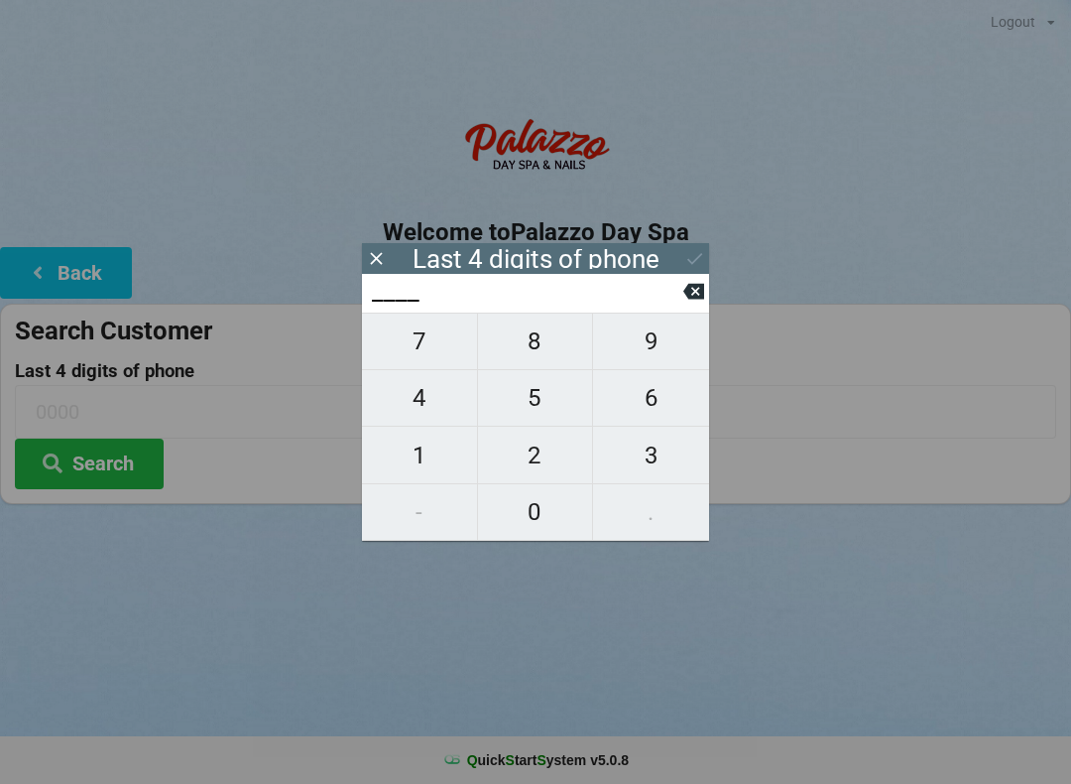
click at [445, 403] on span "4" at bounding box center [419, 398] width 115 height 42
type input "4___"
click at [435, 342] on span "7" at bounding box center [419, 341] width 115 height 42
type input "47__"
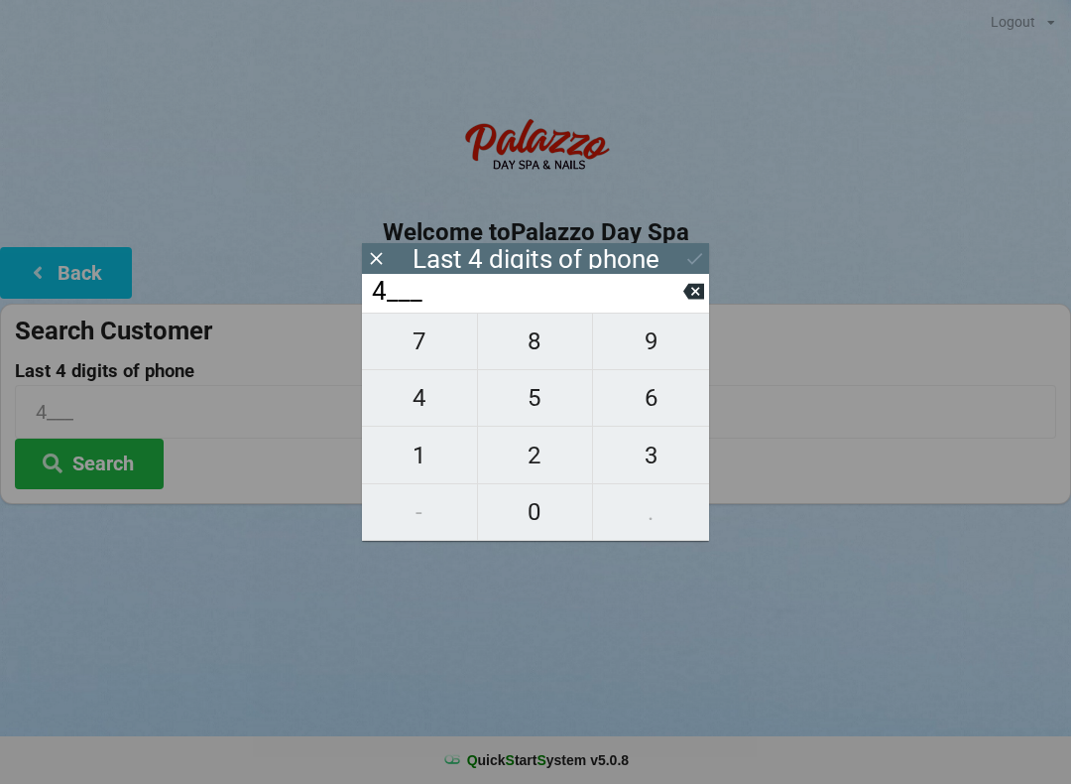
type input "47__"
click at [537, 505] on span "0" at bounding box center [535, 512] width 115 height 42
type input "470_"
click at [436, 344] on span "7" at bounding box center [419, 341] width 115 height 42
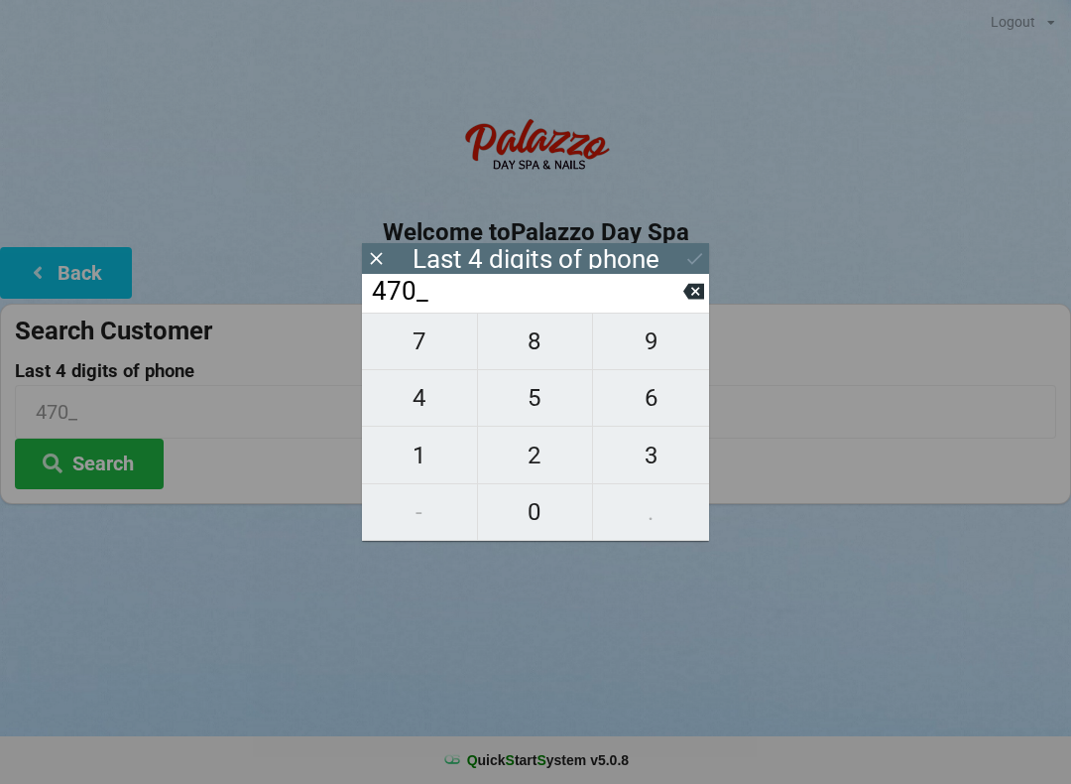
type input "4707"
click at [686, 255] on icon at bounding box center [694, 258] width 21 height 21
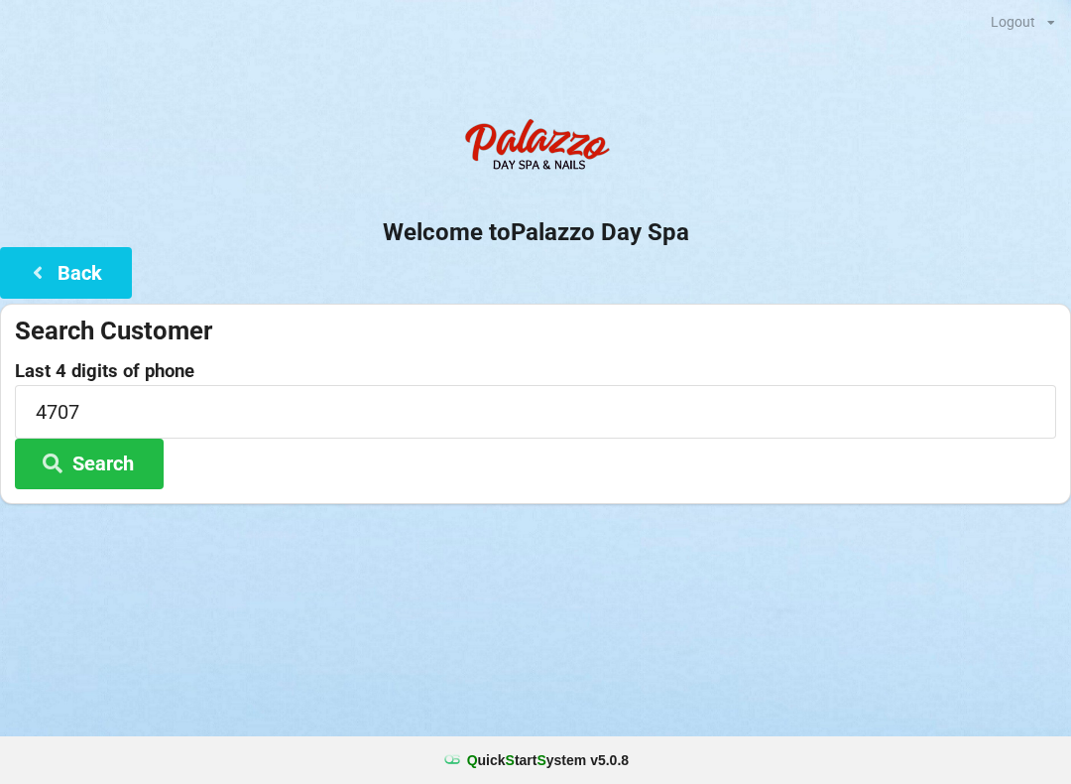
click at [133, 465] on button "Search" at bounding box center [89, 463] width 149 height 51
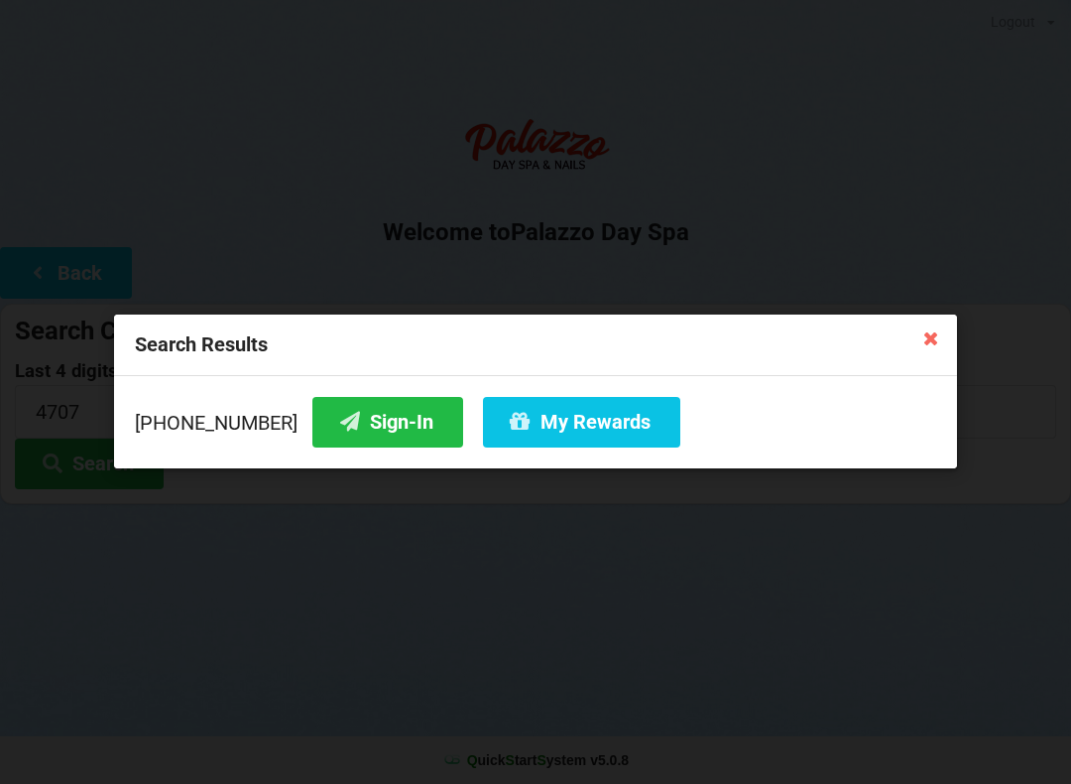
click at [354, 415] on button "Sign-In" at bounding box center [387, 422] width 151 height 51
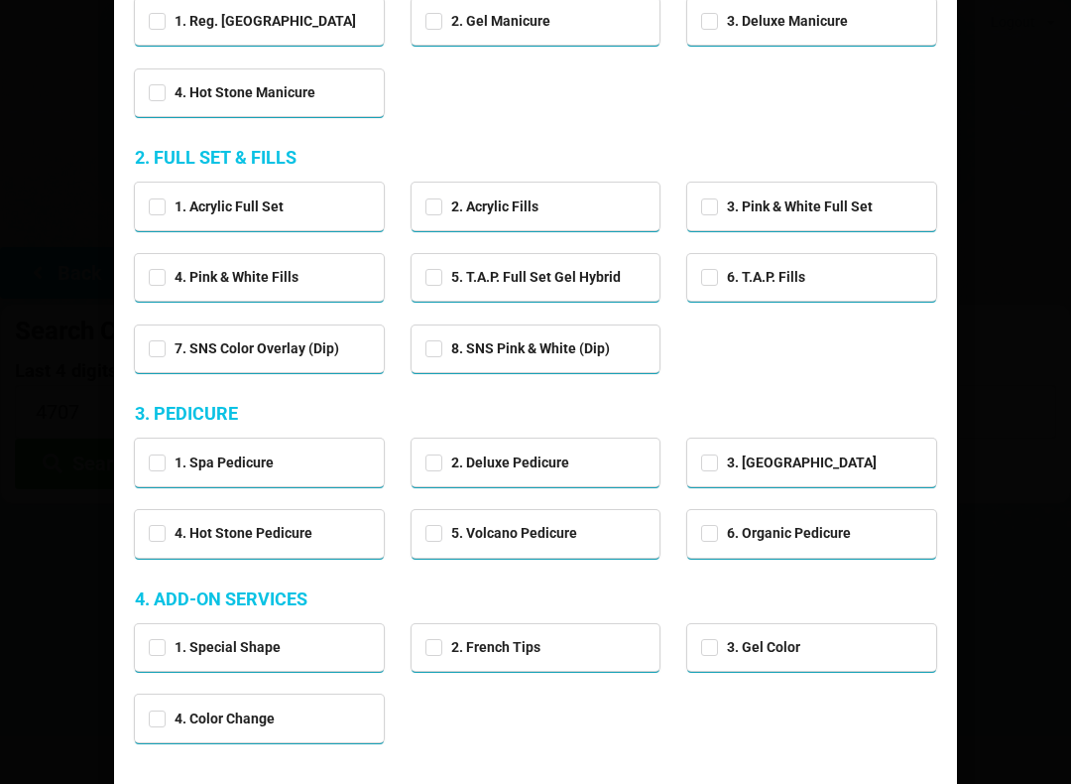
scroll to position [241, 0]
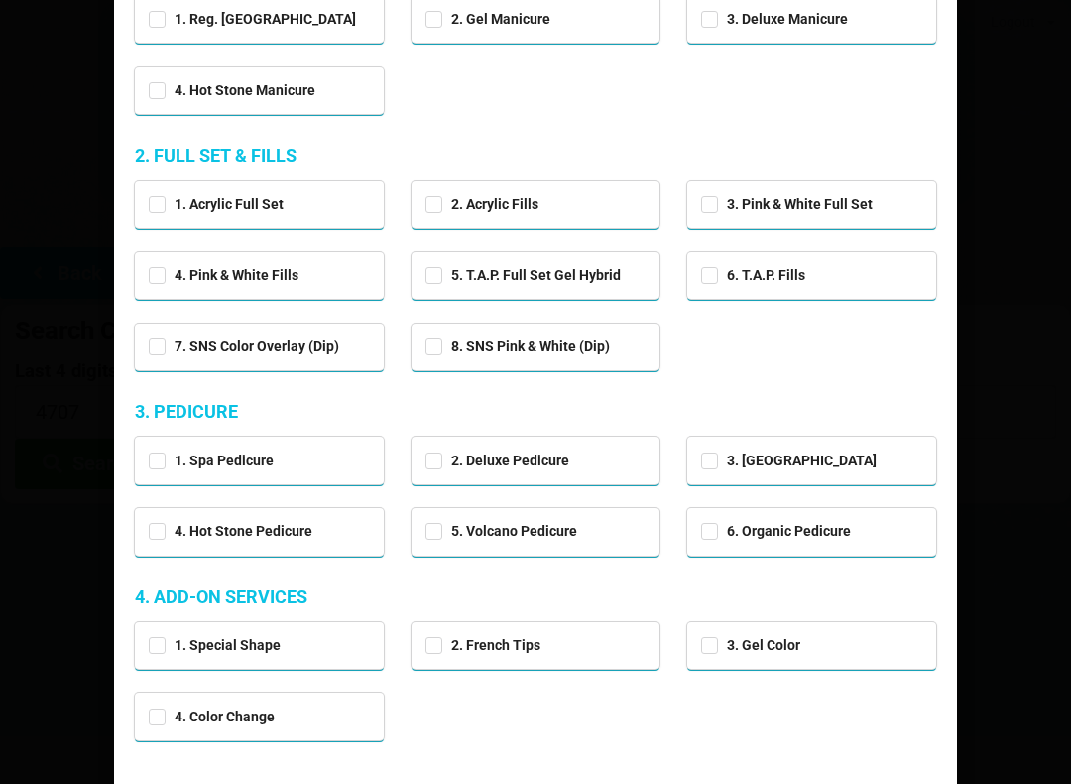
click at [598, 460] on div "2. Deluxe Pedicure" at bounding box center [535, 458] width 221 height 23
checkbox input "true"
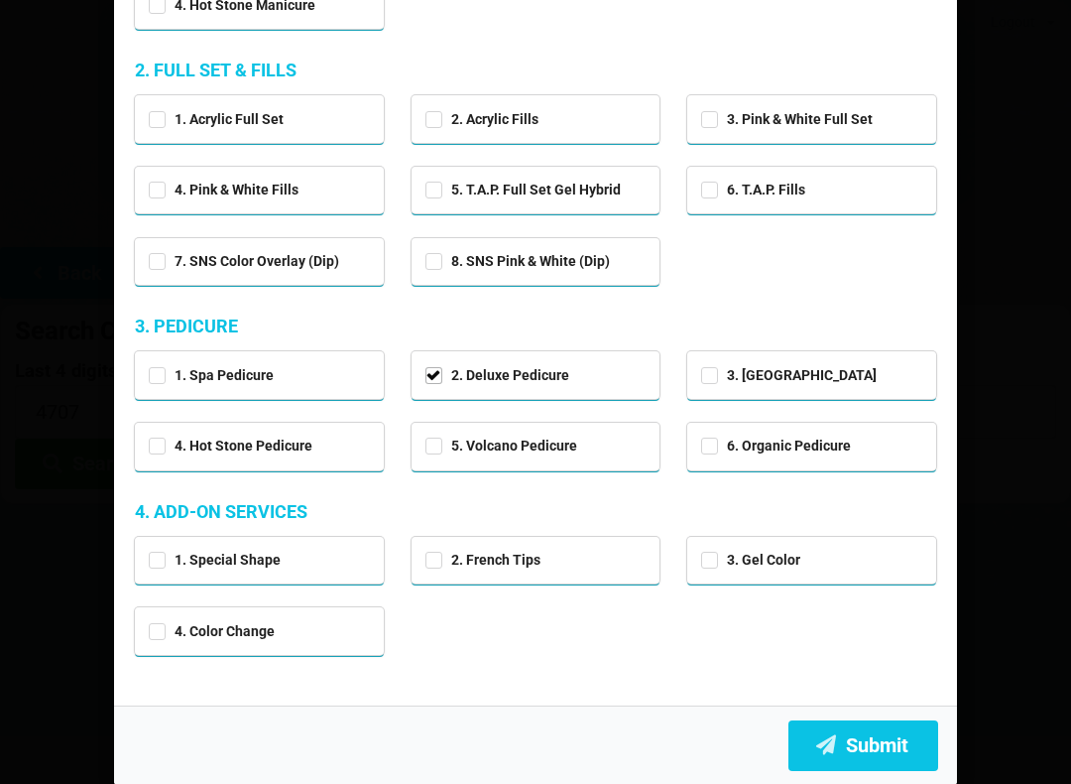
scroll to position [324, 0]
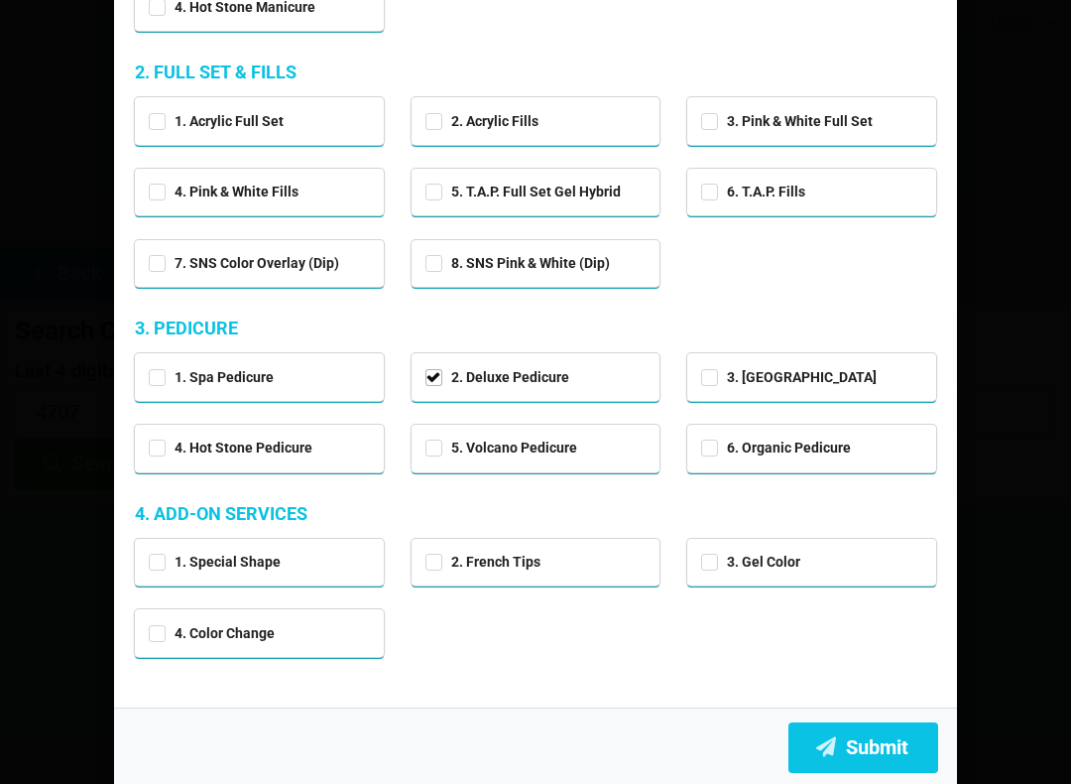
click at [880, 741] on button "Submit" at bounding box center [863, 747] width 150 height 51
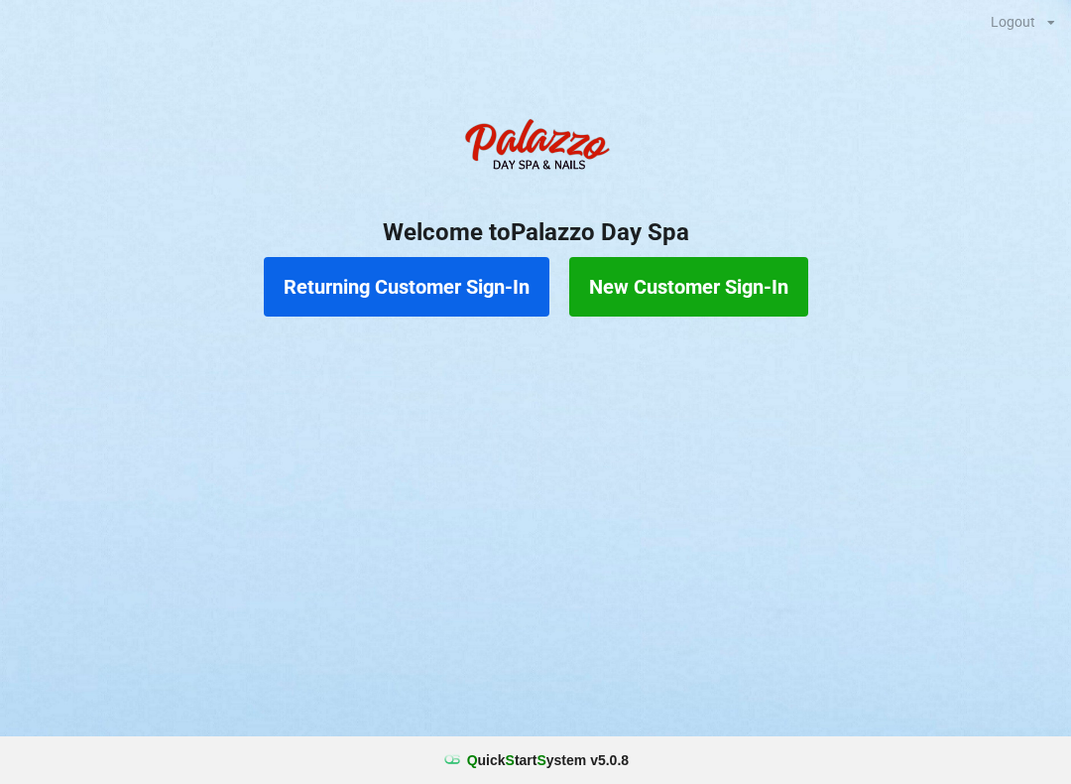
click at [446, 269] on button "Returning Customer Sign-In" at bounding box center [407, 287] width 286 height 60
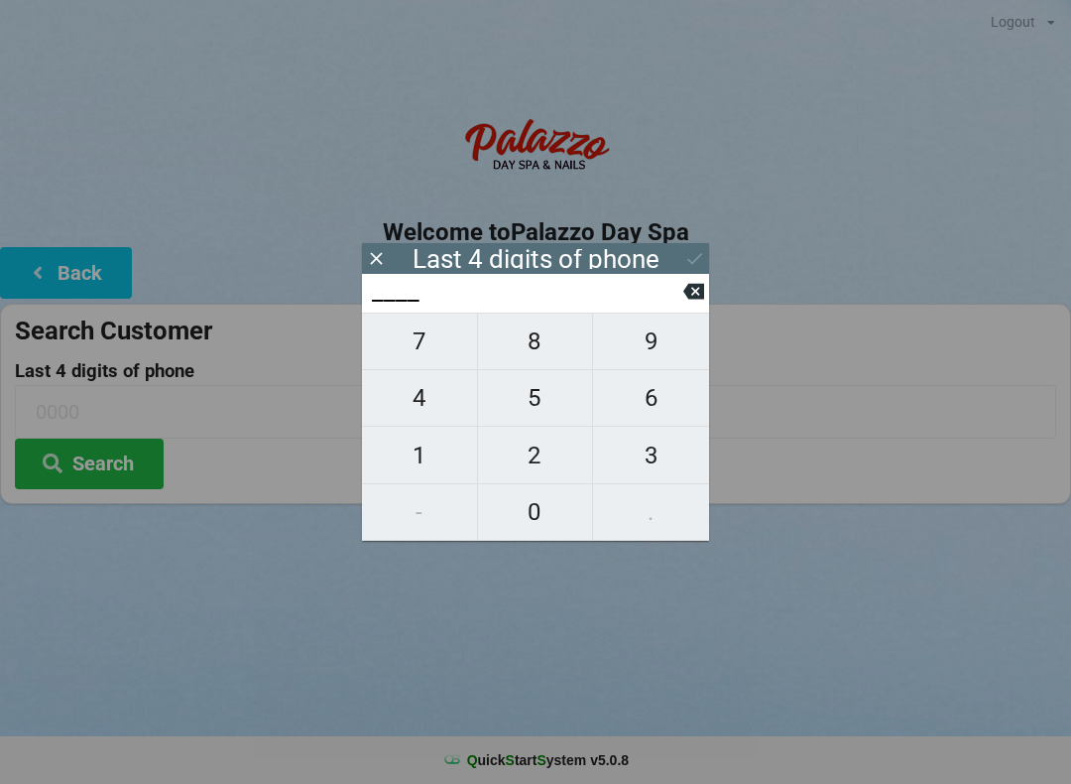
click at [435, 419] on span "4" at bounding box center [419, 398] width 115 height 42
type input "4___"
click at [434, 356] on span "7" at bounding box center [419, 341] width 115 height 42
type input "47__"
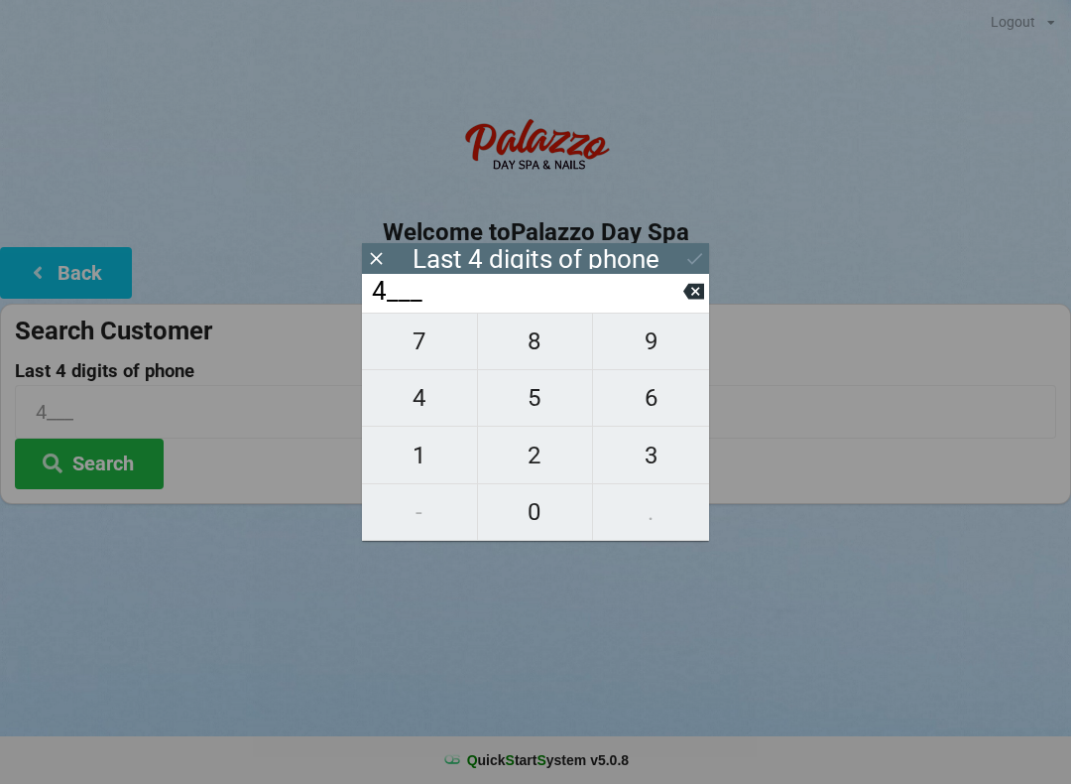
type input "47__"
click at [527, 527] on span "0" at bounding box center [535, 512] width 115 height 42
type input "470_"
click at [424, 350] on span "7" at bounding box center [419, 341] width 115 height 42
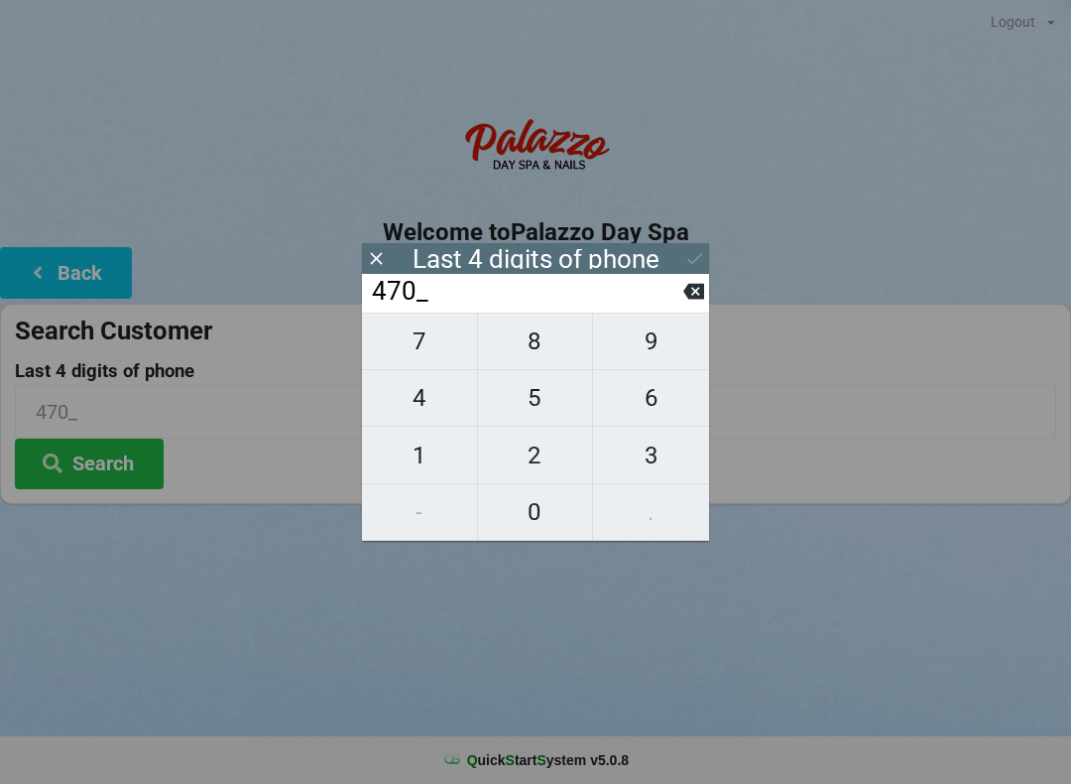
type input "4707"
click at [693, 250] on icon at bounding box center [694, 258] width 21 height 21
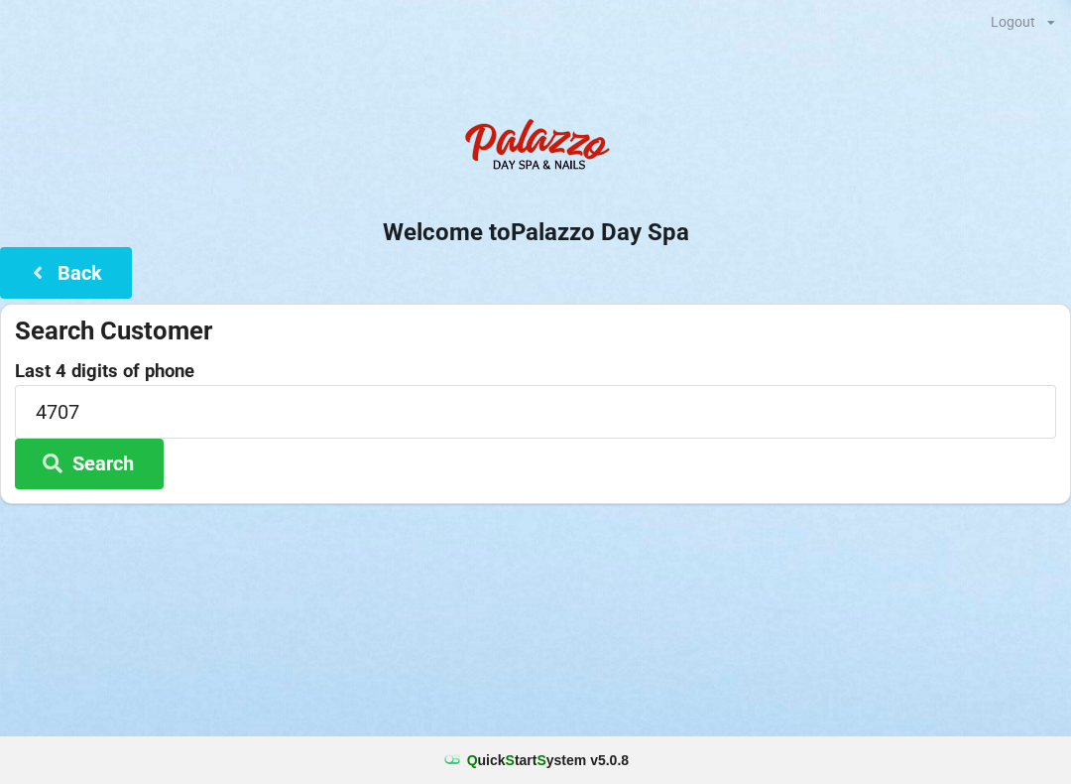
click at [101, 466] on button "Search" at bounding box center [89, 463] width 149 height 51
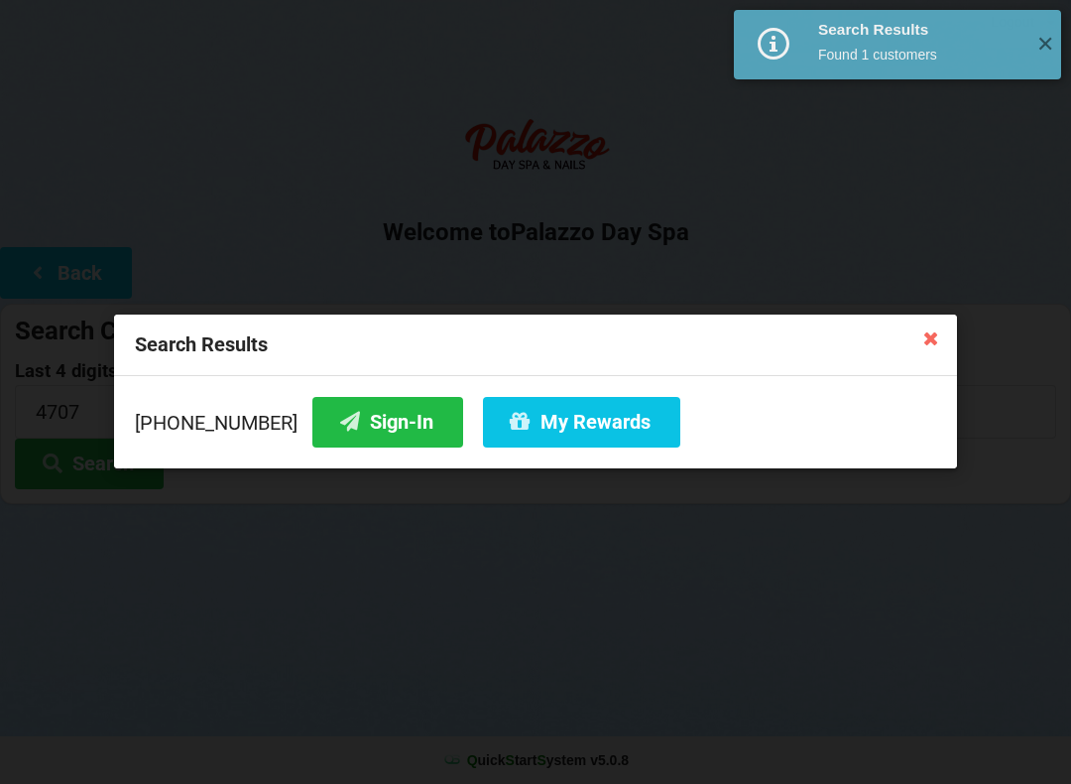
click at [558, 429] on button "My Rewards" at bounding box center [581, 422] width 197 height 51
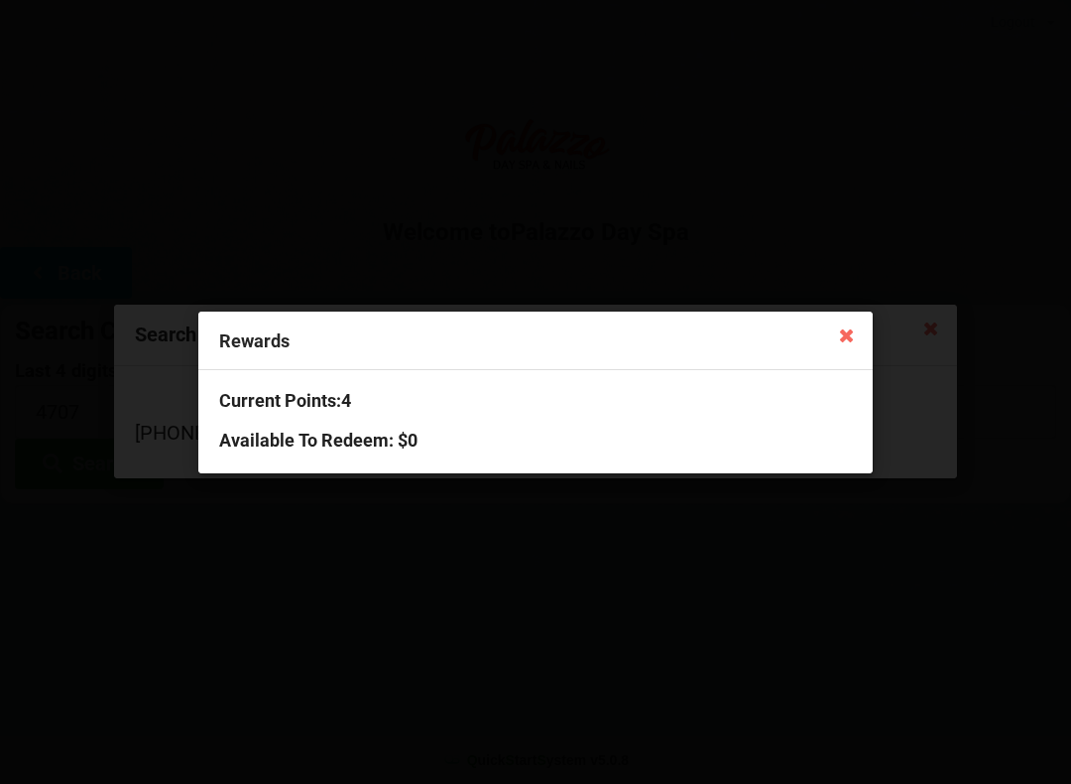
click at [846, 328] on icon at bounding box center [847, 334] width 32 height 32
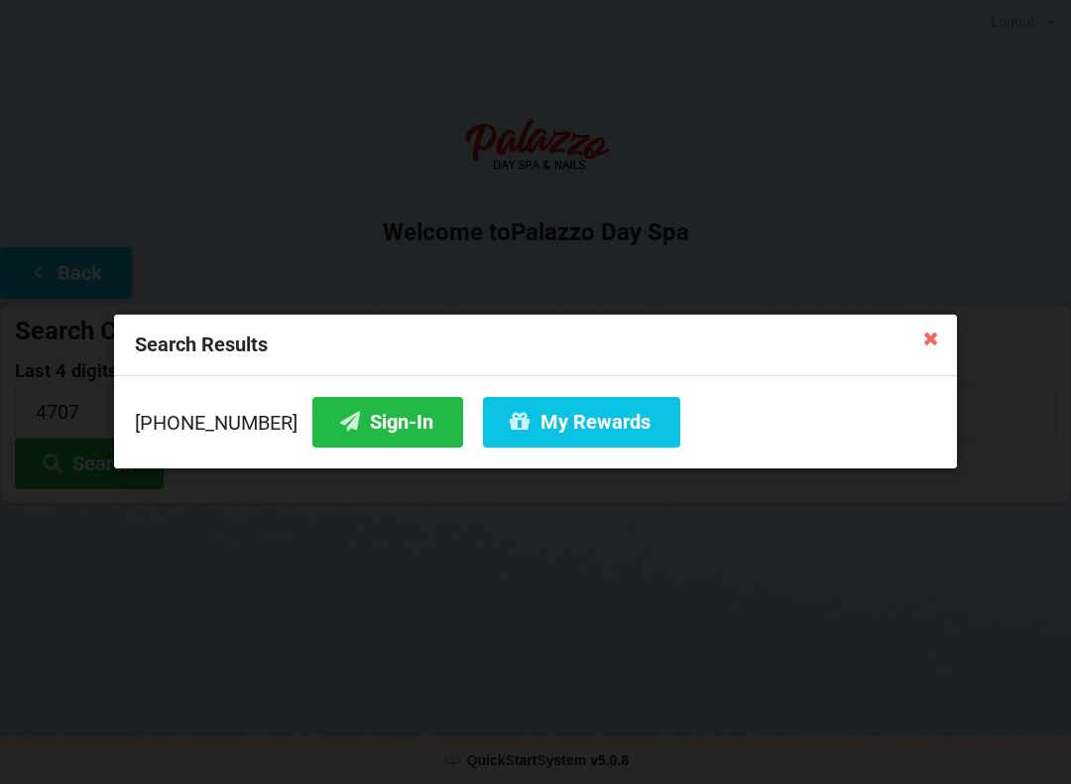
click at [917, 343] on icon at bounding box center [931, 337] width 32 height 32
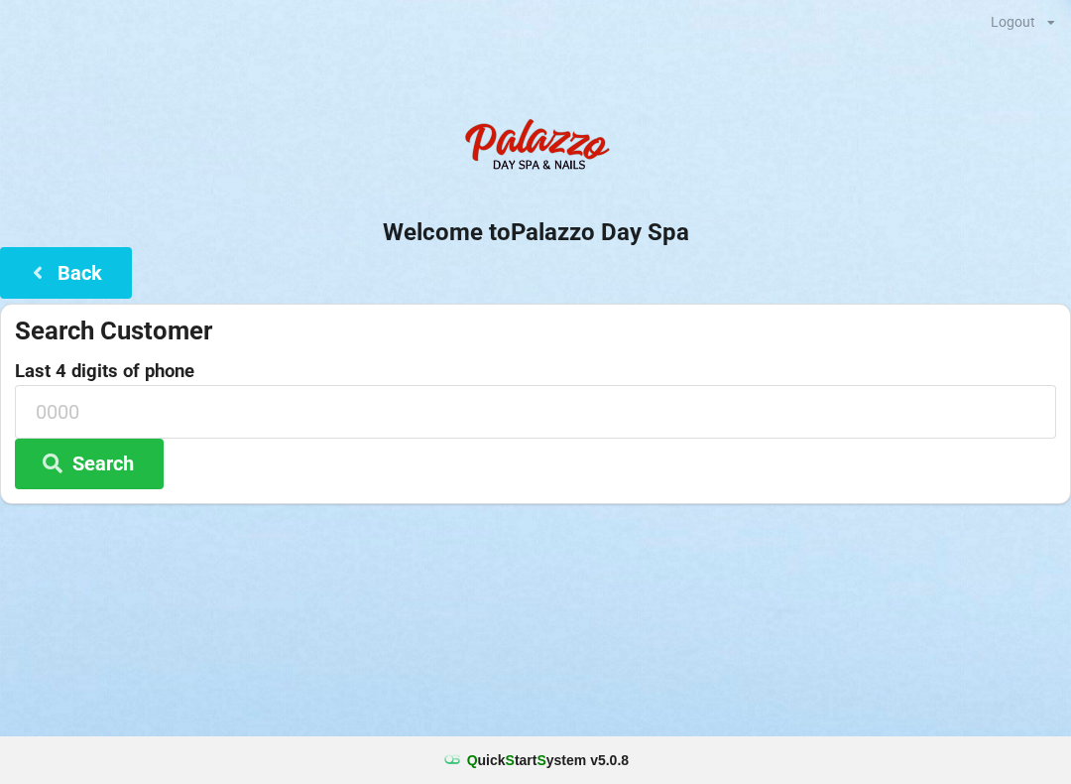
click at [102, 480] on button "Search" at bounding box center [89, 463] width 149 height 51
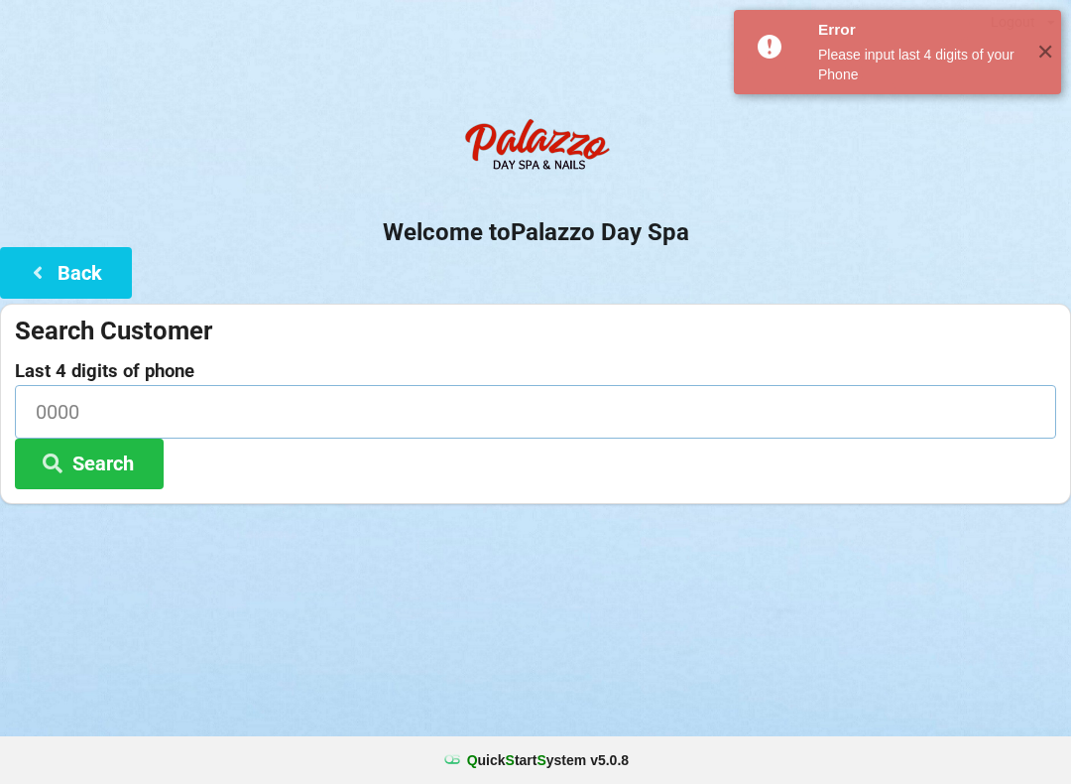
click at [40, 424] on input at bounding box center [535, 411] width 1041 height 53
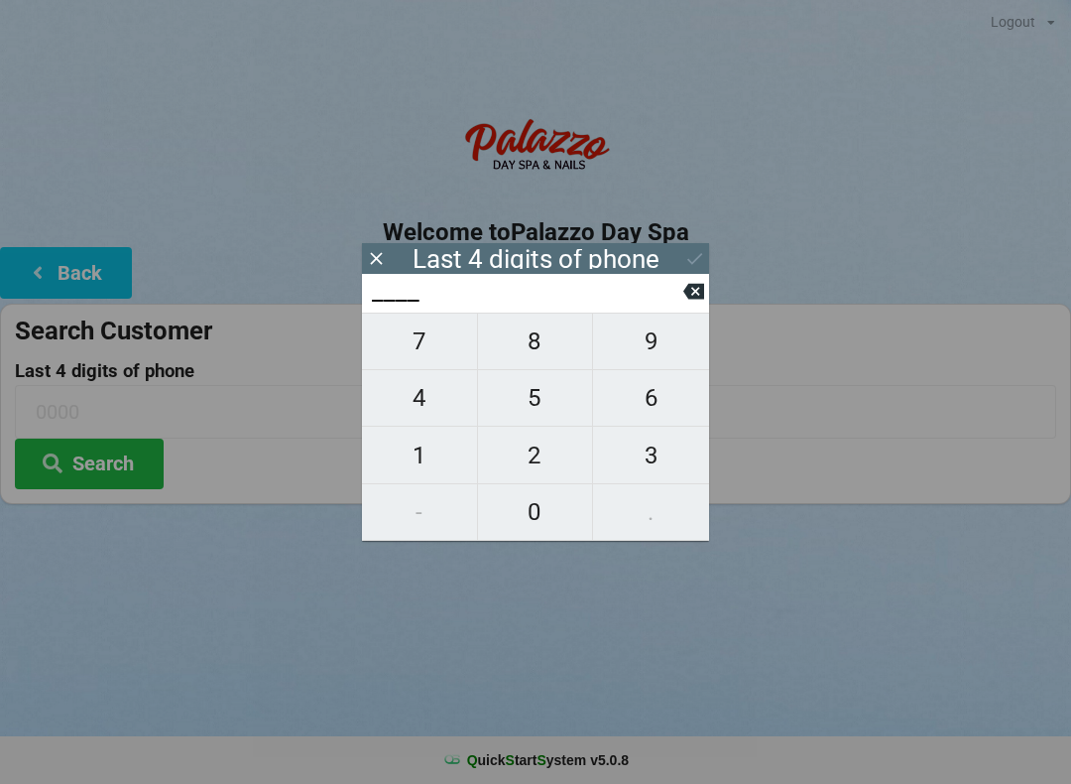
click at [407, 461] on span "1" at bounding box center [419, 455] width 115 height 42
type input "1___"
click at [642, 482] on button "3" at bounding box center [651, 454] width 116 height 57
type input "13__"
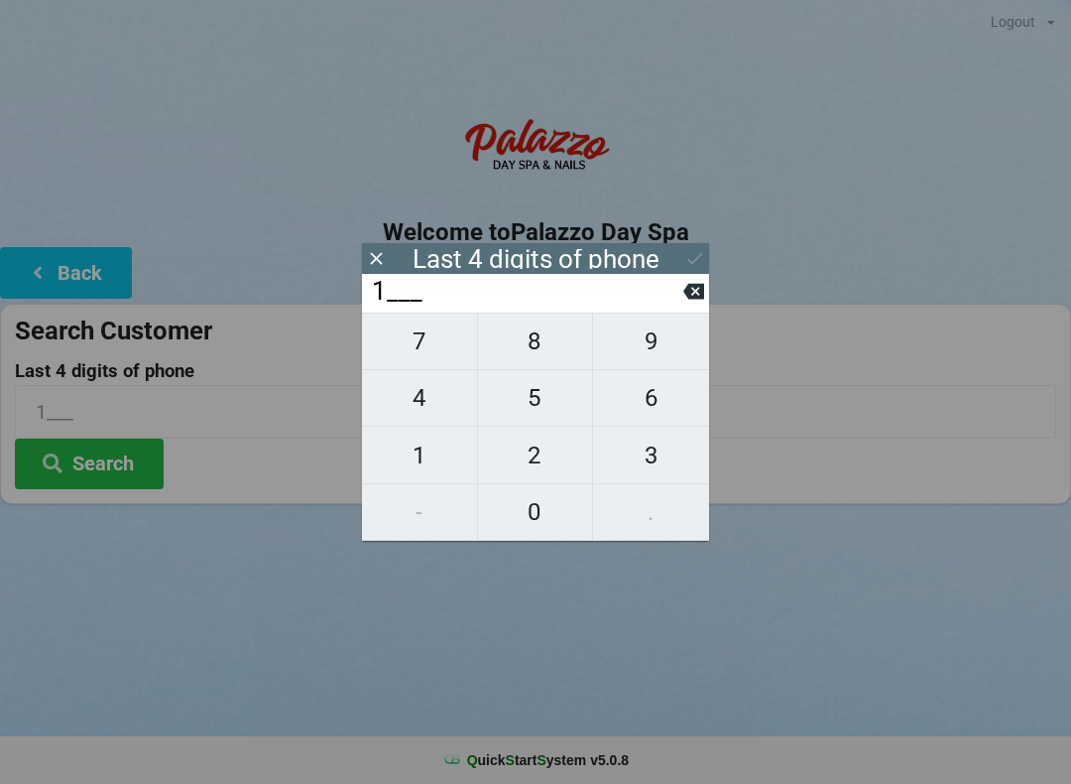
type input "13__"
click at [525, 352] on span "8" at bounding box center [535, 341] width 115 height 42
type input "138_"
click at [533, 492] on span "0" at bounding box center [535, 512] width 115 height 42
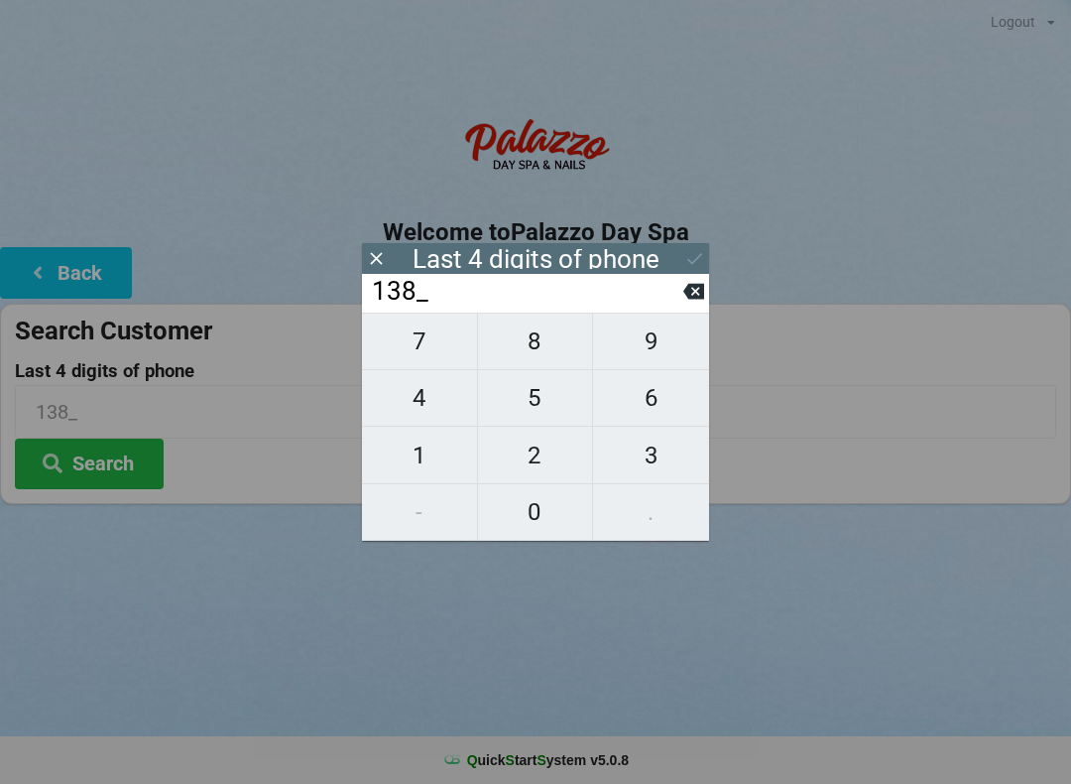
type input "1380"
click at [680, 307] on input "1380" at bounding box center [526, 292] width 313 height 32
click at [536, 469] on div "7 8 9 4 5 6 1 2 3 - 0 ." at bounding box center [535, 426] width 347 height 228
click at [693, 300] on icon at bounding box center [693, 292] width 21 height 16
type input "138_"
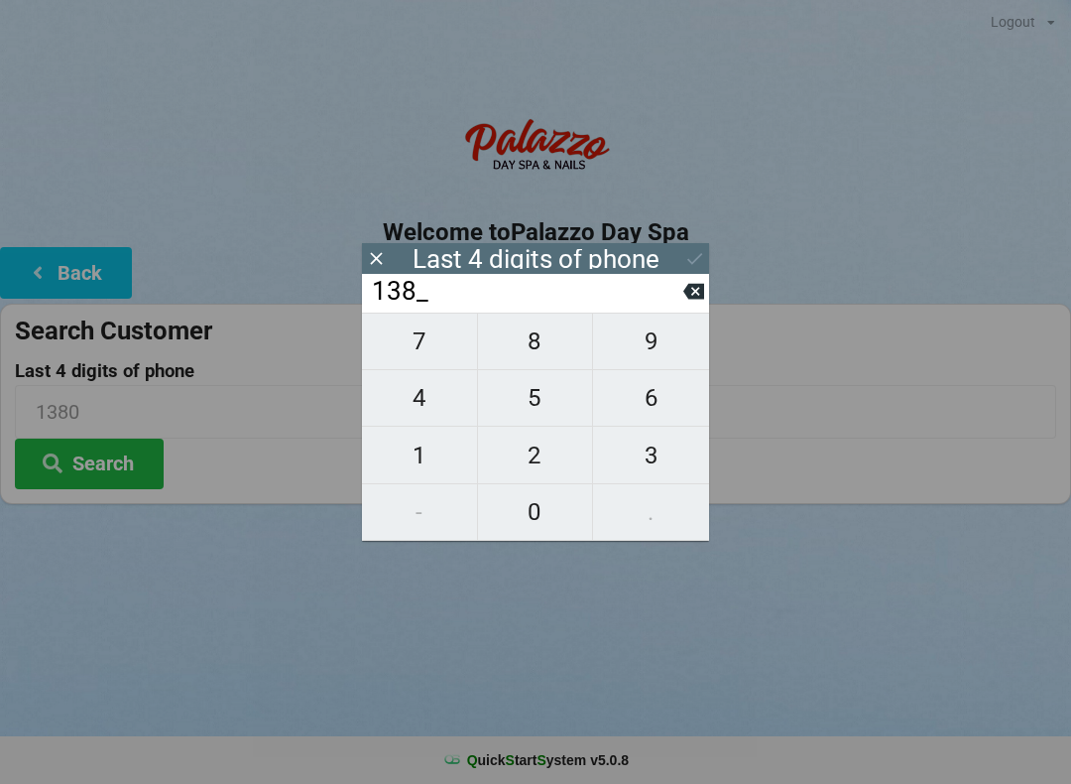
click at [533, 452] on span "2" at bounding box center [535, 455] width 115 height 42
type input "1382"
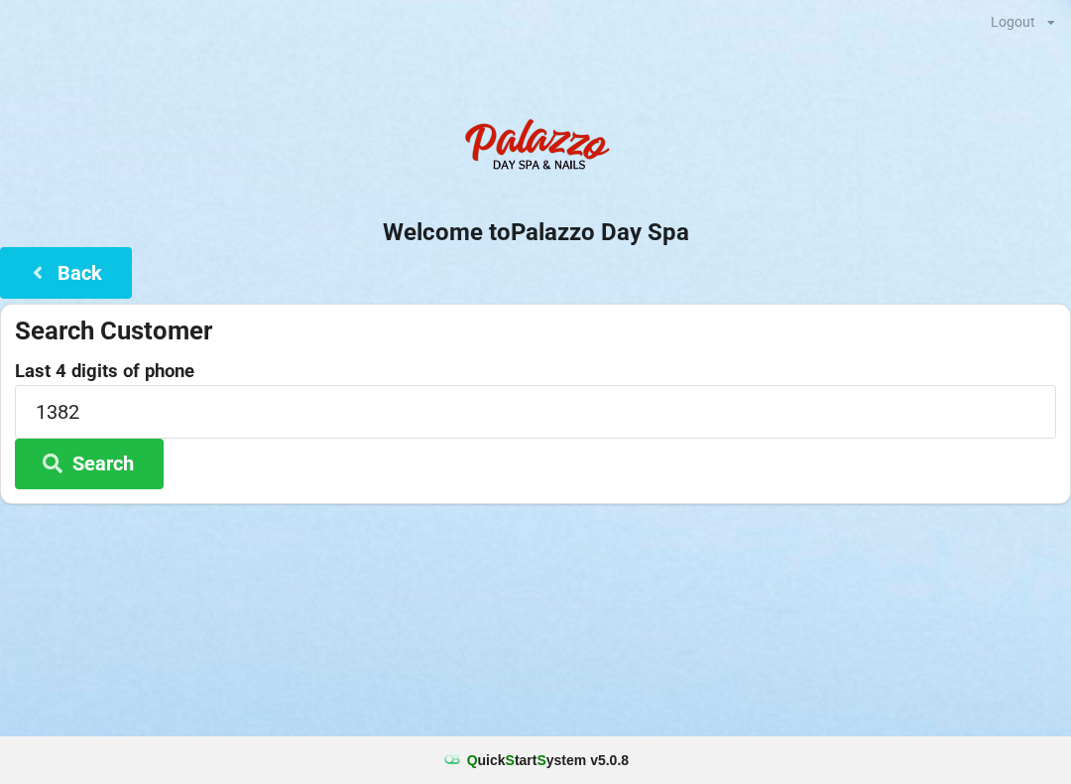
click at [90, 476] on button "Search" at bounding box center [89, 463] width 149 height 51
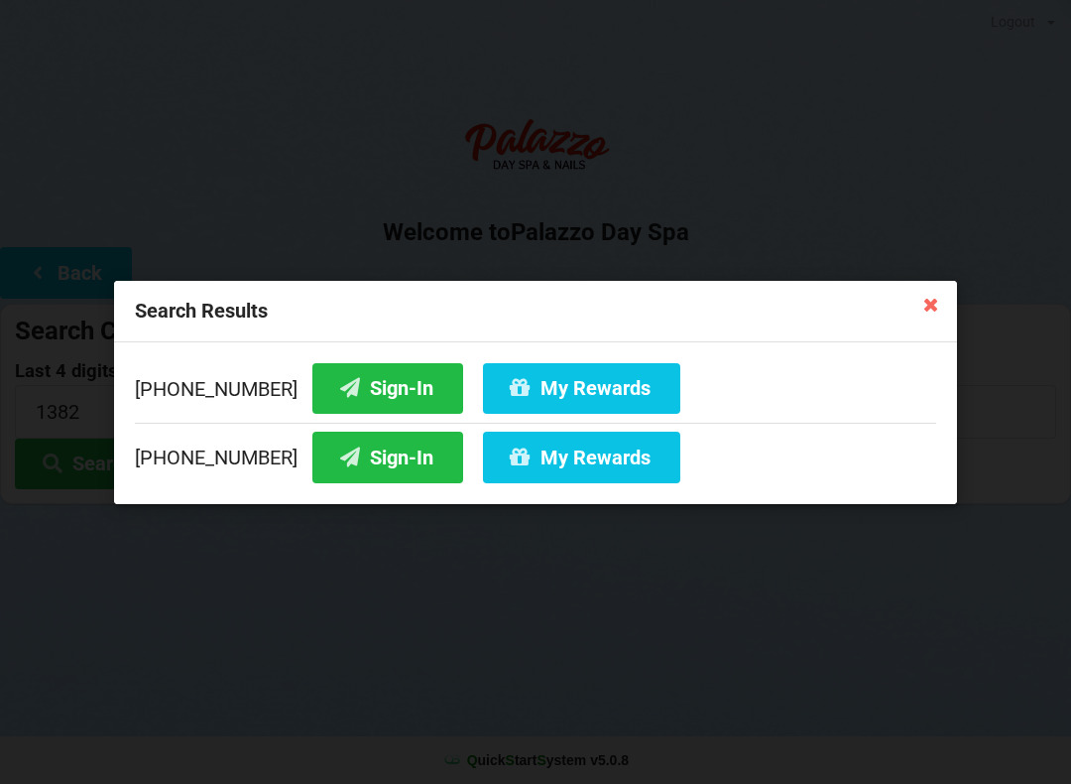
click at [340, 473] on button "Sign-In" at bounding box center [387, 456] width 151 height 51
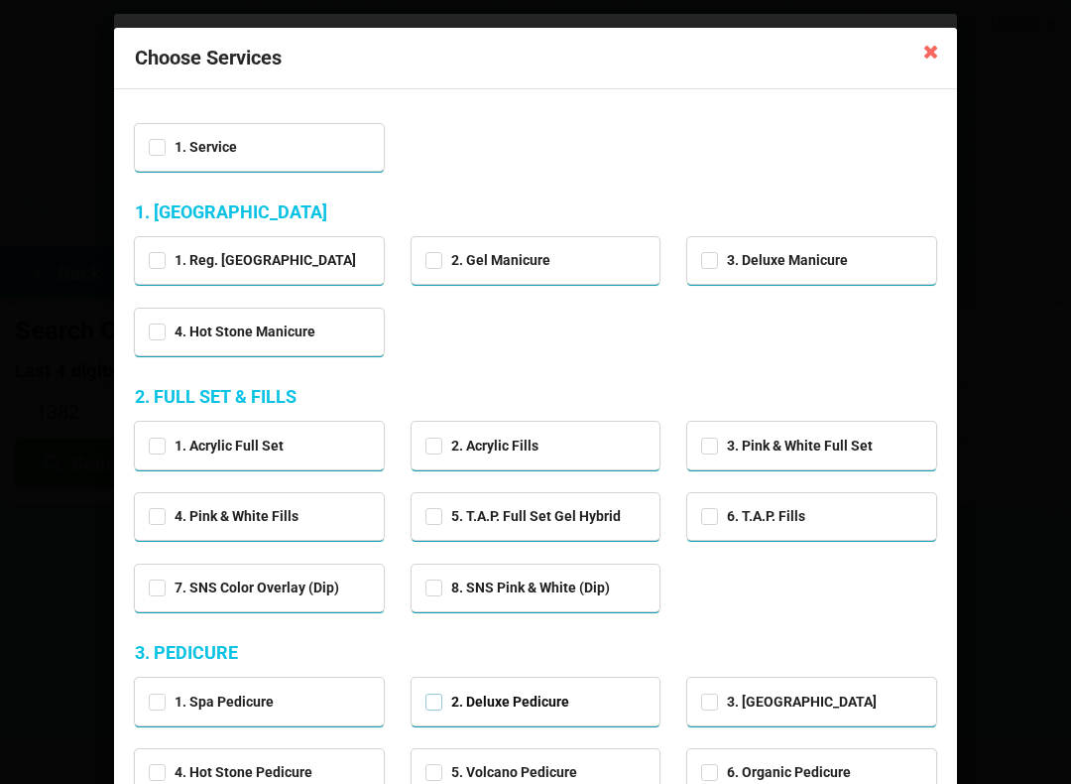
click at [480, 700] on label "2. Deluxe Pedicure" at bounding box center [497, 701] width 144 height 17
checkbox input "true"
click at [941, 57] on icon at bounding box center [931, 51] width 32 height 32
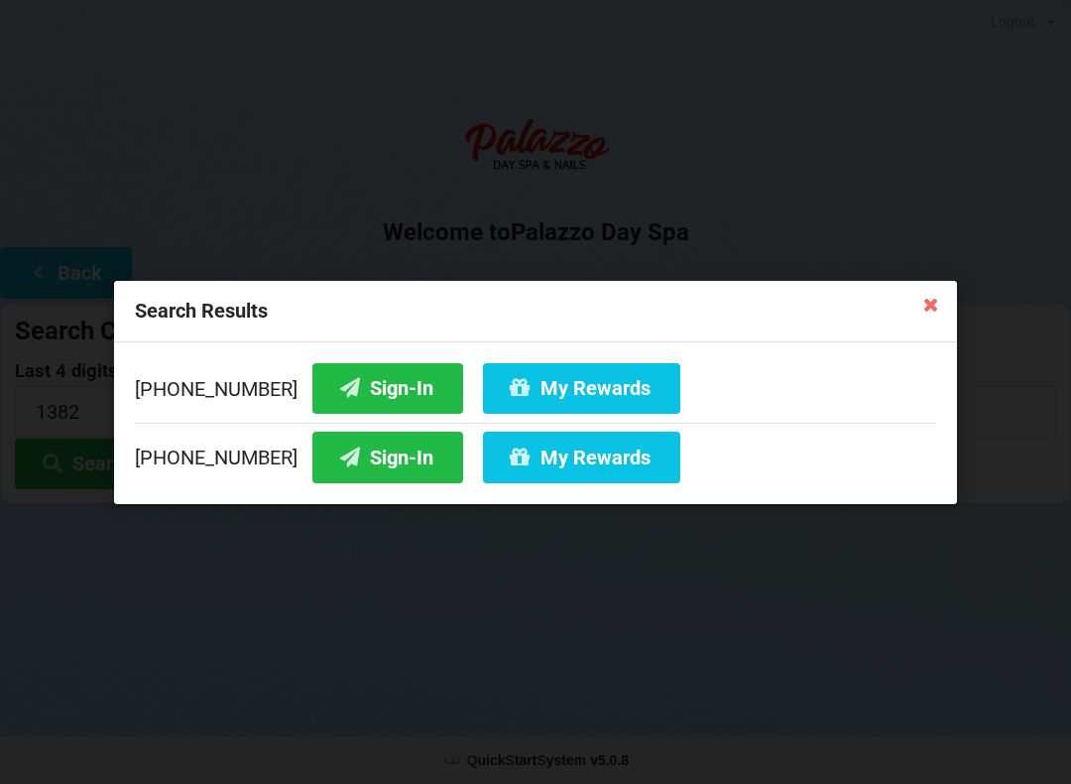
click at [943, 58] on div "Search Results 407-285-1382 Sign-In My Rewards 407-492-1382 Sign-In My Rewards" at bounding box center [535, 392] width 1071 height 784
click at [901, 302] on div "Search Results" at bounding box center [535, 311] width 843 height 61
click at [941, 297] on icon at bounding box center [931, 304] width 32 height 32
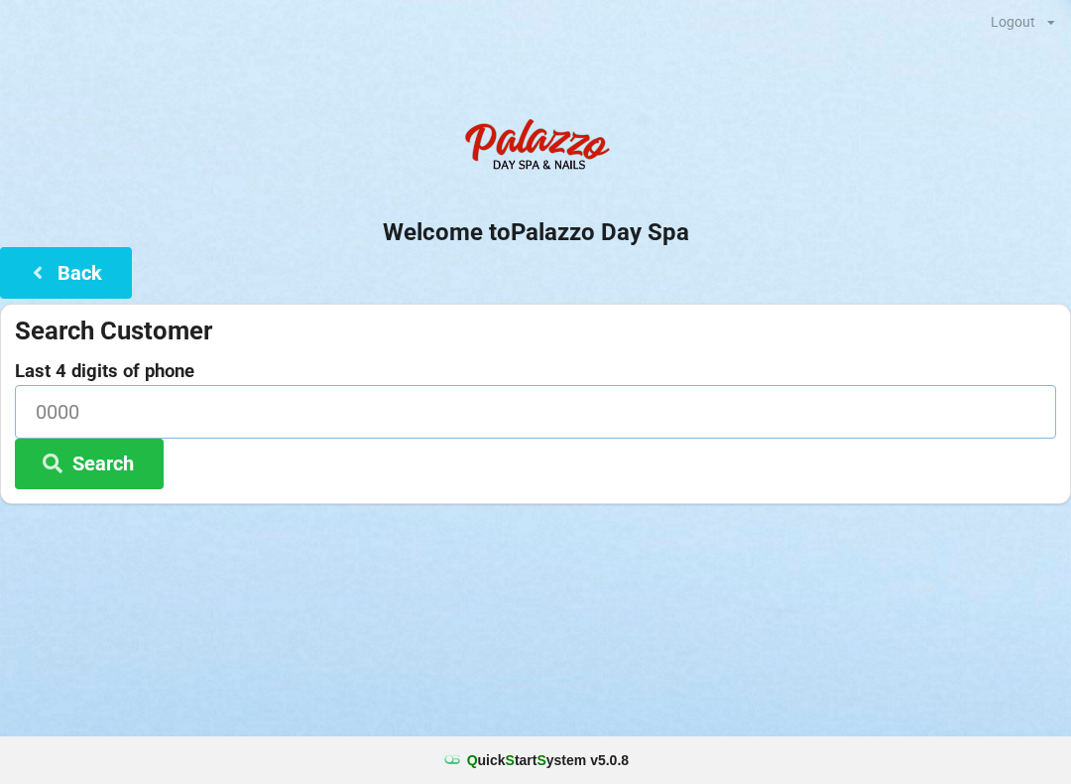
click at [196, 402] on input at bounding box center [535, 411] width 1041 height 53
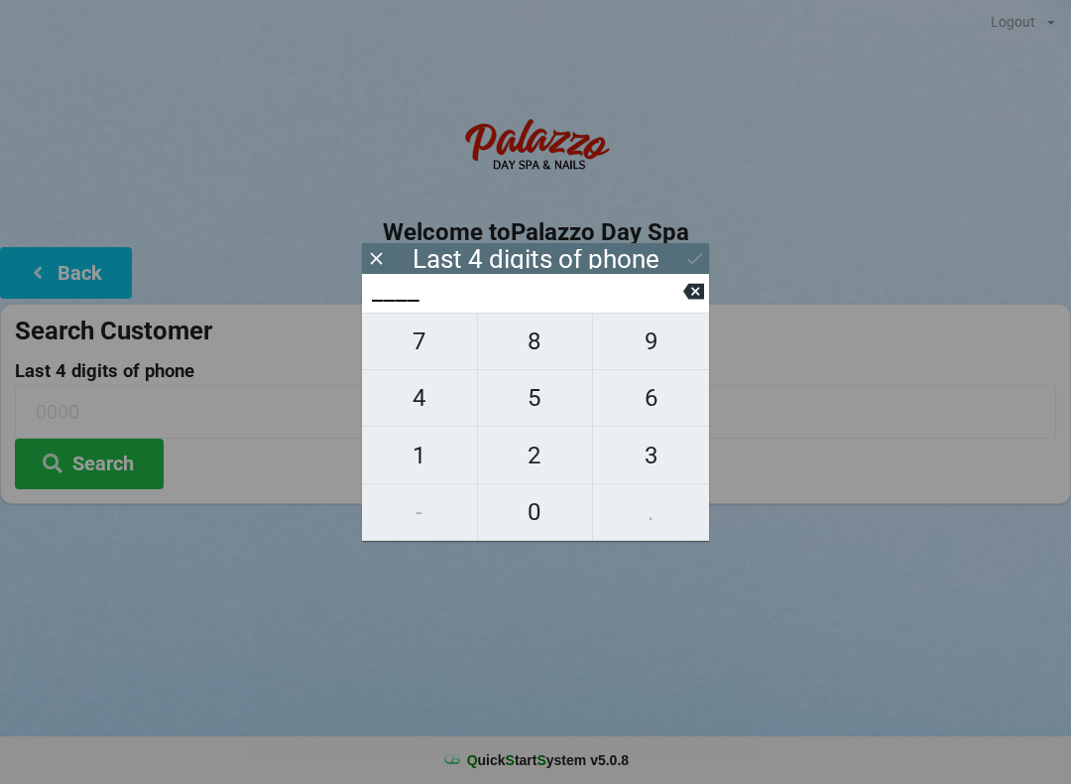
click at [658, 405] on span "6" at bounding box center [651, 398] width 116 height 42
type input "6___"
click at [657, 398] on span "6" at bounding box center [651, 398] width 116 height 42
type input "66__"
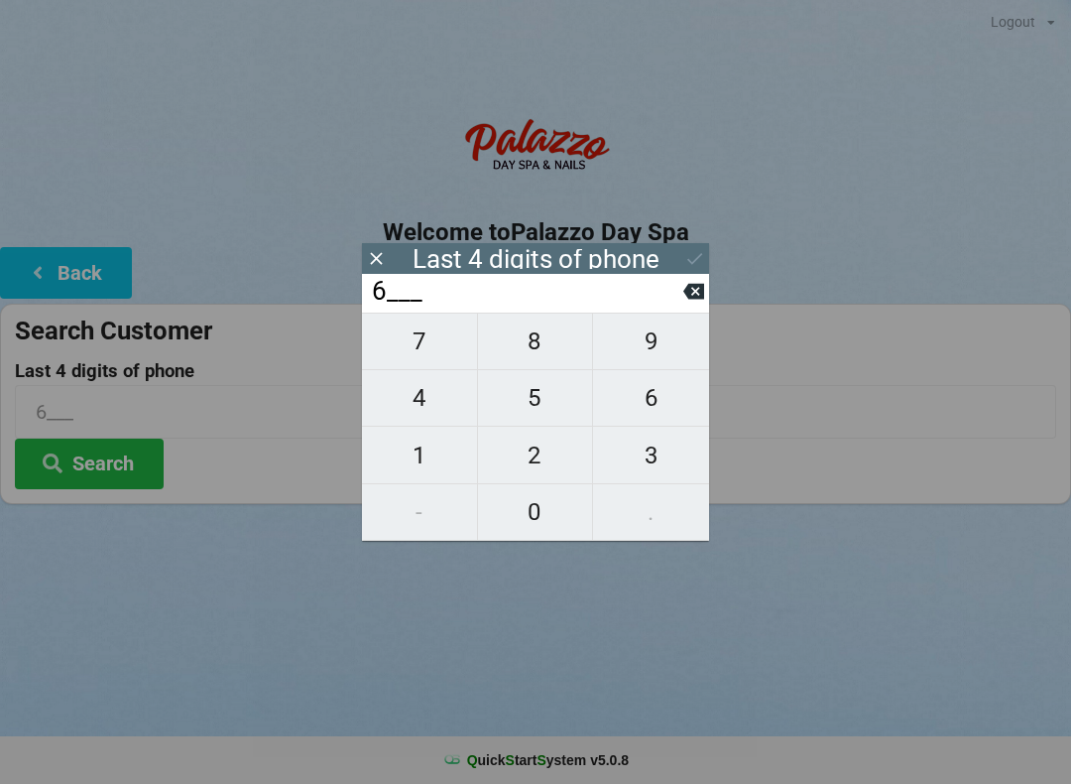
type input "66__"
click at [540, 415] on span "5" at bounding box center [535, 398] width 115 height 42
type input "665_"
click at [416, 348] on span "7" at bounding box center [419, 341] width 115 height 42
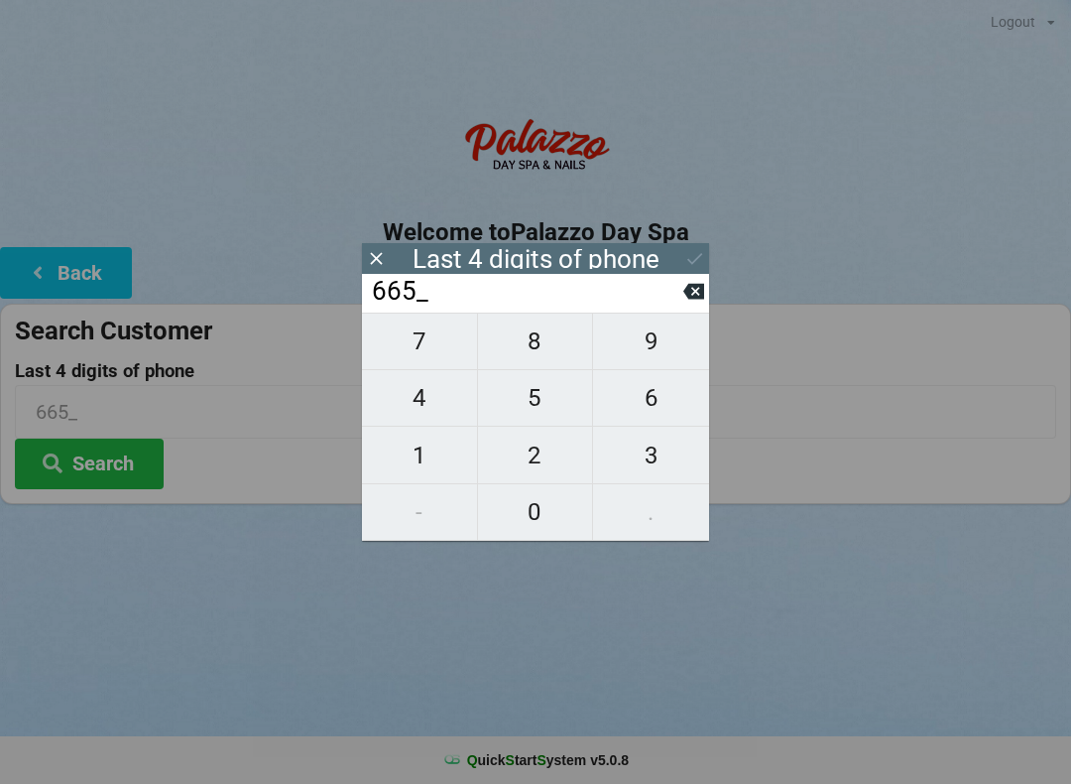
type input "6657"
click at [702, 265] on icon at bounding box center [694, 258] width 21 height 21
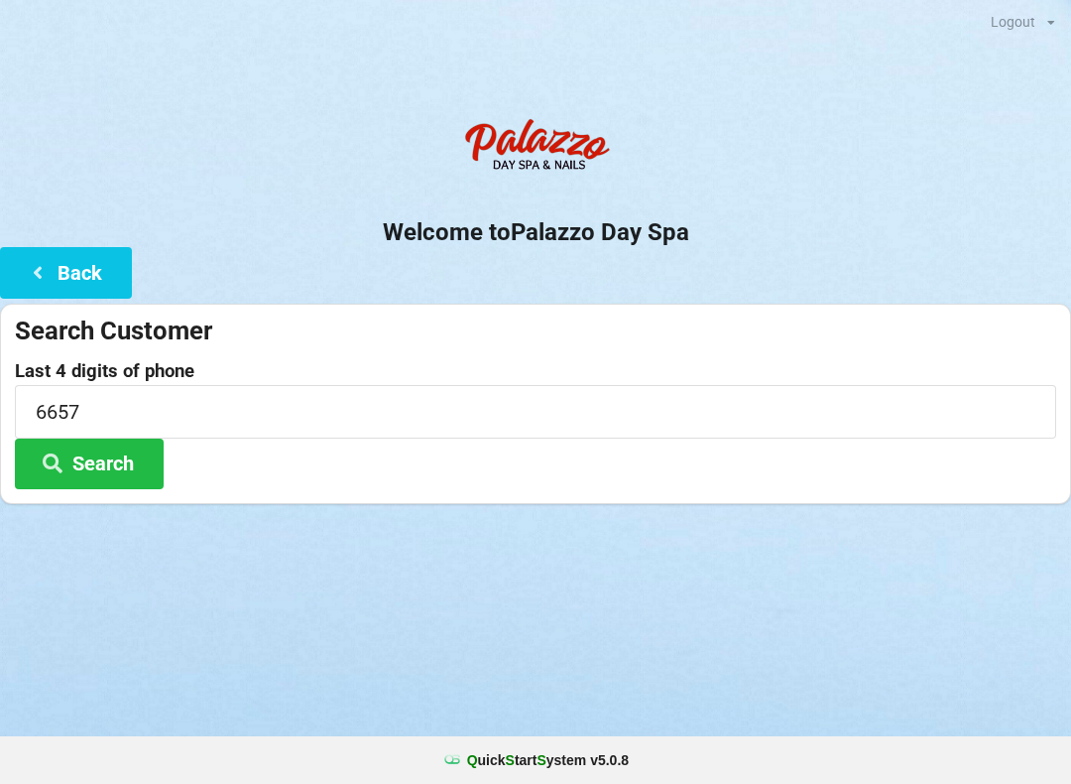
click at [163, 454] on button "Search" at bounding box center [89, 463] width 149 height 51
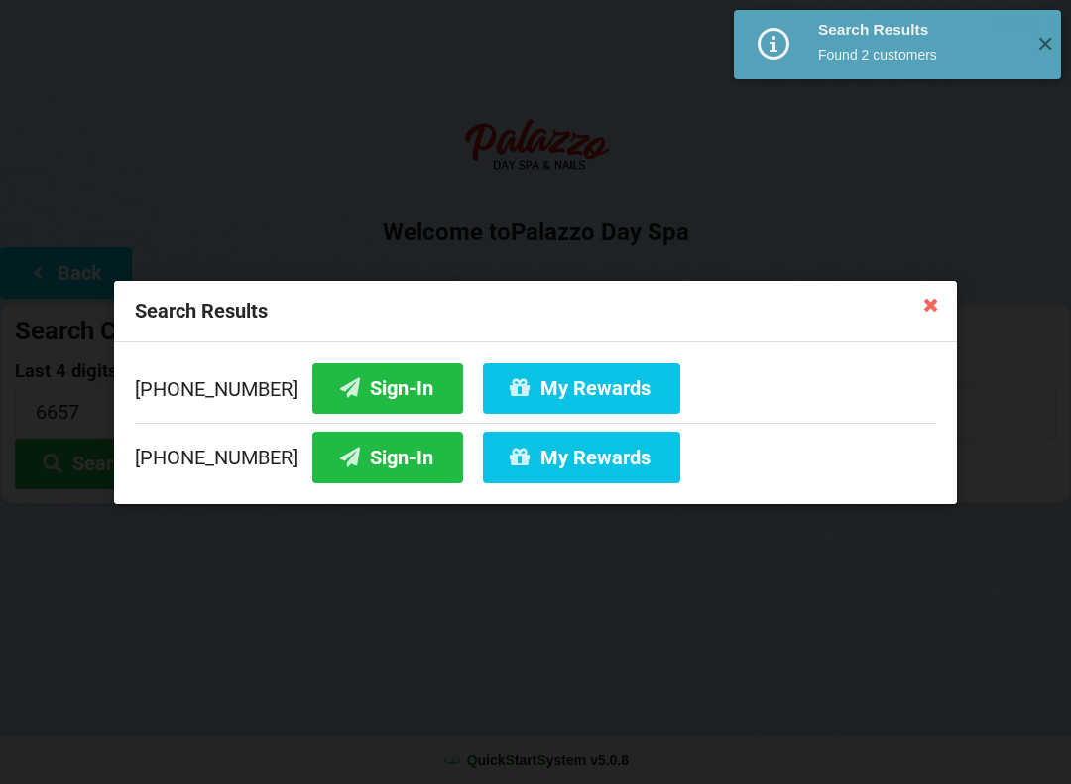
click at [361, 456] on button "Sign-In" at bounding box center [387, 456] width 151 height 51
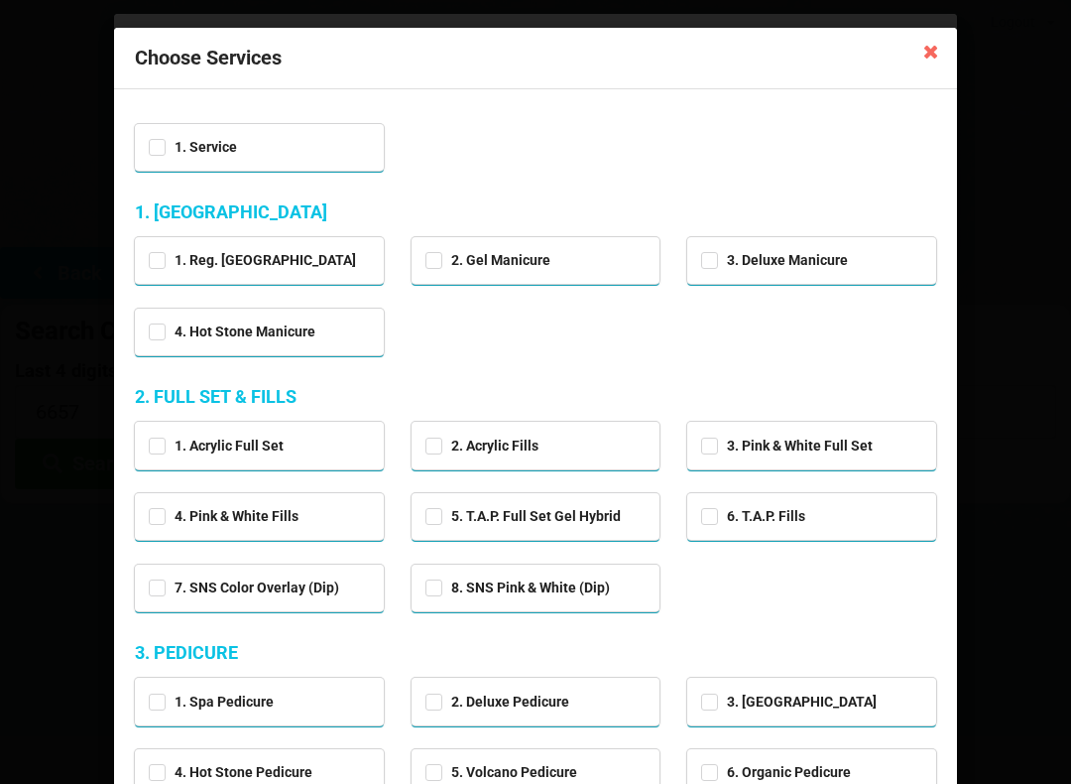
click at [932, 61] on icon at bounding box center [931, 51] width 32 height 32
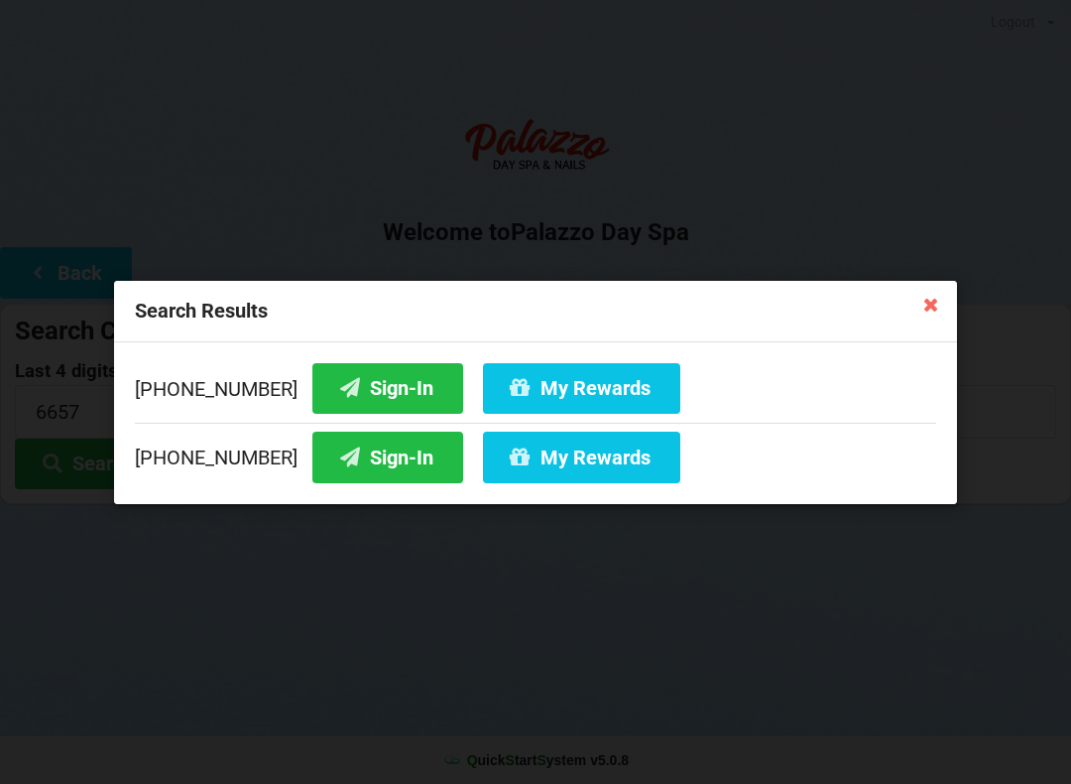
click at [939, 303] on icon at bounding box center [931, 304] width 32 height 32
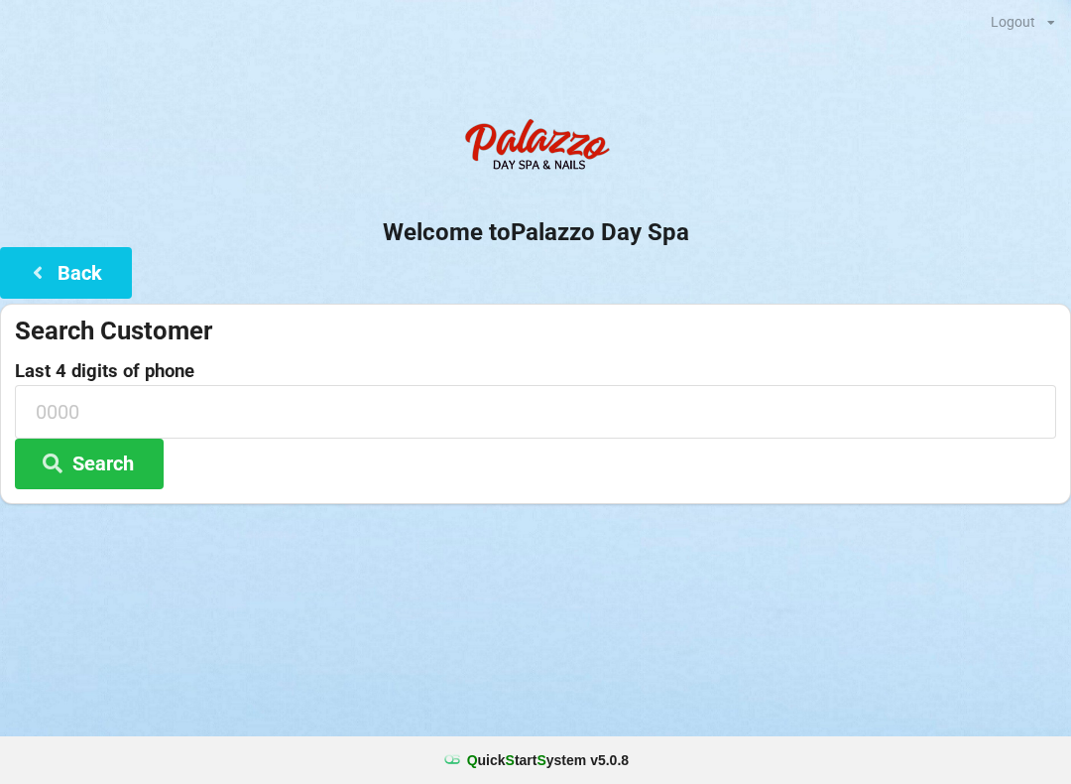
click at [61, 416] on input at bounding box center [535, 411] width 1041 height 53
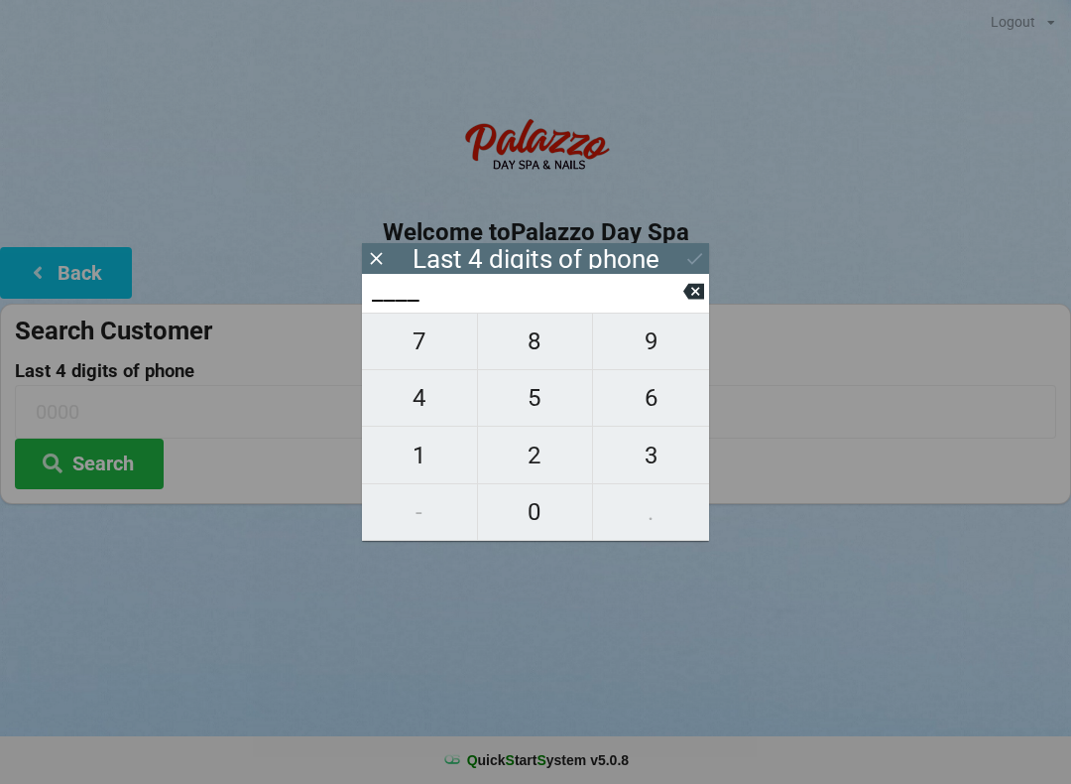
click at [427, 326] on button "7" at bounding box center [420, 341] width 116 height 58
type input "7___"
click at [530, 405] on span "5" at bounding box center [535, 398] width 115 height 42
type input "75__"
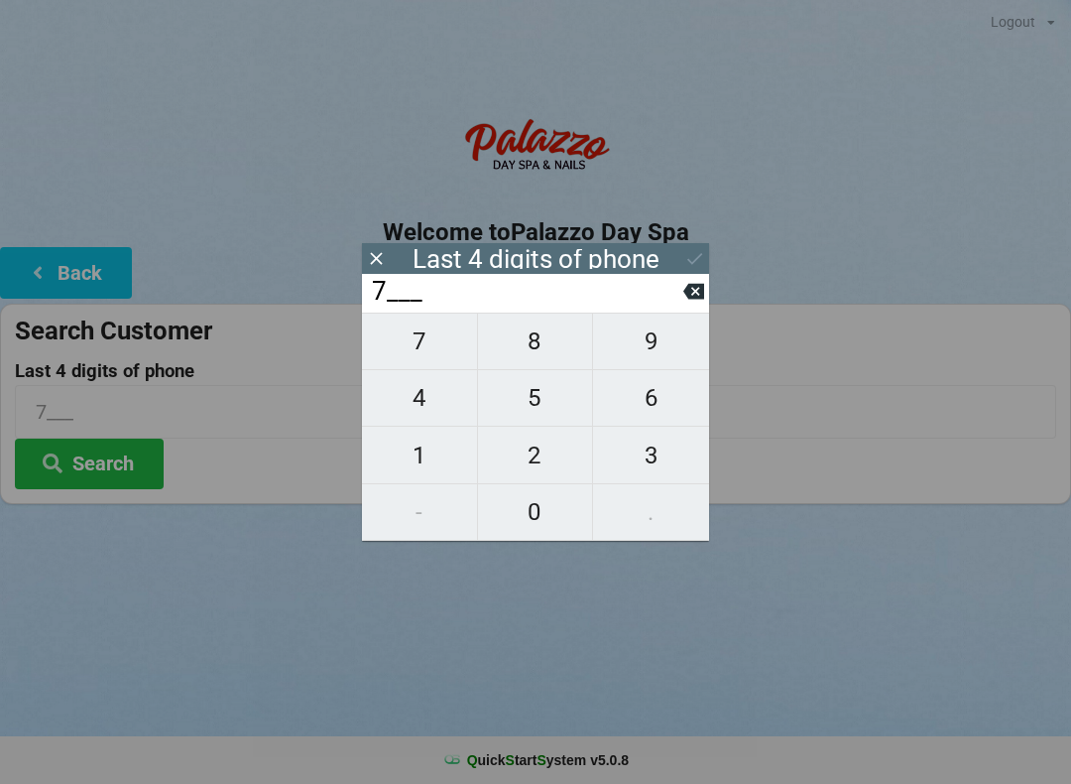
type input "75__"
click at [526, 464] on span "2" at bounding box center [535, 455] width 115 height 42
type input "752_"
click at [515, 540] on button "0" at bounding box center [536, 512] width 116 height 57
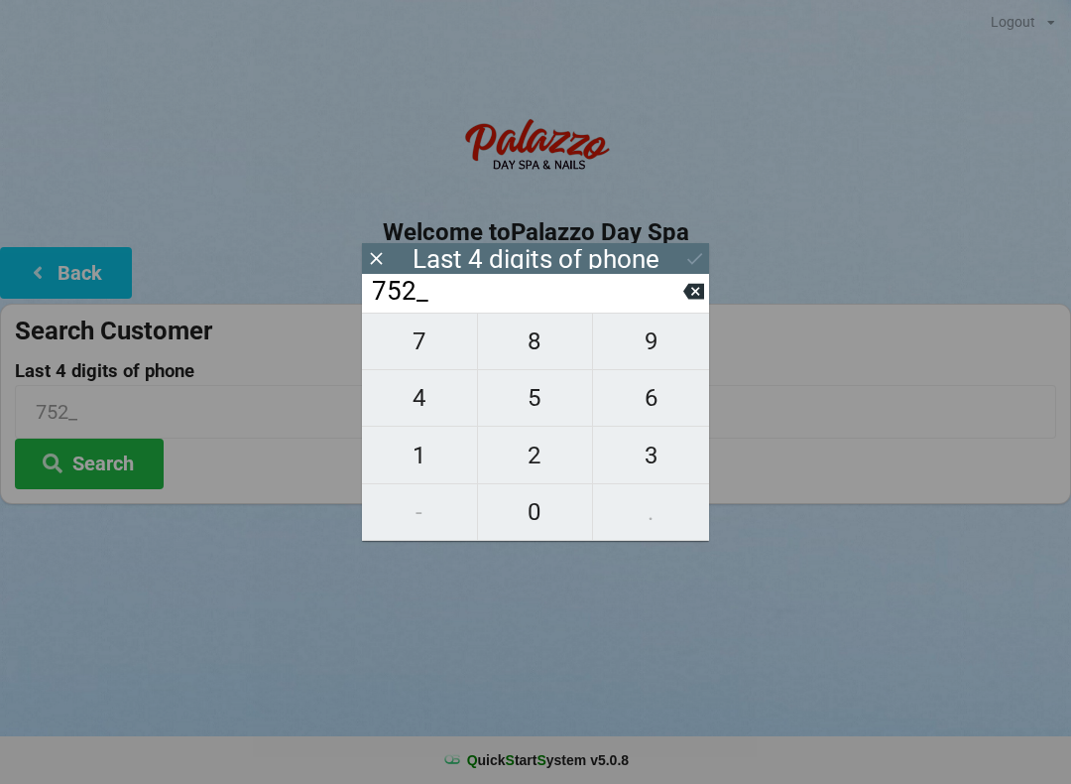
type input "7520"
click at [696, 255] on icon at bounding box center [694, 258] width 21 height 21
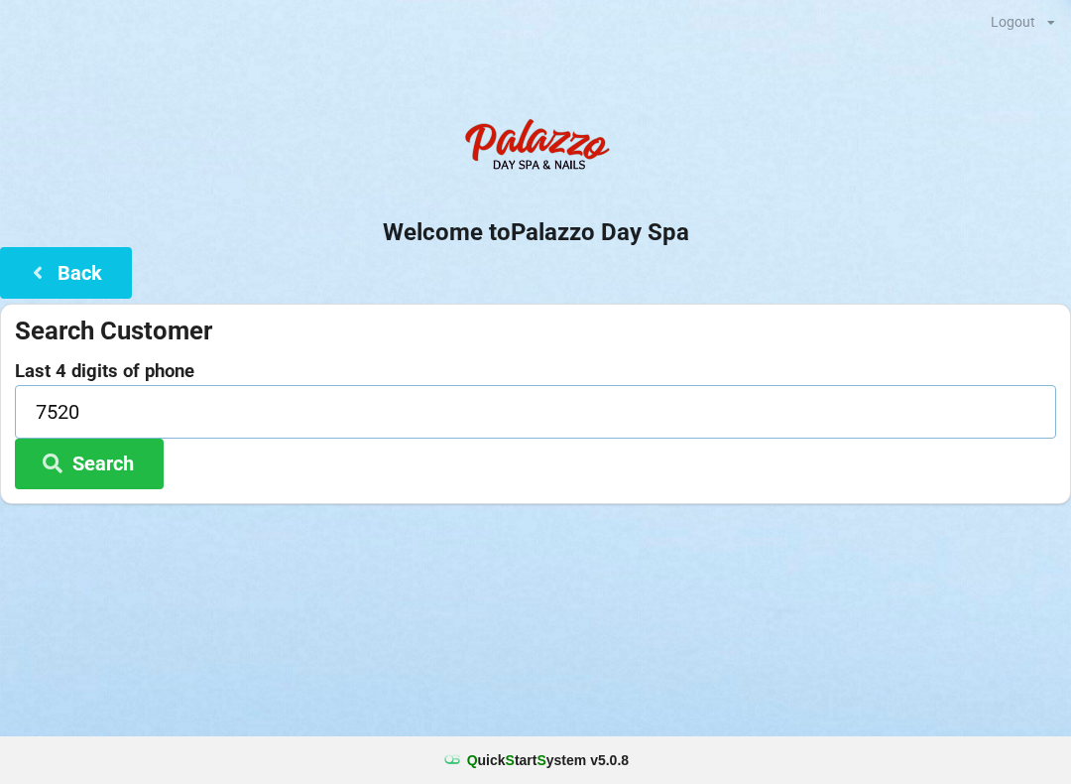
click at [114, 406] on input "7520" at bounding box center [535, 411] width 1041 height 53
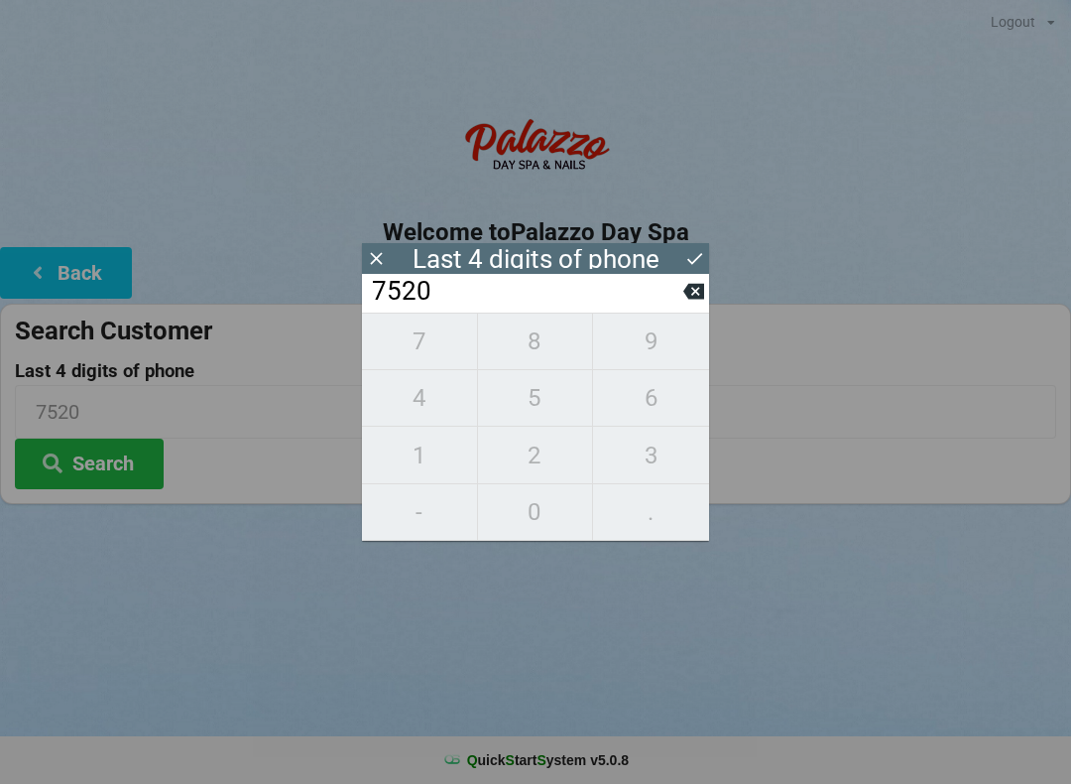
click at [87, 466] on button "Search" at bounding box center [89, 463] width 149 height 51
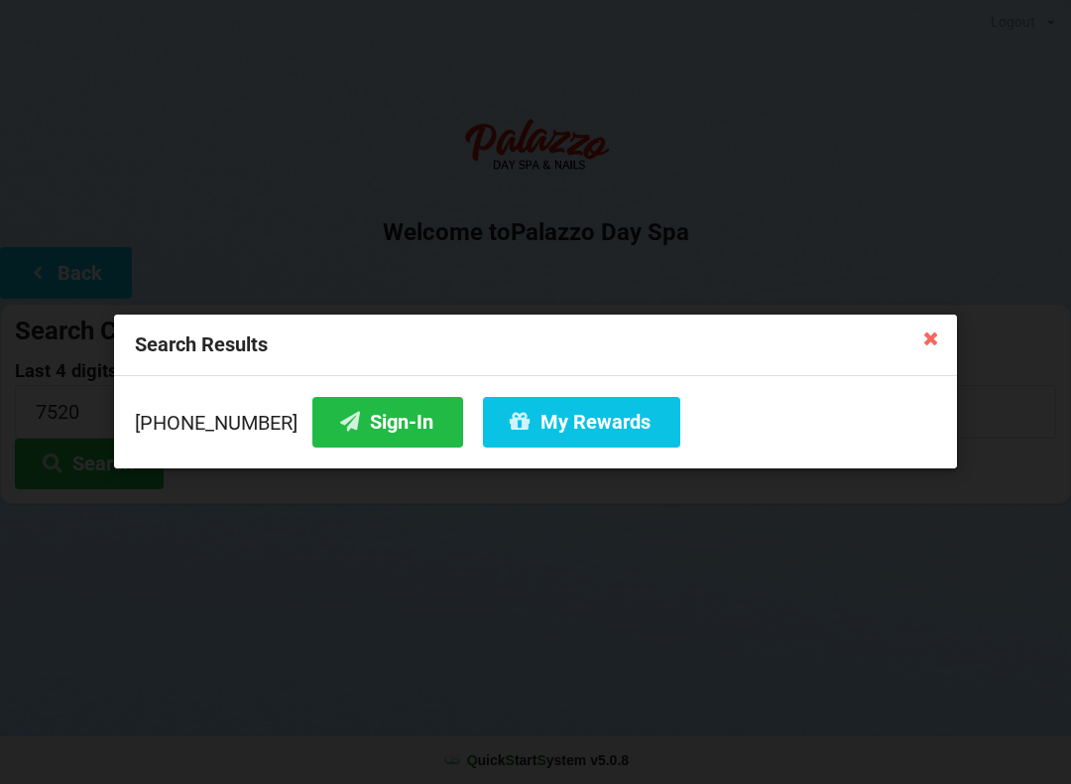
click at [331, 420] on button "Sign-In" at bounding box center [387, 422] width 151 height 51
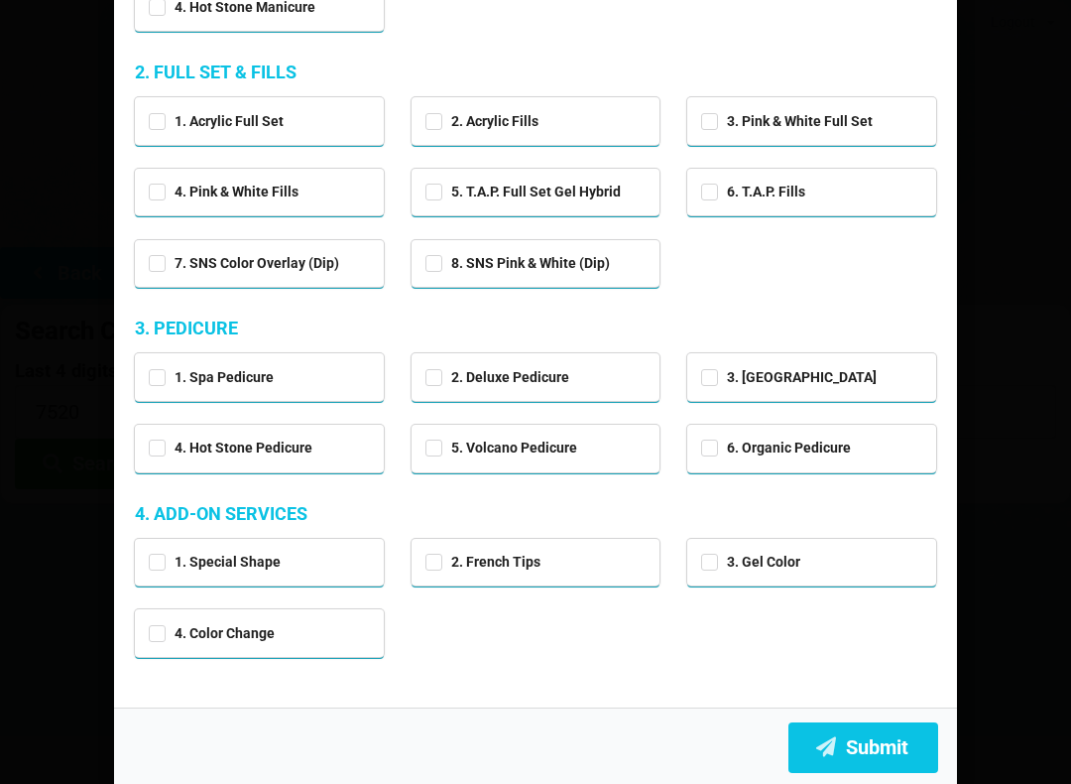
click at [857, 741] on button "Submit" at bounding box center [863, 747] width 150 height 51
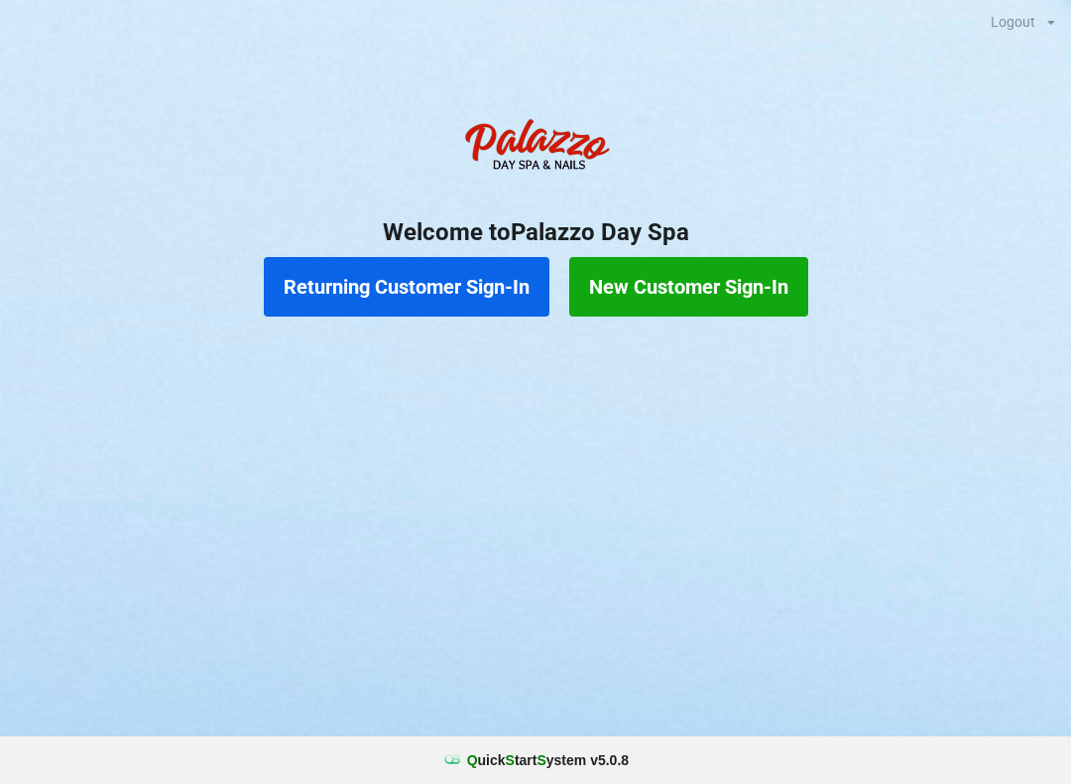
click at [401, 297] on button "Returning Customer Sign-In" at bounding box center [407, 287] width 286 height 60
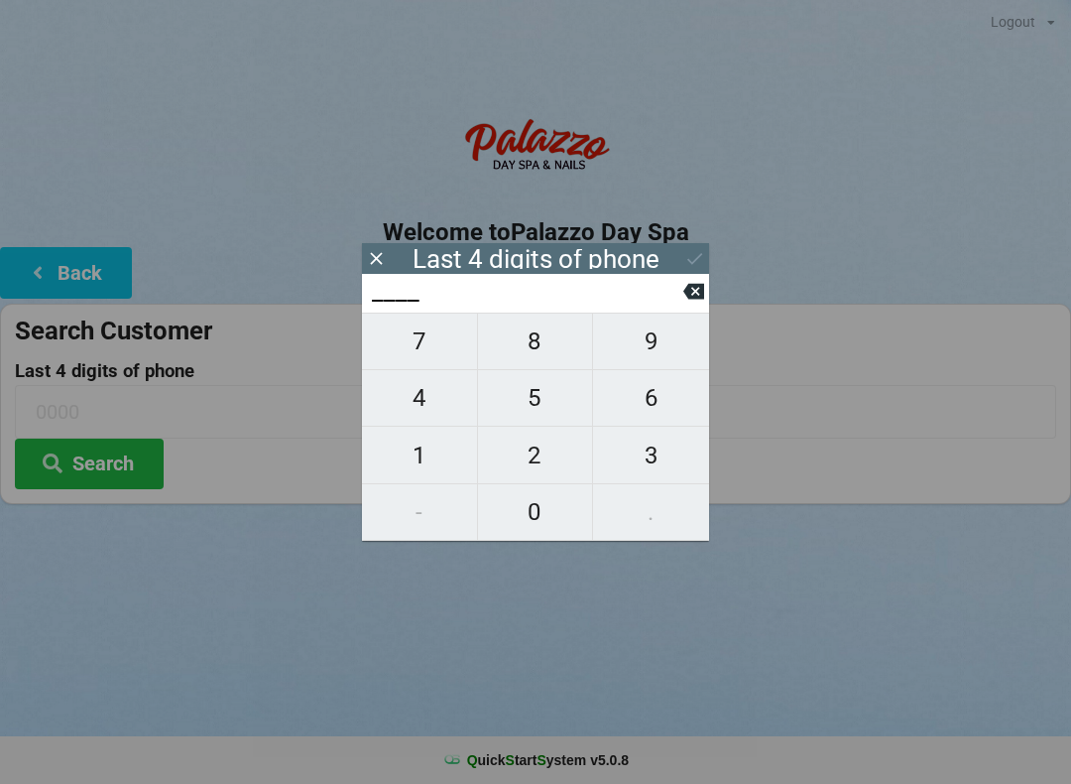
click at [655, 411] on span "6" at bounding box center [651, 398] width 116 height 42
type input "6___"
click at [657, 408] on span "6" at bounding box center [651, 398] width 116 height 42
click at [665, 467] on span "3" at bounding box center [651, 455] width 116 height 42
click at [660, 351] on span "9" at bounding box center [651, 341] width 116 height 42
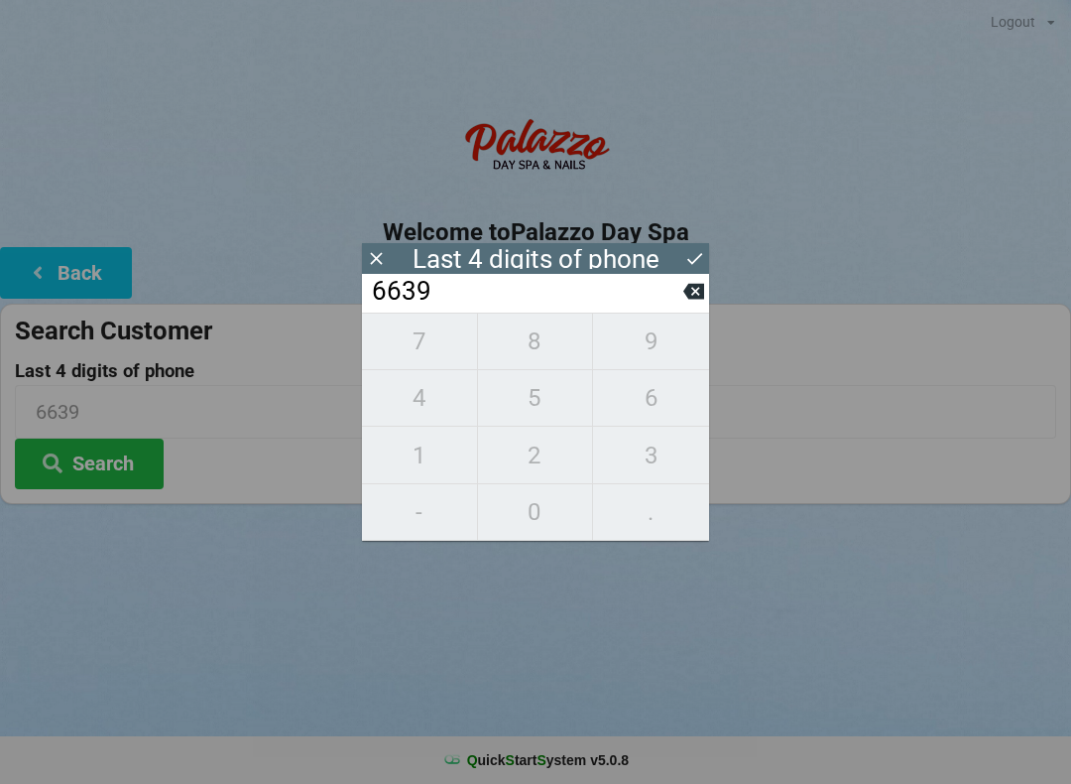
click at [692, 262] on icon at bounding box center [694, 258] width 21 height 21
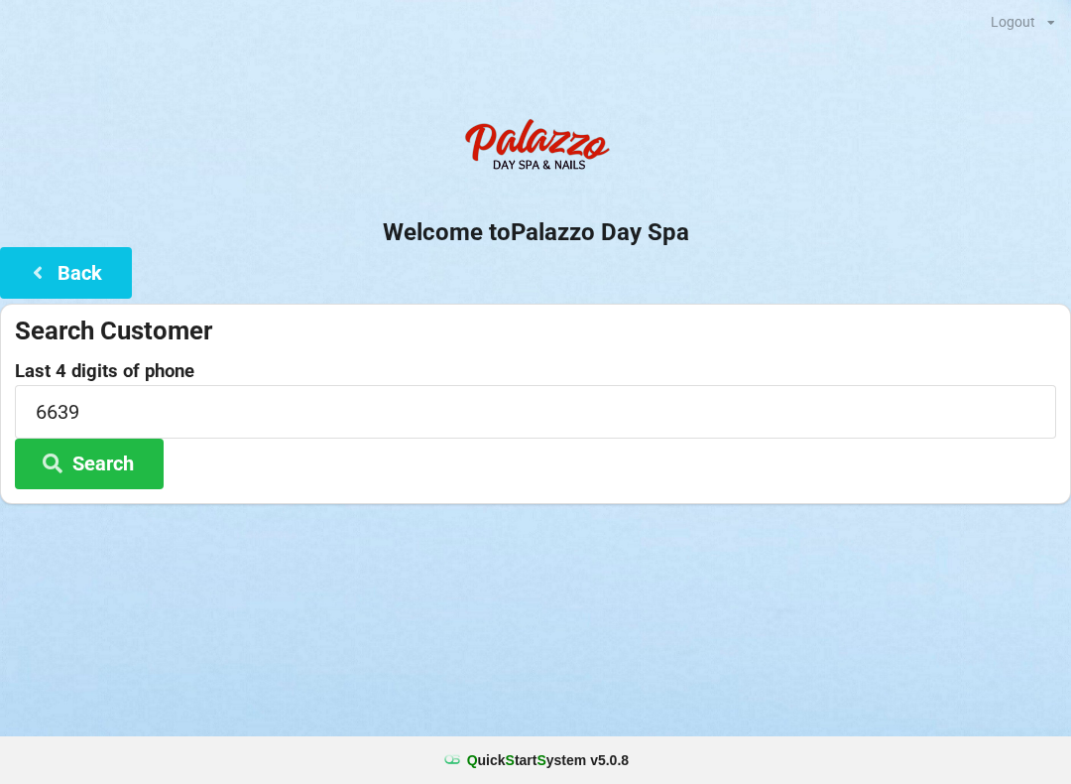
click at [144, 471] on button "Search" at bounding box center [89, 463] width 149 height 51
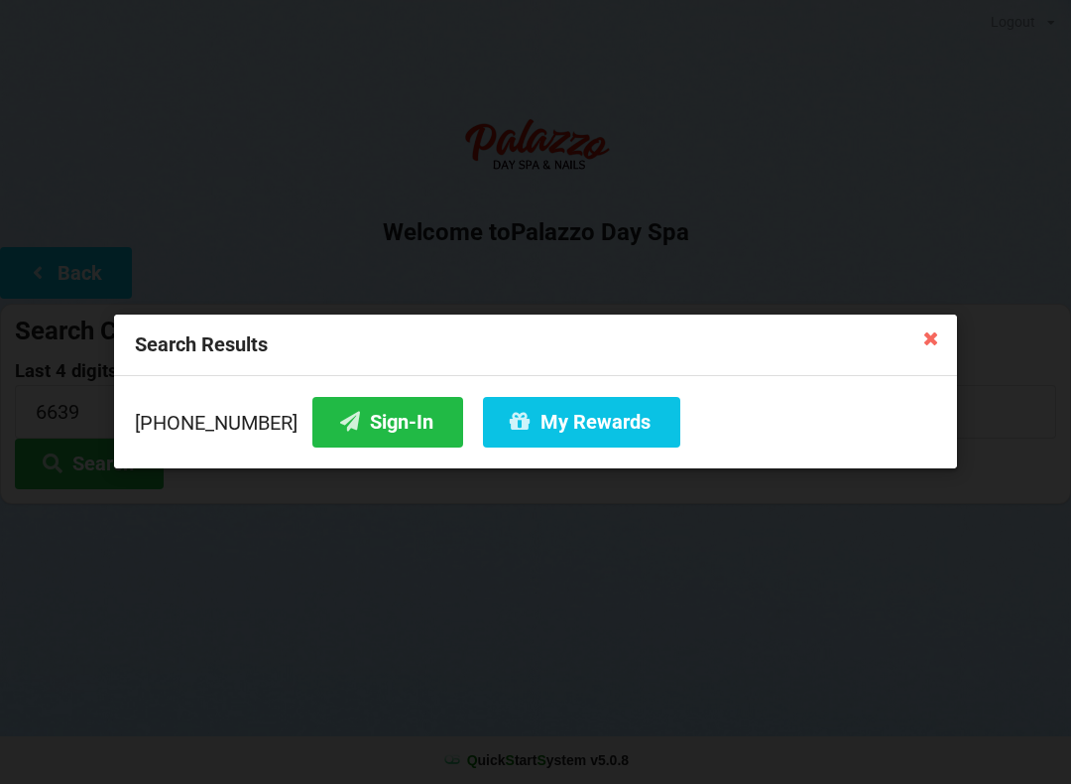
click at [362, 433] on button "Sign-In" at bounding box center [387, 422] width 151 height 51
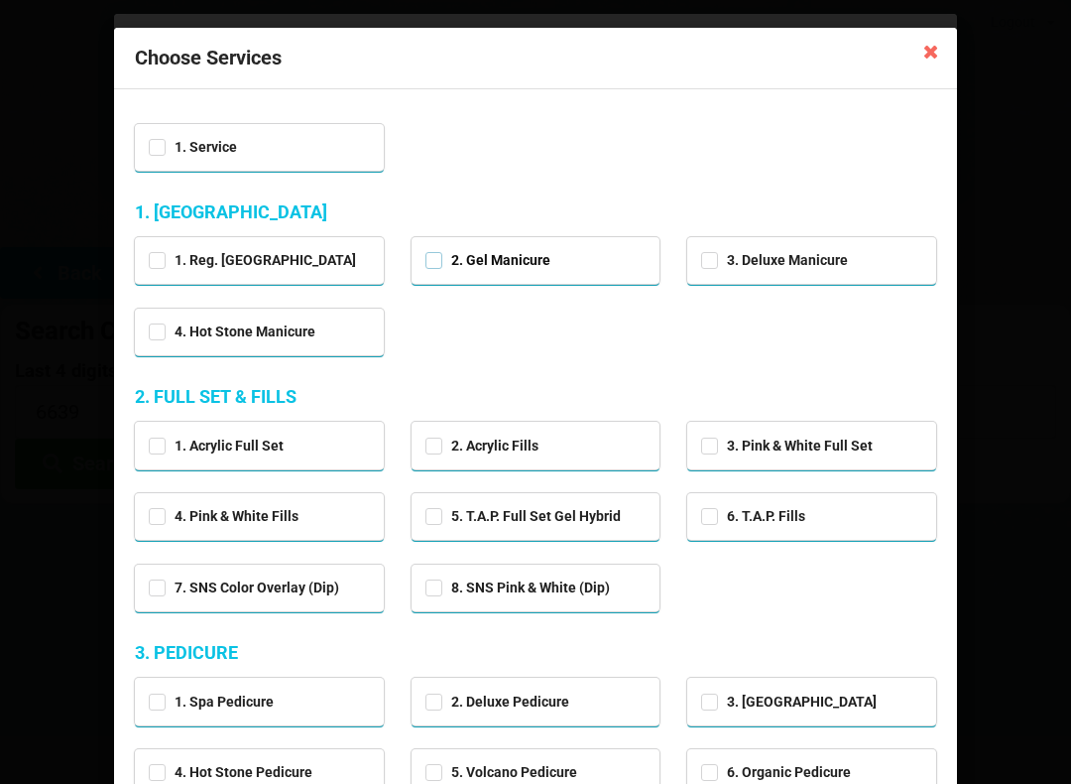
click at [538, 263] on label "2. Gel Manicure" at bounding box center [487, 260] width 125 height 17
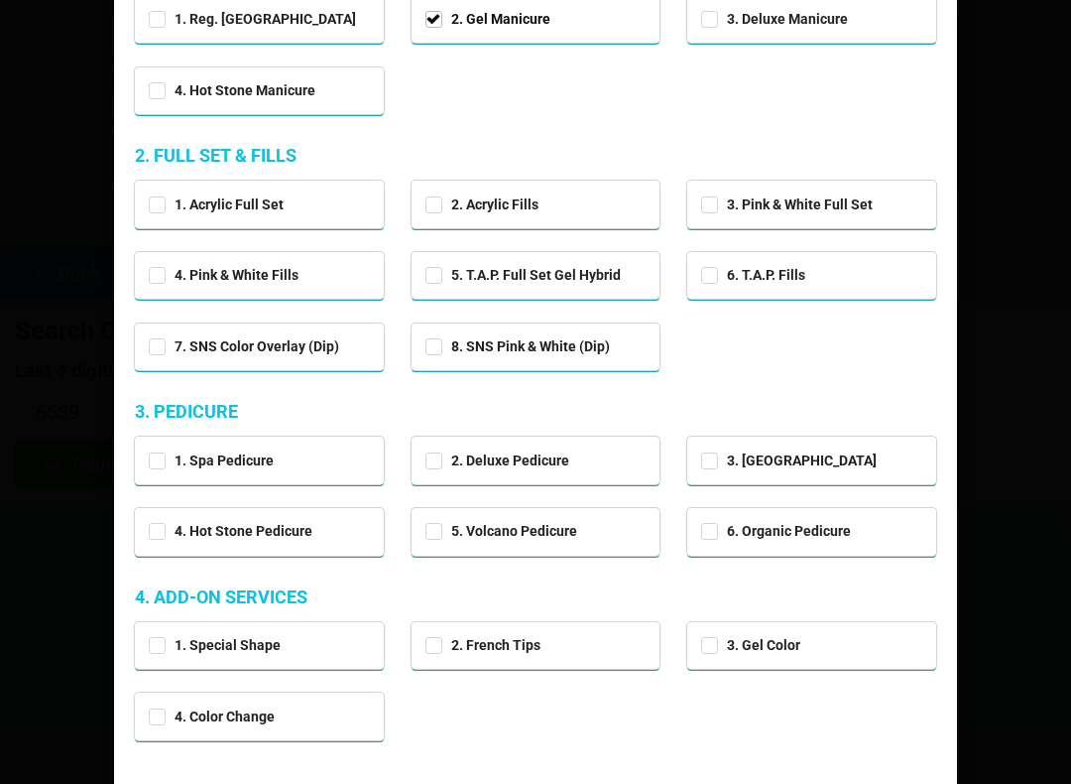
scroll to position [242, 0]
click at [320, 464] on div "1. Spa Pedicure" at bounding box center [259, 457] width 221 height 23
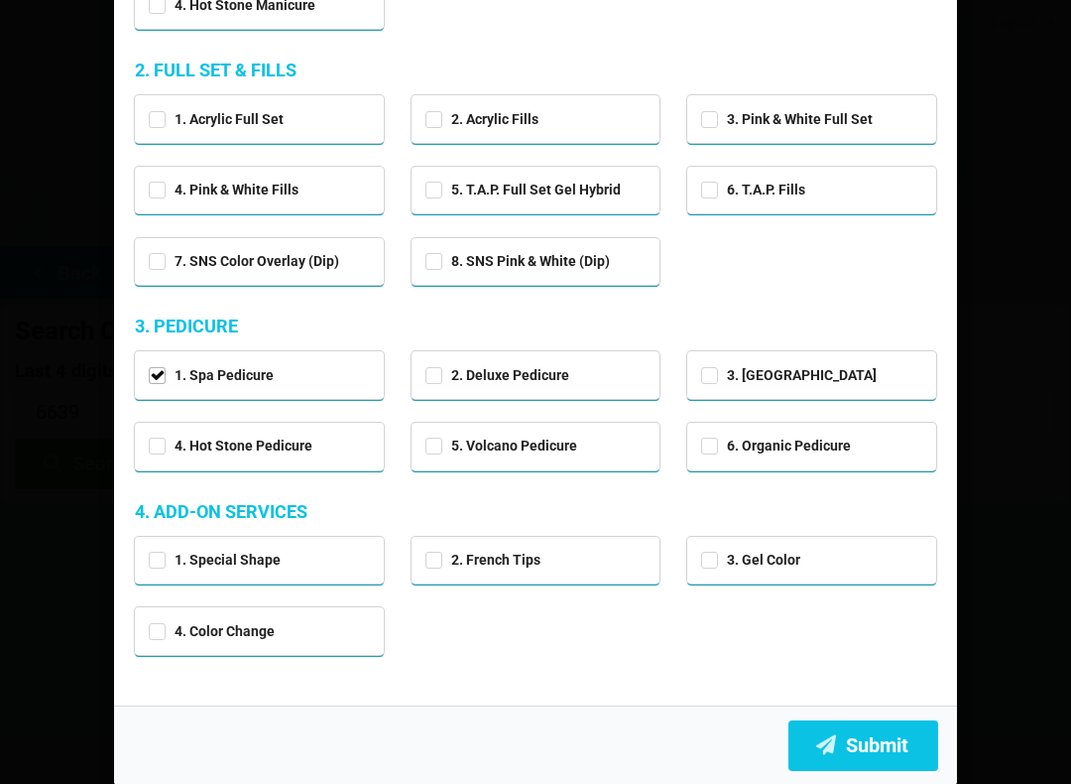
scroll to position [324, 0]
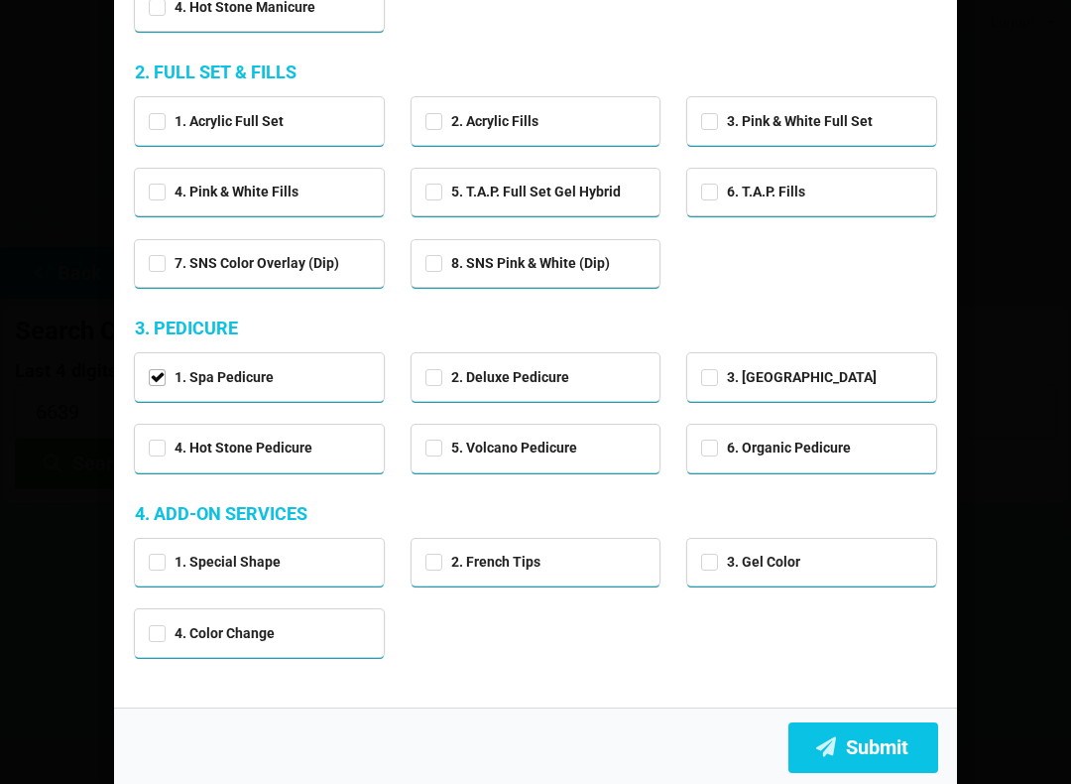
click at [889, 749] on button "Submit" at bounding box center [863, 747] width 150 height 51
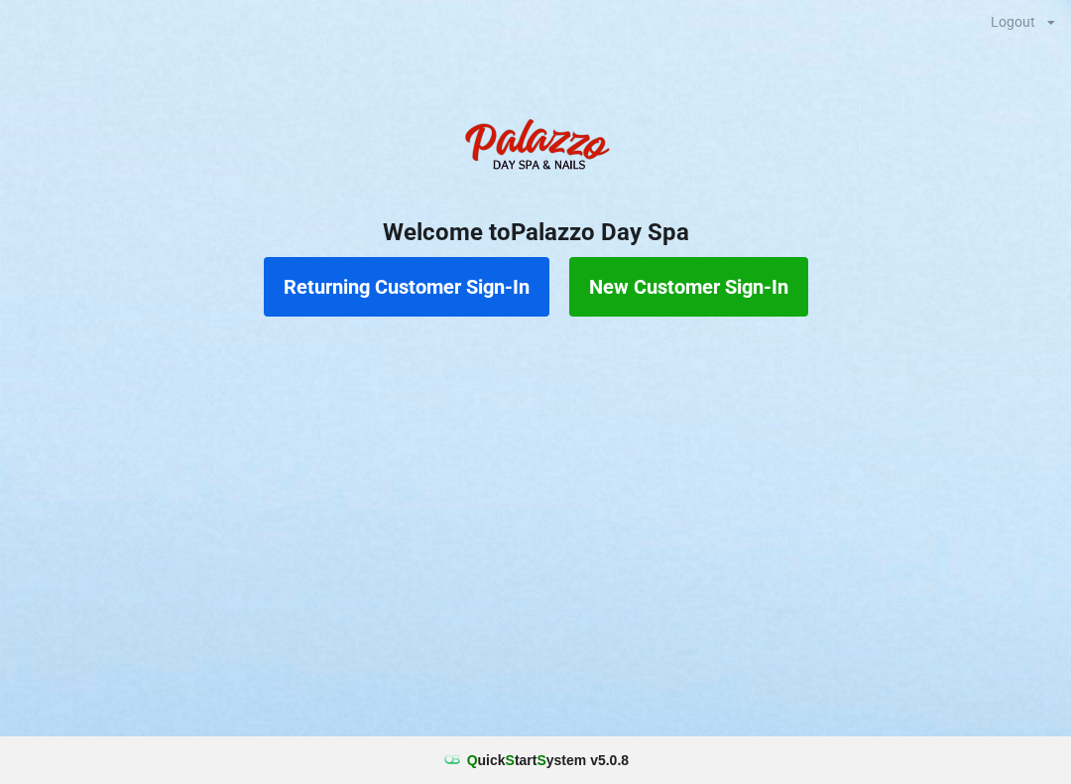
click at [465, 275] on button "Returning Customer Sign-In" at bounding box center [407, 287] width 286 height 60
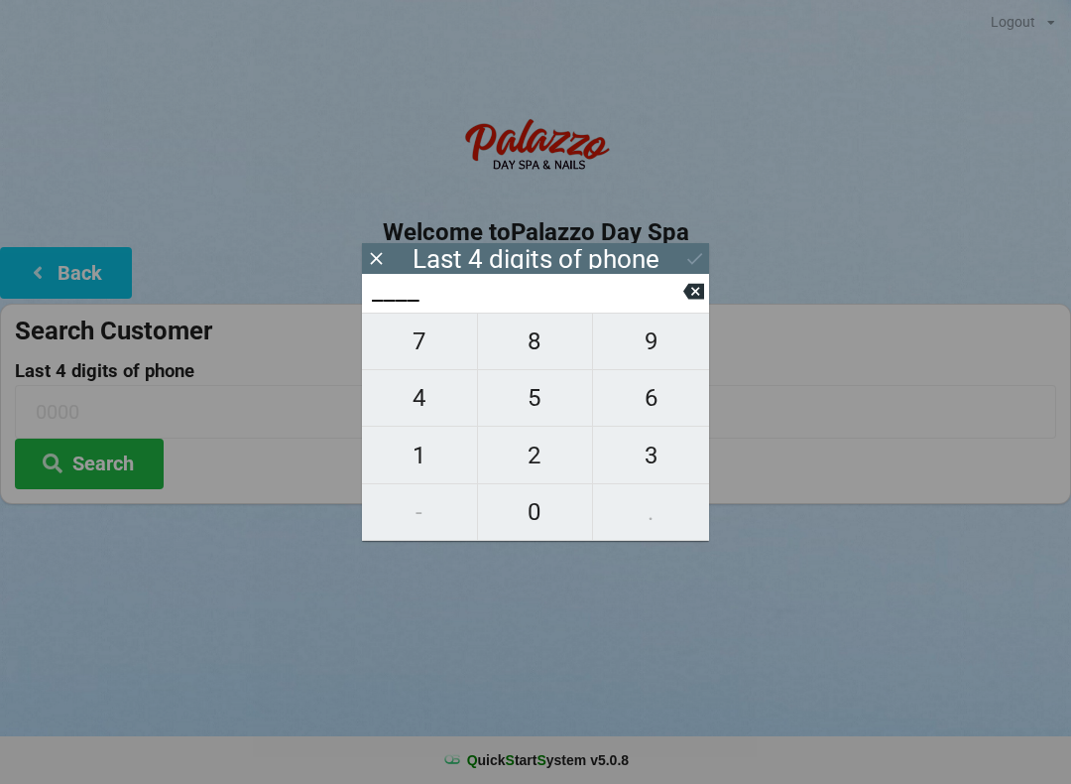
click at [543, 404] on span "5" at bounding box center [535, 398] width 115 height 42
click at [441, 460] on span "1" at bounding box center [419, 455] width 115 height 42
click at [647, 406] on span "6" at bounding box center [651, 398] width 116 height 42
click at [535, 521] on span "0" at bounding box center [535, 512] width 115 height 42
click at [687, 251] on icon at bounding box center [694, 258] width 21 height 21
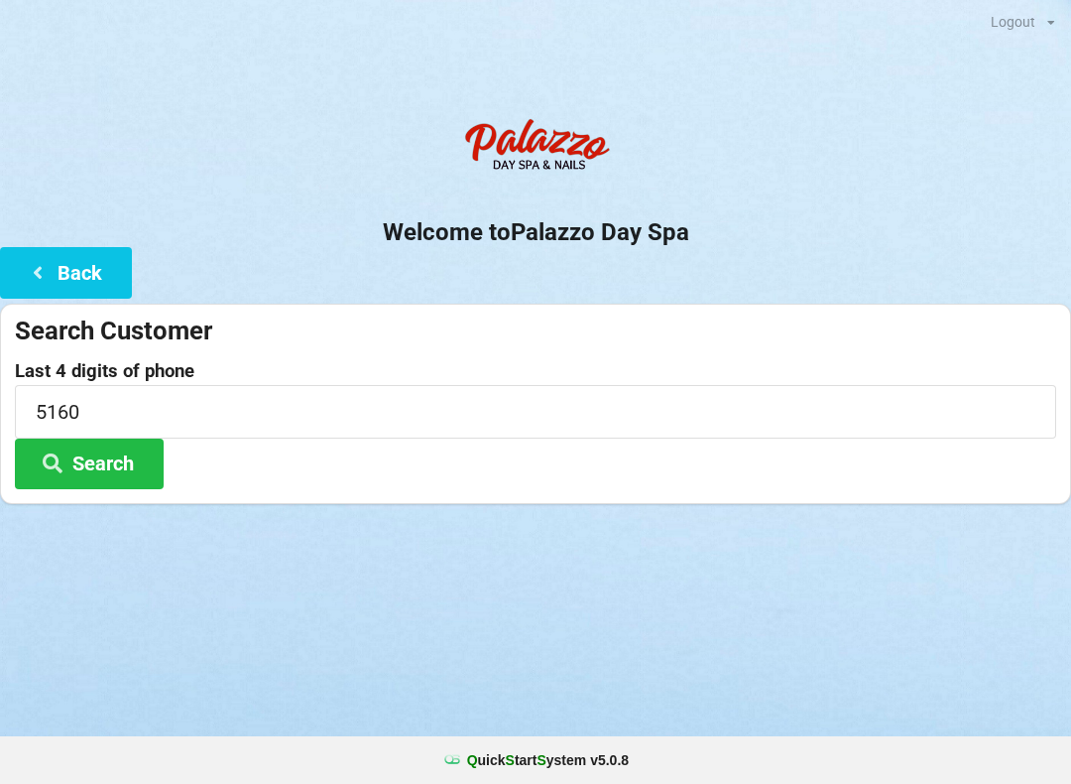
click at [124, 456] on button "Search" at bounding box center [89, 463] width 149 height 51
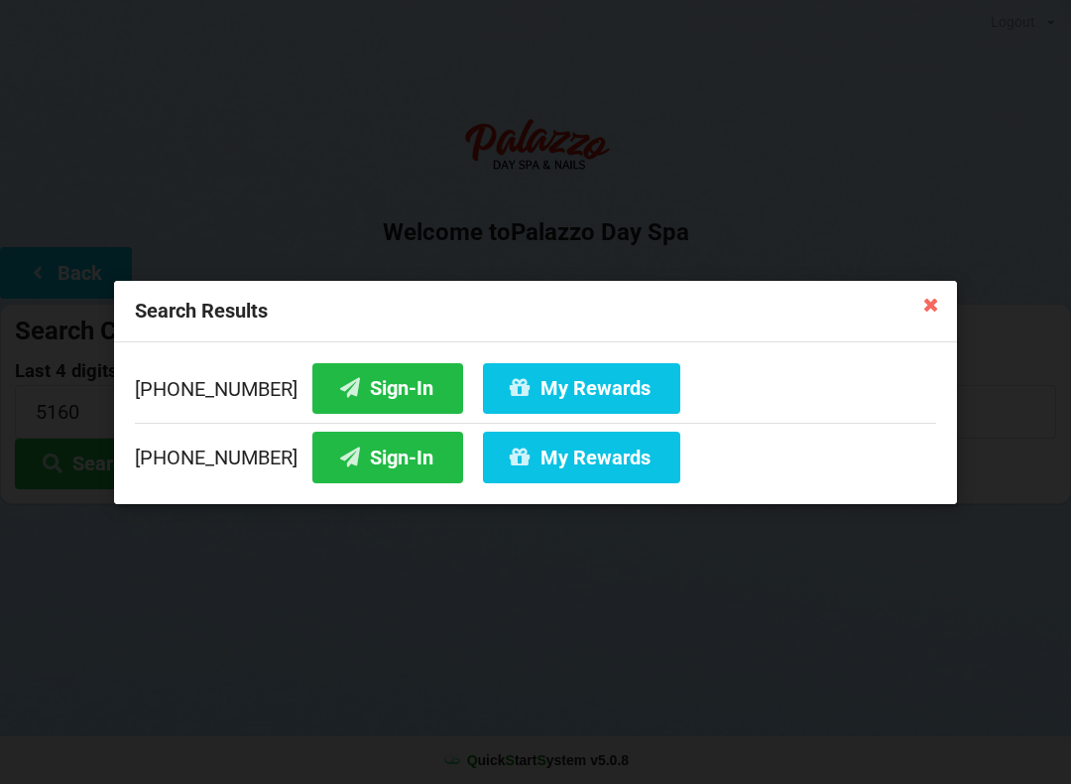
click at [360, 367] on button "Sign-In" at bounding box center [387, 387] width 151 height 51
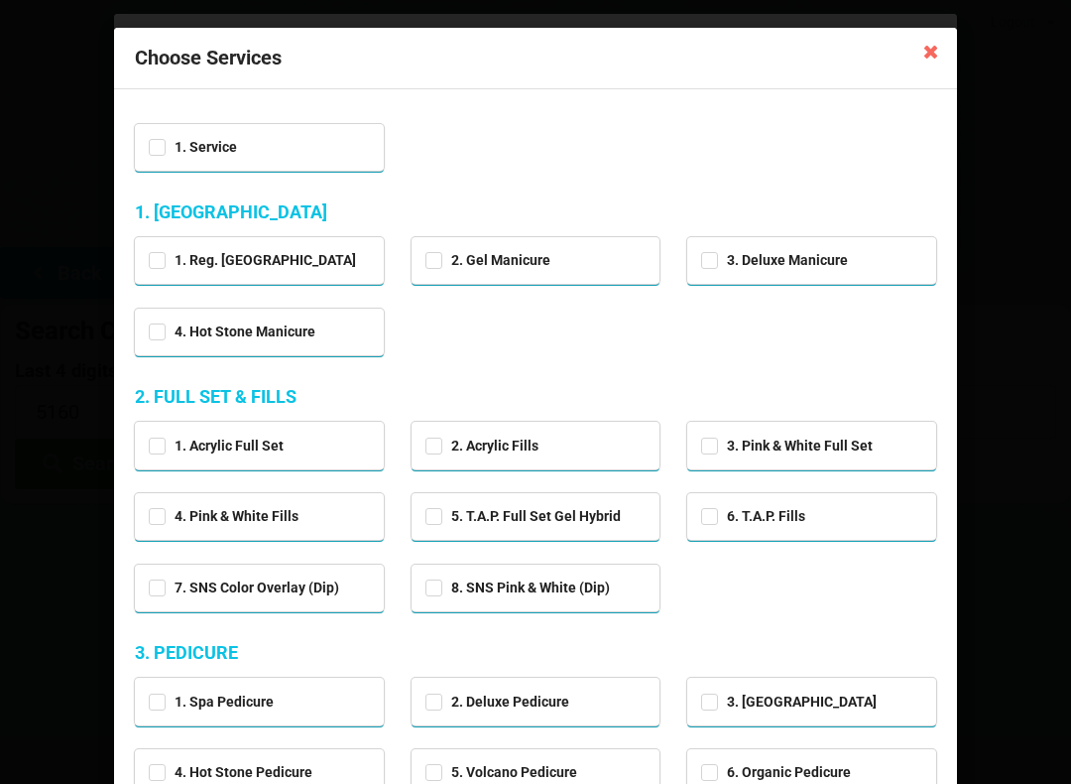
click at [928, 45] on icon at bounding box center [931, 51] width 32 height 32
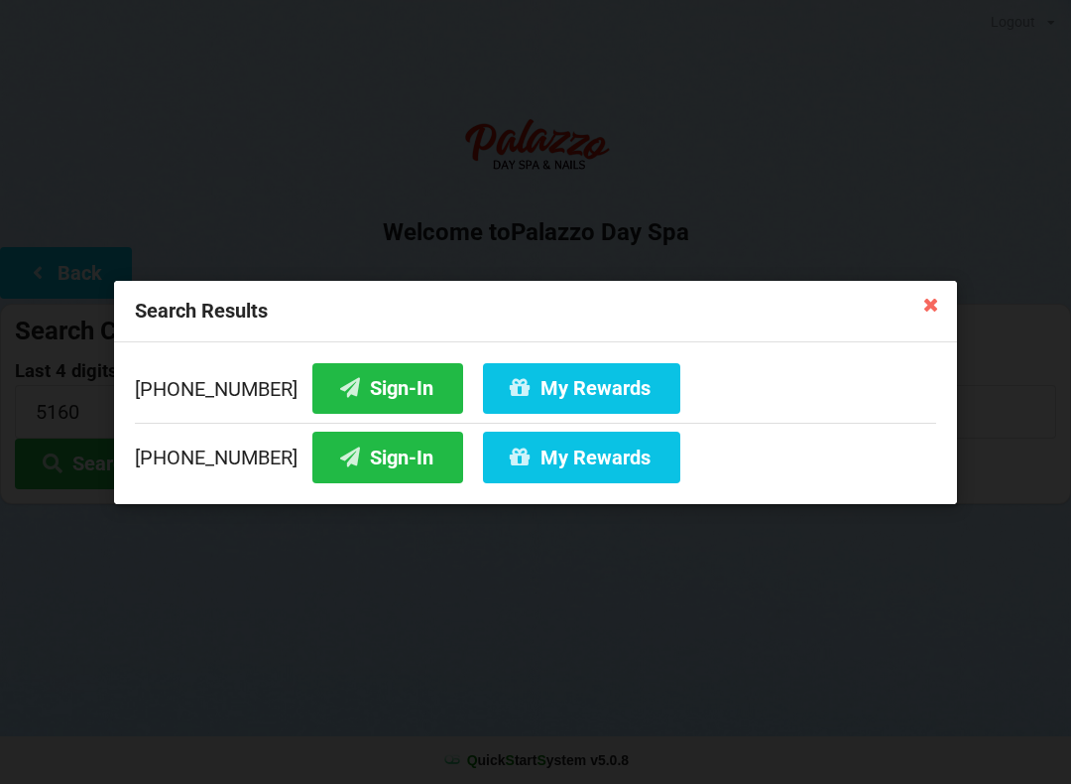
click at [940, 295] on icon at bounding box center [931, 304] width 32 height 32
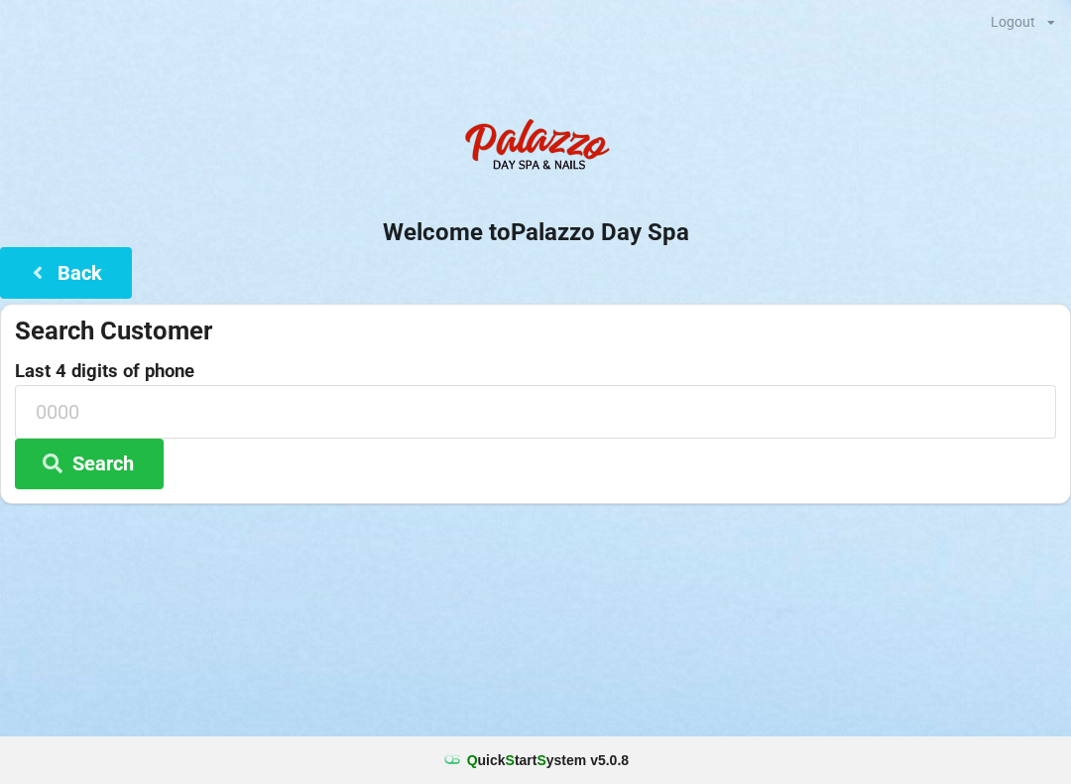
click at [281, 395] on input at bounding box center [535, 411] width 1041 height 53
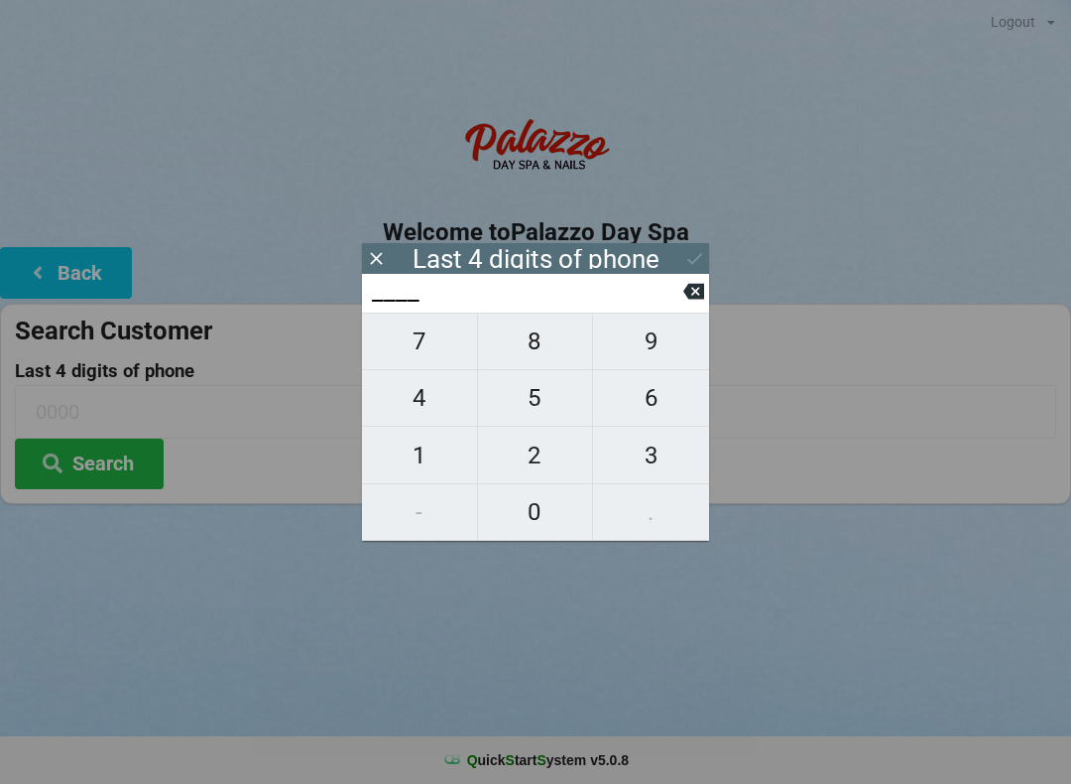
click at [429, 410] on span "4" at bounding box center [419, 398] width 115 height 42
click at [541, 351] on span "8" at bounding box center [535, 341] width 115 height 42
click at [658, 357] on span "9" at bounding box center [651, 341] width 116 height 42
click at [695, 294] on icon at bounding box center [693, 292] width 21 height 16
click at [549, 409] on span "5" at bounding box center [535, 398] width 115 height 42
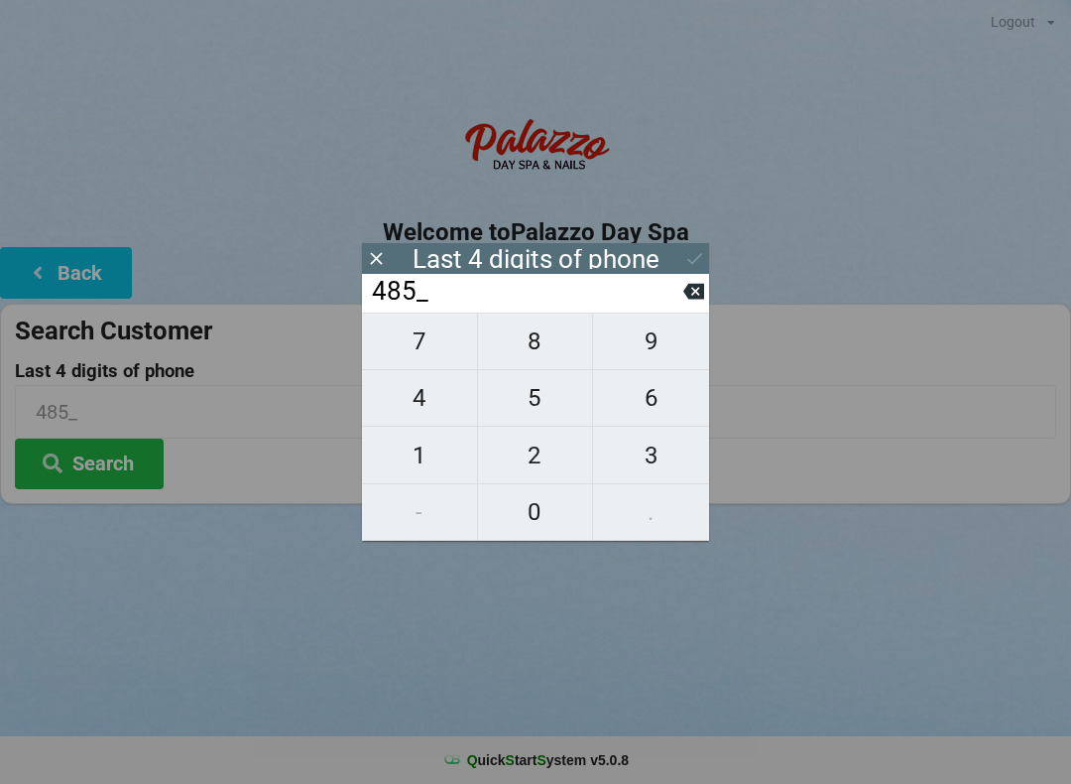
click at [656, 343] on span "9" at bounding box center [651, 341] width 116 height 42
click at [693, 300] on icon at bounding box center [693, 292] width 21 height 16
click at [692, 299] on icon at bounding box center [693, 292] width 21 height 16
click at [693, 301] on icon at bounding box center [693, 291] width 21 height 21
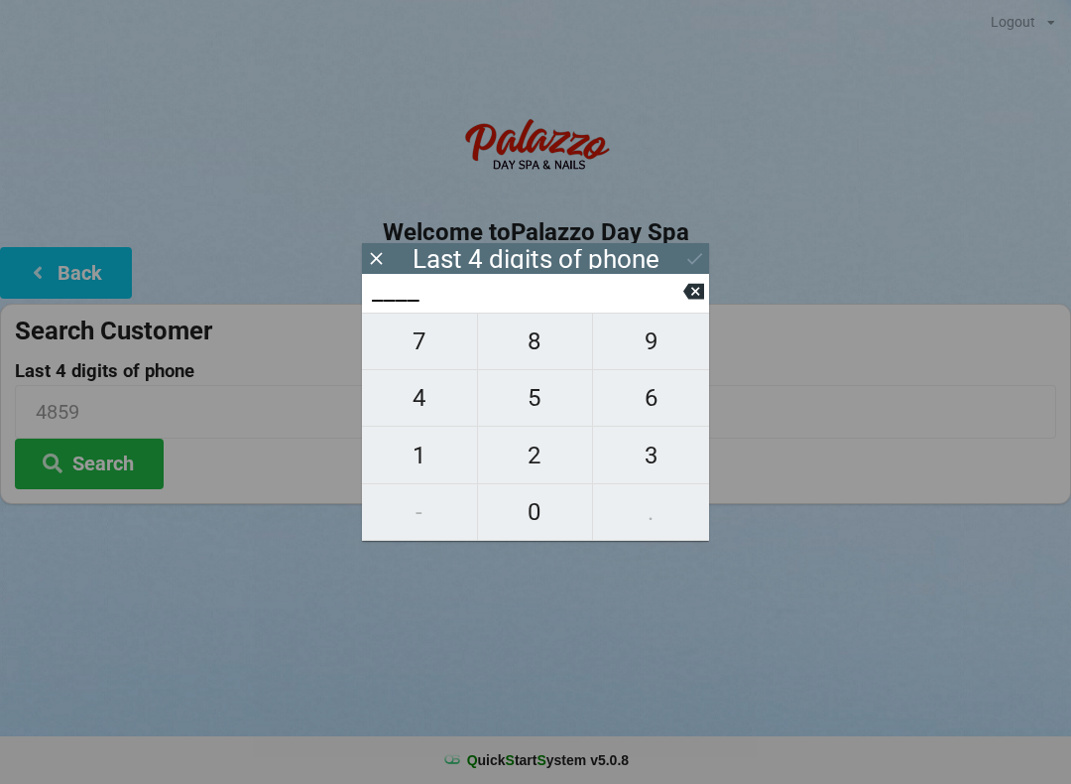
click at [657, 357] on span "9" at bounding box center [651, 341] width 116 height 42
click at [653, 406] on span "6" at bounding box center [651, 398] width 116 height 42
click at [655, 443] on span "3" at bounding box center [651, 455] width 116 height 42
click at [536, 456] on span "2" at bounding box center [535, 455] width 115 height 42
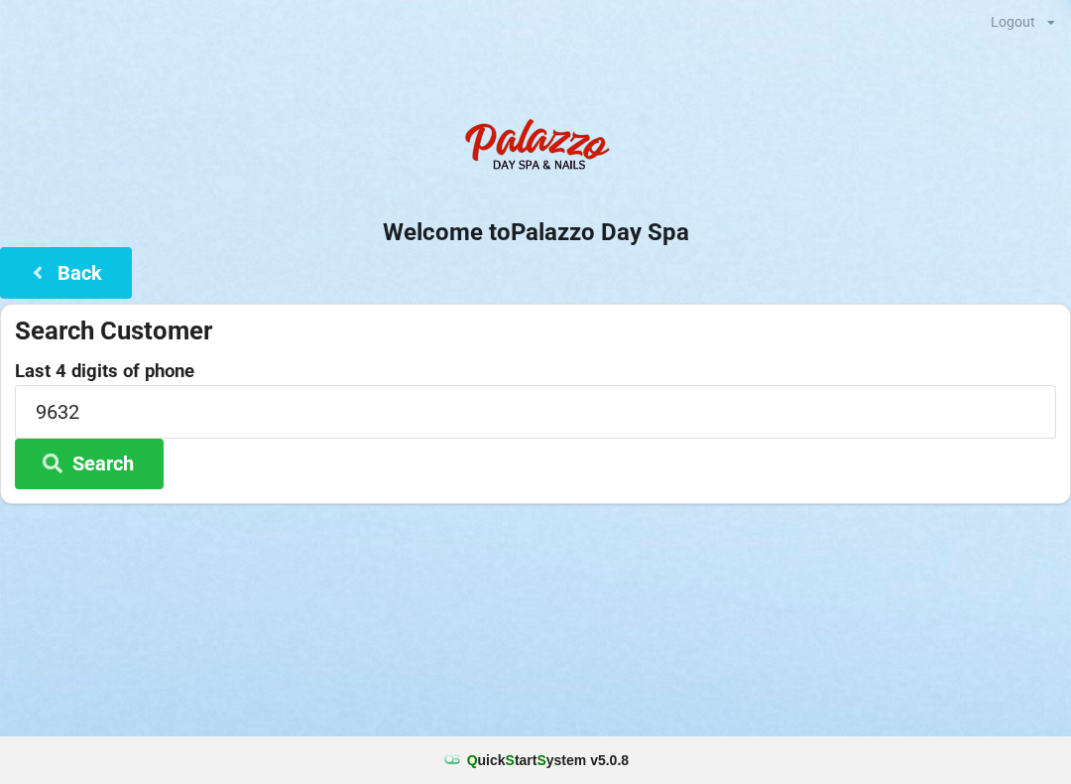
click at [138, 455] on button "Search" at bounding box center [89, 463] width 149 height 51
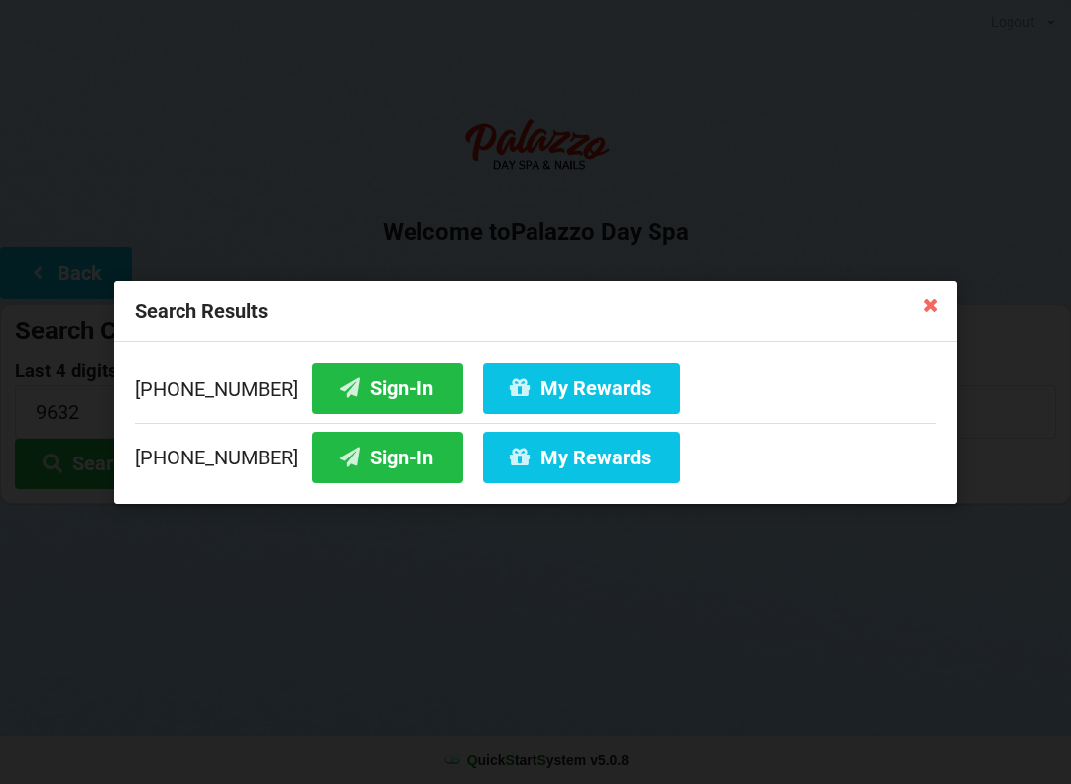
click at [370, 462] on button "Sign-In" at bounding box center [387, 456] width 151 height 51
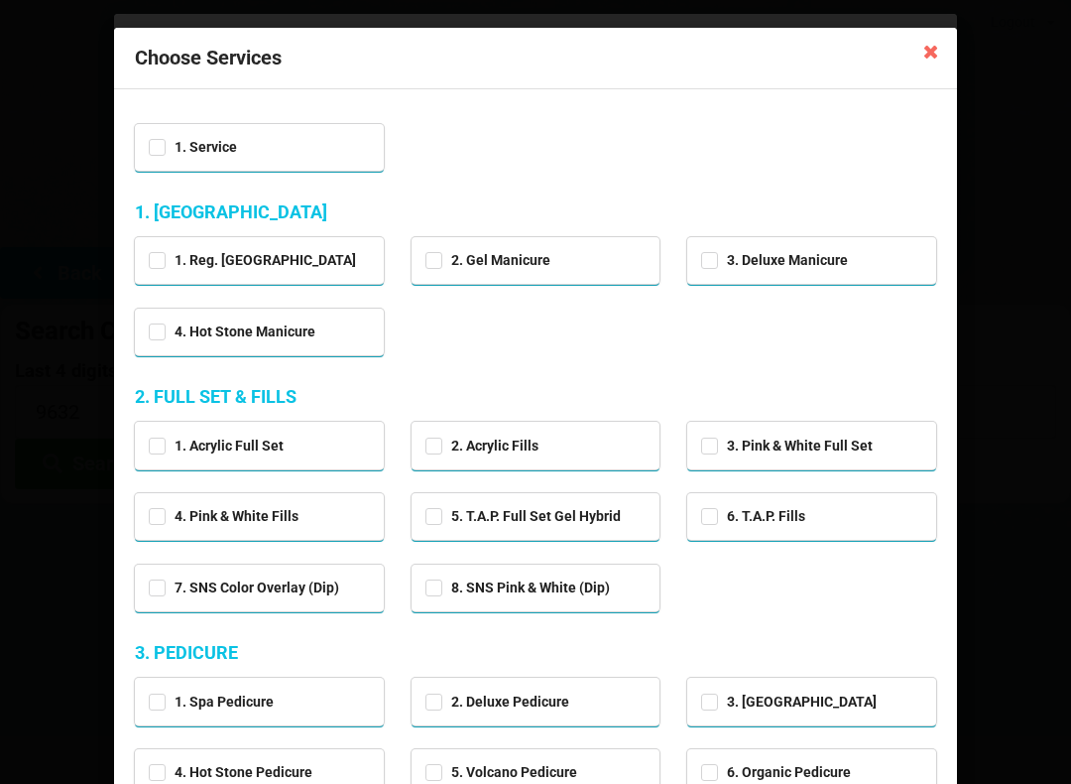
click at [928, 46] on icon at bounding box center [931, 51] width 32 height 32
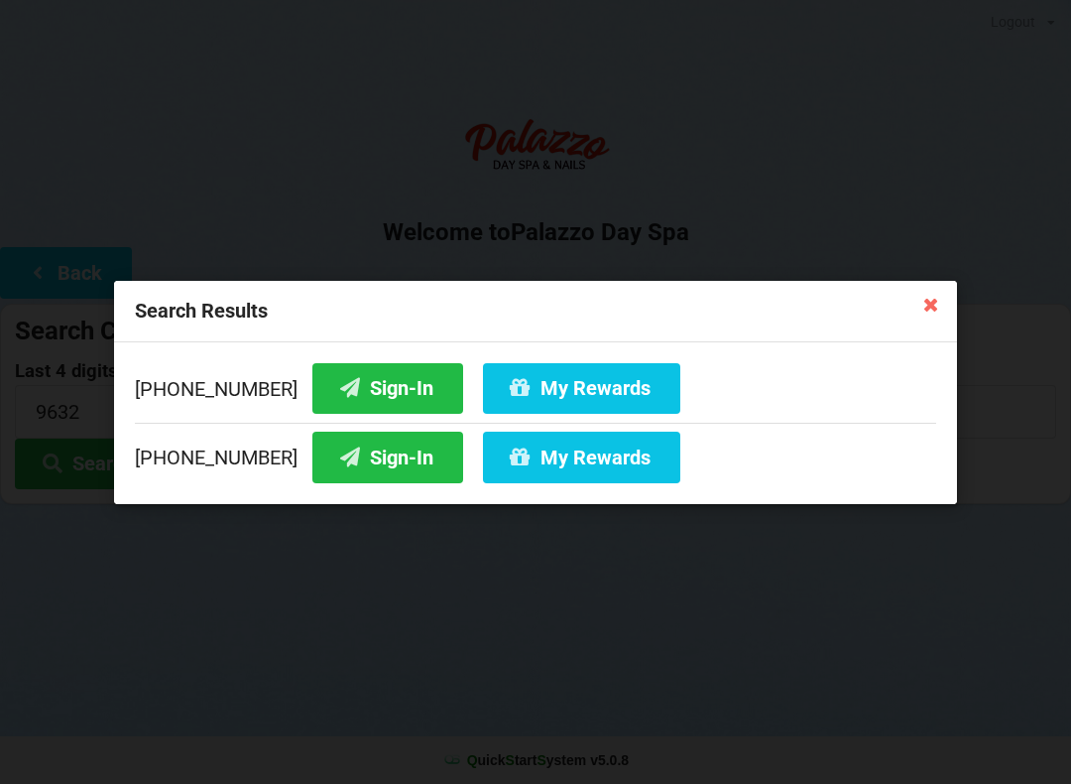
click at [928, 289] on icon at bounding box center [931, 304] width 32 height 32
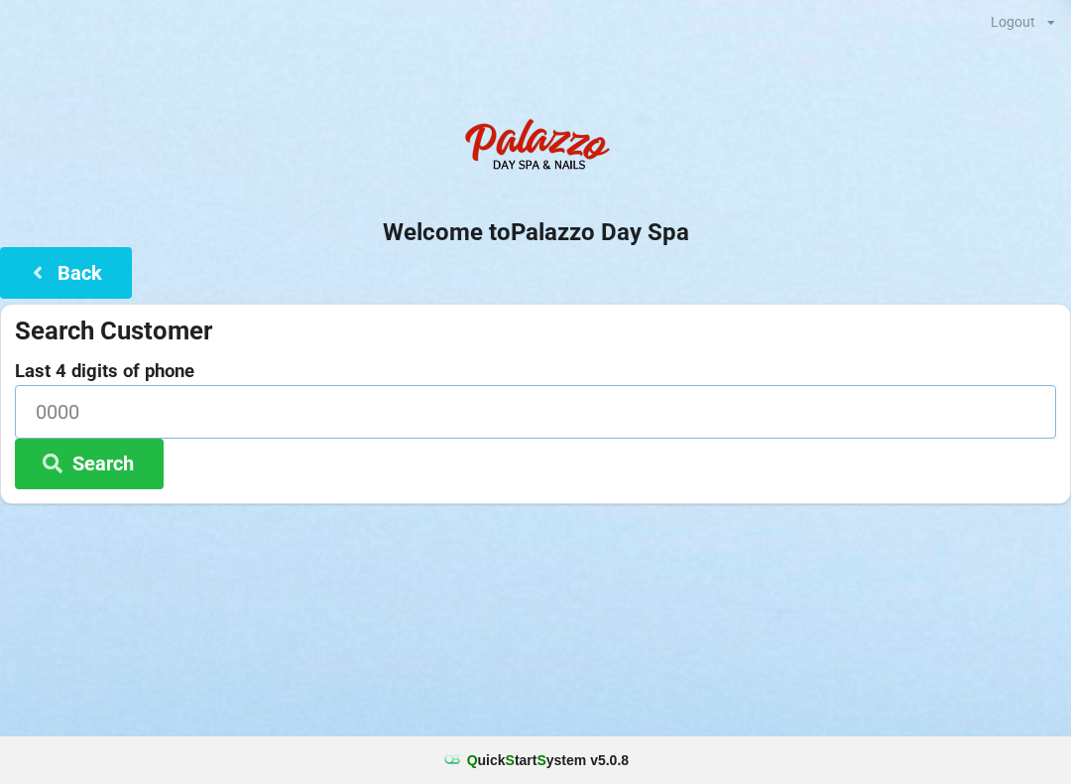
click at [160, 422] on input at bounding box center [535, 411] width 1041 height 53
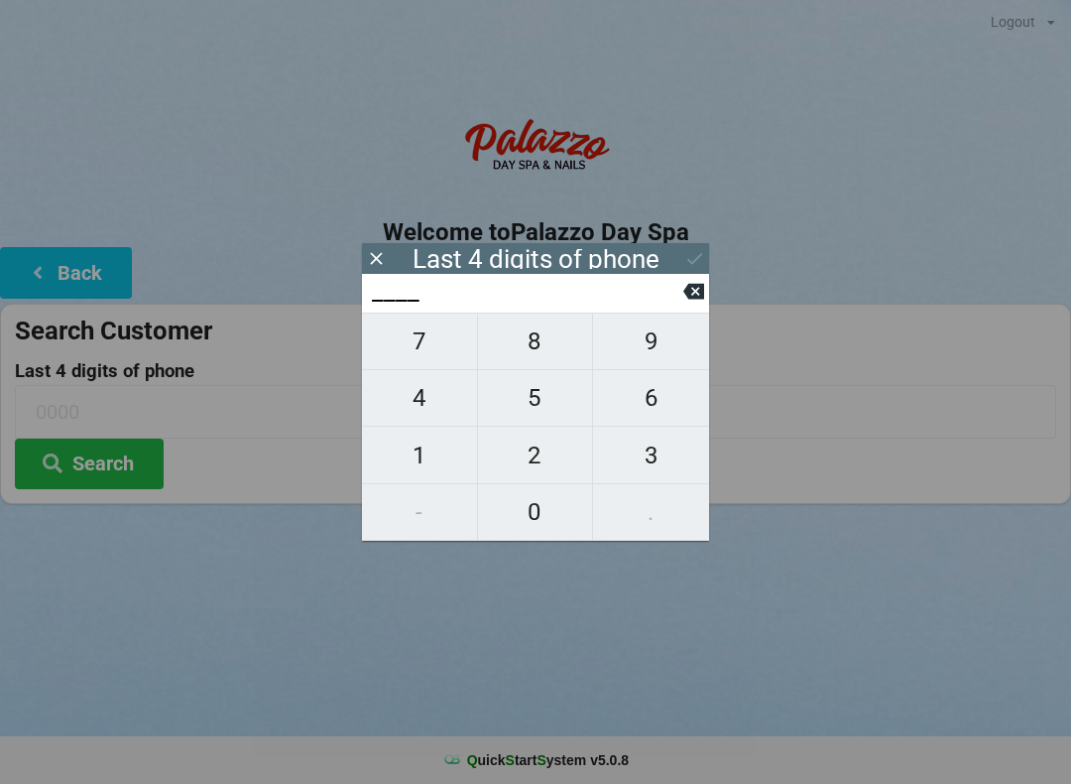
click at [419, 334] on span "7" at bounding box center [419, 341] width 115 height 42
click at [413, 353] on span "7" at bounding box center [419, 341] width 115 height 42
click at [423, 345] on span "7" at bounding box center [419, 341] width 115 height 42
click at [647, 391] on span "6" at bounding box center [651, 398] width 116 height 42
click at [692, 256] on icon at bounding box center [694, 258] width 21 height 21
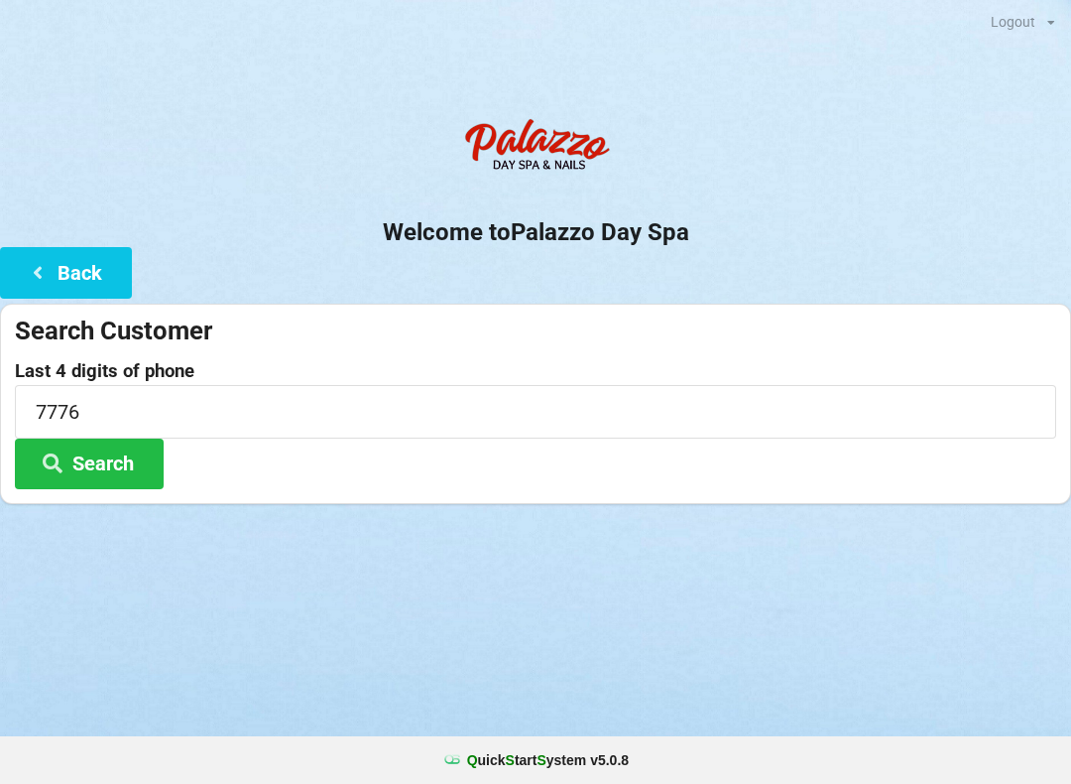
click at [111, 455] on button "Search" at bounding box center [89, 463] width 149 height 51
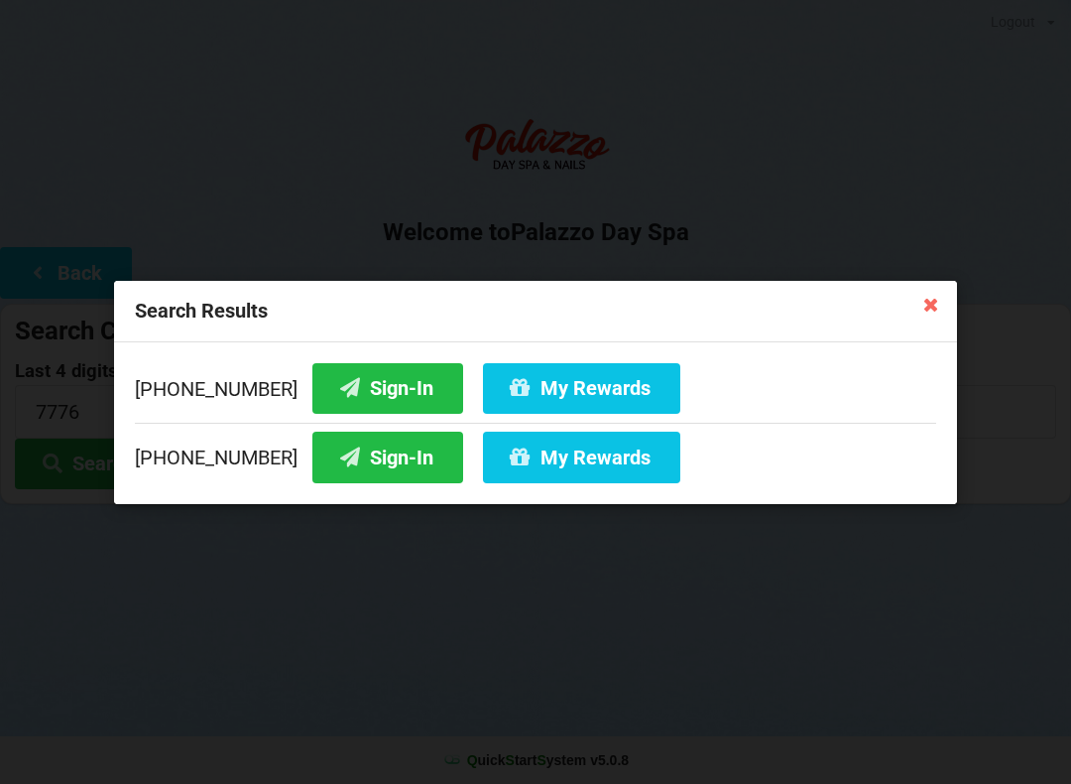
click at [368, 378] on button "Sign-In" at bounding box center [387, 387] width 151 height 51
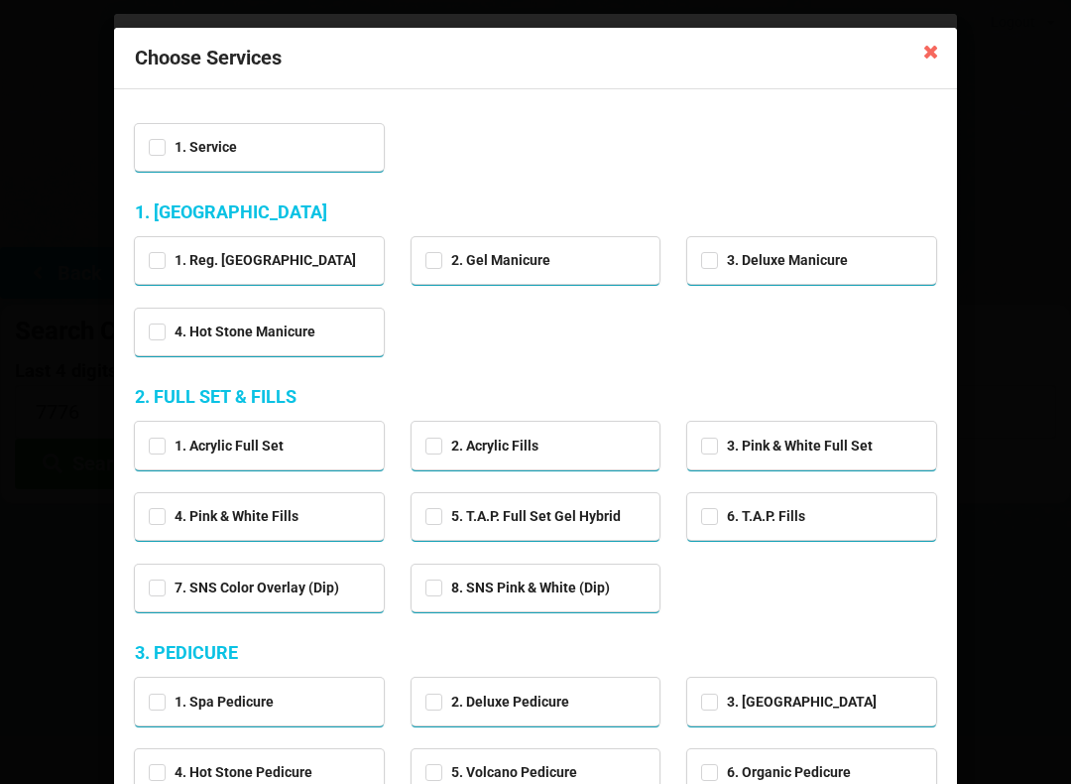
scroll to position [0, 0]
click at [930, 49] on icon at bounding box center [931, 51] width 32 height 32
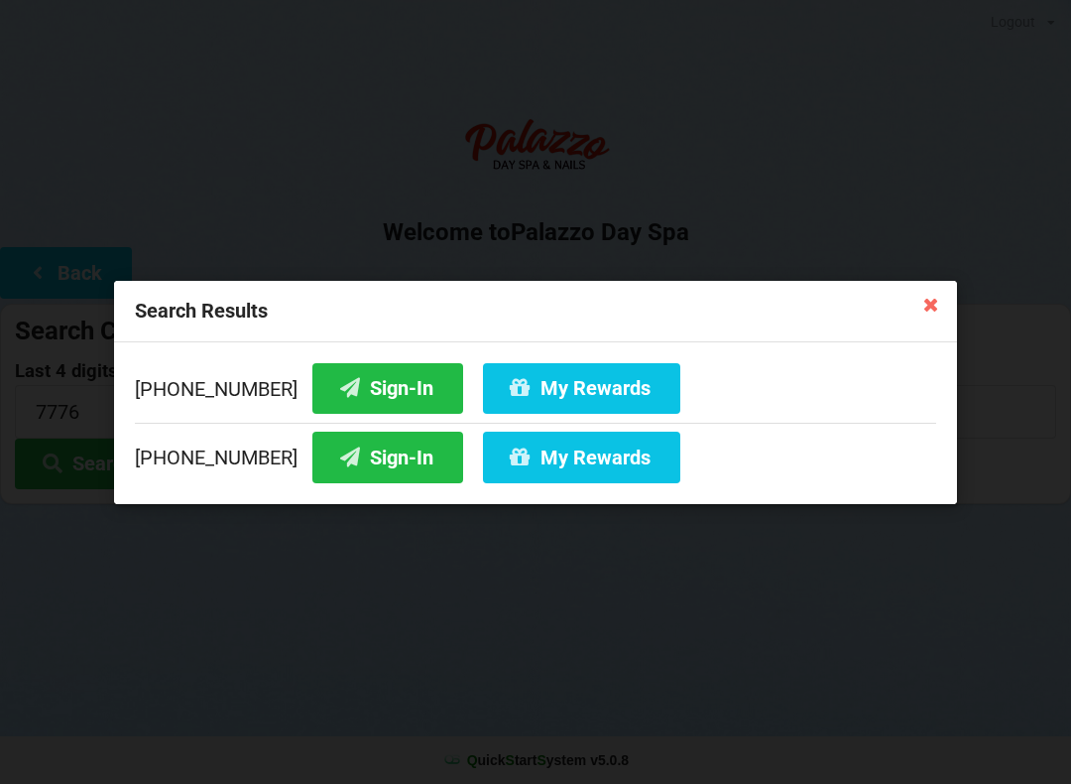
click at [931, 316] on icon at bounding box center [931, 304] width 32 height 32
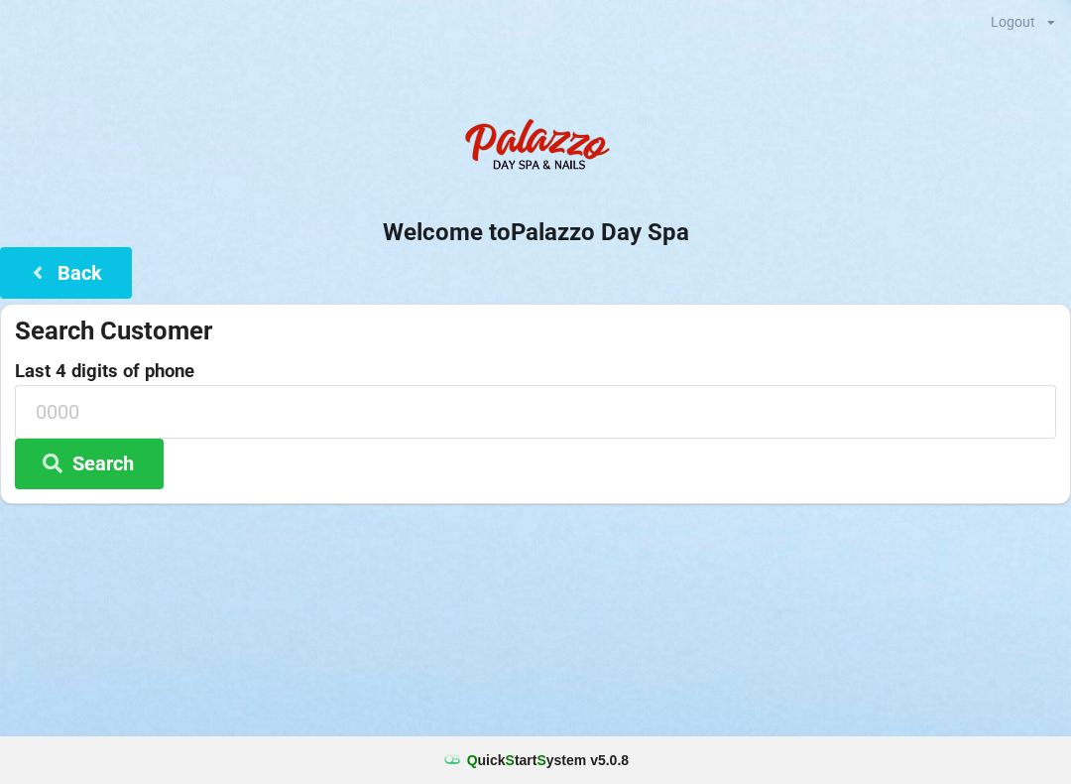
click at [61, 284] on button "Back" at bounding box center [66, 272] width 132 height 51
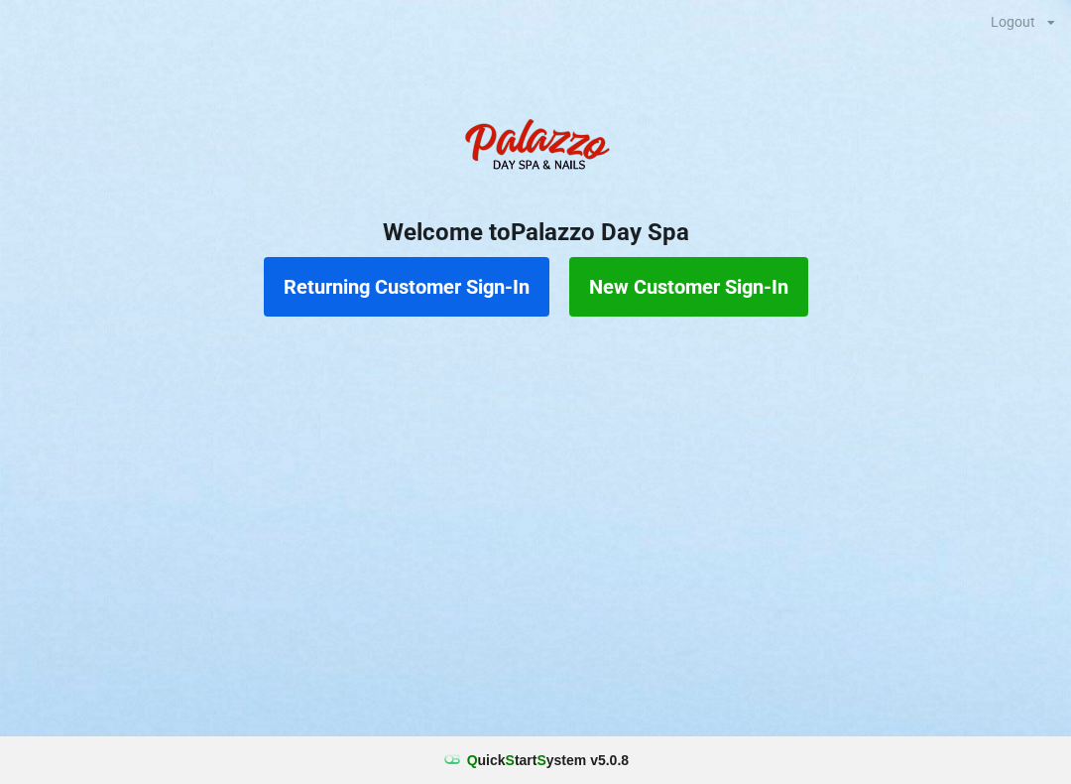
click at [448, 292] on button "Returning Customer Sign-In" at bounding box center [407, 287] width 286 height 60
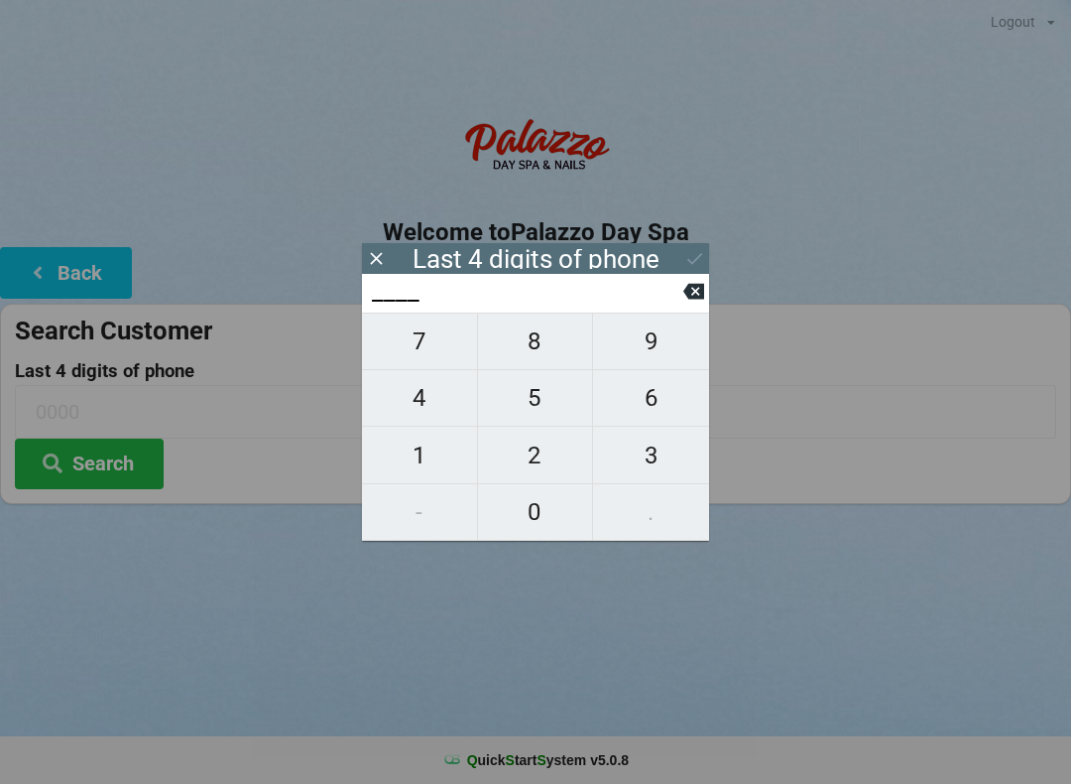
click at [423, 353] on span "7" at bounding box center [419, 341] width 115 height 42
click at [419, 354] on span "7" at bounding box center [419, 341] width 115 height 42
click at [422, 354] on span "7" at bounding box center [419, 341] width 115 height 42
click at [640, 419] on span "6" at bounding box center [651, 398] width 116 height 42
click at [121, 453] on button "Search" at bounding box center [89, 463] width 149 height 51
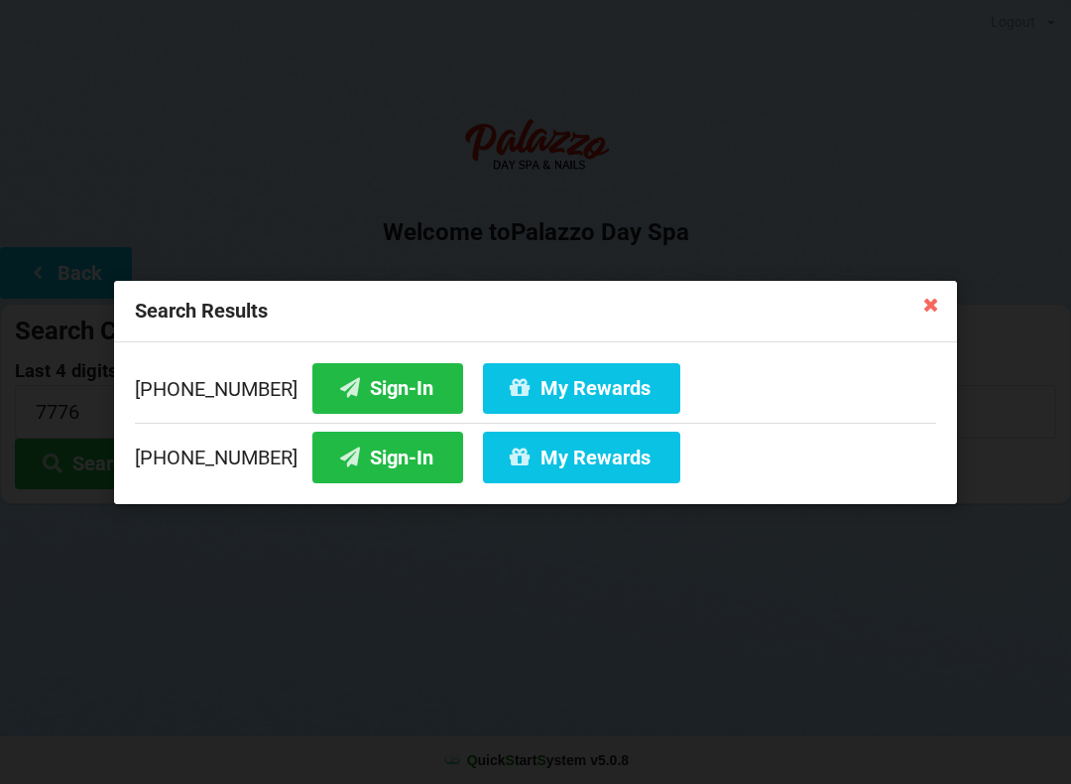
click at [555, 382] on button "My Rewards" at bounding box center [581, 387] width 197 height 51
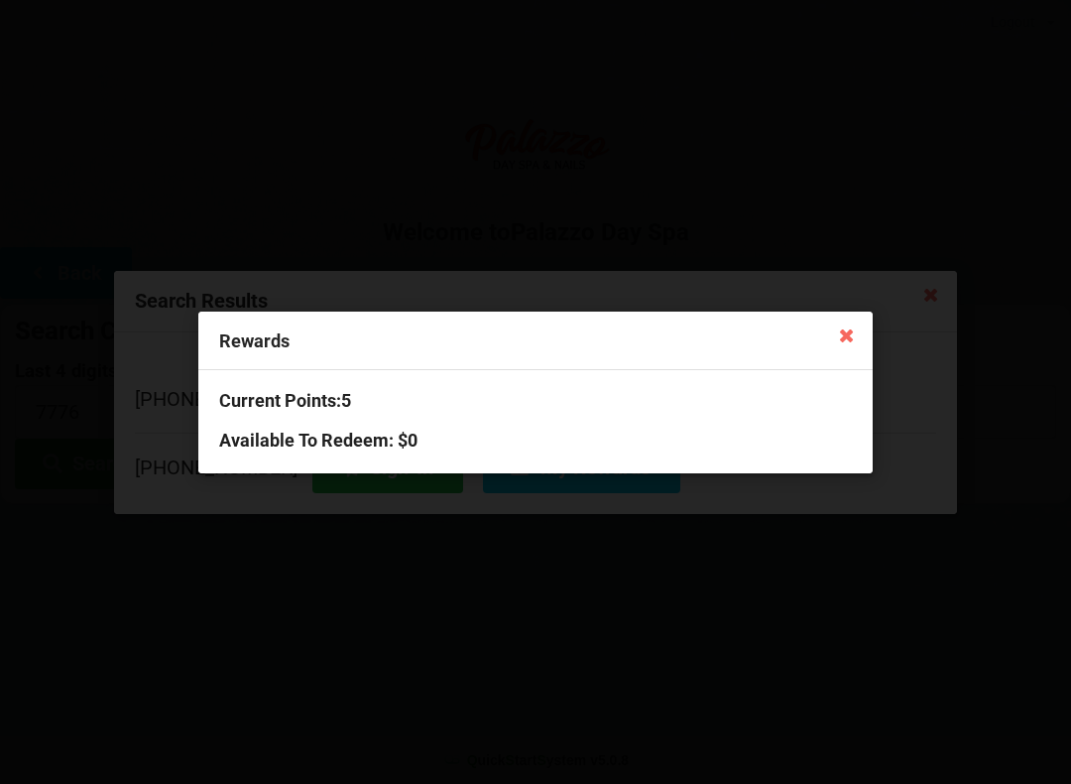
click at [853, 329] on icon at bounding box center [847, 334] width 32 height 32
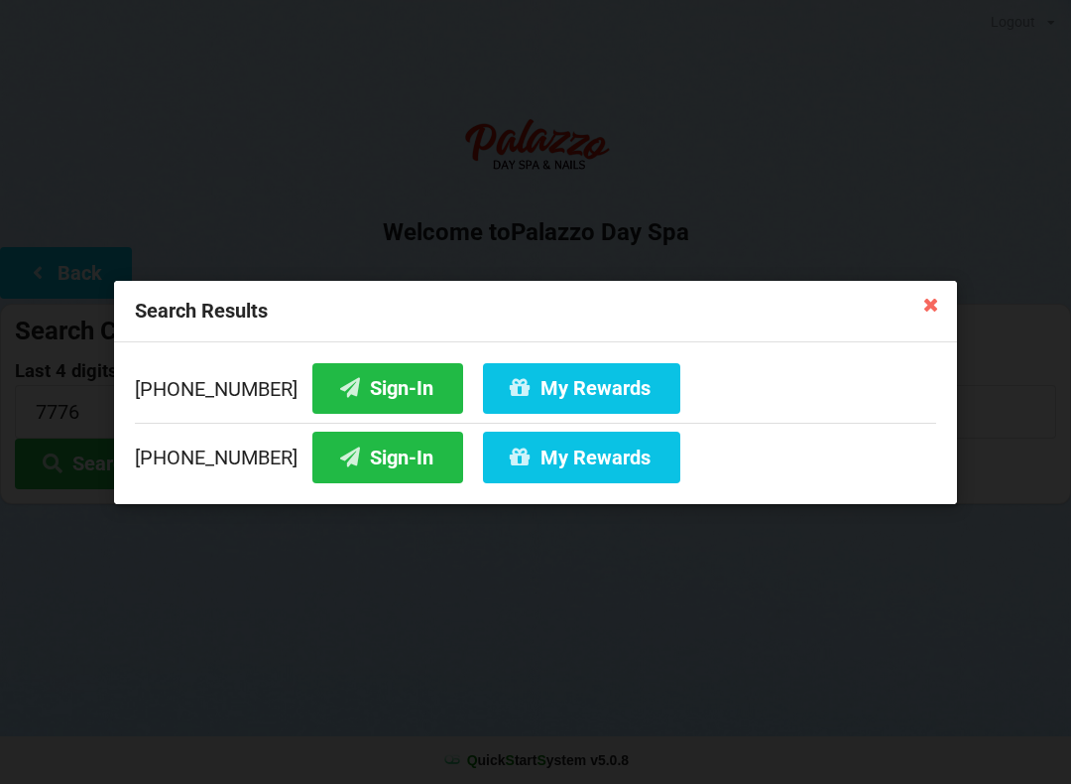
click at [946, 307] on icon at bounding box center [931, 304] width 32 height 32
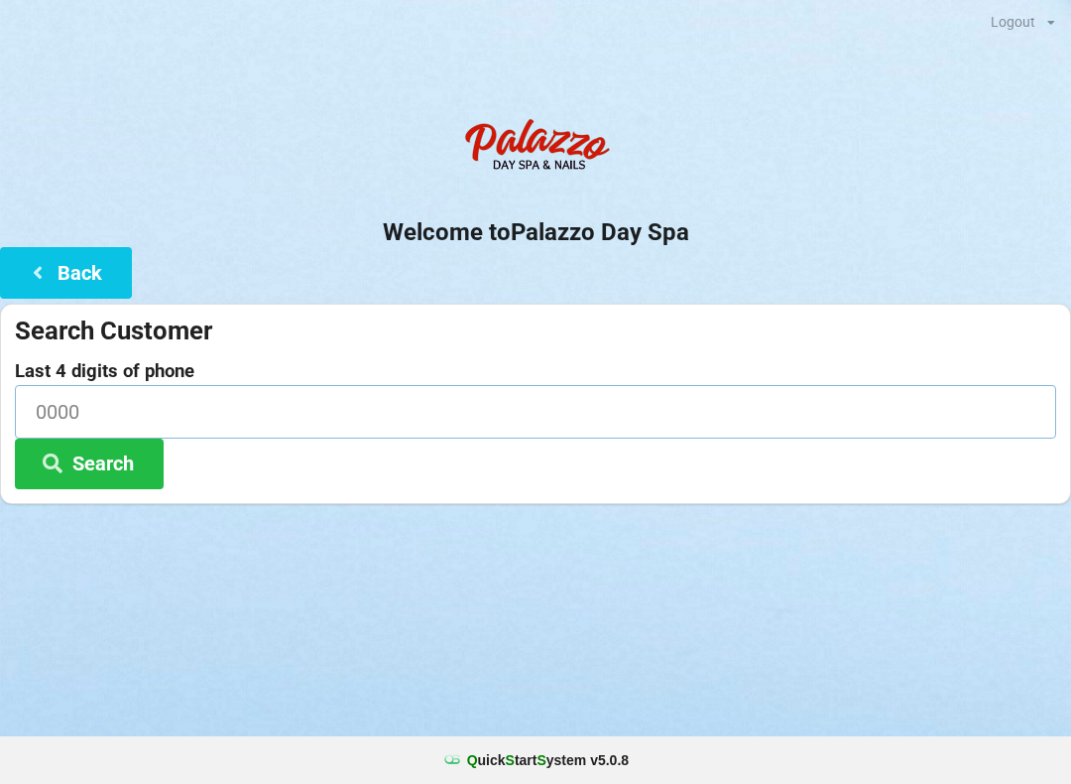
click at [56, 420] on input at bounding box center [535, 411] width 1041 height 53
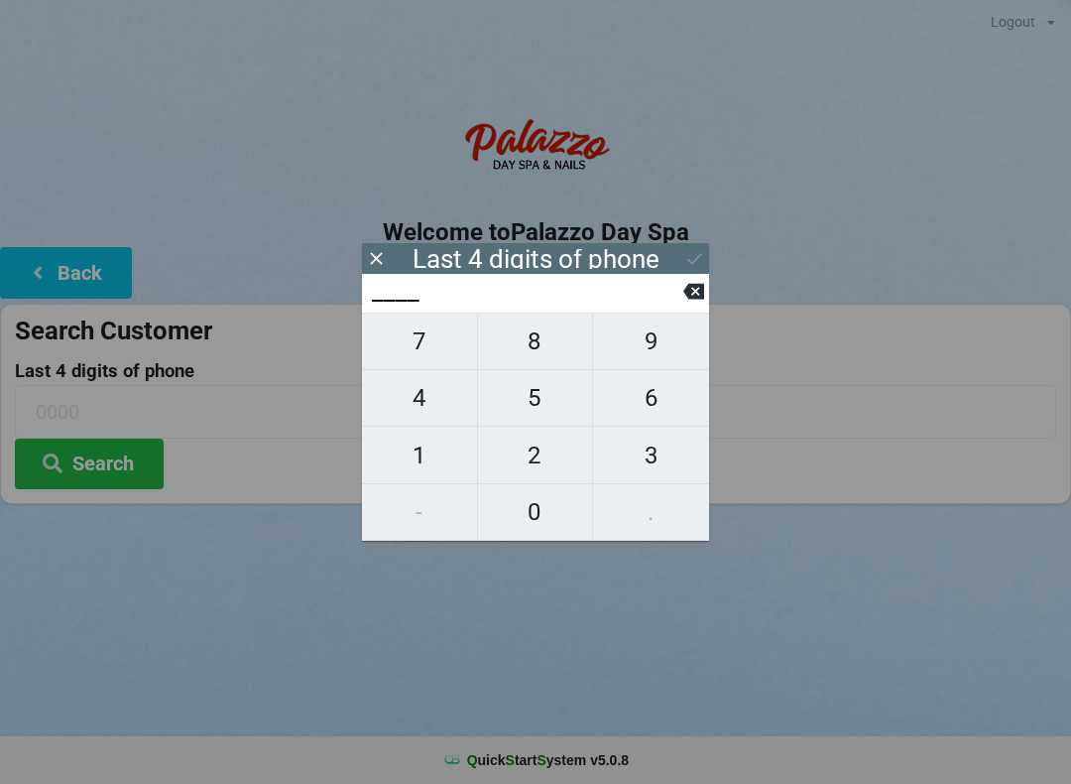
click at [431, 470] on span "1" at bounding box center [419, 455] width 115 height 42
click at [657, 476] on span "3" at bounding box center [651, 455] width 116 height 42
click at [527, 347] on span "8" at bounding box center [535, 341] width 115 height 42
click at [542, 476] on span "2" at bounding box center [535, 455] width 115 height 42
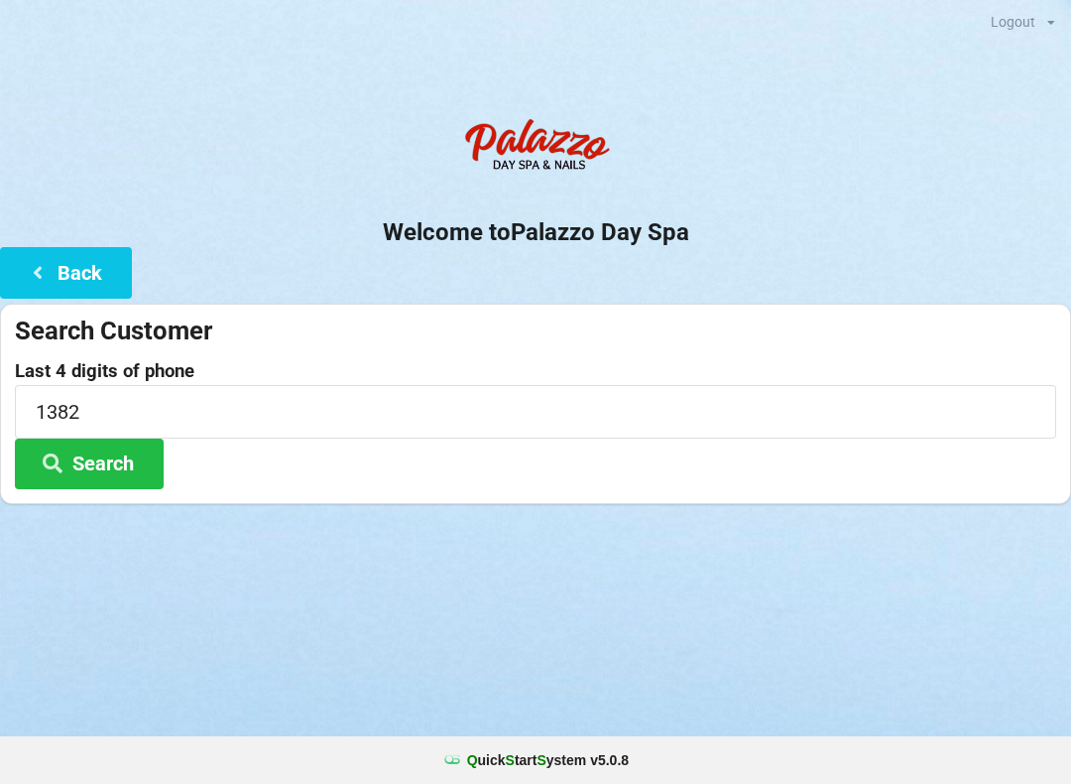
click at [88, 470] on button "Search" at bounding box center [89, 463] width 149 height 51
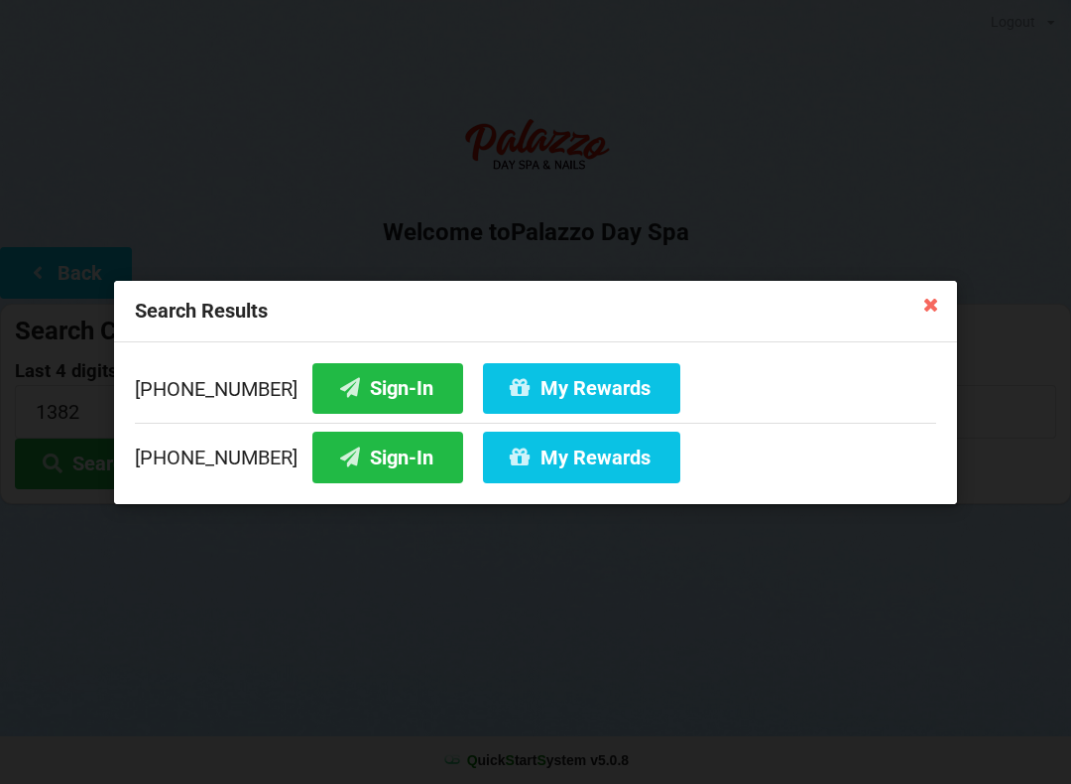
click at [523, 459] on button "My Rewards" at bounding box center [581, 456] width 197 height 51
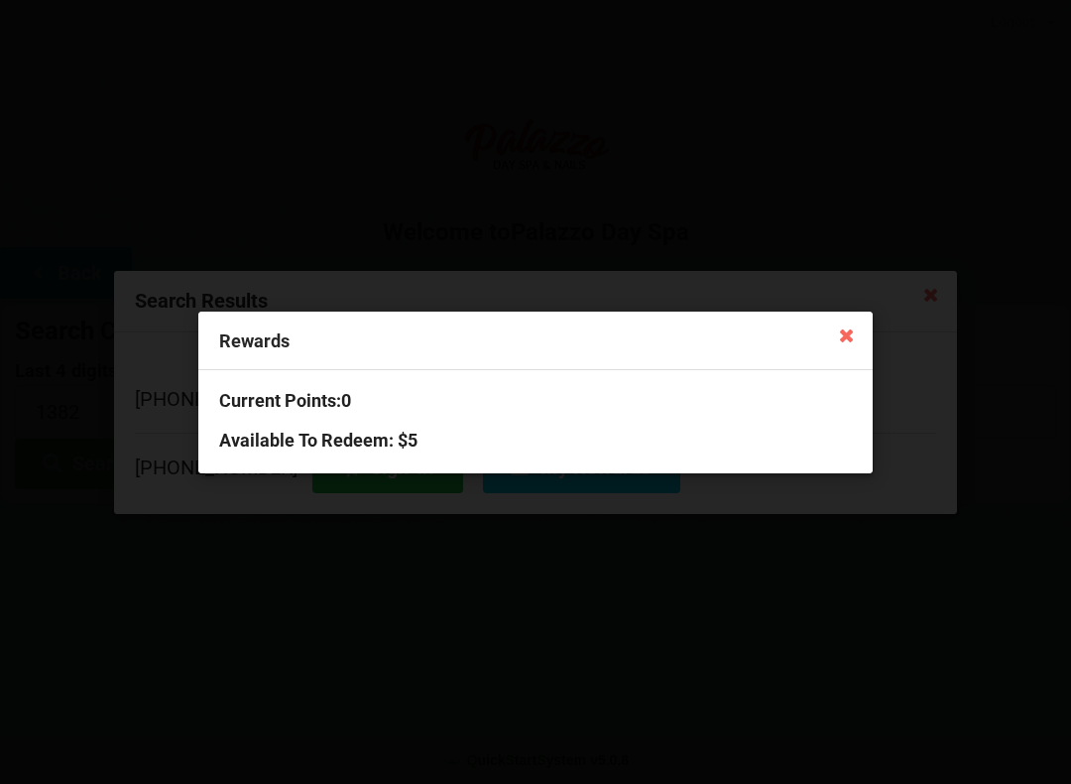
click at [841, 334] on icon at bounding box center [847, 334] width 32 height 32
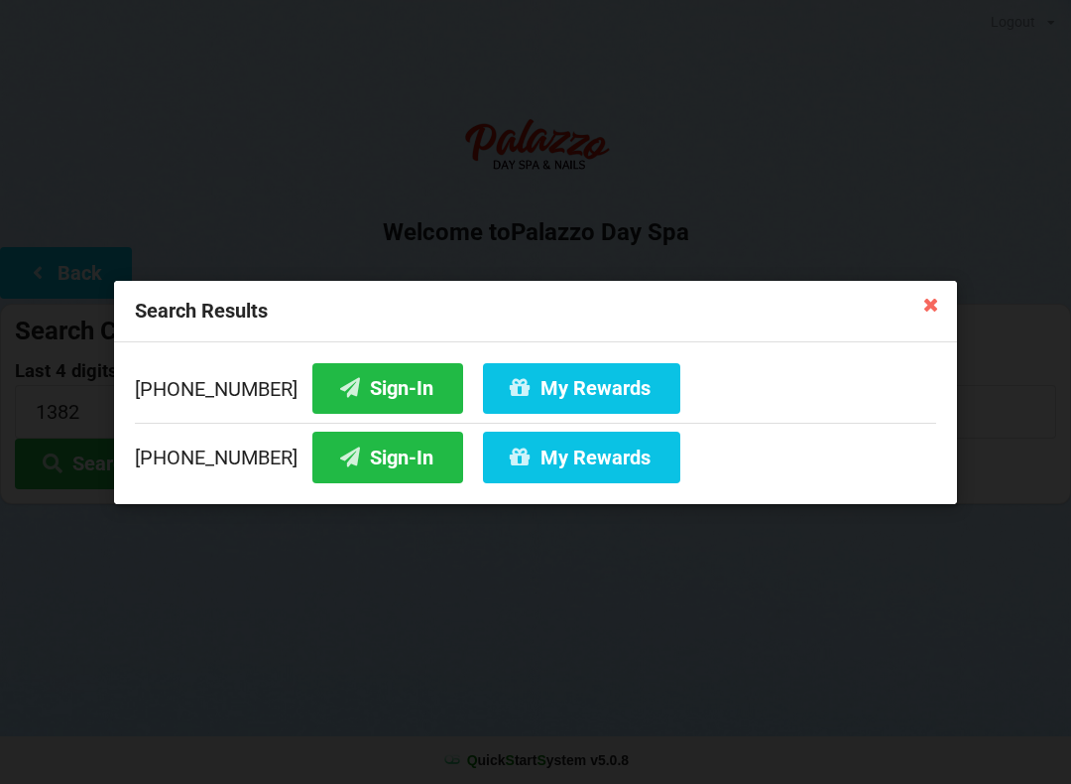
click at [916, 297] on icon at bounding box center [931, 304] width 32 height 32
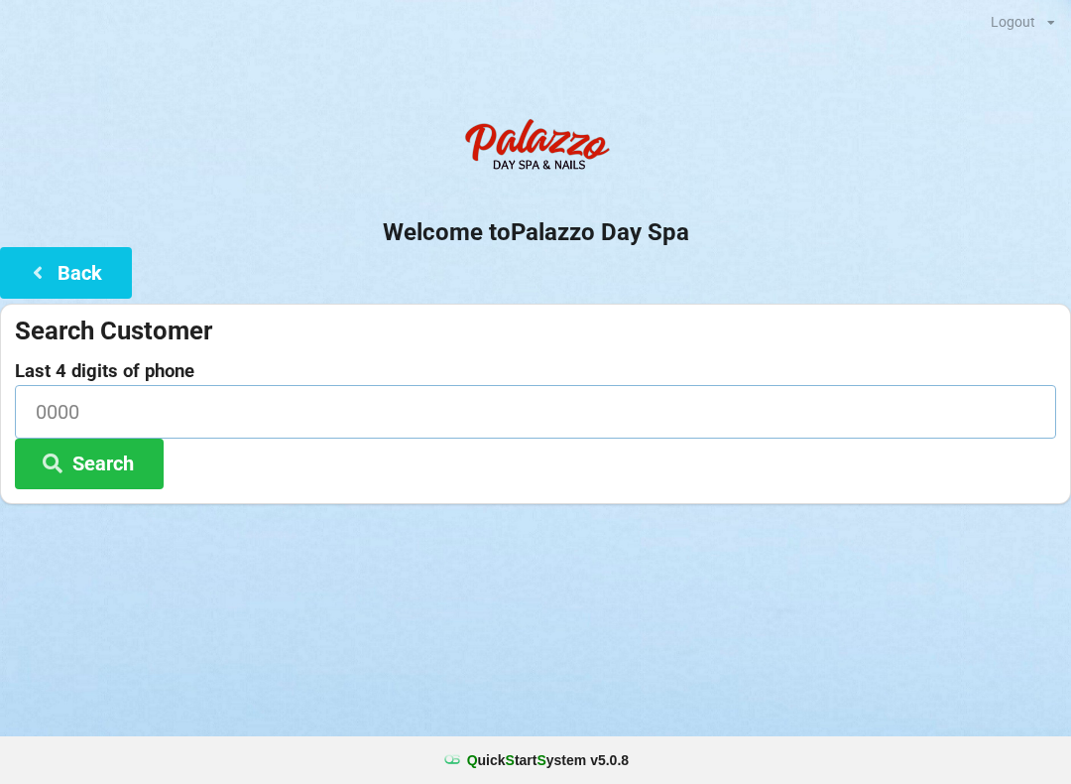
click at [265, 416] on input at bounding box center [535, 411] width 1041 height 53
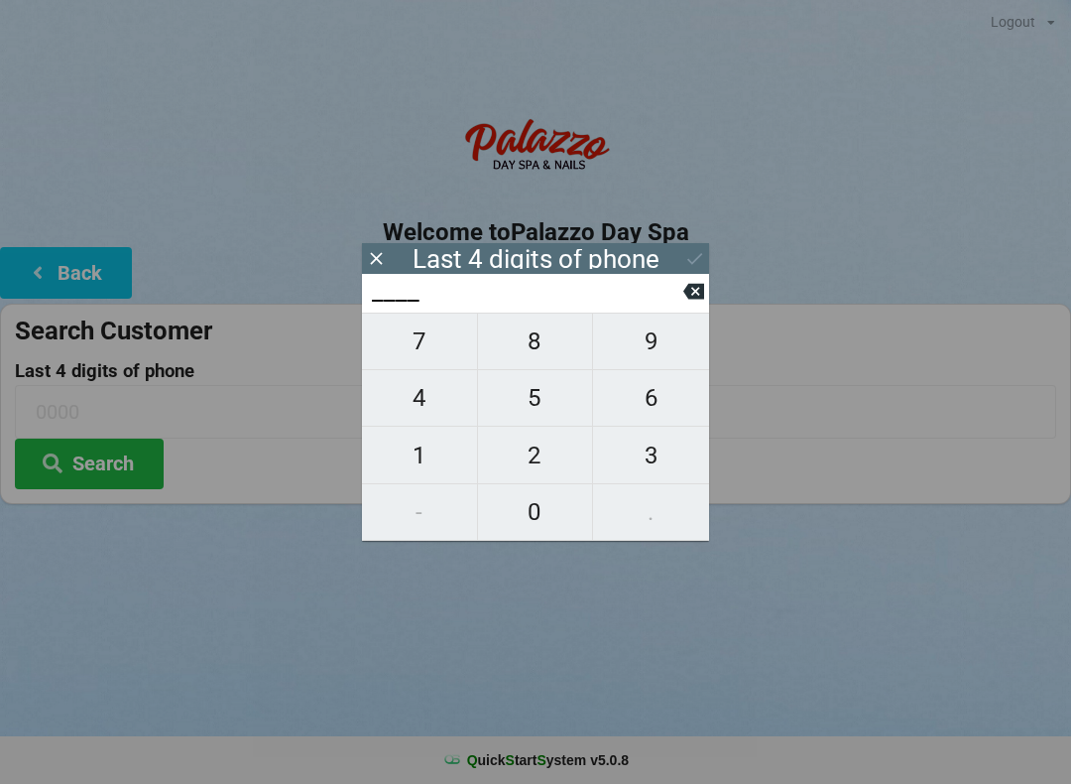
click at [420, 342] on span "7" at bounding box center [419, 341] width 115 height 42
click at [413, 346] on span "7" at bounding box center [419, 341] width 115 height 42
click at [431, 415] on span "4" at bounding box center [419, 398] width 115 height 42
click at [532, 520] on span "0" at bounding box center [535, 512] width 115 height 42
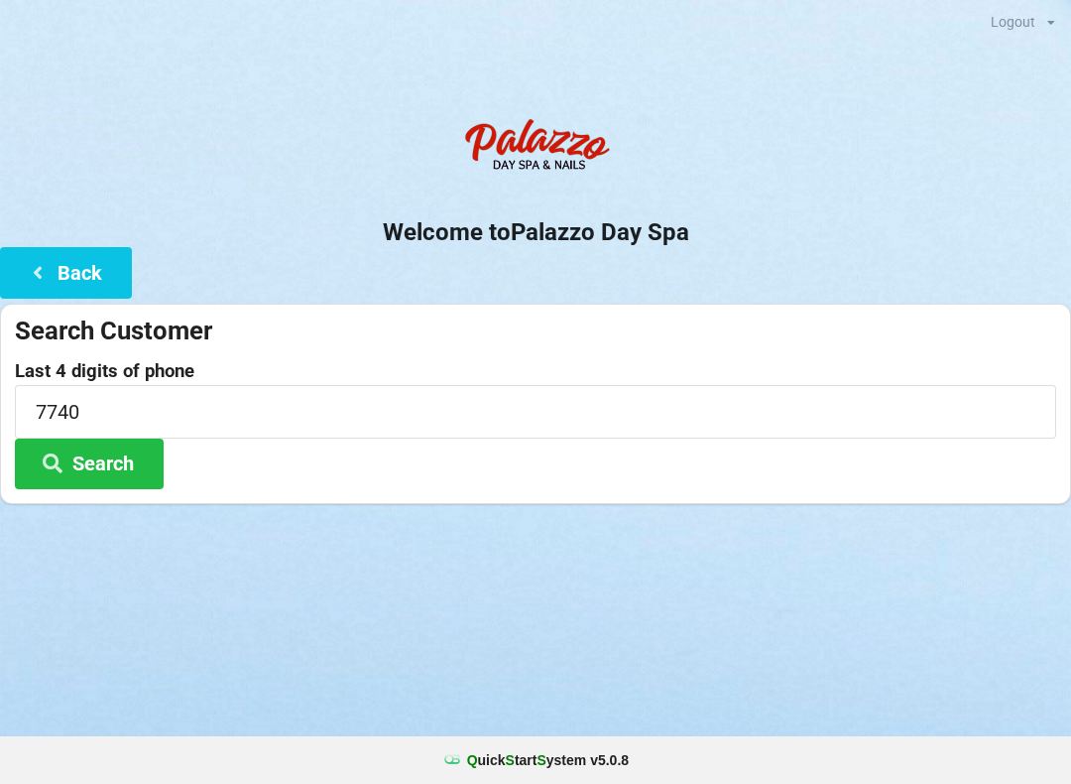
click at [709, 254] on div "Welcome to Palazzo Day Spa Back Search Customer Last 4 digits of phone 7740 Sea…" at bounding box center [535, 306] width 1071 height 396
click at [63, 467] on icon at bounding box center [53, 461] width 24 height 17
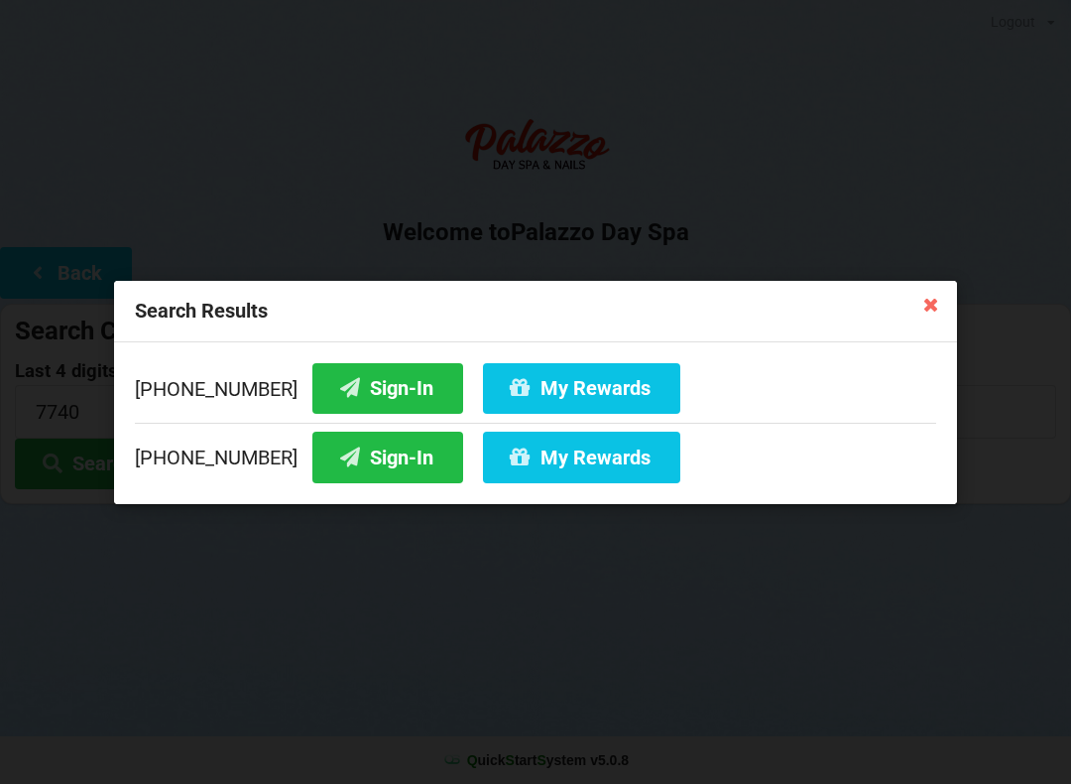
click at [358, 388] on button "Sign-In" at bounding box center [387, 387] width 151 height 51
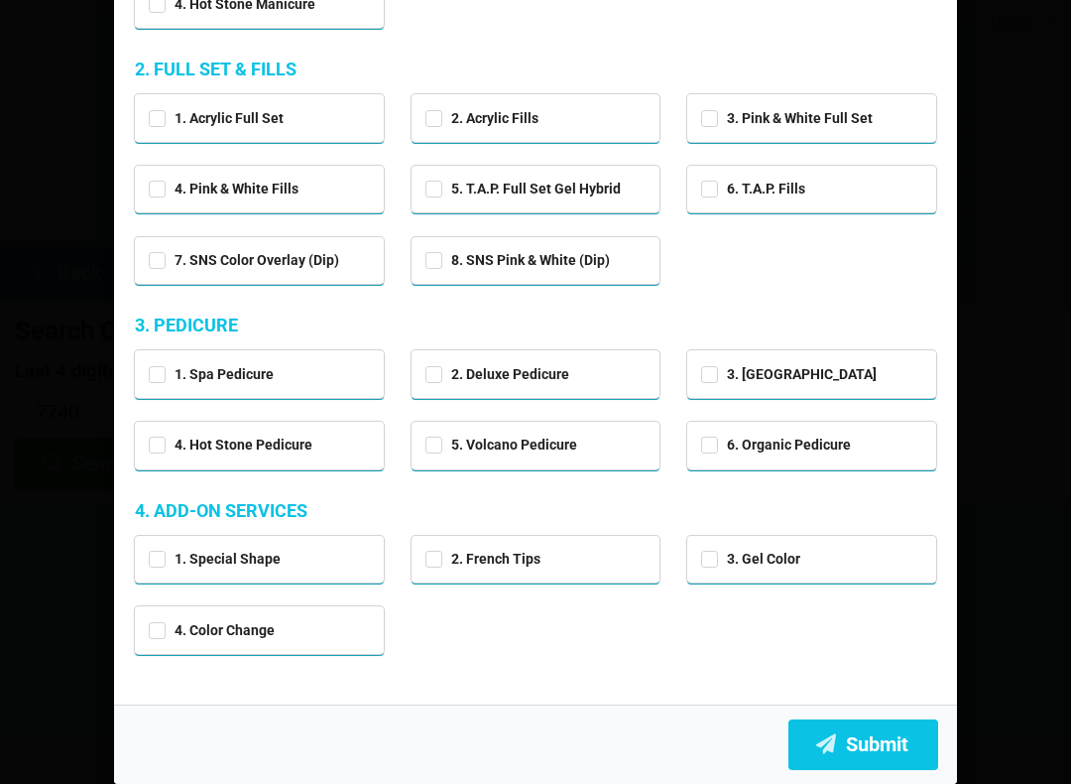
scroll to position [324, 0]
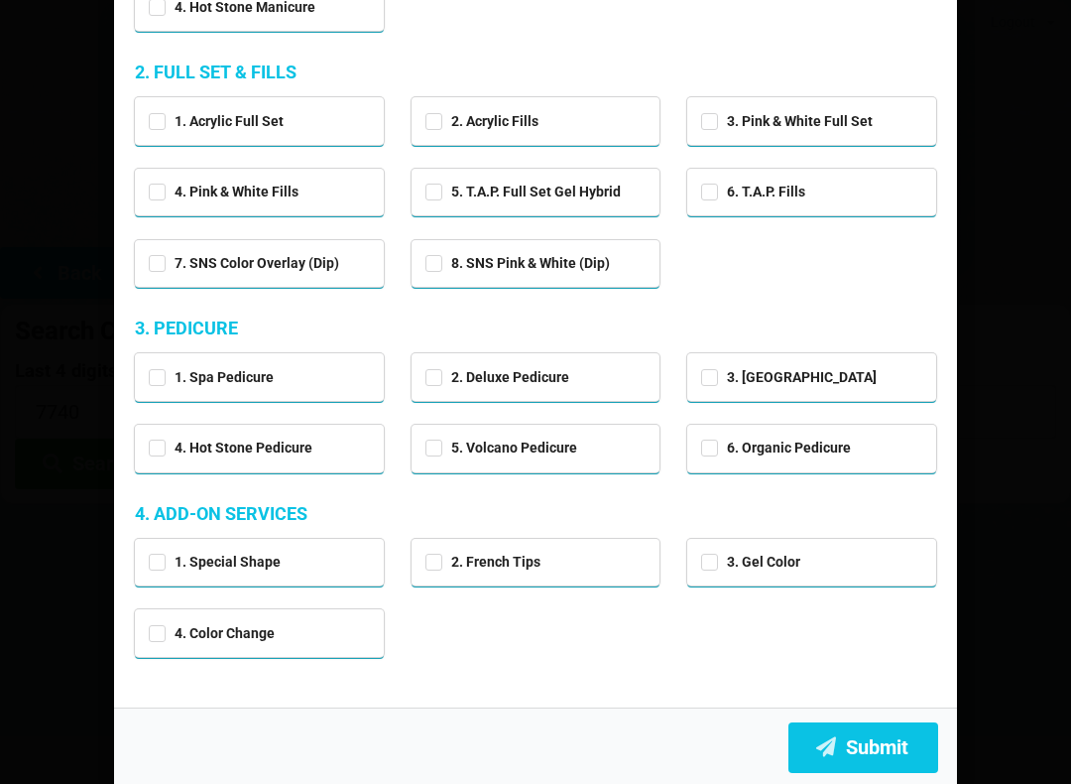
click at [860, 748] on button "Submit" at bounding box center [863, 747] width 150 height 51
